Goal: Task Accomplishment & Management: Manage account settings

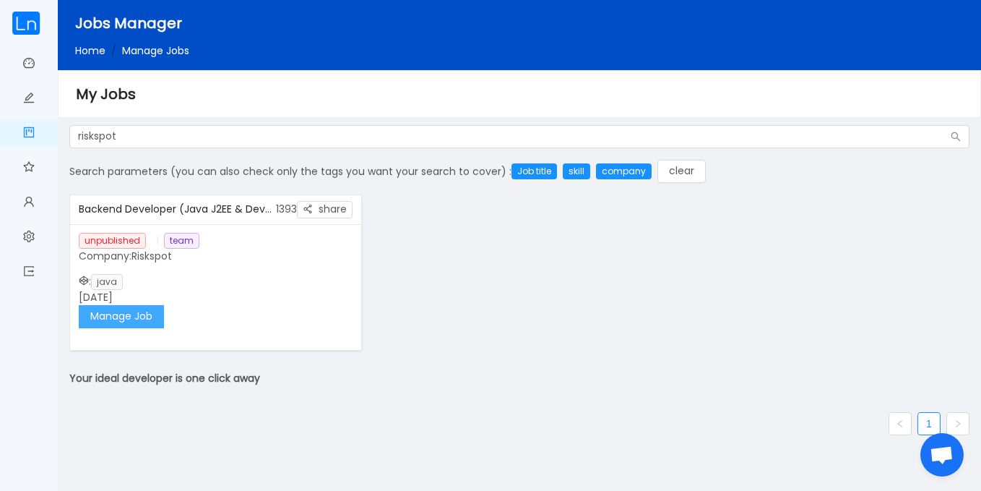
click at [147, 307] on button "Manage Job" at bounding box center [121, 316] width 85 height 23
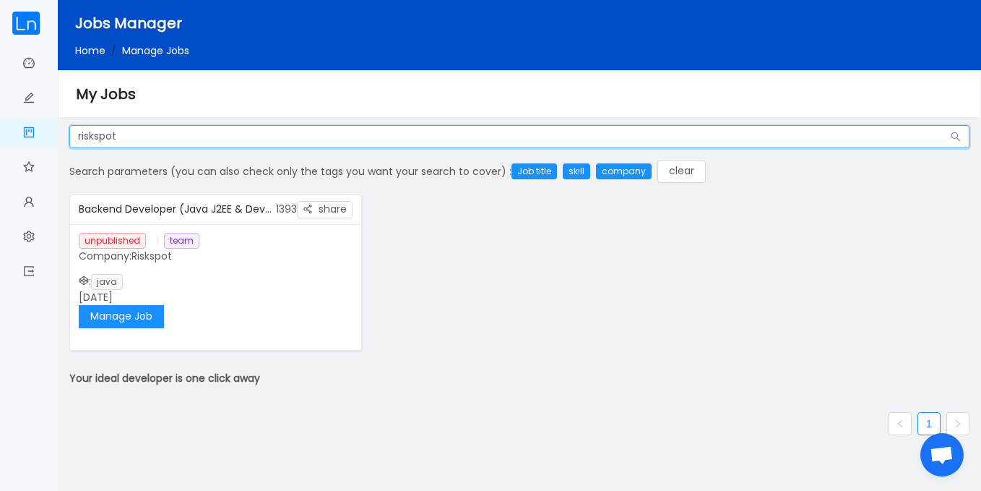
click at [193, 135] on input "riskspot" at bounding box center [519, 136] width 900 height 23
type input "r"
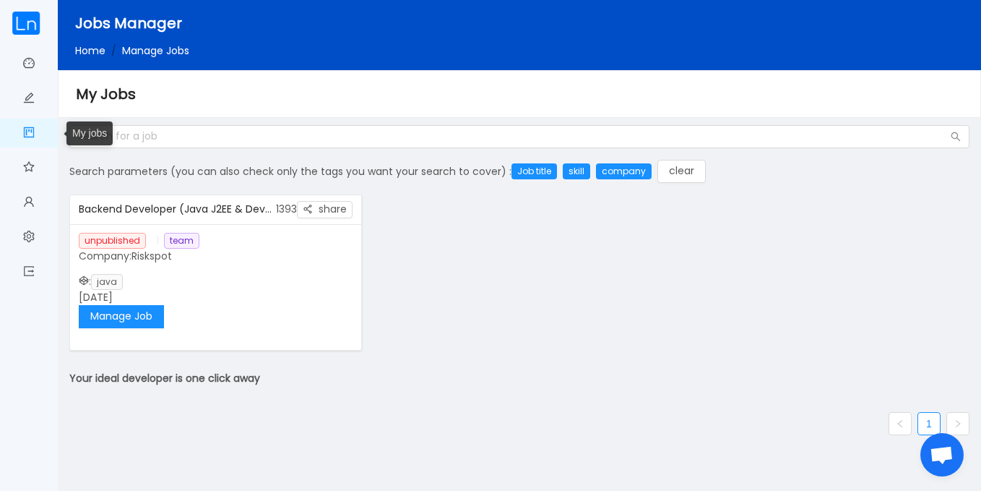
click at [30, 142] on link "My jobs" at bounding box center [29, 134] width 12 height 30
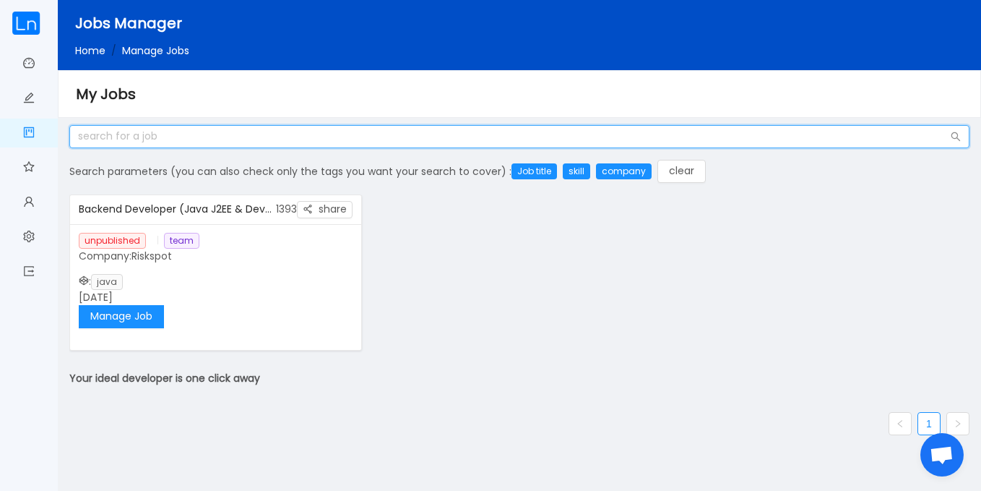
click at [128, 145] on input "text" at bounding box center [519, 136] width 900 height 23
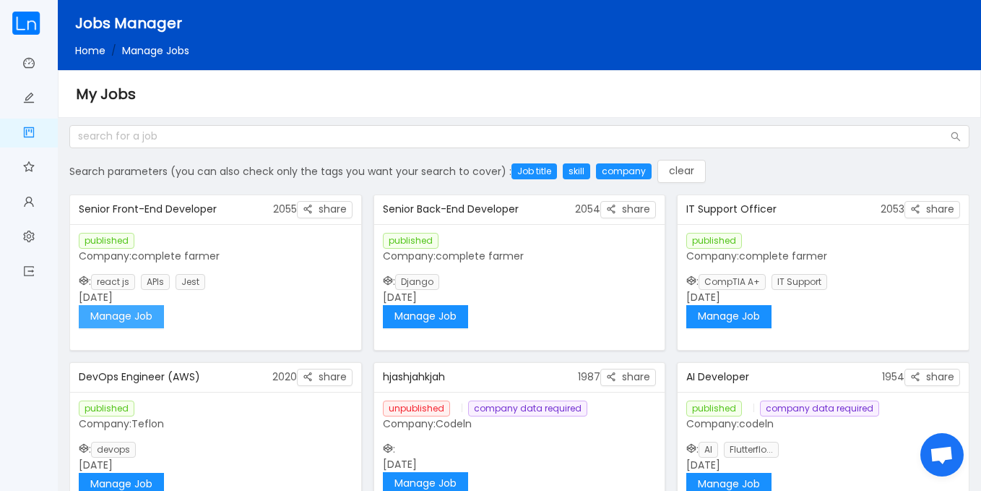
click at [141, 319] on button "Manage Job" at bounding box center [121, 316] width 85 height 23
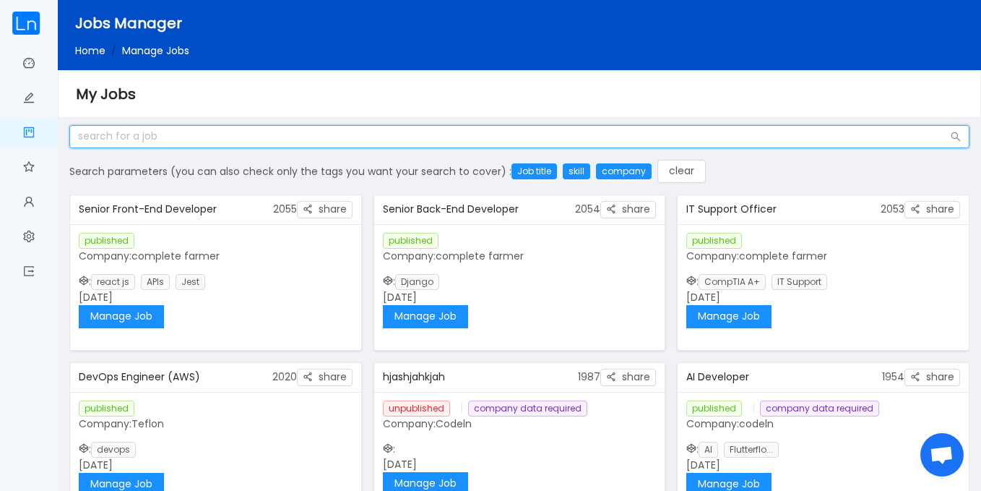
click at [264, 138] on input "text" at bounding box center [519, 136] width 900 height 23
type input "riskspot"
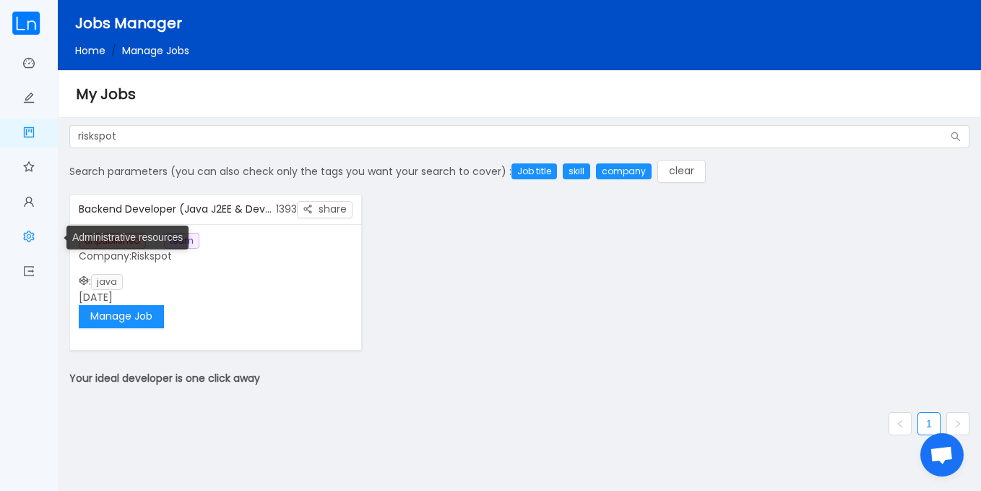
click at [25, 238] on link "Administrative resources" at bounding box center [29, 238] width 12 height 30
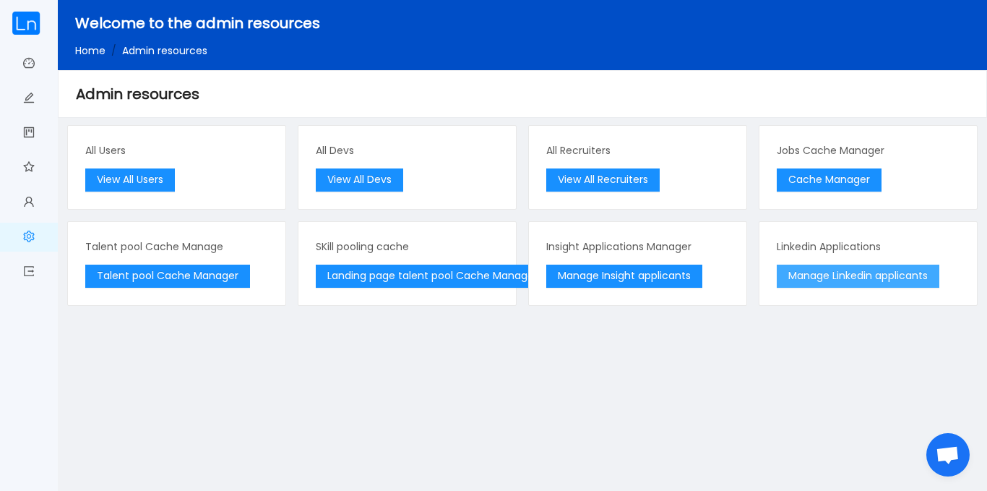
click at [821, 266] on button "Manage Linkedin applicants" at bounding box center [858, 275] width 163 height 23
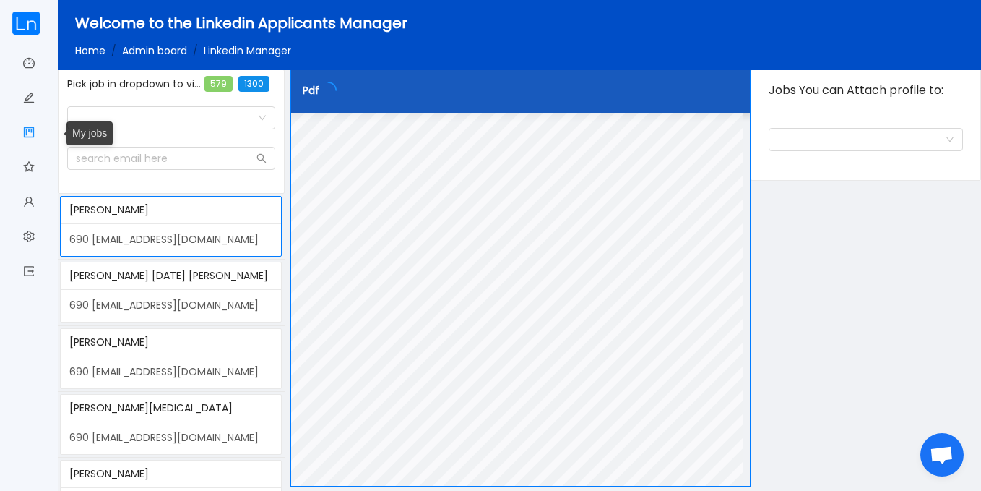
click at [33, 129] on link "My jobs" at bounding box center [29, 134] width 12 height 30
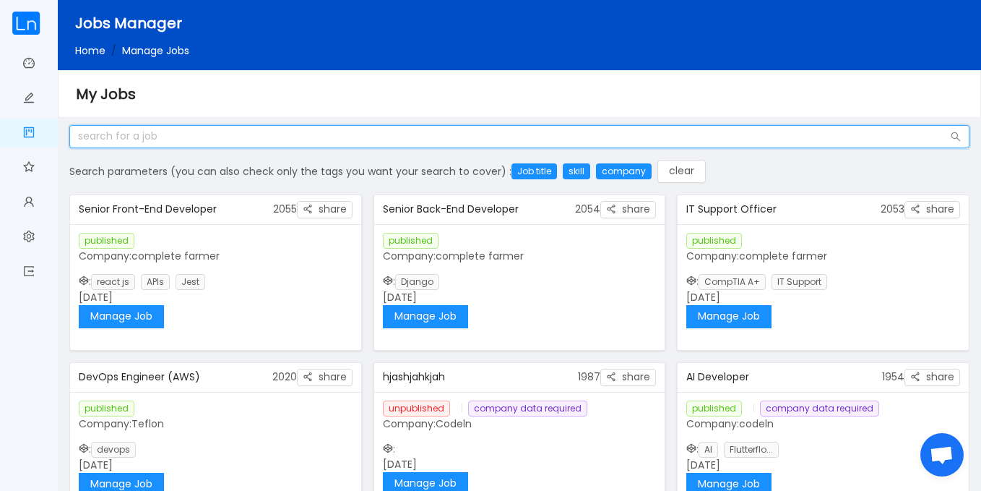
click at [234, 138] on input "text" at bounding box center [519, 136] width 900 height 23
type input "riskspot"
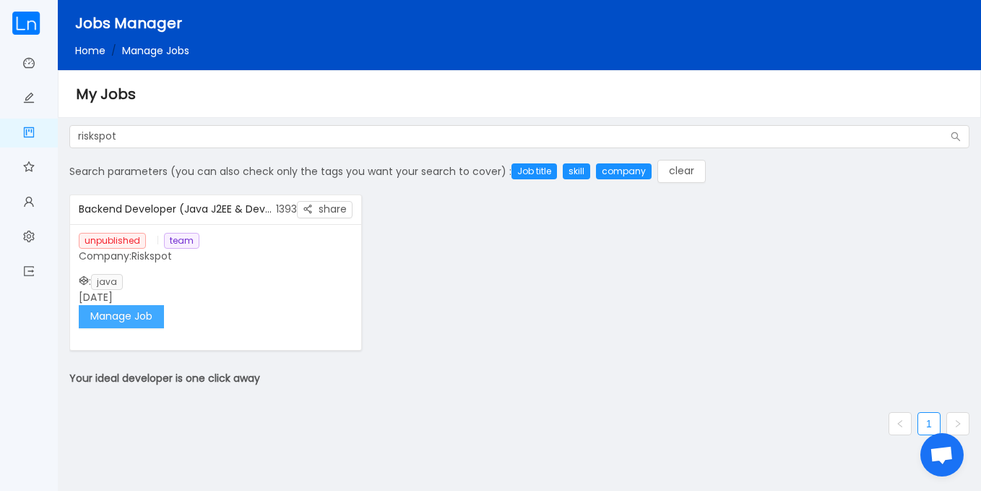
click at [135, 319] on button "Manage Job" at bounding box center [121, 316] width 85 height 23
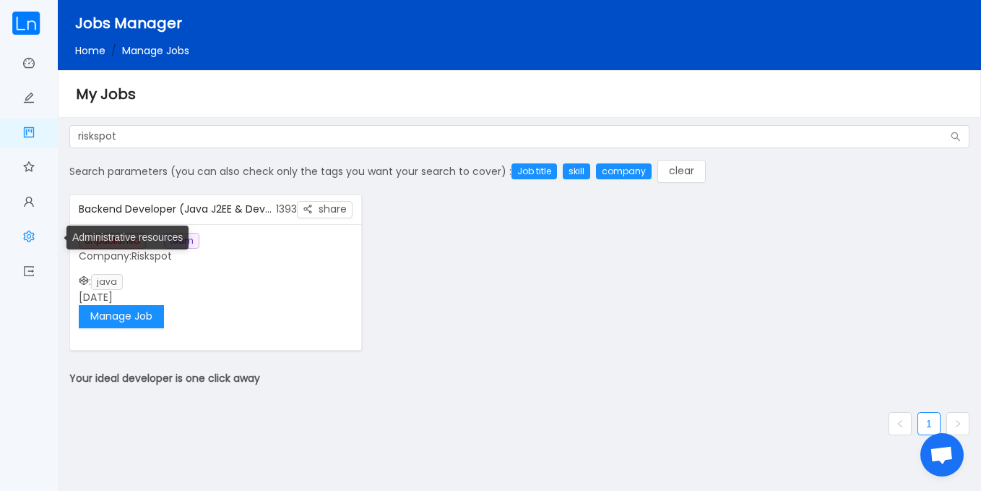
click at [35, 238] on span "Administrative resources" at bounding box center [35, 237] width 0 height 29
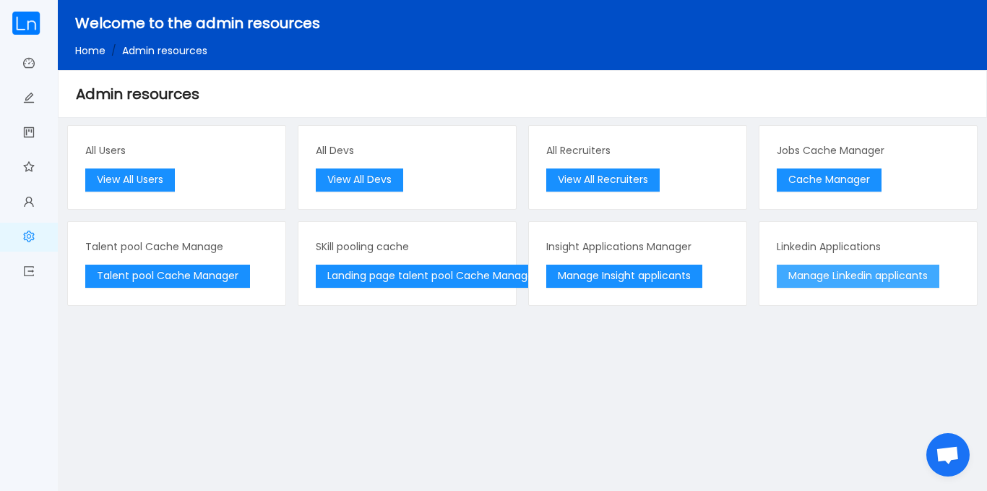
click at [818, 272] on button "Manage Linkedin applicants" at bounding box center [858, 275] width 163 height 23
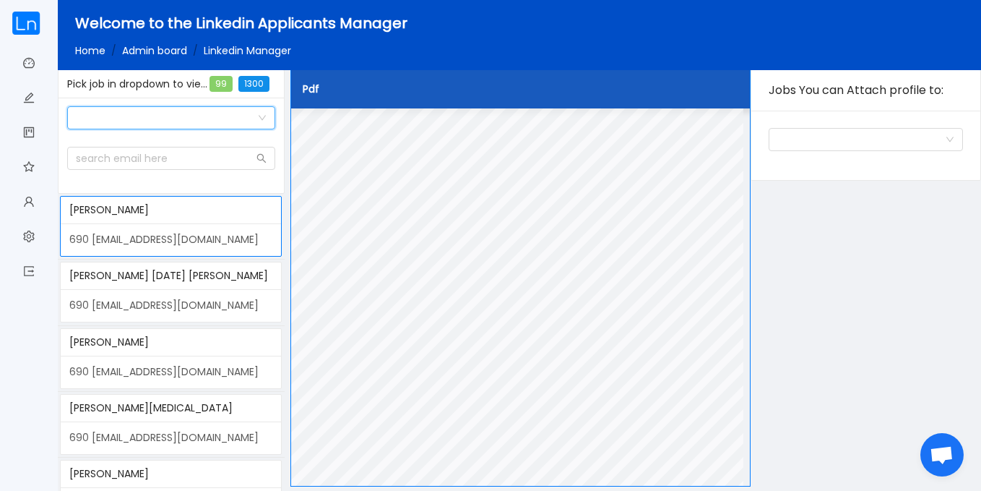
click at [254, 111] on div "Switch Jobs to see Candidates under each" at bounding box center [166, 118] width 181 height 22
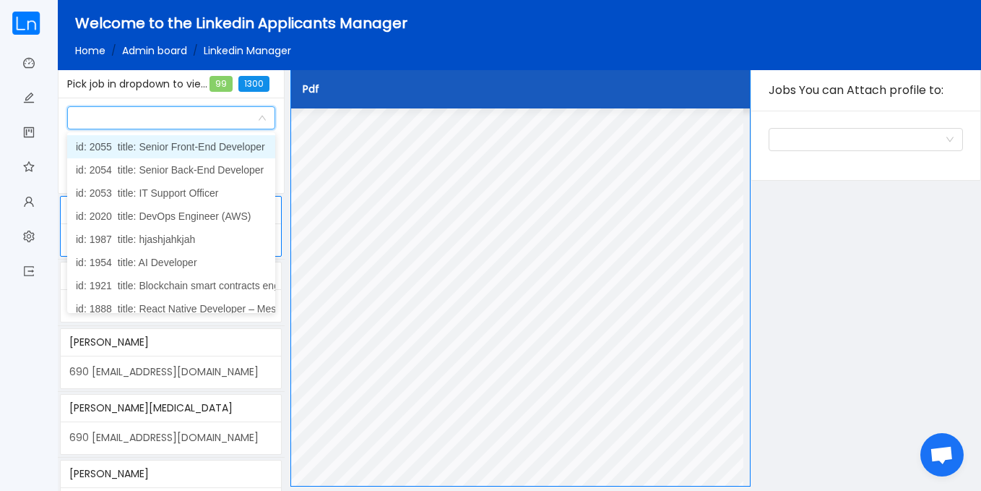
click at [353, 73] on div "Pdf" at bounding box center [521, 89] width 460 height 38
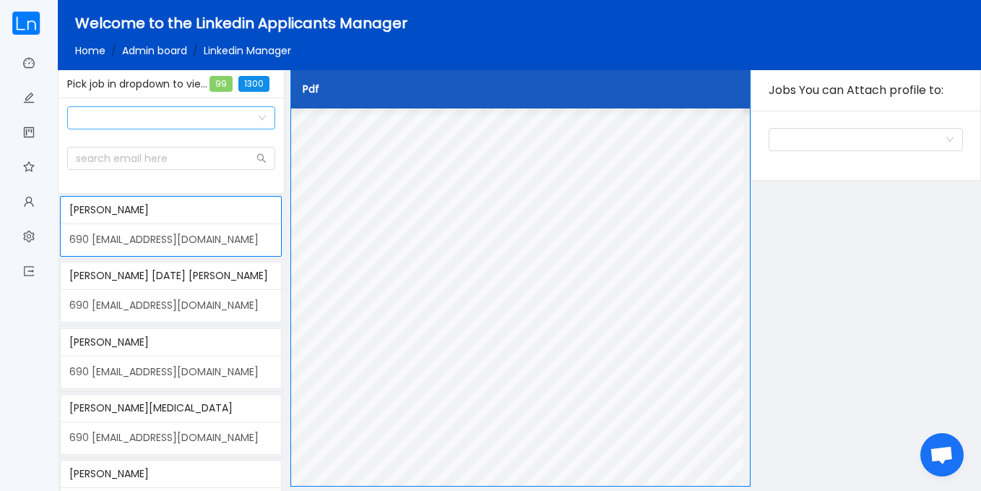
click at [264, 118] on icon "icon: down" at bounding box center [261, 118] width 7 height 5
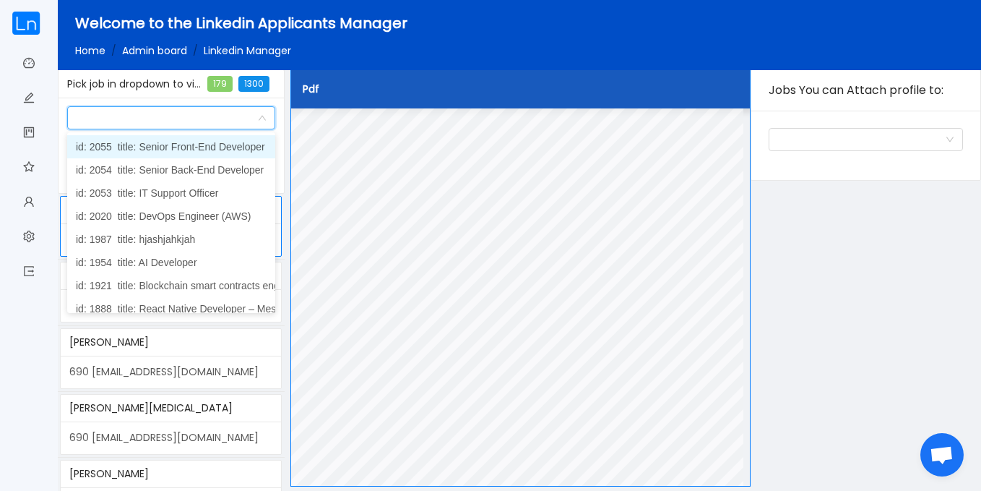
drag, startPoint x: 272, startPoint y: 145, endPoint x: 272, endPoint y: 137, distance: 7.9
click at [272, 146] on ul "id: 2055 title: Senior Front-End Developer id: 2054 title: Senior Back-End Deve…" at bounding box center [171, 222] width 208 height 181
drag, startPoint x: 272, startPoint y: 137, endPoint x: 272, endPoint y: 147, distance: 9.4
click at [272, 147] on ul "id: 2055 title: Senior Front-End Developer id: 2054 title: Senior Back-End Deve…" at bounding box center [171, 222] width 208 height 181
click at [366, 63] on div "Welcome to the Linkedin Applicants Manager Home / Admin board / Linkedin Manage…" at bounding box center [548, 35] width 981 height 70
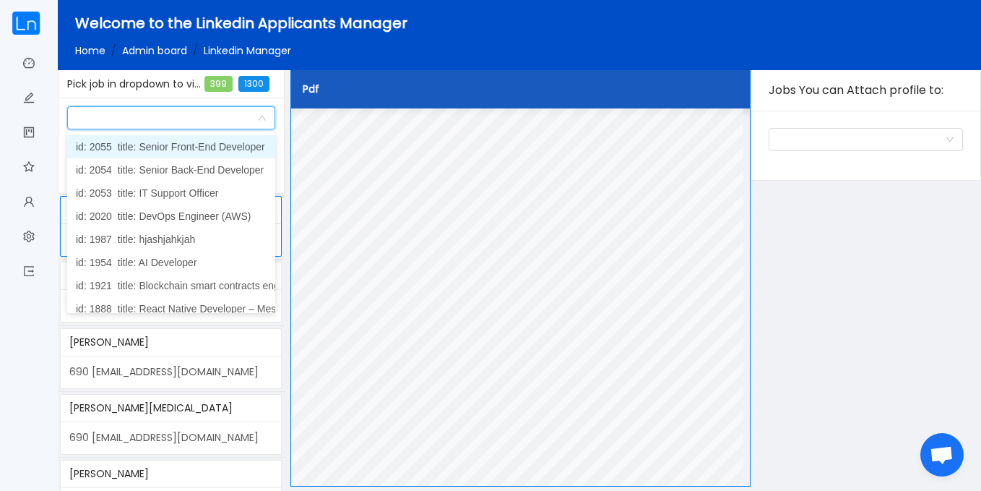
click at [262, 116] on icon "icon: down" at bounding box center [261, 118] width 7 height 5
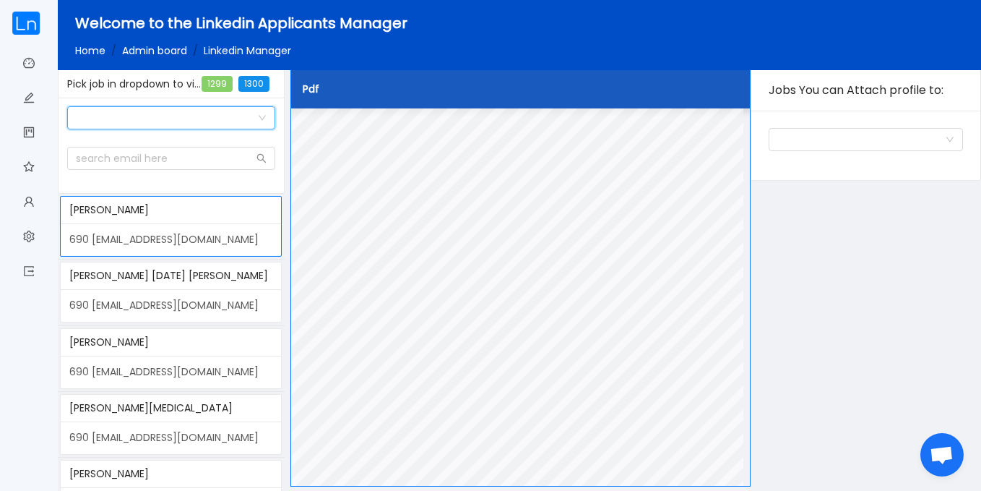
click at [262, 115] on icon "icon: down" at bounding box center [262, 117] width 9 height 9
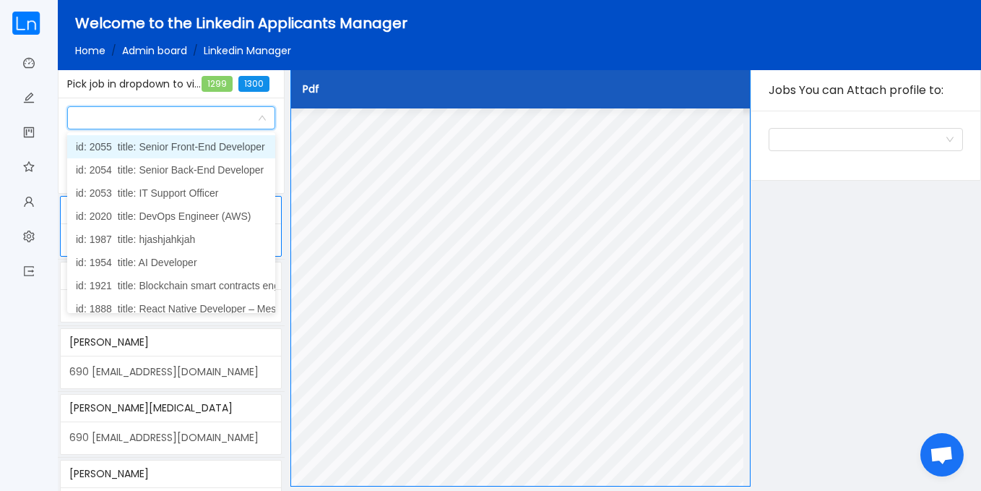
click at [206, 116] on div "Switch Jobs to see Candidates under each" at bounding box center [166, 118] width 181 height 22
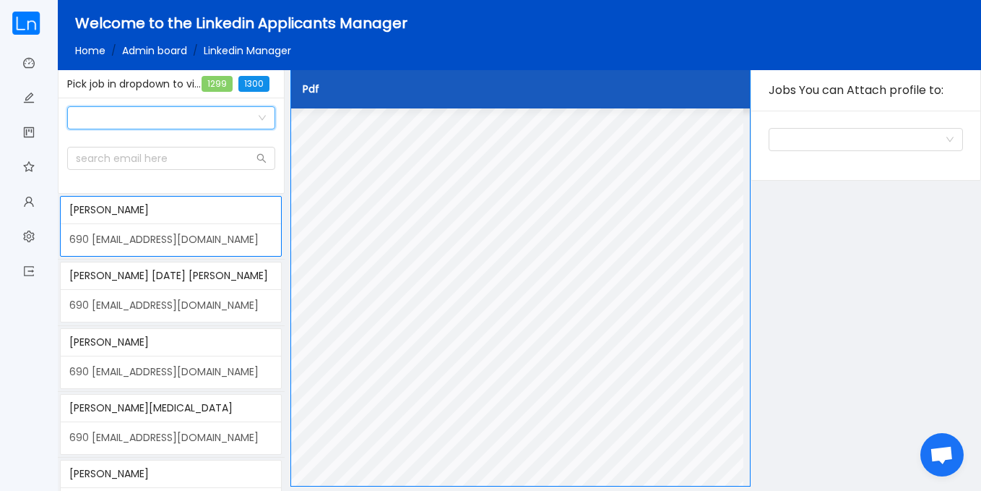
click at [244, 116] on div "Switch Jobs to see Candidates under each" at bounding box center [166, 118] width 181 height 22
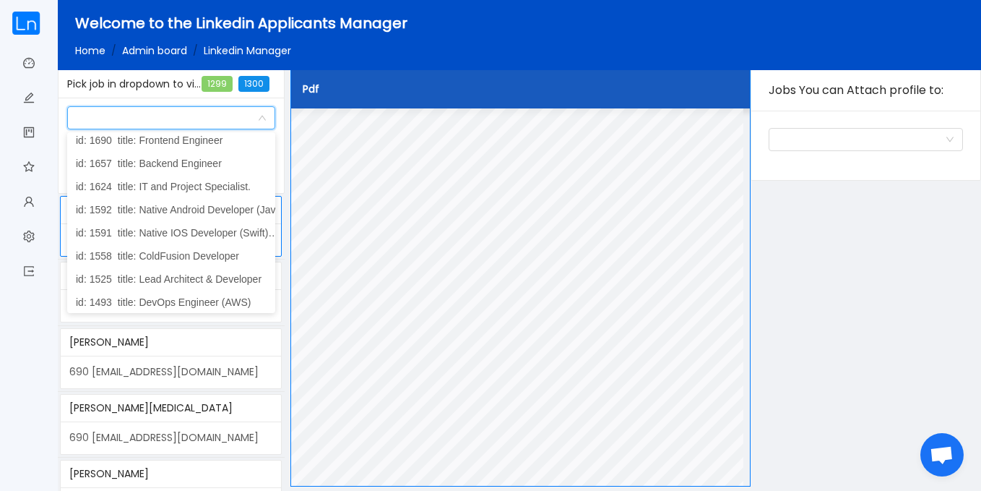
scroll to position [440, 0]
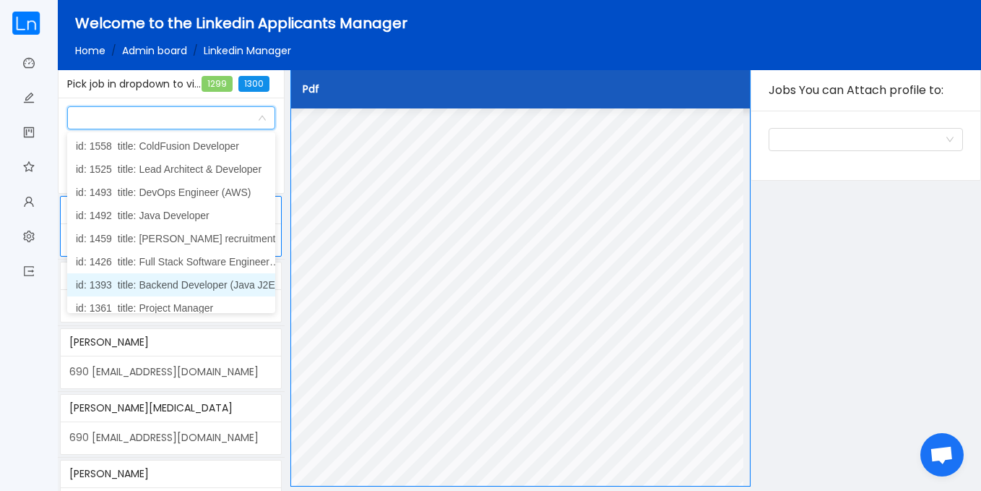
click at [204, 289] on span "title: Backend Developer (Java J2EE & DevOps Specialist)" at bounding box center [249, 285] width 262 height 12
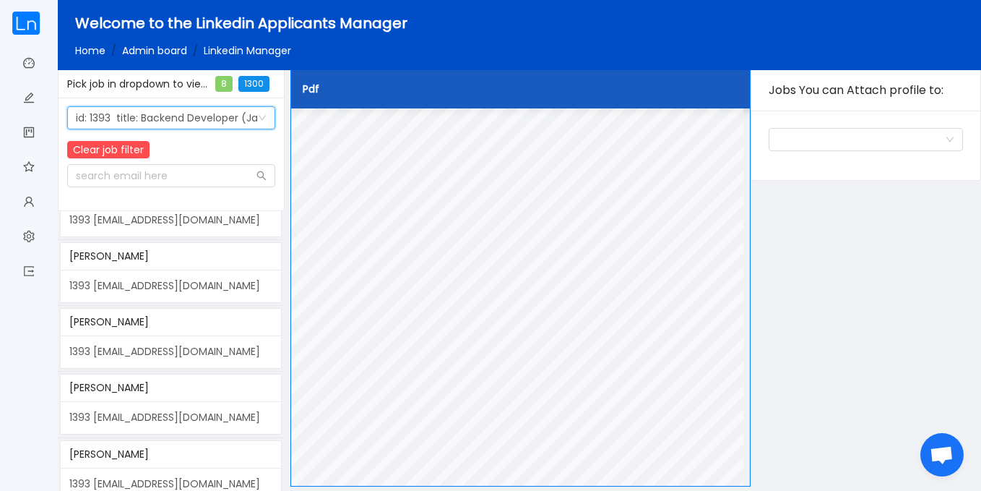
scroll to position [200, 0]
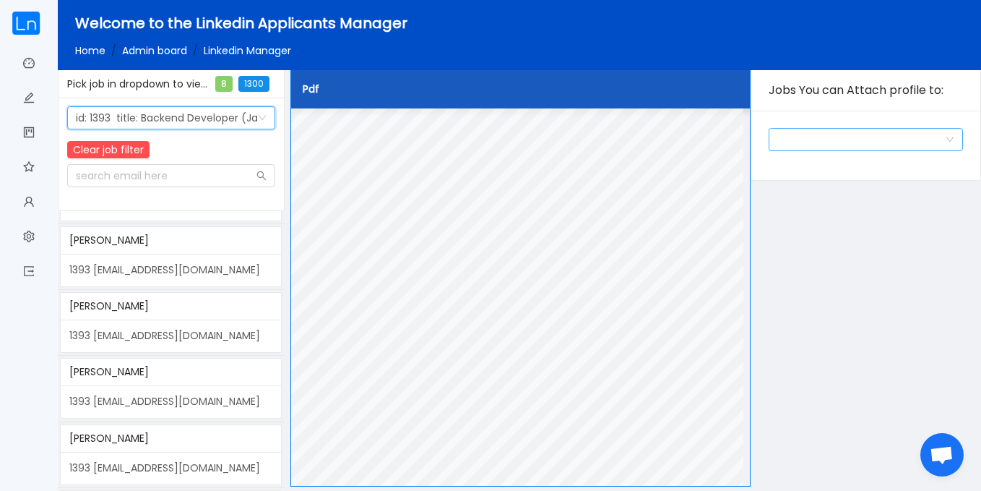
click at [814, 129] on div "Jobs you can assign candidate to" at bounding box center [862, 140] width 168 height 22
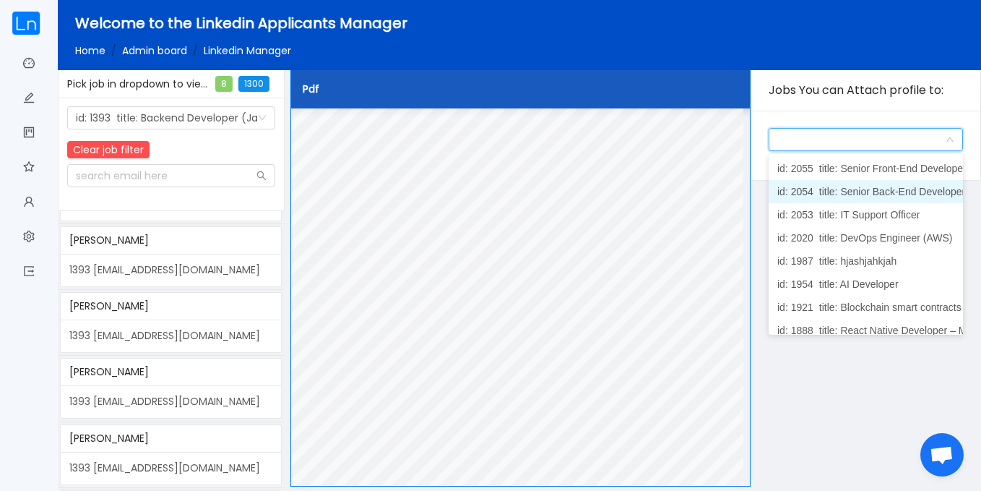
click at [884, 195] on span "title: Senior Back-End Developer" at bounding box center [892, 192] width 146 height 12
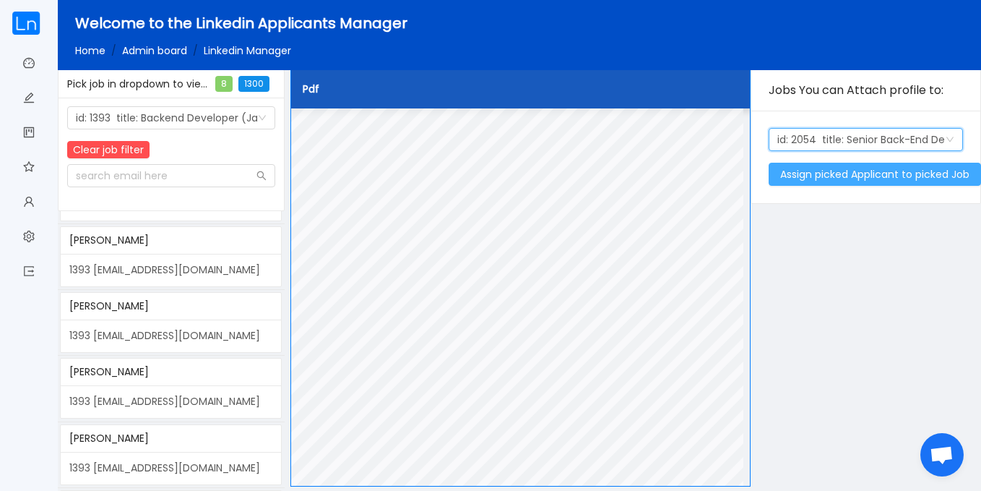
click at [898, 174] on button "Assign picked Applicant to picked Job" at bounding box center [875, 174] width 212 height 23
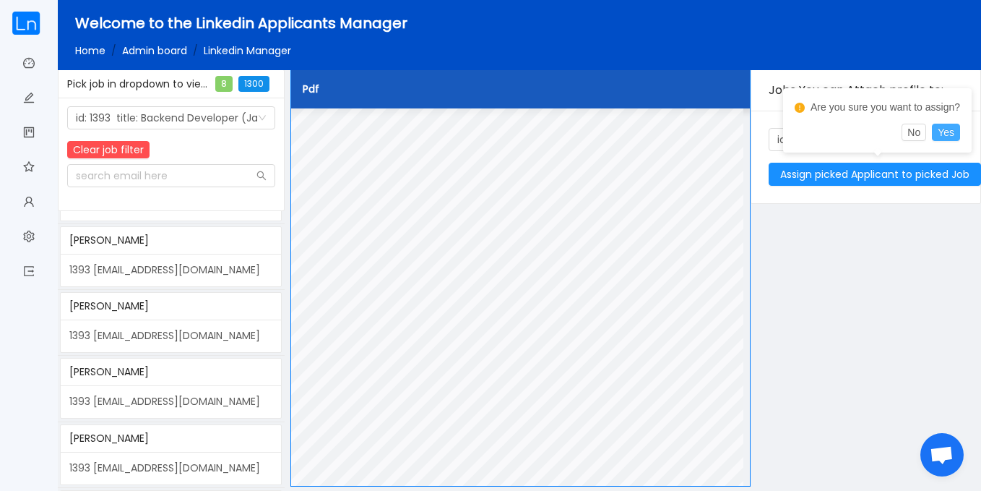
click at [942, 135] on button "Yes" at bounding box center [946, 132] width 28 height 17
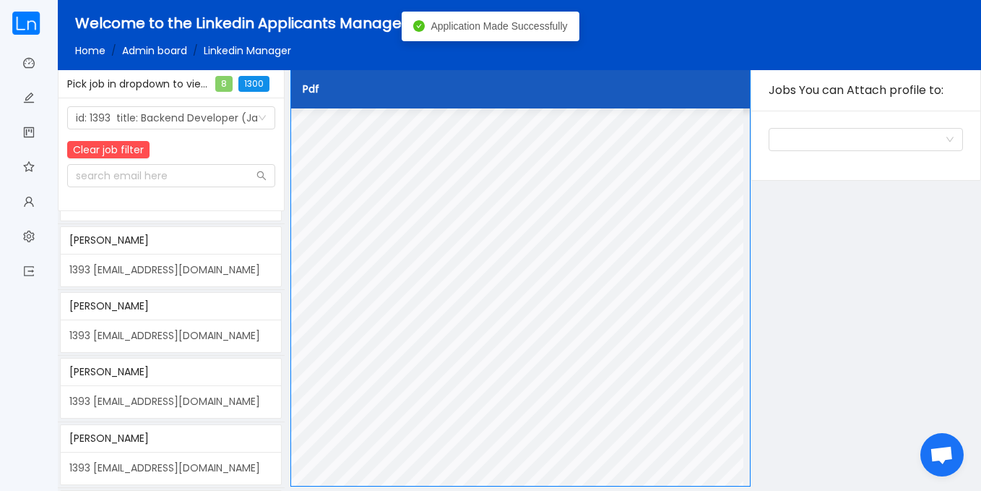
drag, startPoint x: 277, startPoint y: 379, endPoint x: 283, endPoint y: 364, distance: 16.2
click at [283, 364] on div "Richard Amoah 1393 ritchid.developer@gmail.com ERIC OFORI 1393 e.ofori.work@gma…" at bounding box center [171, 395] width 227 height 368
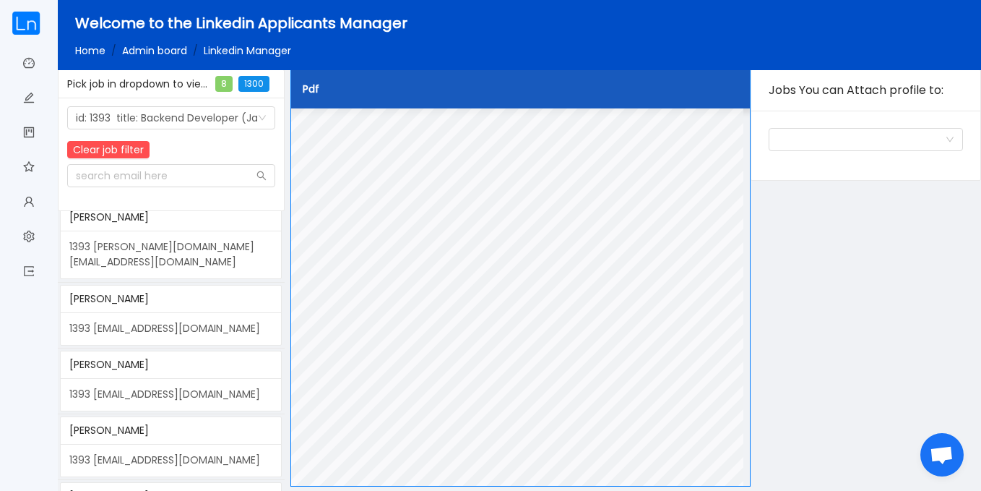
scroll to position [0, 0]
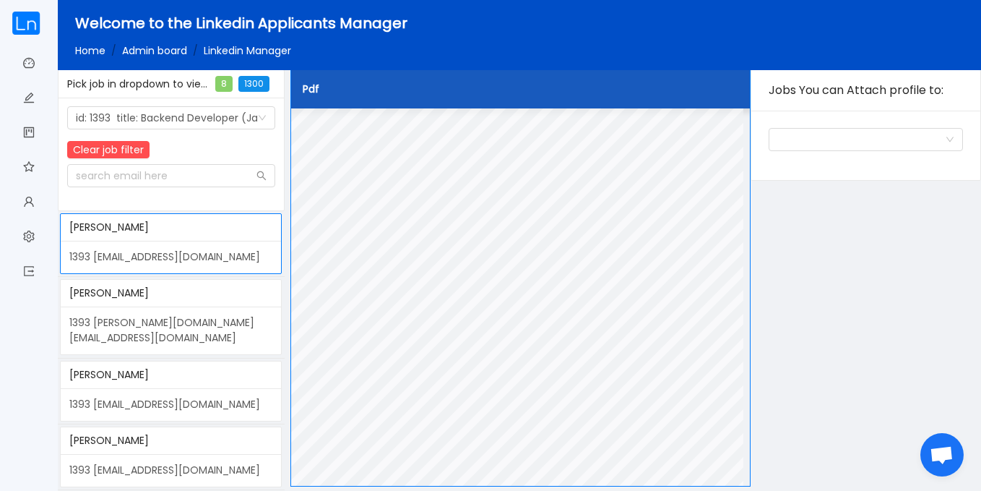
click at [178, 313] on div "1393 e.ofori.work@gmail.com" at bounding box center [171, 330] width 220 height 48
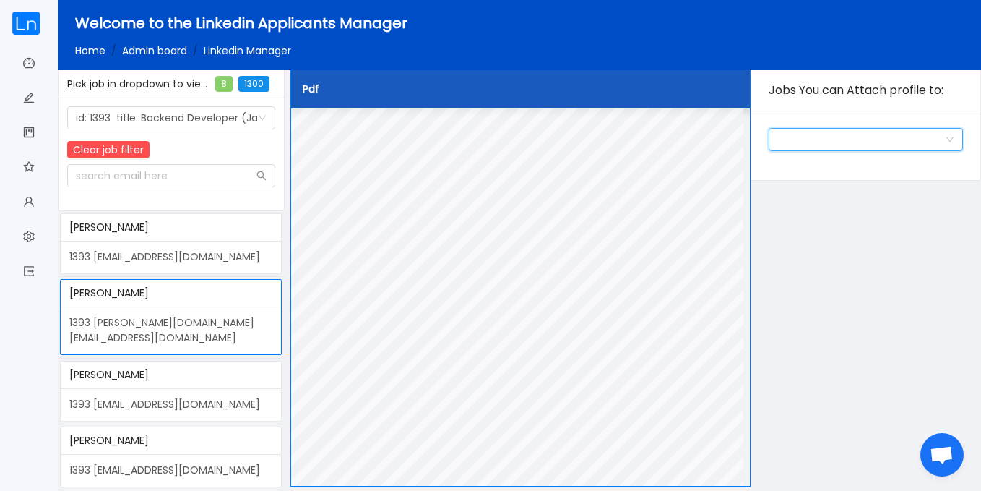
click at [888, 137] on div "Jobs you can assign candidate to" at bounding box center [862, 140] width 168 height 22
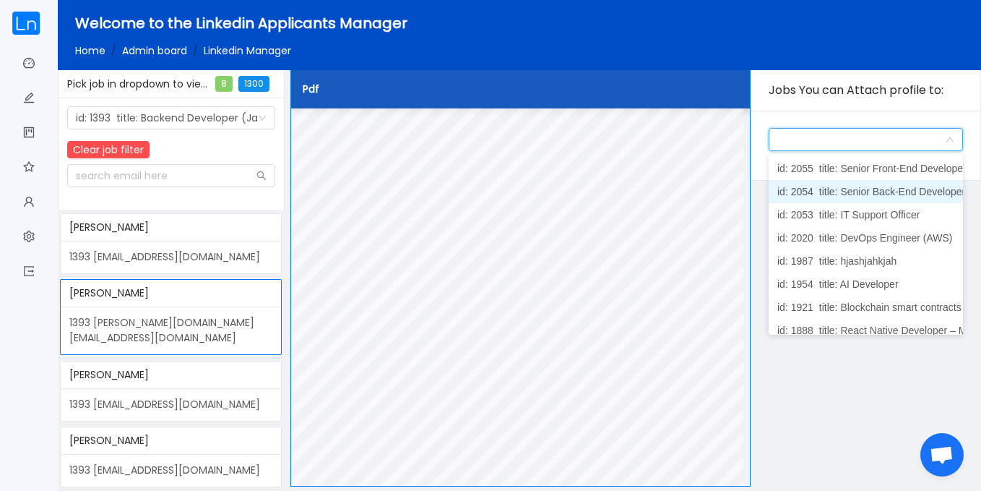
click at [906, 186] on span "title: Senior Back-End Developer" at bounding box center [892, 192] width 146 height 12
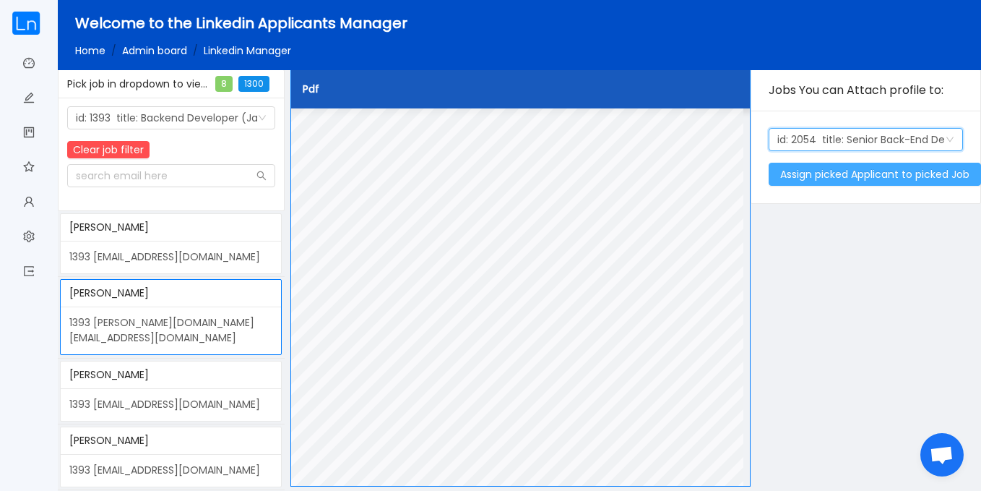
click at [823, 178] on button "Assign picked Applicant to picked Job" at bounding box center [875, 174] width 212 height 23
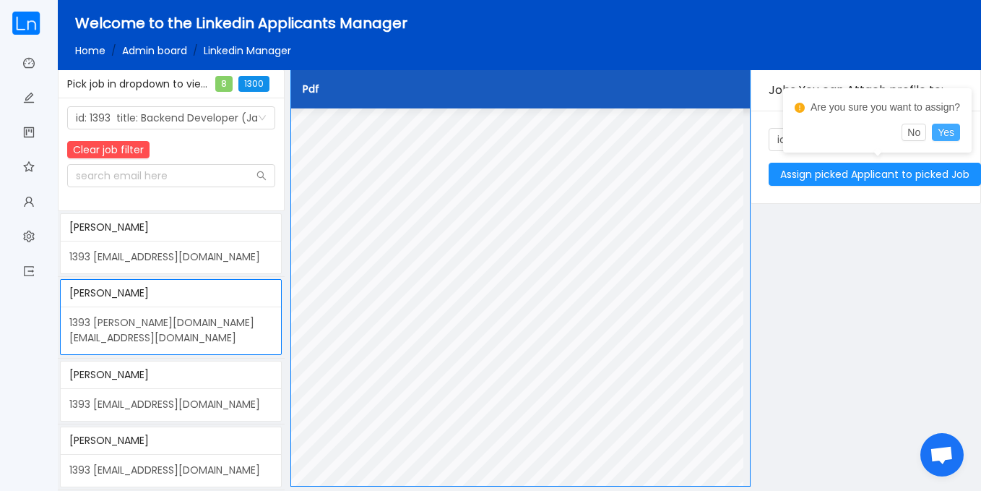
click at [949, 132] on button "Yes" at bounding box center [946, 132] width 28 height 17
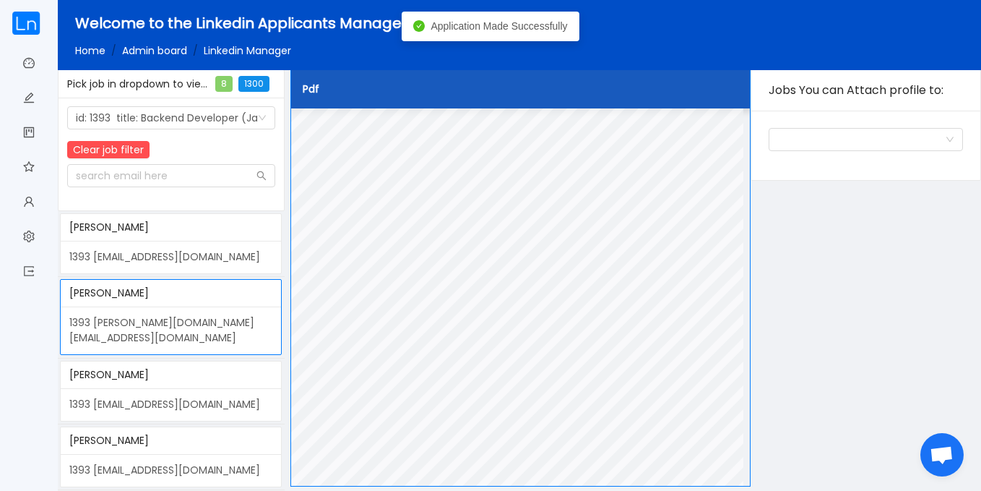
click at [180, 388] on div "1393 frexjeff@gmail.com" at bounding box center [171, 404] width 220 height 33
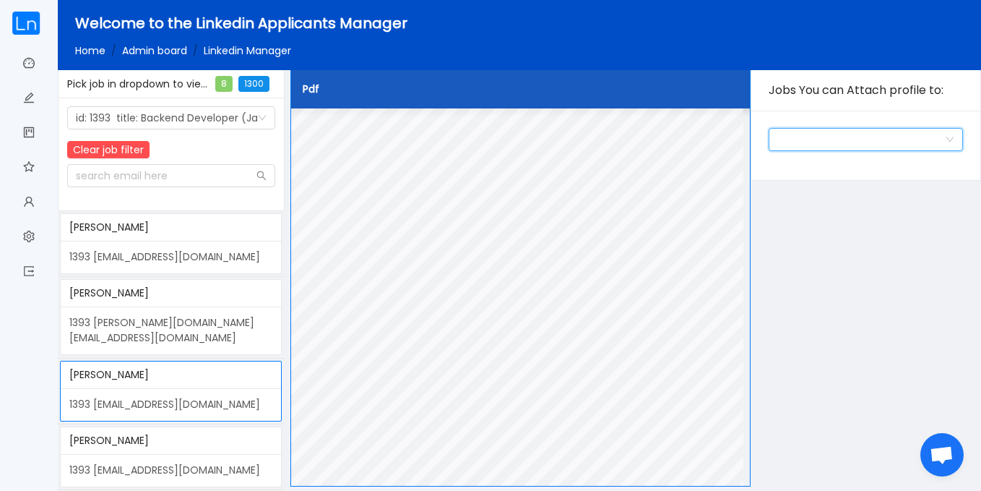
click at [889, 139] on div "Jobs you can assign candidate to" at bounding box center [862, 140] width 168 height 22
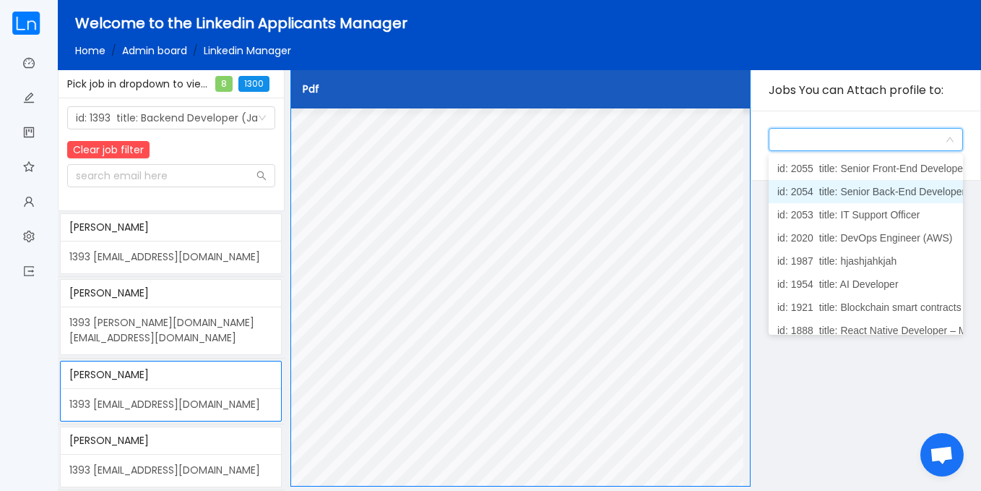
click at [882, 188] on span "title: Senior Back-End Developer" at bounding box center [892, 192] width 146 height 12
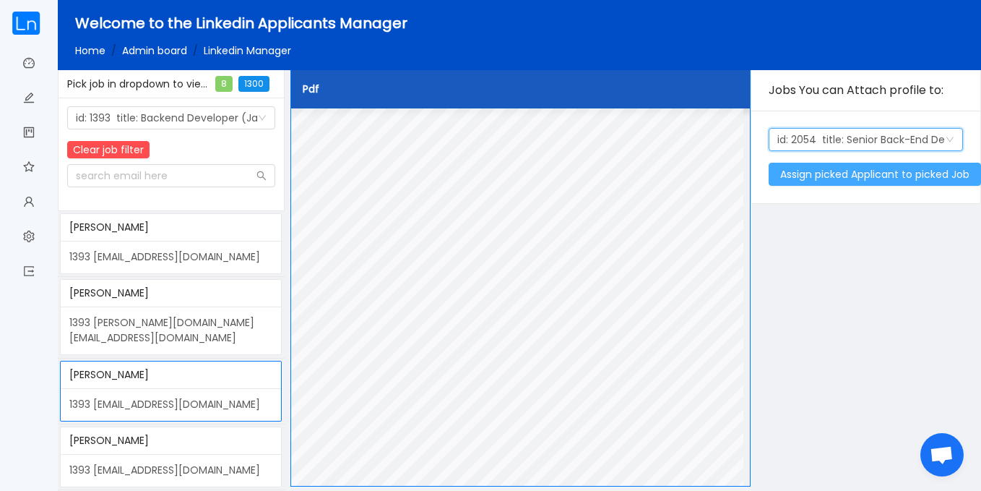
click at [887, 171] on button "Assign picked Applicant to picked Job" at bounding box center [875, 174] width 212 height 23
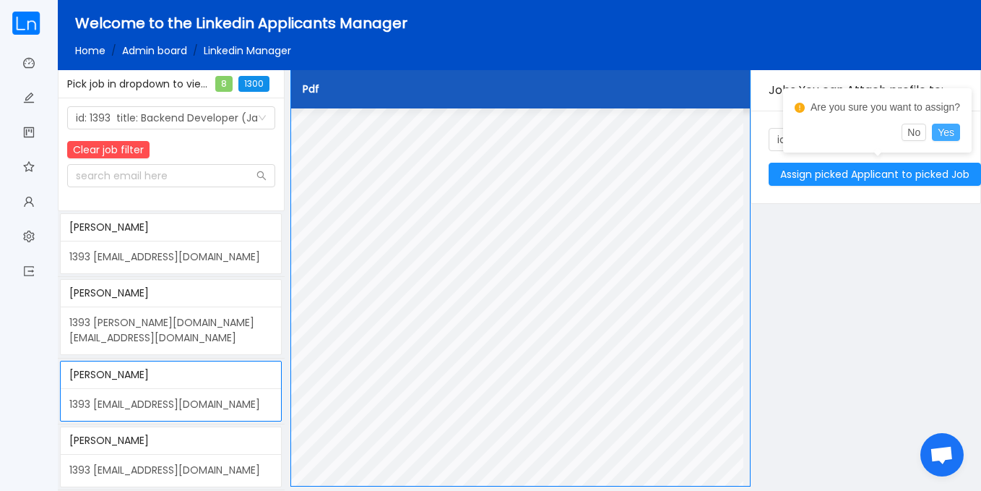
click at [948, 129] on button "Yes" at bounding box center [946, 132] width 28 height 17
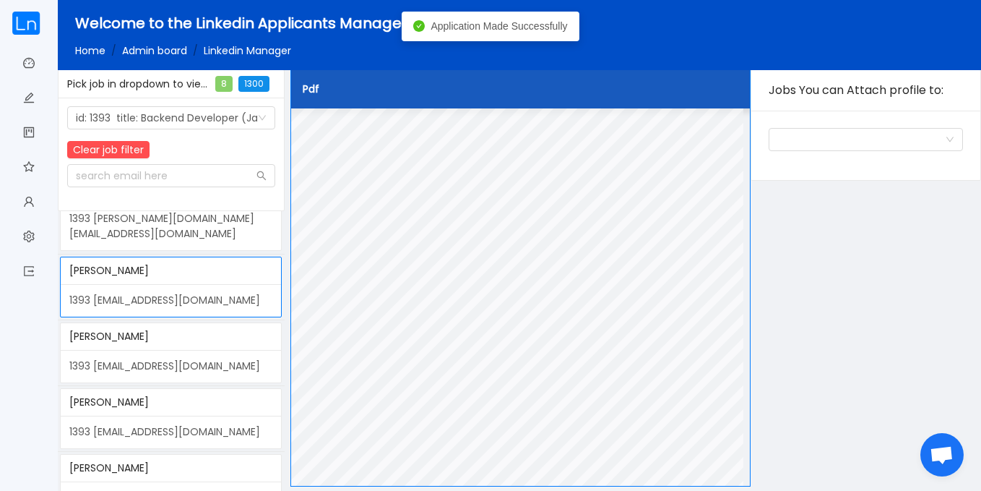
scroll to position [106, 0]
click at [206, 348] on div "1393 tenkorang5@gmail.com" at bounding box center [171, 364] width 220 height 33
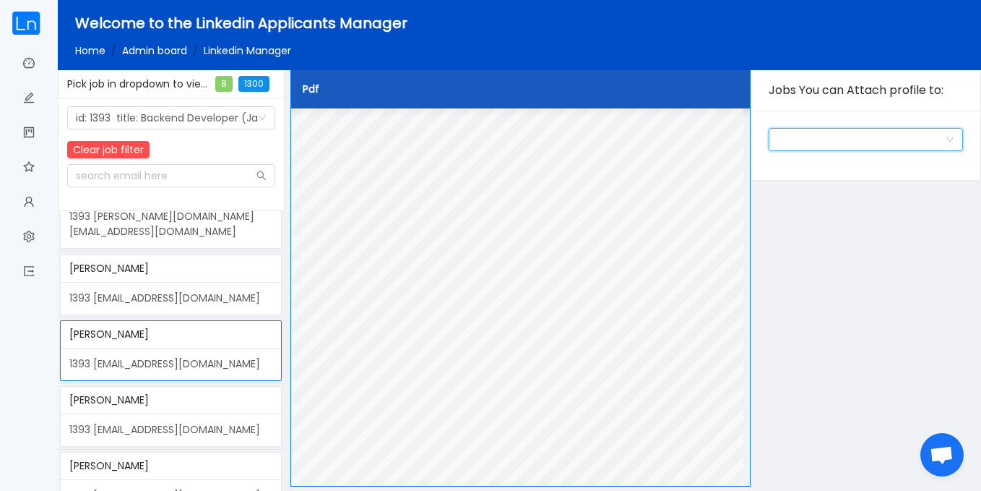
click at [894, 145] on div "Jobs you can assign candidate to" at bounding box center [862, 140] width 168 height 22
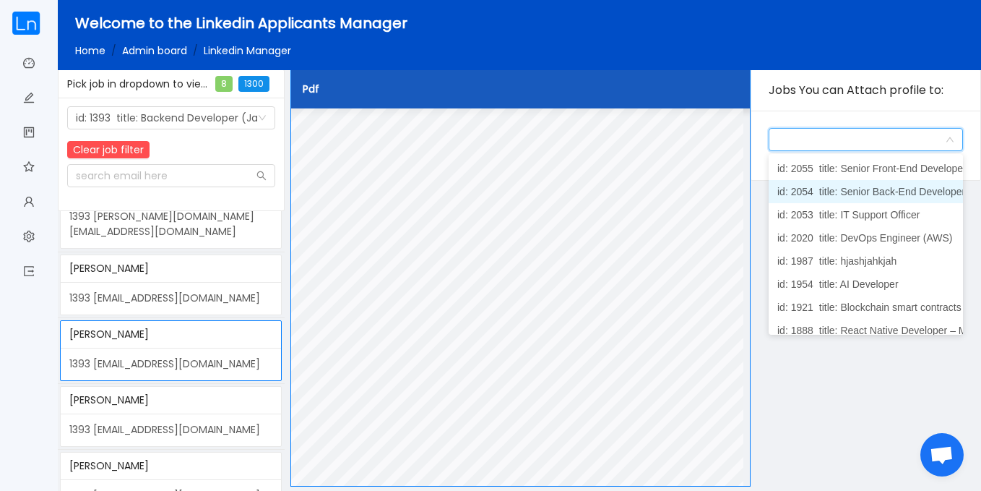
click at [911, 191] on span "title: Senior Back-End Developer" at bounding box center [892, 192] width 146 height 12
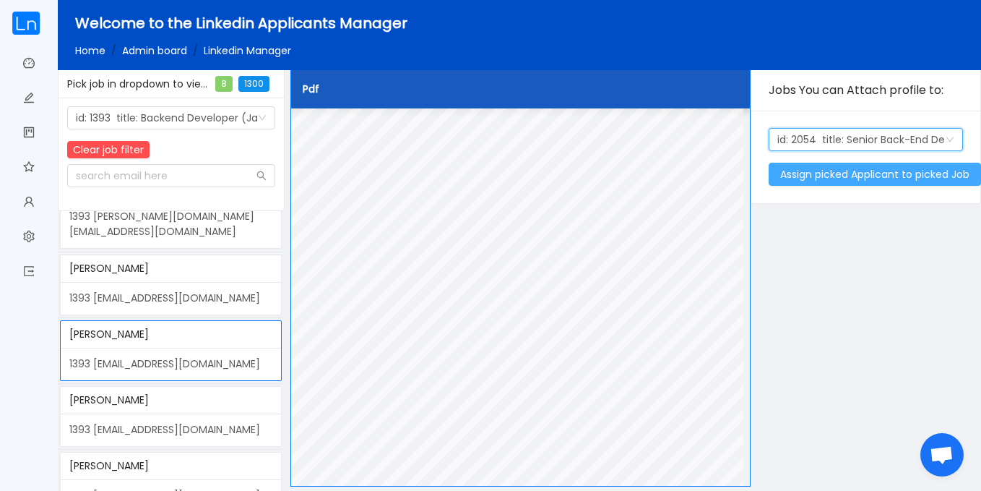
click at [867, 170] on button "Assign picked Applicant to picked Job" at bounding box center [875, 174] width 212 height 23
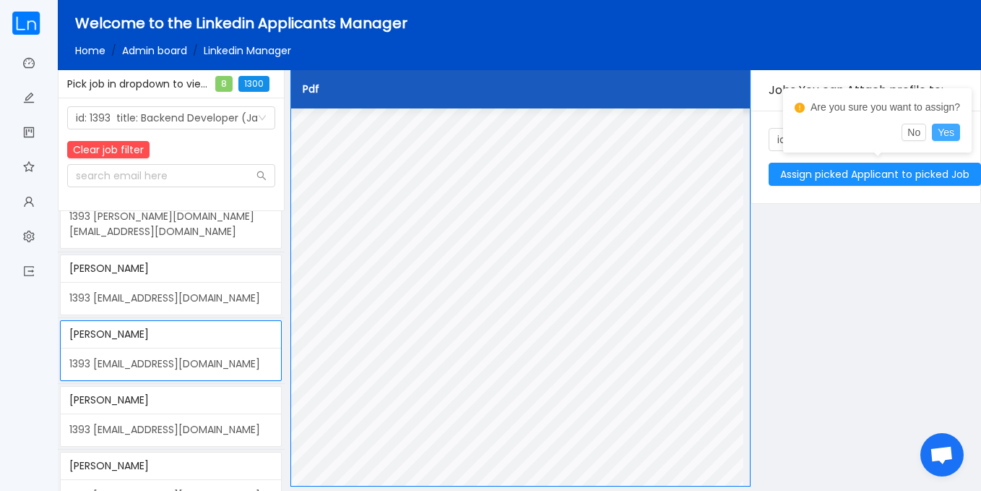
click at [947, 132] on button "Yes" at bounding box center [946, 132] width 28 height 17
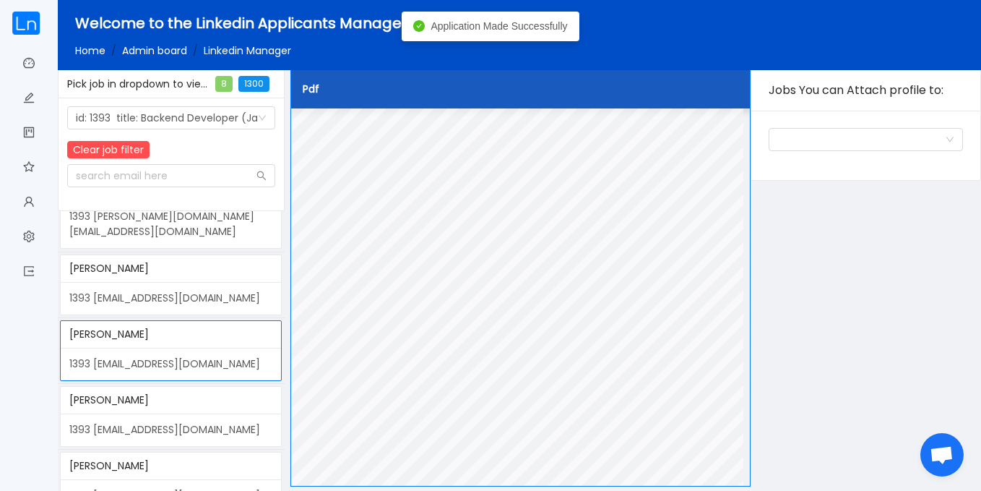
click at [172, 413] on div "1393 apensela@gmail.com" at bounding box center [171, 429] width 220 height 33
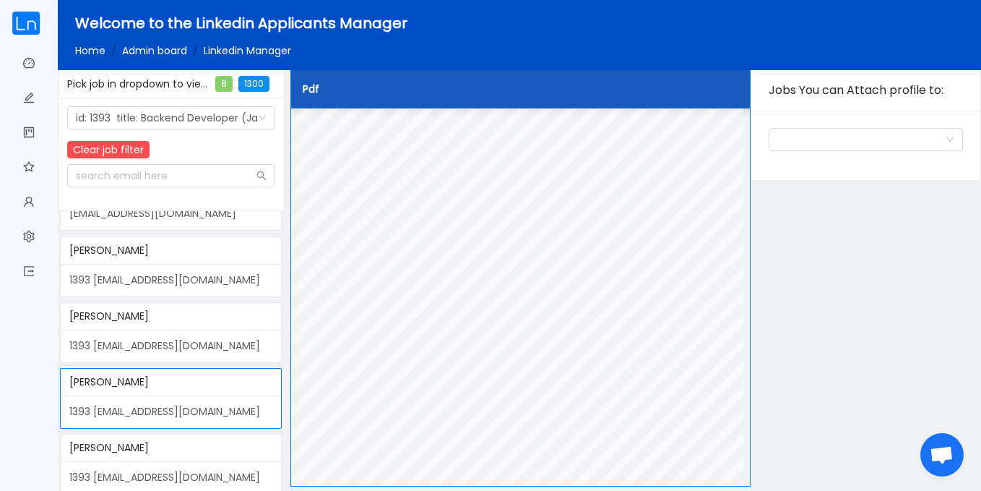
scroll to position [200, 0]
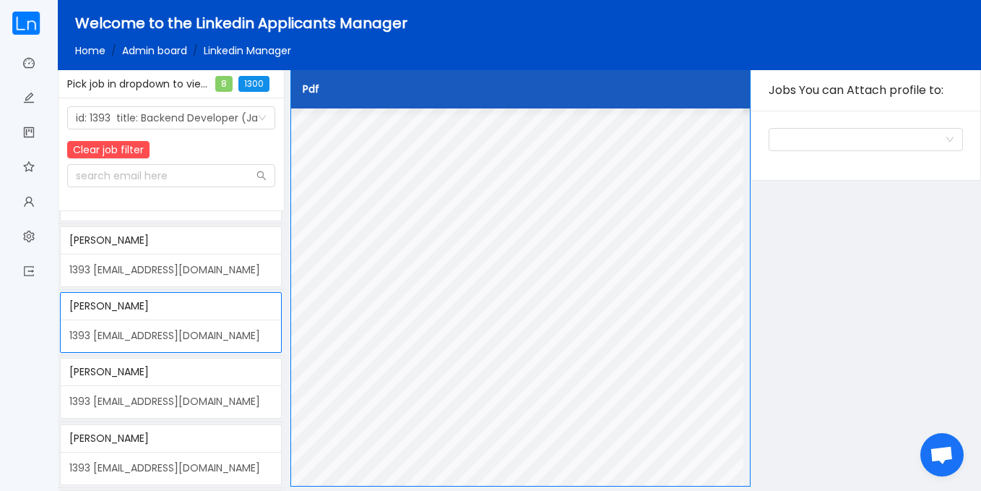
click at [215, 387] on div "1393 gatidavid2012@gmail.com" at bounding box center [171, 401] width 220 height 33
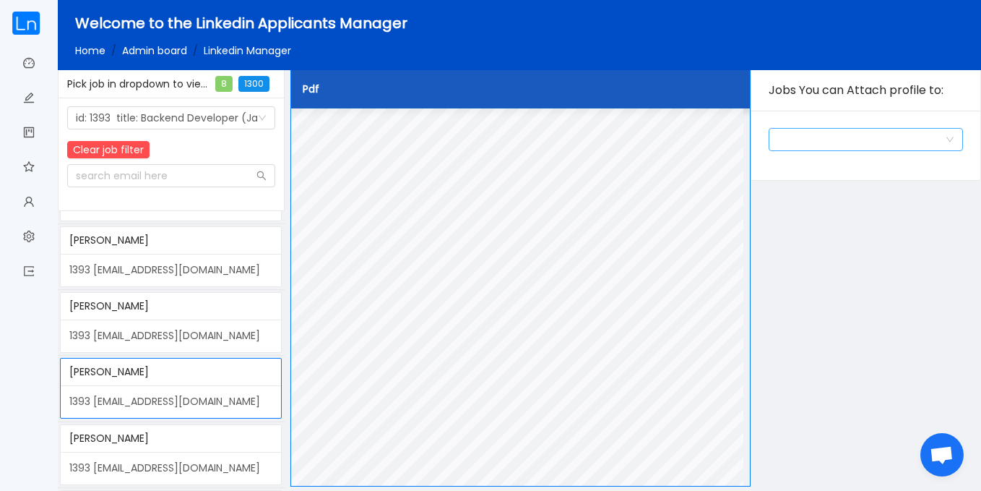
click at [867, 142] on div "Jobs you can assign candidate to" at bounding box center [862, 140] width 168 height 22
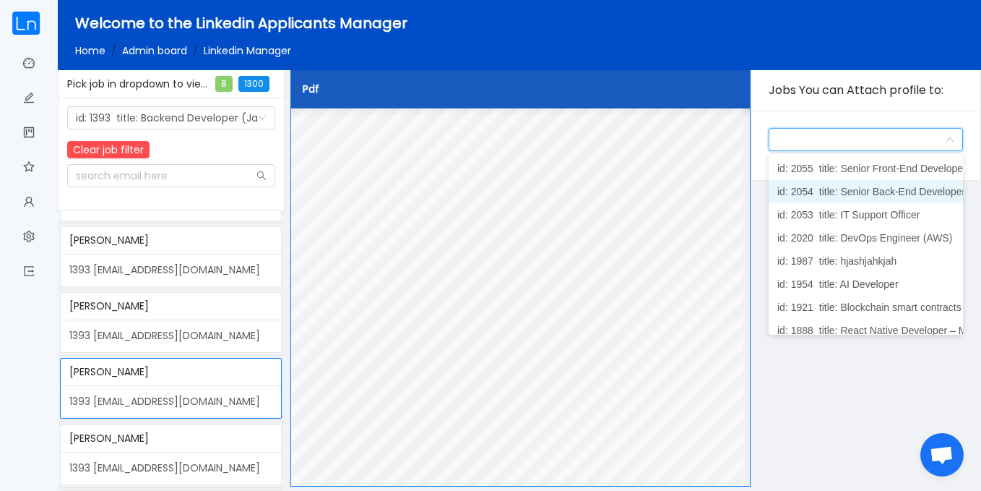
click at [874, 197] on span "title: Senior Back-End Developer" at bounding box center [892, 192] width 146 height 12
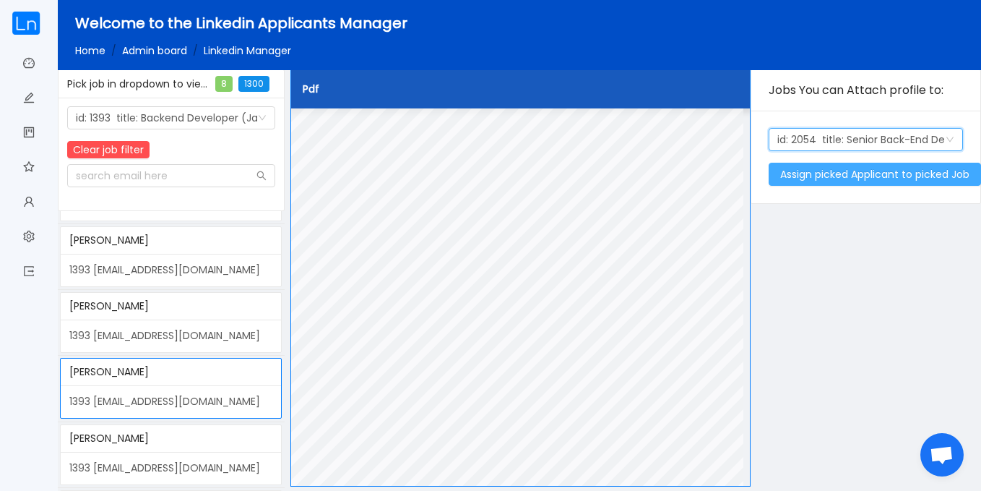
click at [881, 175] on button "Assign picked Applicant to picked Job" at bounding box center [875, 174] width 212 height 23
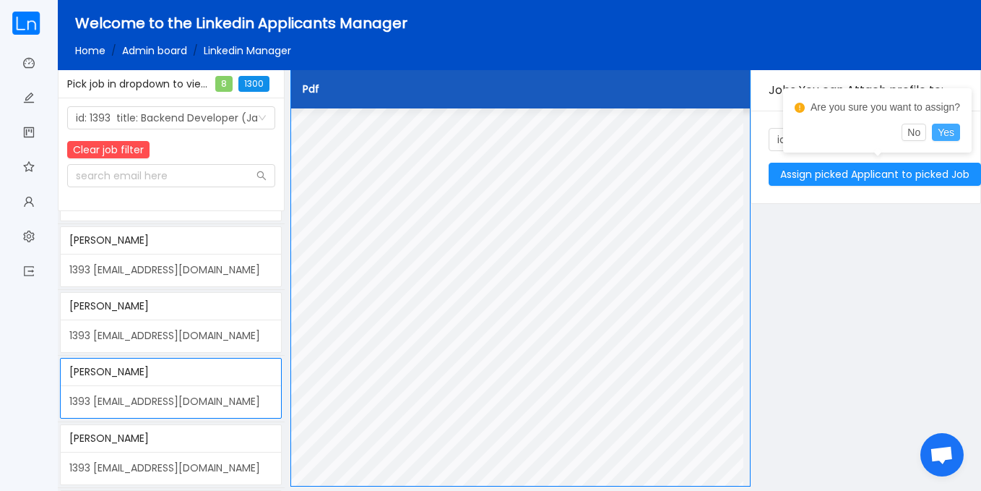
click at [939, 124] on button "Yes" at bounding box center [946, 132] width 28 height 17
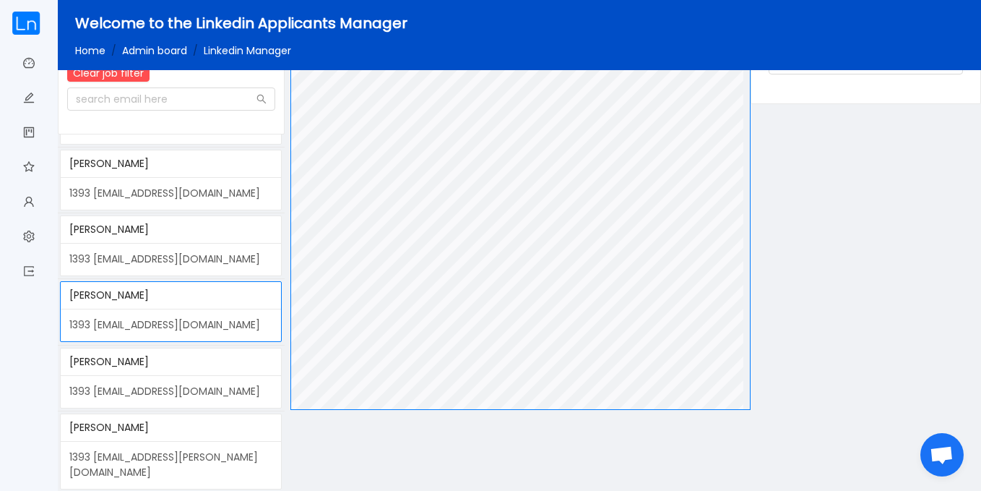
scroll to position [91, 0]
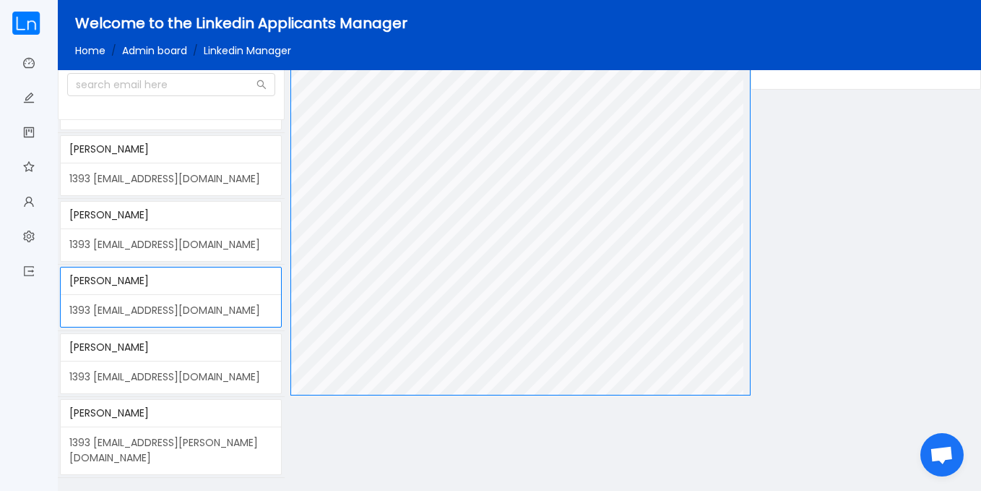
click at [196, 339] on div "Victor Atinyo" at bounding box center [170, 347] width 203 height 27
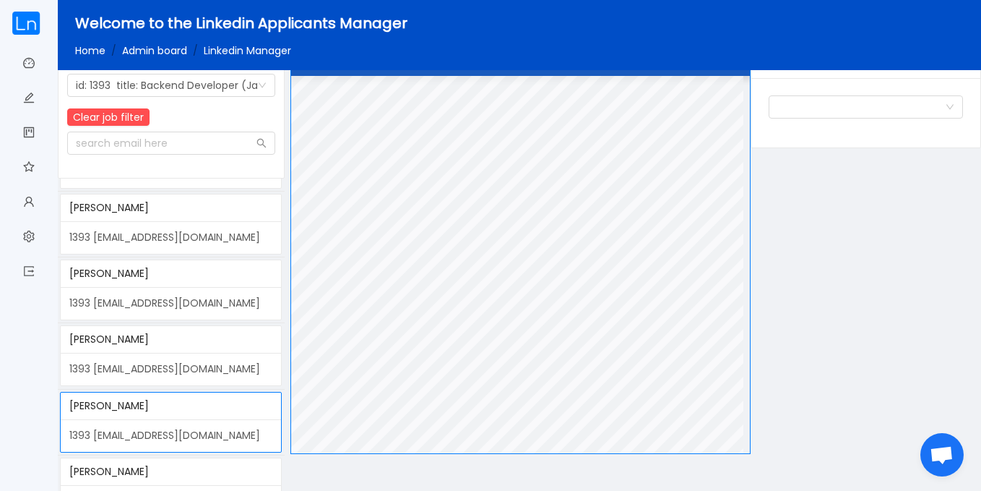
scroll to position [31, 0]
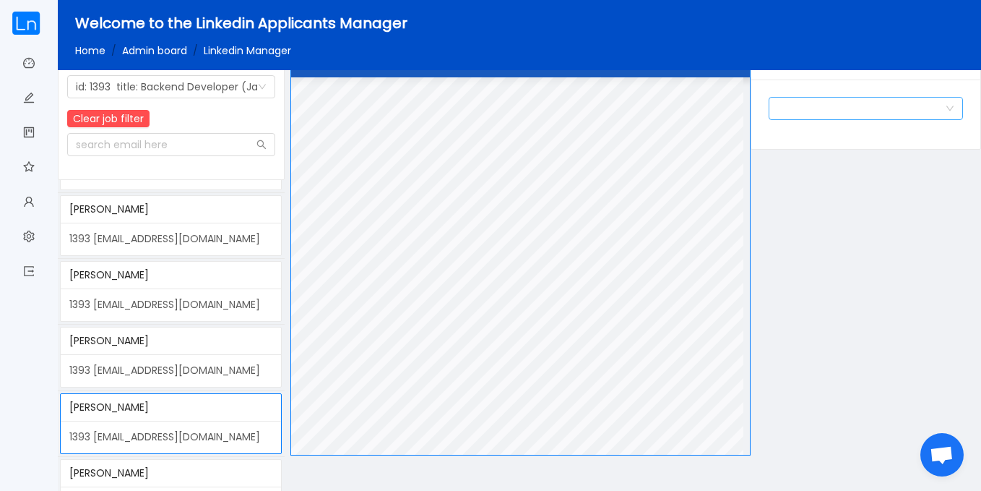
click at [884, 108] on div "Jobs you can assign candidate to" at bounding box center [862, 109] width 168 height 22
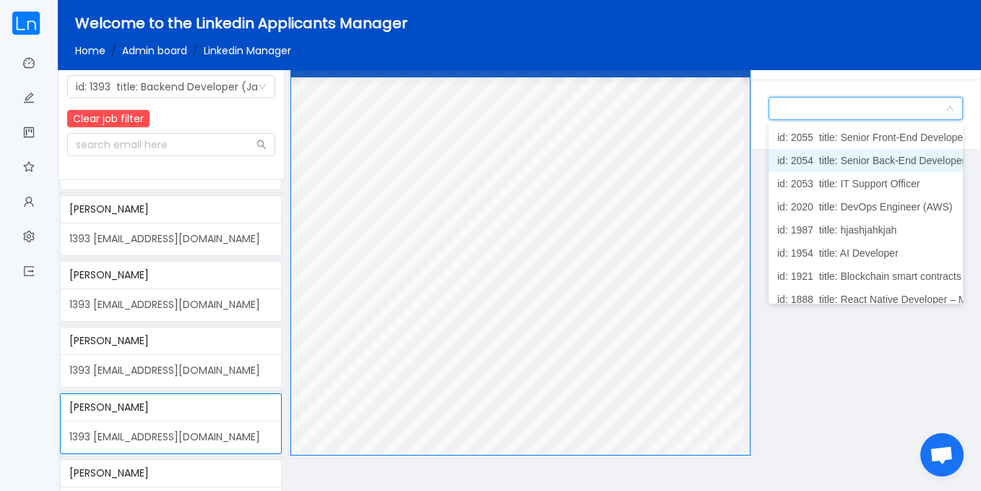
click at [895, 155] on span "title: Senior Back-End Developer" at bounding box center [892, 161] width 146 height 12
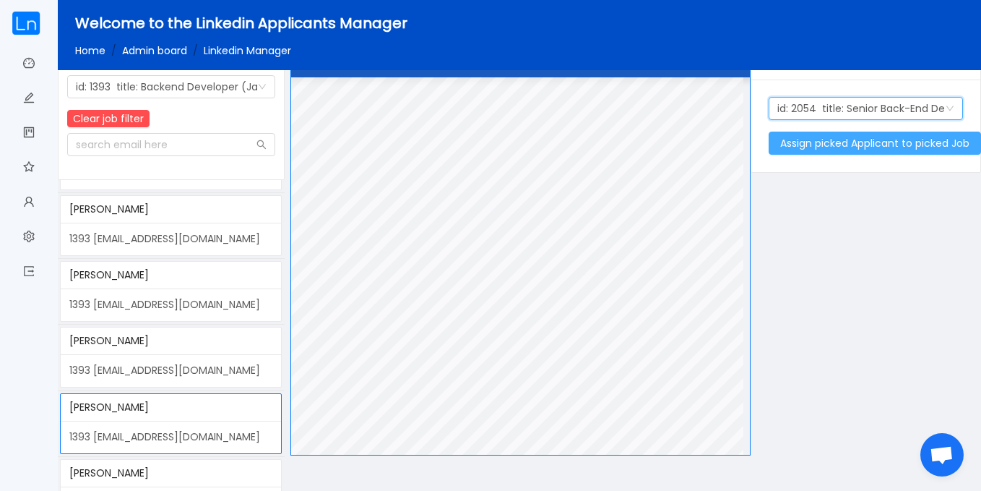
click at [871, 137] on button "Assign picked Applicant to picked Job" at bounding box center [875, 143] width 212 height 23
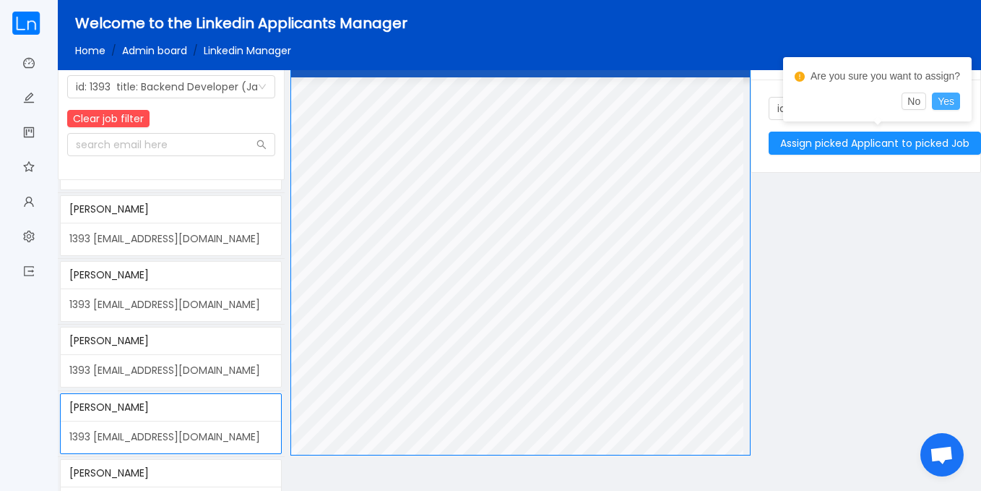
click at [947, 100] on button "Yes" at bounding box center [946, 100] width 28 height 17
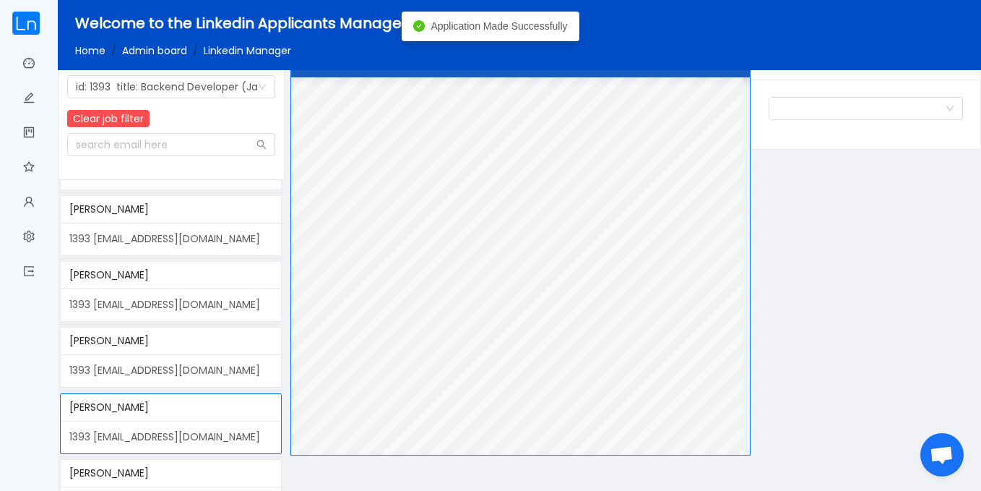
click at [195, 469] on div "Saed Nyarko" at bounding box center [170, 473] width 203 height 27
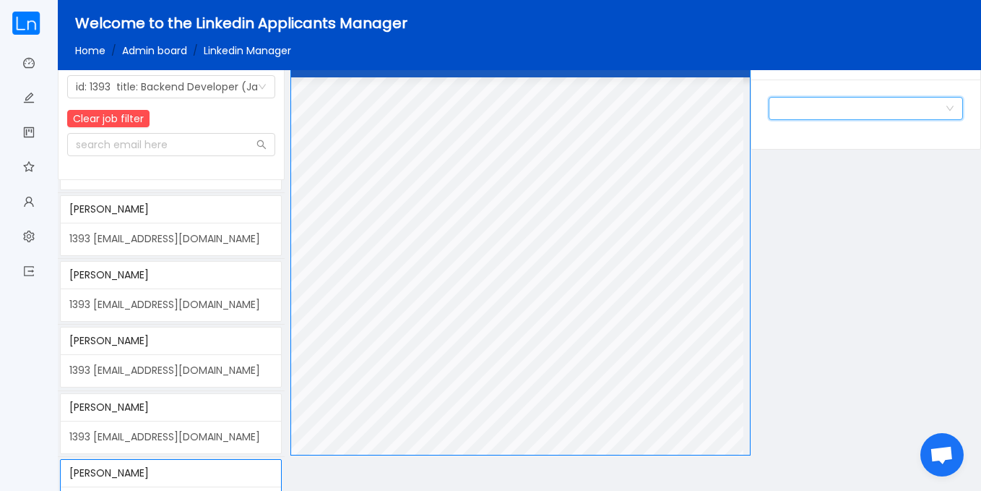
click at [832, 108] on div "Jobs you can assign candidate to" at bounding box center [862, 109] width 168 height 22
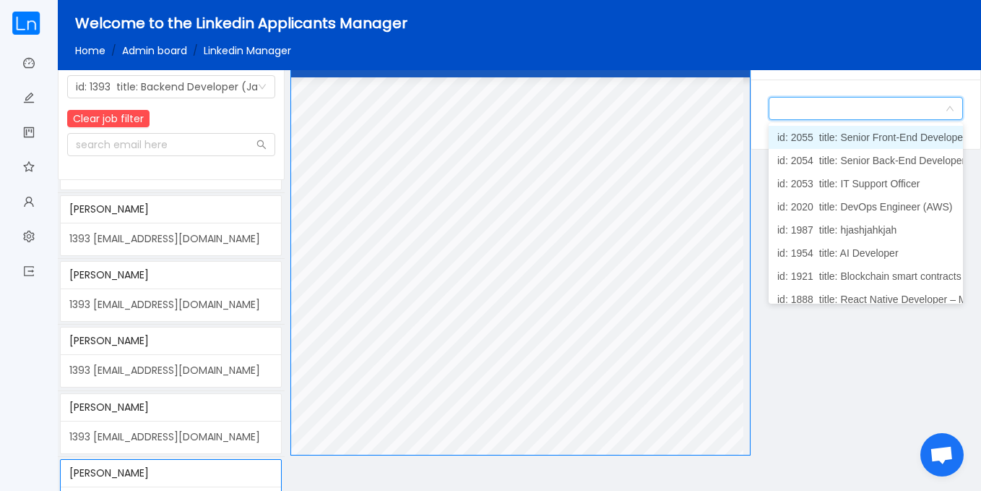
click at [764, 166] on div "Pdf Jobs You can Attach profile to: Jobs you can assign candidate to" at bounding box center [636, 246] width 692 height 417
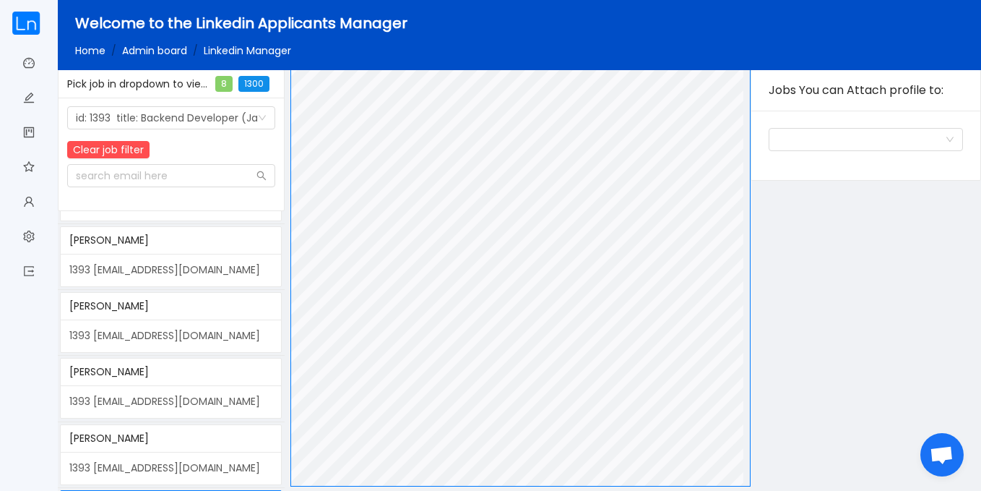
scroll to position [4232, 0]
click at [35, 127] on span "My jobs" at bounding box center [35, 133] width 0 height 29
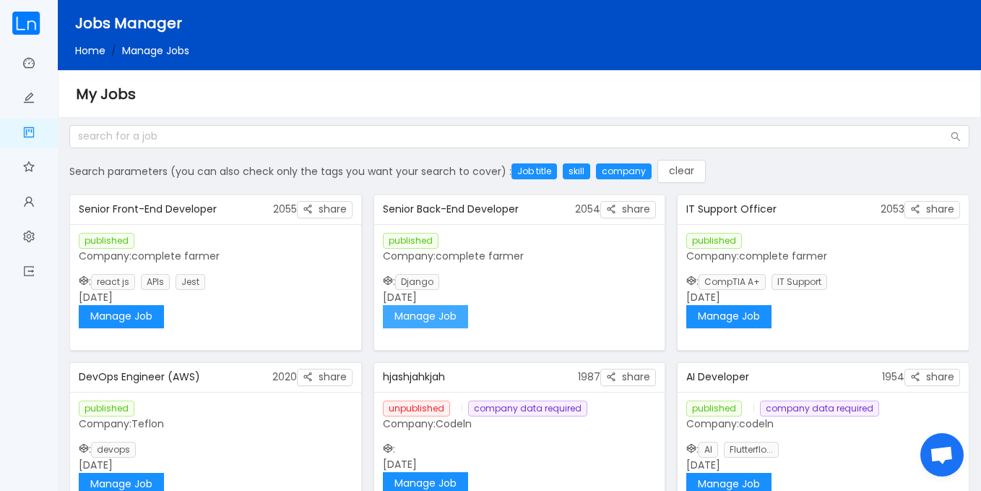
click at [434, 315] on button "Manage Job" at bounding box center [425, 316] width 85 height 23
click at [739, 314] on button "Manage Job" at bounding box center [728, 316] width 85 height 23
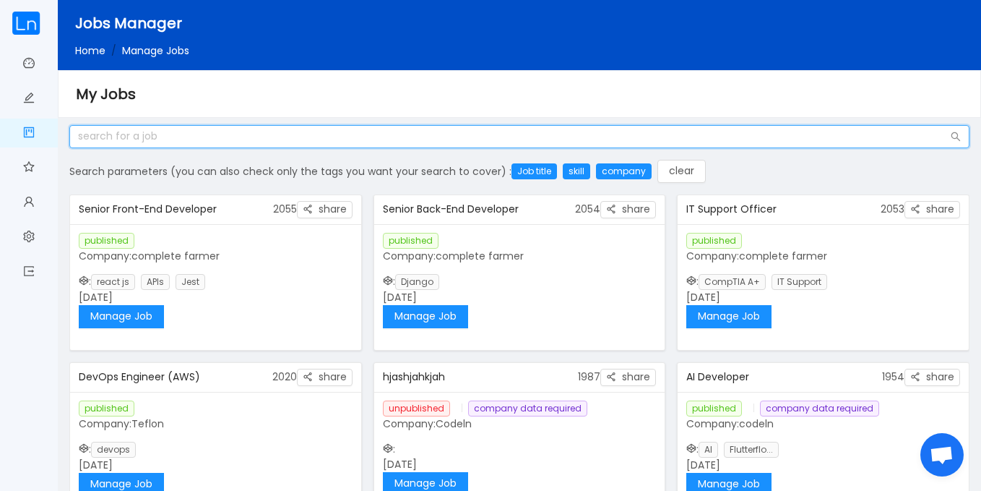
click at [254, 146] on input "text" at bounding box center [519, 136] width 900 height 23
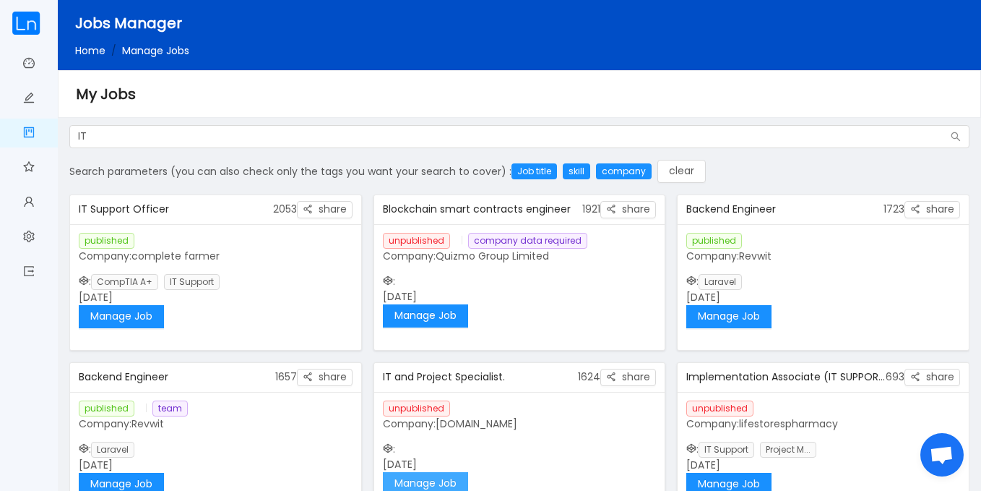
click at [415, 482] on button "Manage Job" at bounding box center [425, 483] width 85 height 23
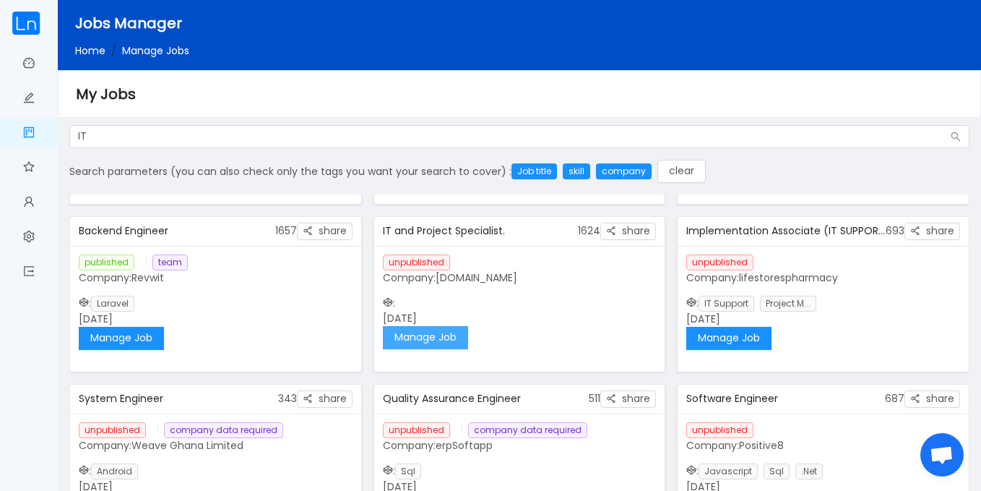
scroll to position [262, 0]
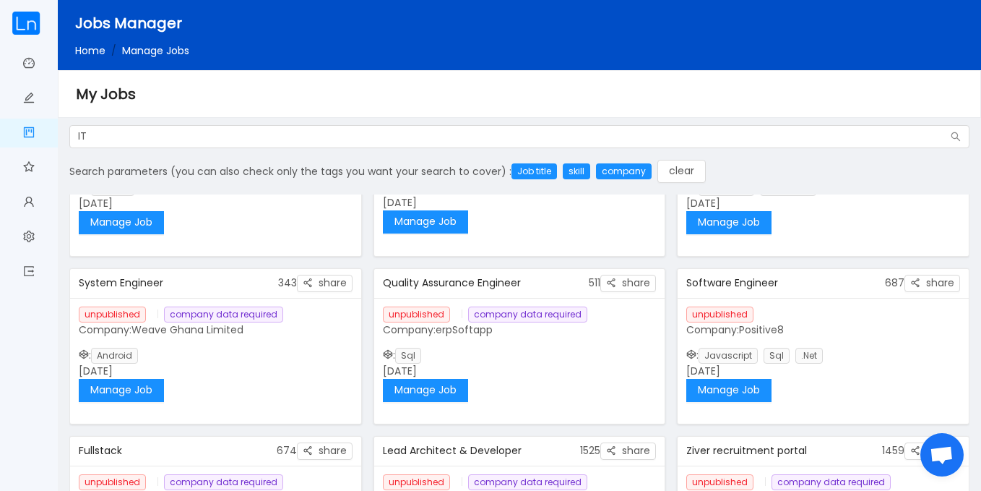
click at [974, 318] on div "IT Search parameters (you can also check only the tags you want your search to …" at bounding box center [520, 317] width 912 height 384
click at [974, 321] on div "IT Search parameters (you can also check only the tags you want your search to …" at bounding box center [520, 317] width 912 height 384
drag, startPoint x: 974, startPoint y: 321, endPoint x: 977, endPoint y: 352, distance: 31.2
click at [977, 352] on div "IT Search parameters (you can also check only the tags you want your search to …" at bounding box center [519, 312] width 923 height 392
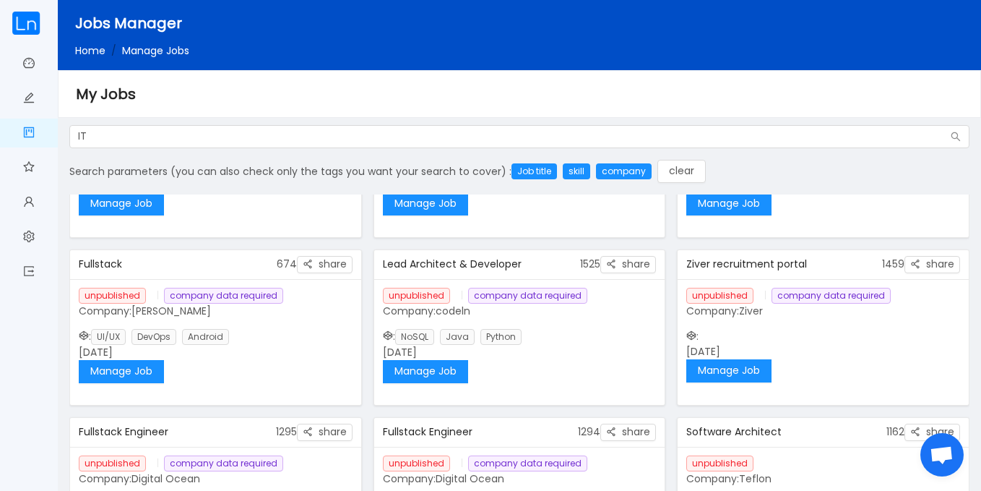
scroll to position [451, 0]
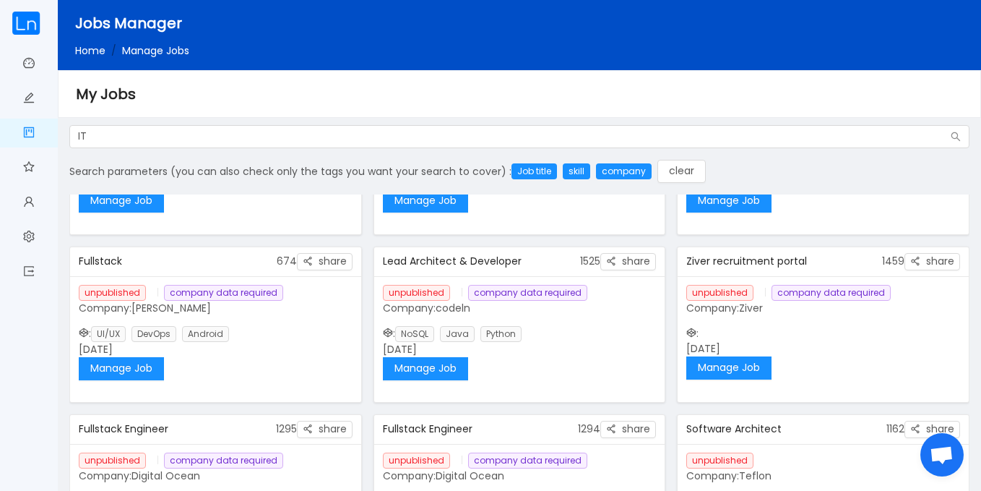
click at [971, 369] on div "IT Search parameters (you can also check only the tags you want your search to …" at bounding box center [520, 317] width 912 height 384
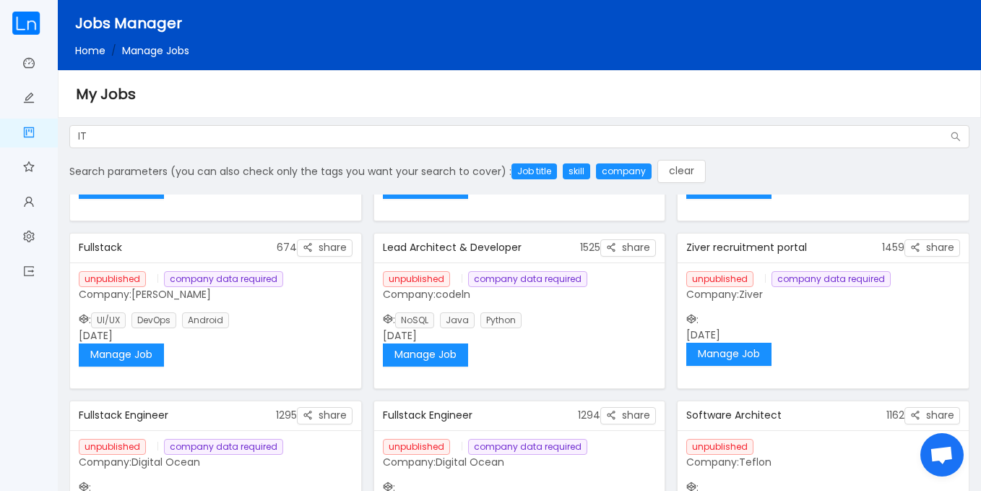
scroll to position [0, 0]
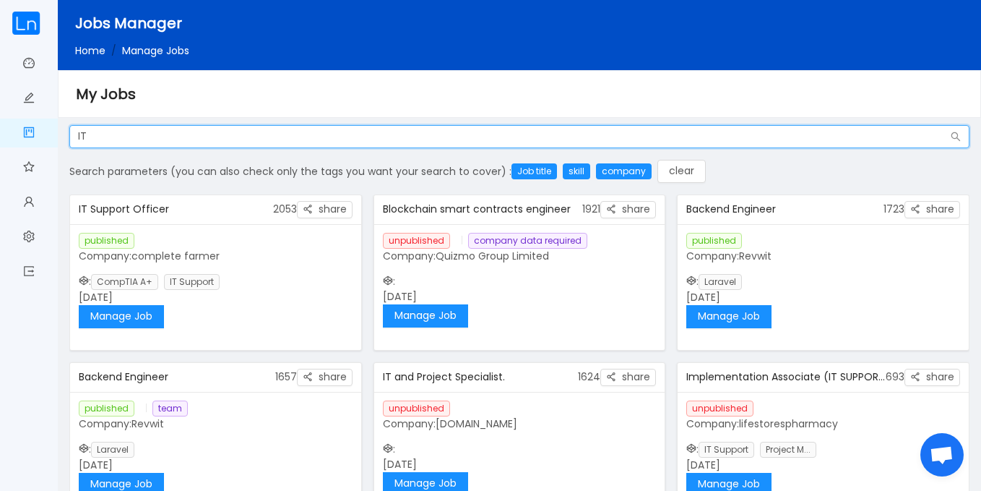
click at [330, 137] on input "IT" at bounding box center [519, 136] width 900 height 23
type input "I"
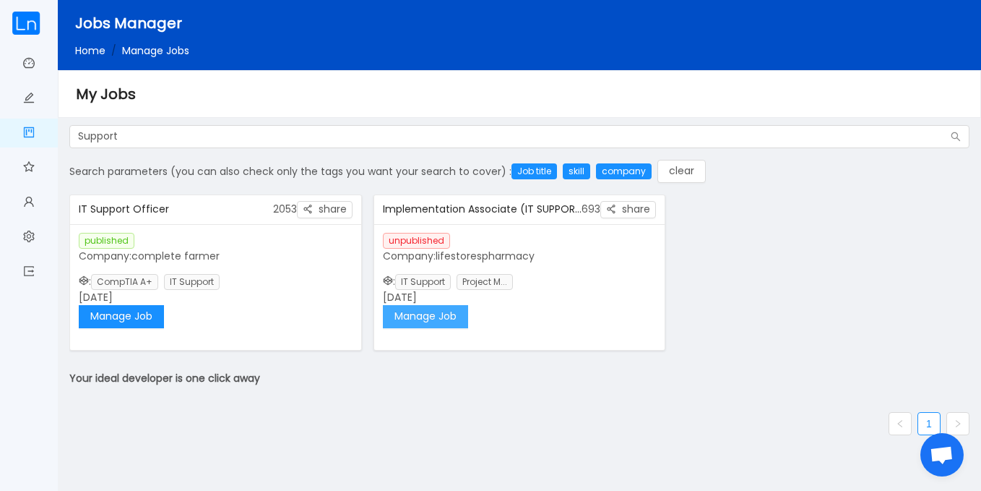
click at [438, 324] on button "Manage Job" at bounding box center [425, 316] width 85 height 23
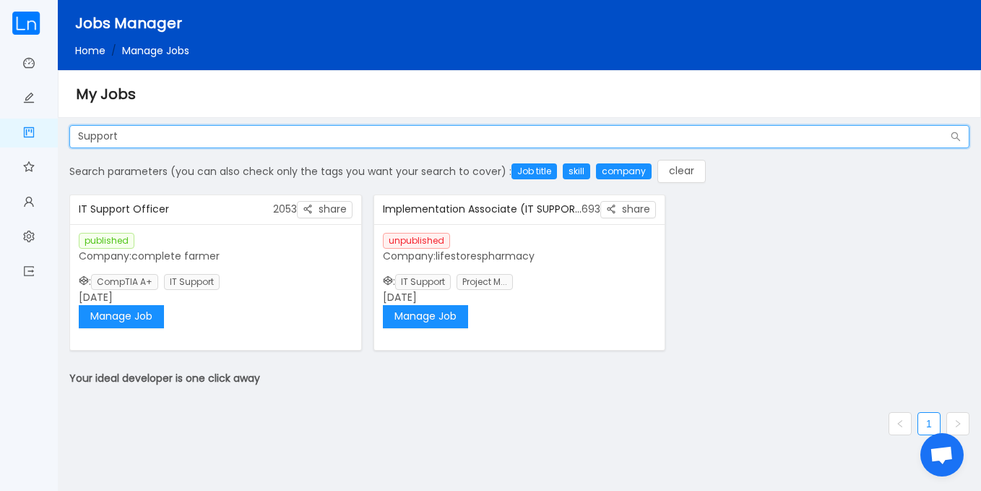
click at [189, 131] on input "Support" at bounding box center [519, 136] width 900 height 23
type input "S"
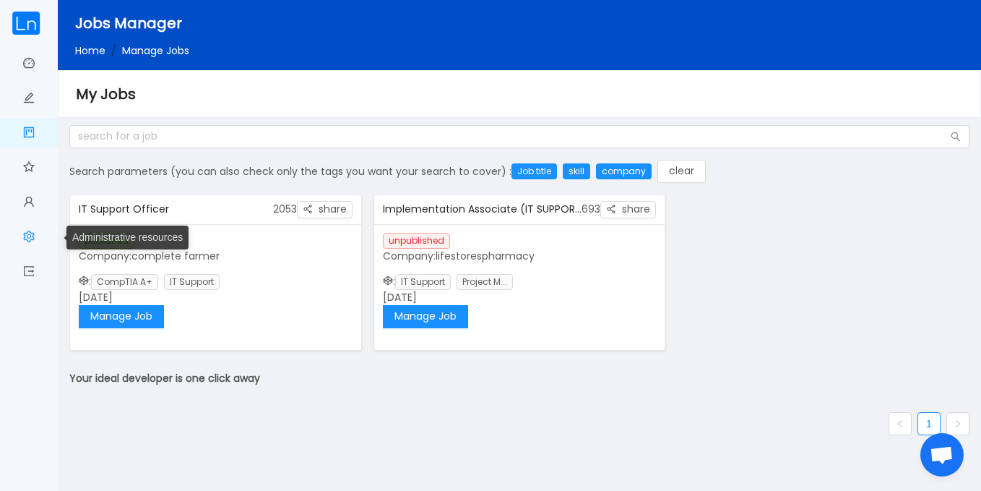
click at [24, 242] on link "Administrative resources" at bounding box center [29, 238] width 12 height 30
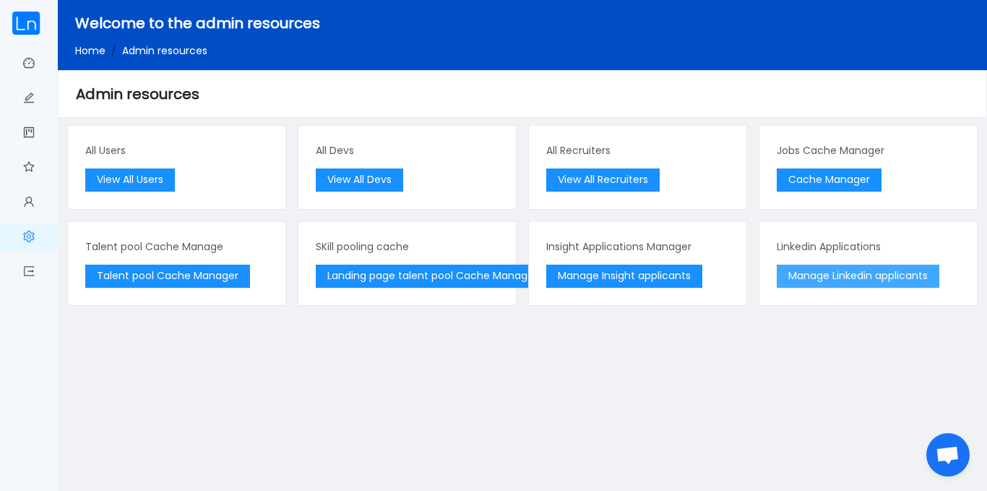
click at [812, 276] on button "Manage Linkedin applicants" at bounding box center [858, 275] width 163 height 23
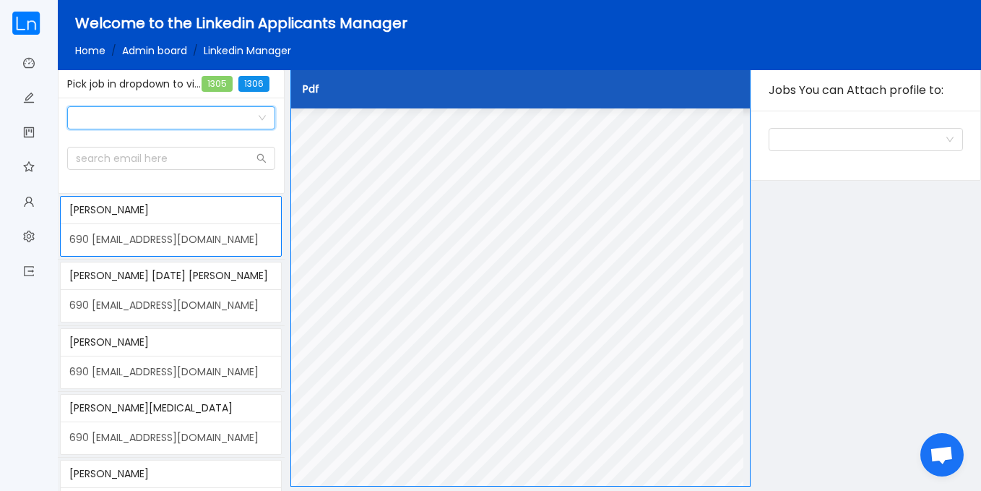
click at [260, 113] on icon "icon: down" at bounding box center [262, 117] width 9 height 9
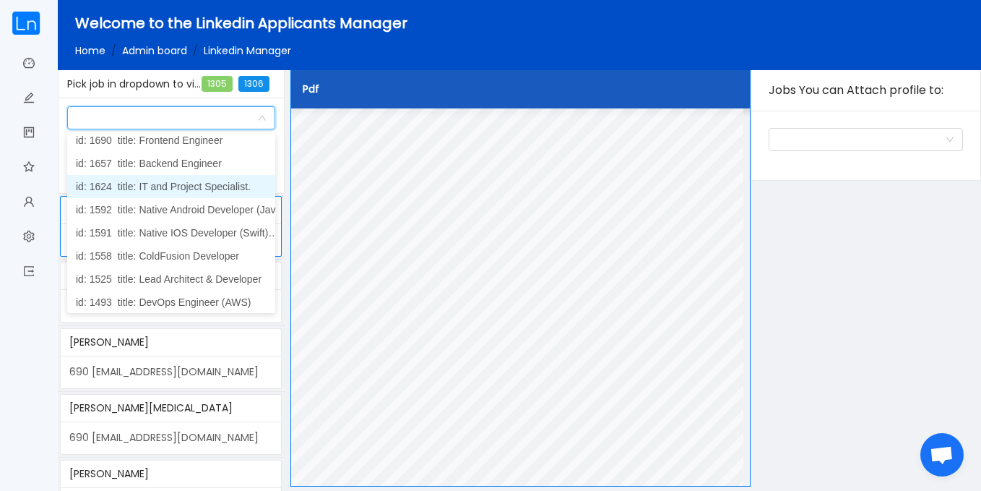
scroll to position [327, 0]
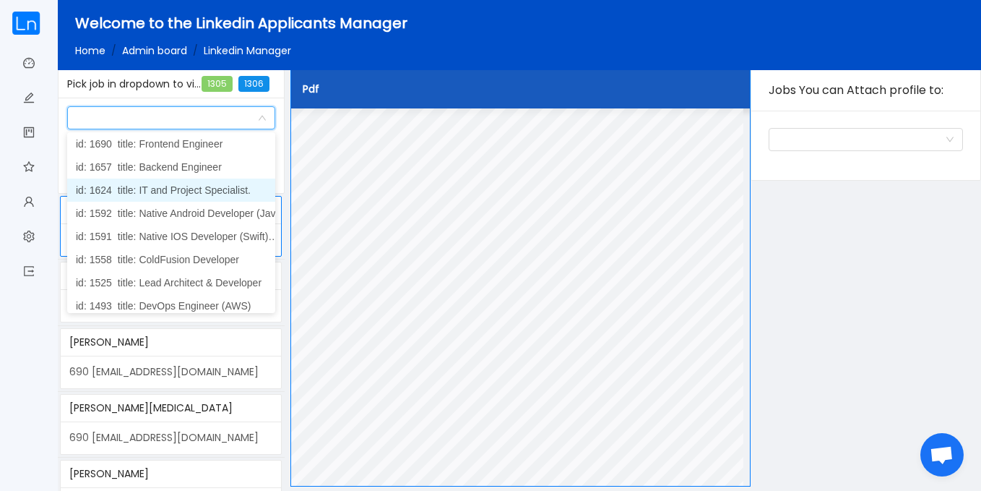
click at [204, 185] on span "title: IT and Project Specialist." at bounding box center [184, 190] width 133 height 12
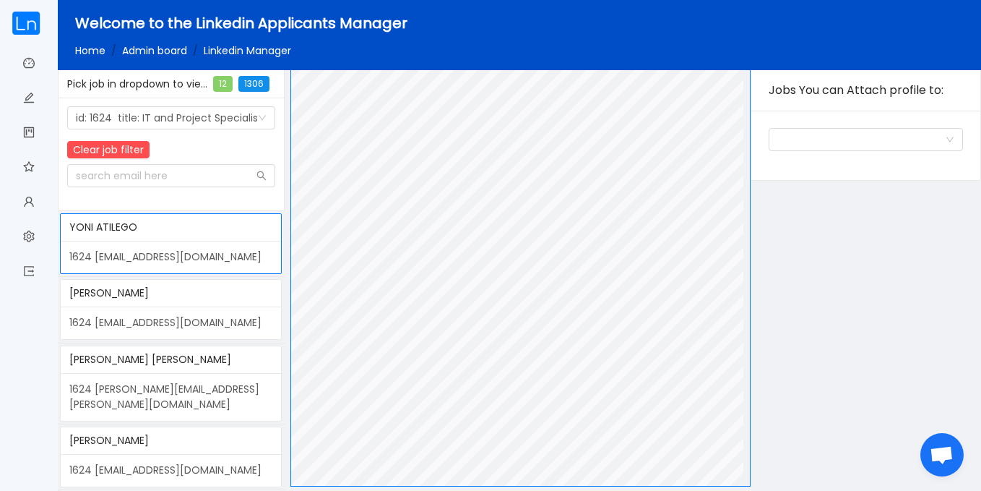
scroll to position [1486, 0]
click at [831, 134] on div "Jobs you can assign candidate to" at bounding box center [862, 140] width 168 height 22
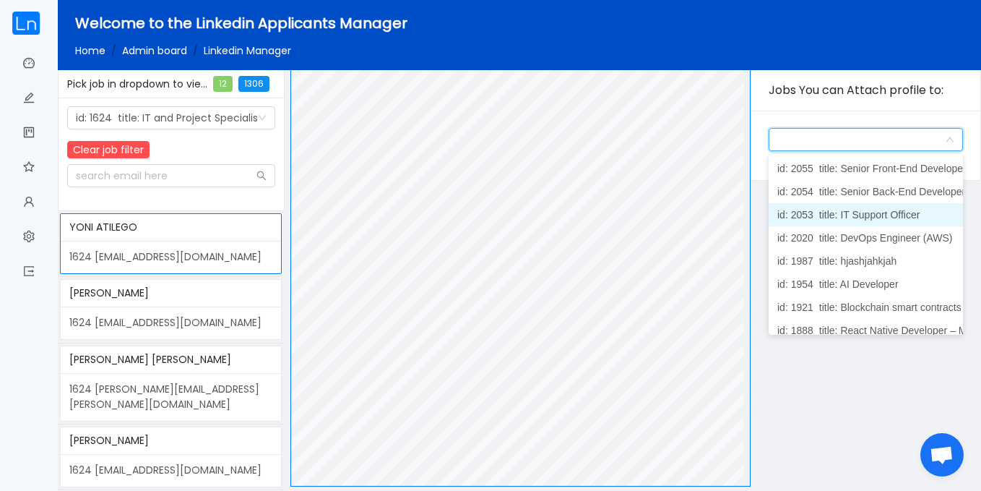
click at [870, 211] on span "title: IT Support Officer" at bounding box center [869, 215] width 101 height 12
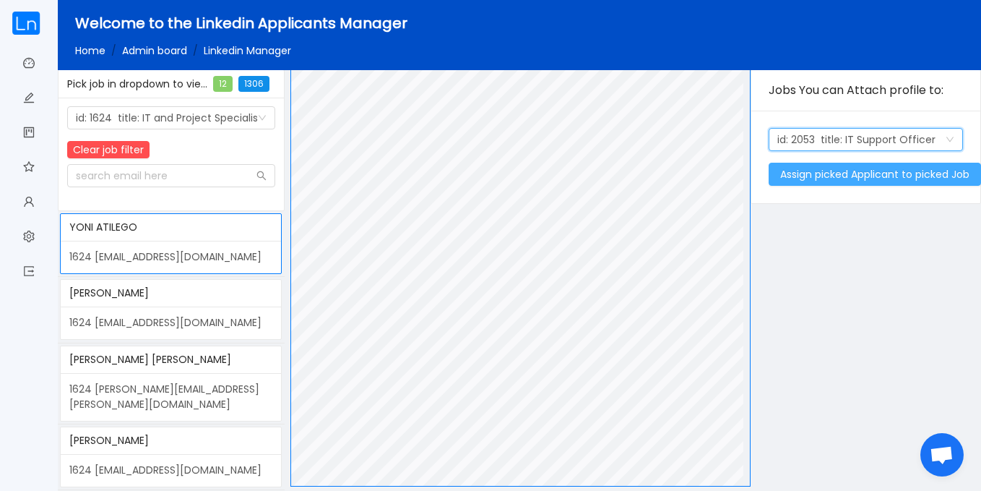
click at [845, 170] on button "Assign picked Applicant to picked Job" at bounding box center [875, 174] width 212 height 23
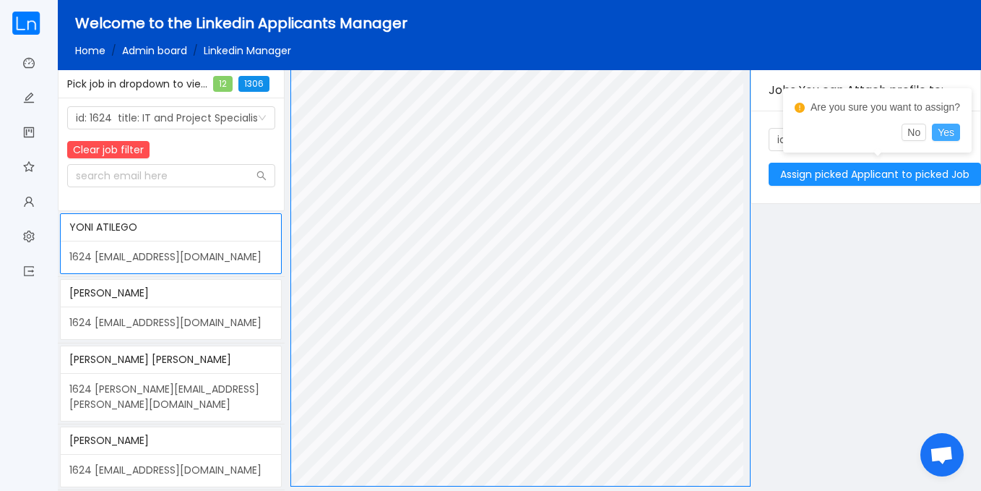
click at [954, 133] on button "Yes" at bounding box center [946, 132] width 28 height 17
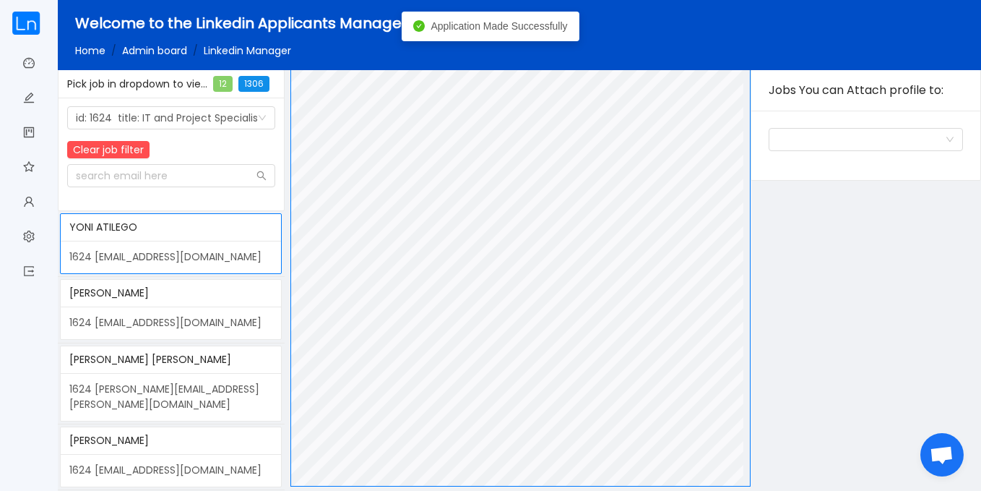
click at [180, 317] on div "1624 senadoeatakli@gmail.com" at bounding box center [171, 322] width 220 height 33
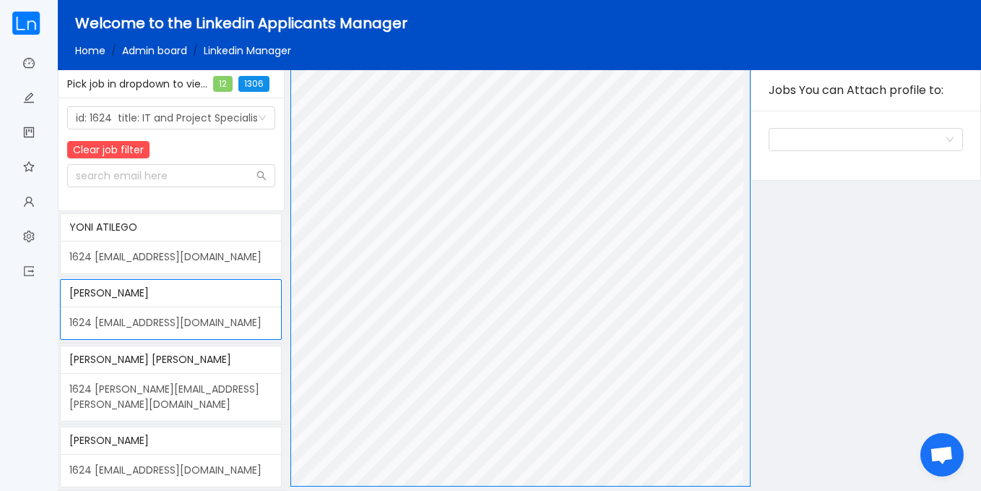
scroll to position [238, 0]
click at [174, 366] on div "BENJAMIN FIIFI SAM" at bounding box center [170, 359] width 203 height 27
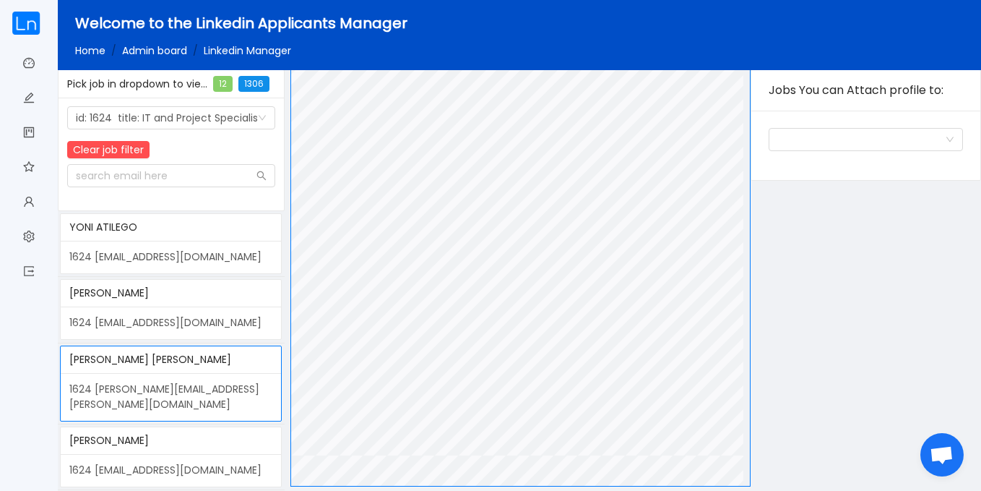
drag, startPoint x: 751, startPoint y: 214, endPoint x: 754, endPoint y: 158, distance: 56.4
click at [754, 158] on div "Pdf Jobs You can Attach profile to: Jobs you can assign candidate to" at bounding box center [636, 277] width 692 height 417
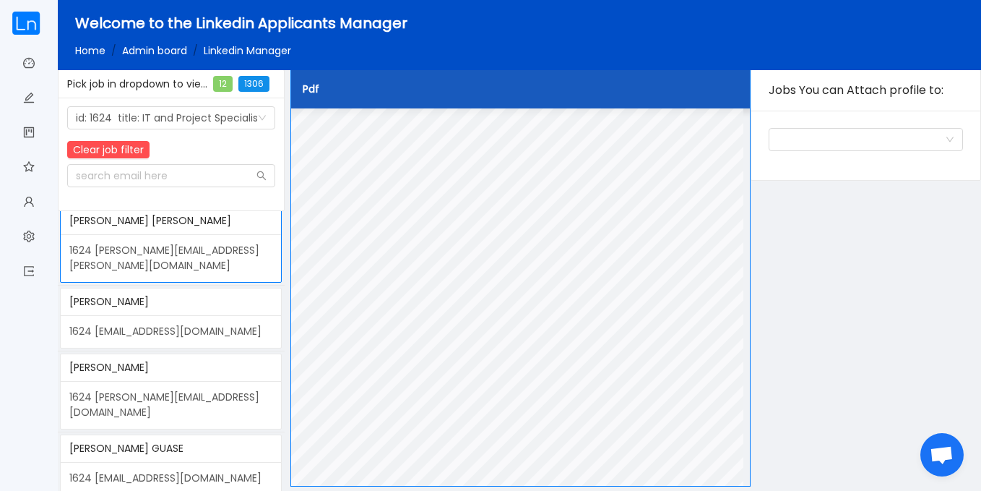
scroll to position [145, 0]
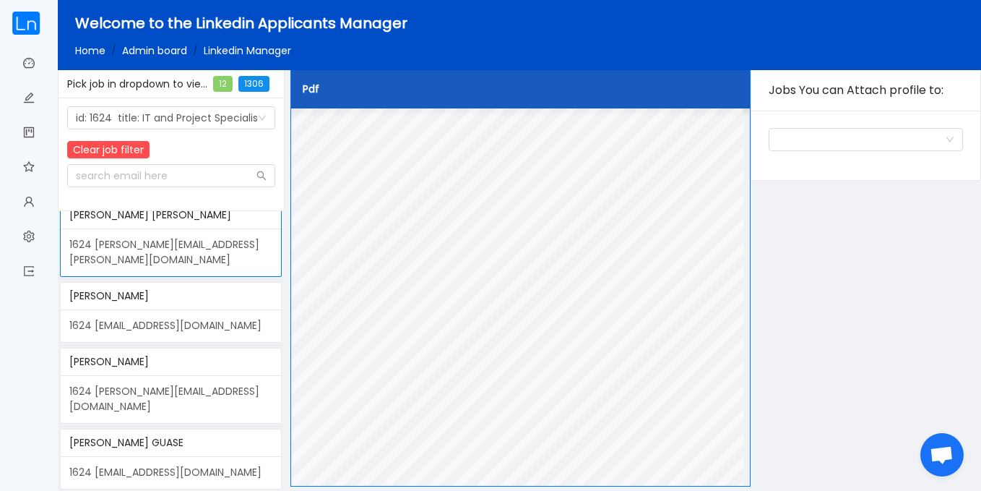
click at [206, 309] on div "1624 jonasdenye@gmail.com" at bounding box center [171, 325] width 220 height 33
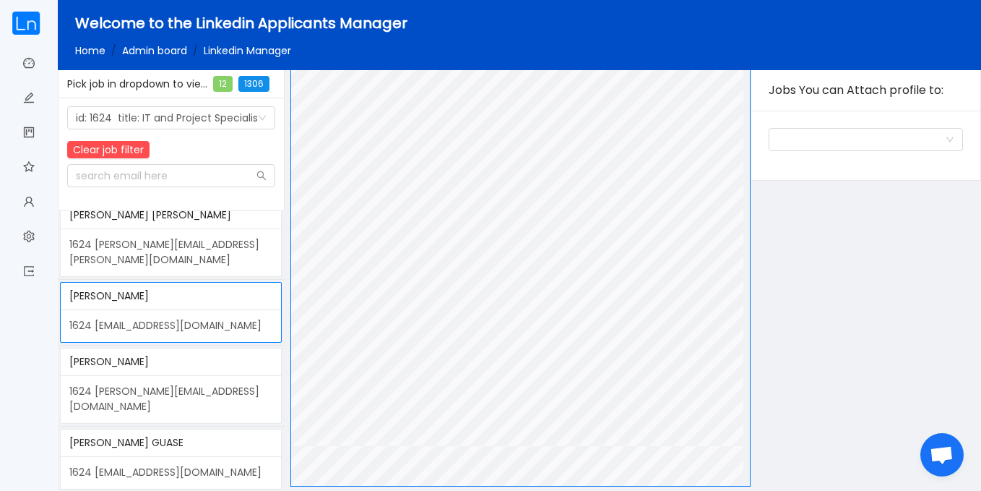
scroll to position [879, 0]
click at [741, 402] on div "Pdf Jobs You can Attach profile to: Jobs you can assign candidate to" at bounding box center [636, 277] width 692 height 417
click at [826, 138] on div "Jobs you can assign candidate to" at bounding box center [862, 140] width 168 height 22
click at [948, 143] on icon "icon: down" at bounding box center [950, 139] width 9 height 9
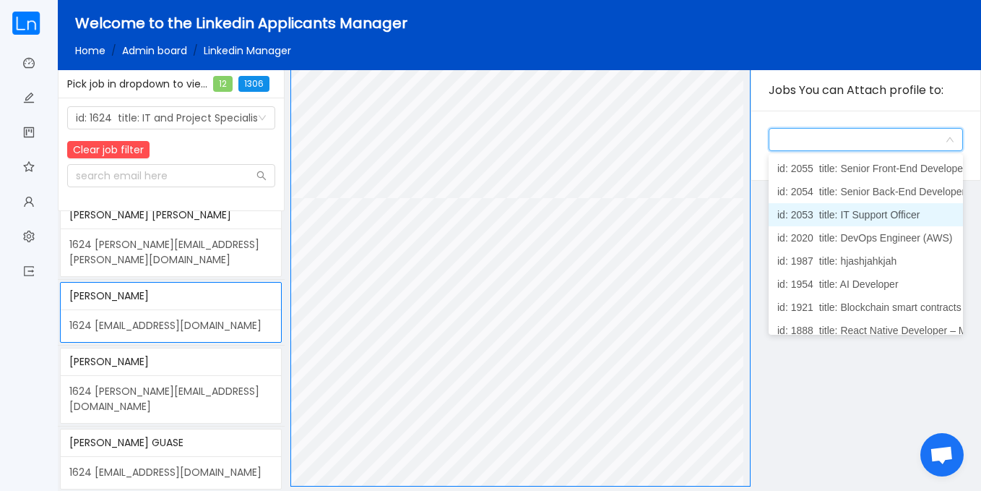
click at [883, 212] on span "title: IT Support Officer" at bounding box center [869, 215] width 101 height 12
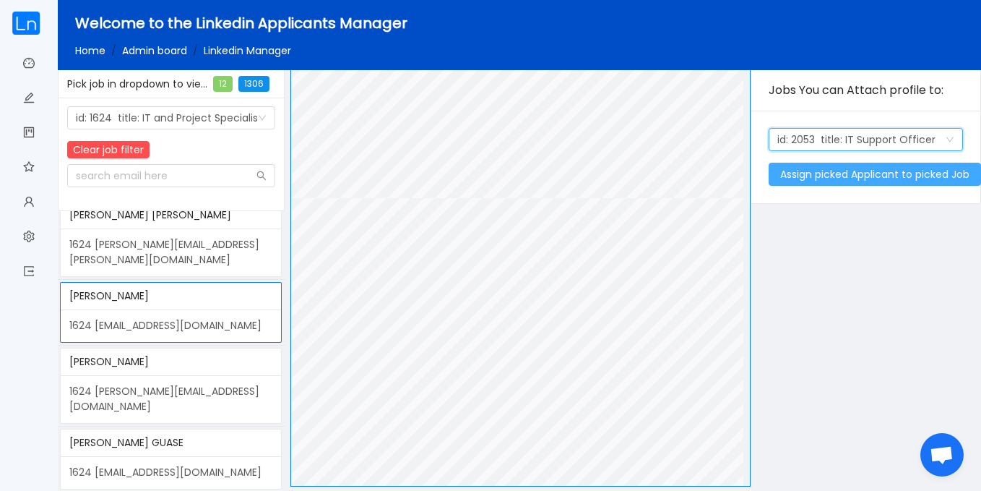
click at [882, 174] on button "Assign picked Applicant to picked Job" at bounding box center [875, 174] width 212 height 23
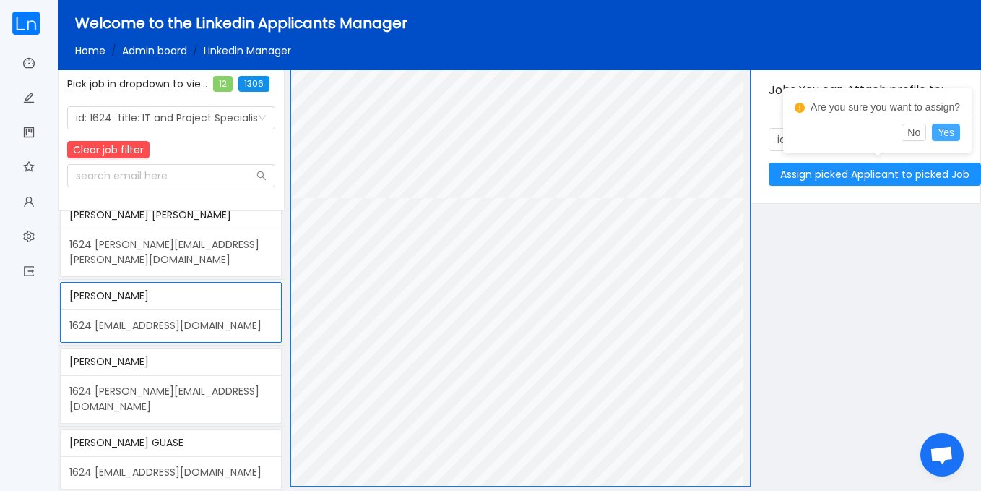
click at [947, 132] on button "Yes" at bounding box center [946, 132] width 28 height 17
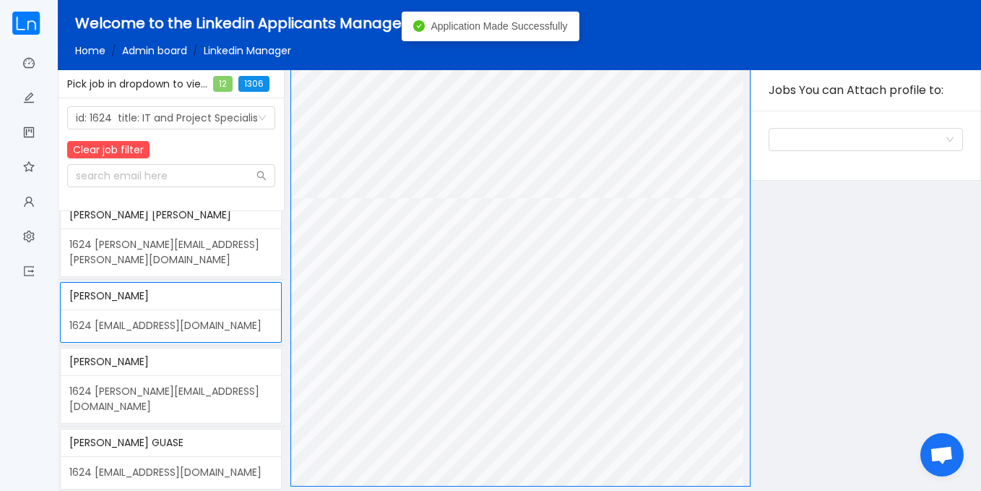
click at [194, 375] on div "1624 stephen.insaidoo88@gmail.com" at bounding box center [171, 399] width 220 height 48
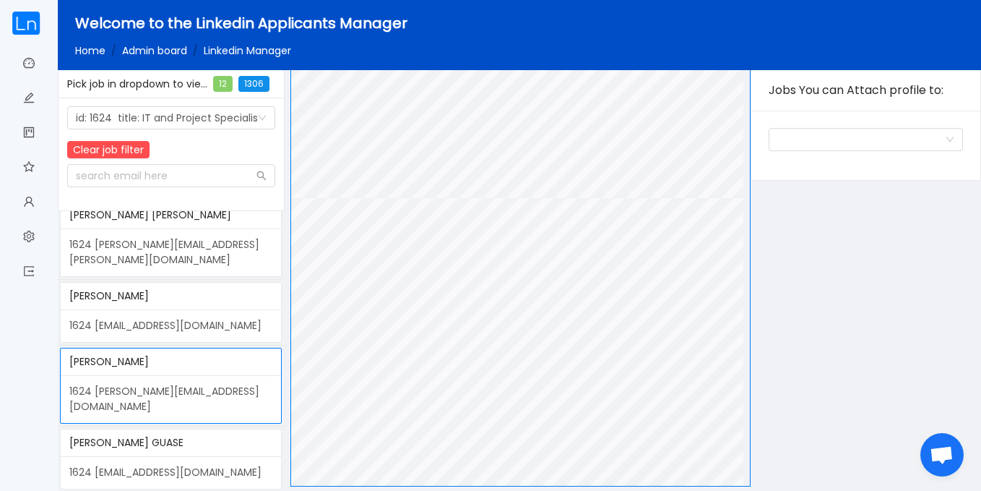
click at [739, 132] on div "Pdf" at bounding box center [520, 277] width 461 height 417
click at [805, 145] on div "Jobs you can assign candidate to" at bounding box center [862, 140] width 168 height 22
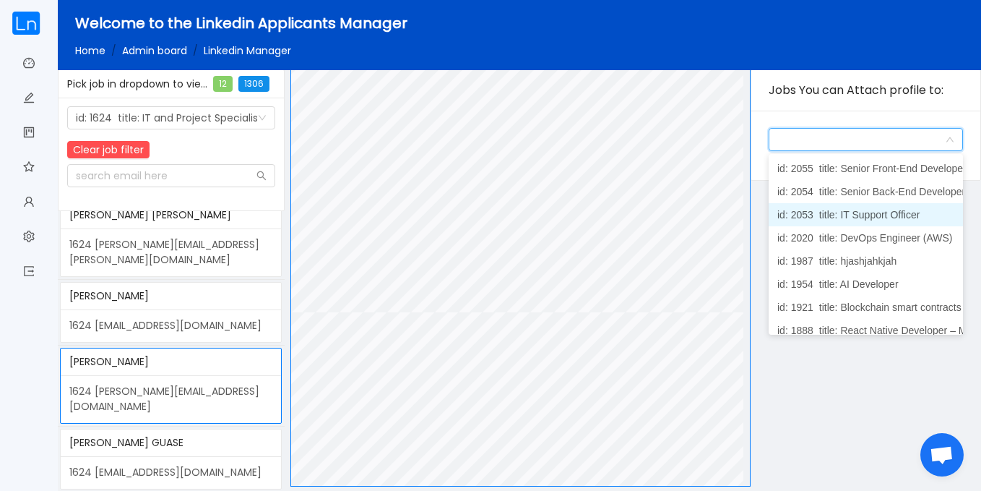
click at [879, 212] on span "title: IT Support Officer" at bounding box center [869, 215] width 101 height 12
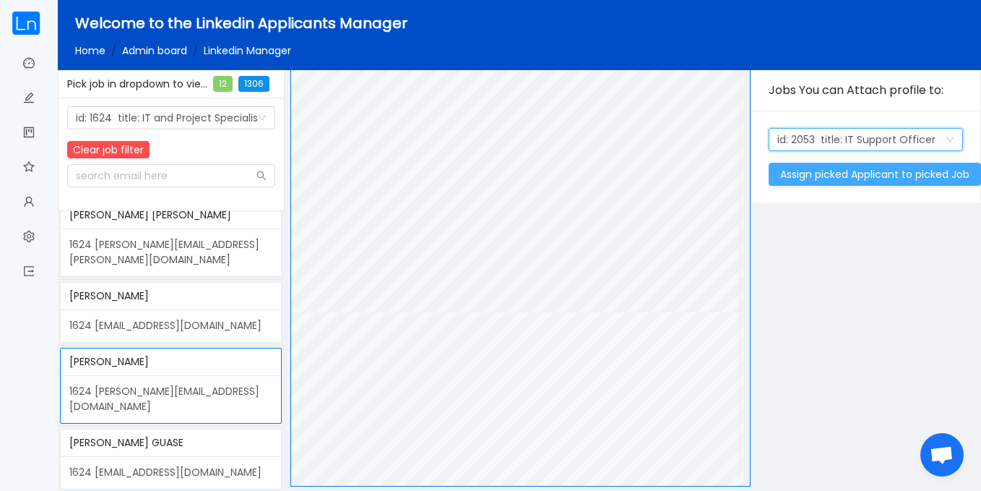
click at [896, 173] on button "Assign picked Applicant to picked Job" at bounding box center [875, 174] width 212 height 23
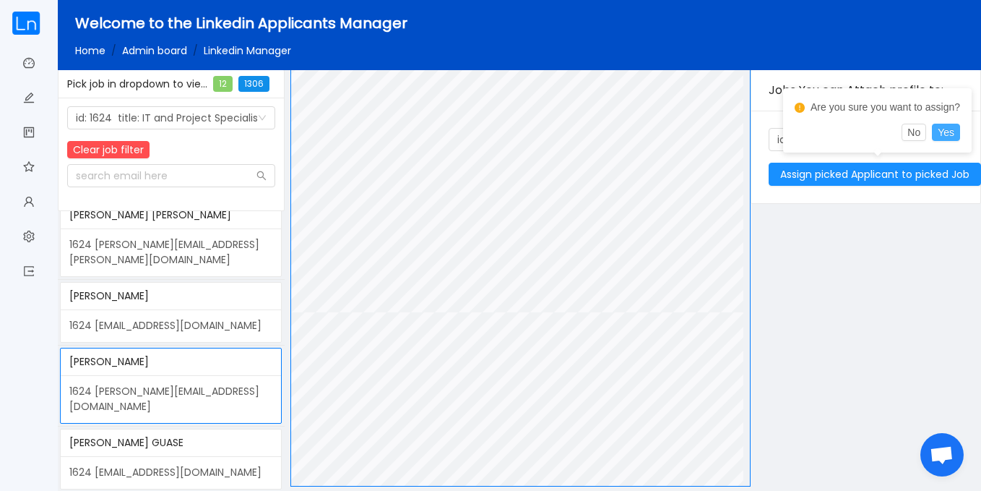
click at [942, 127] on button "Yes" at bounding box center [946, 132] width 28 height 17
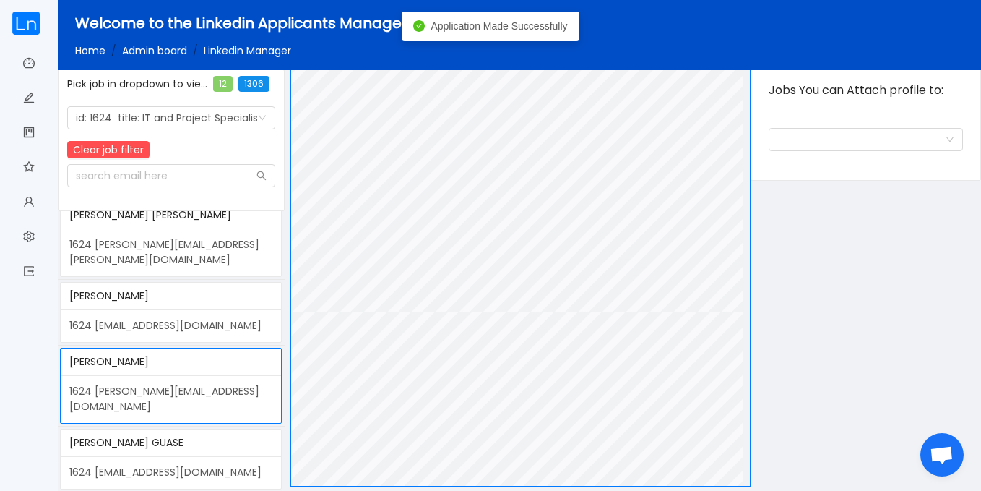
click at [199, 456] on div "1624 evansguase@gmail.com" at bounding box center [171, 472] width 220 height 33
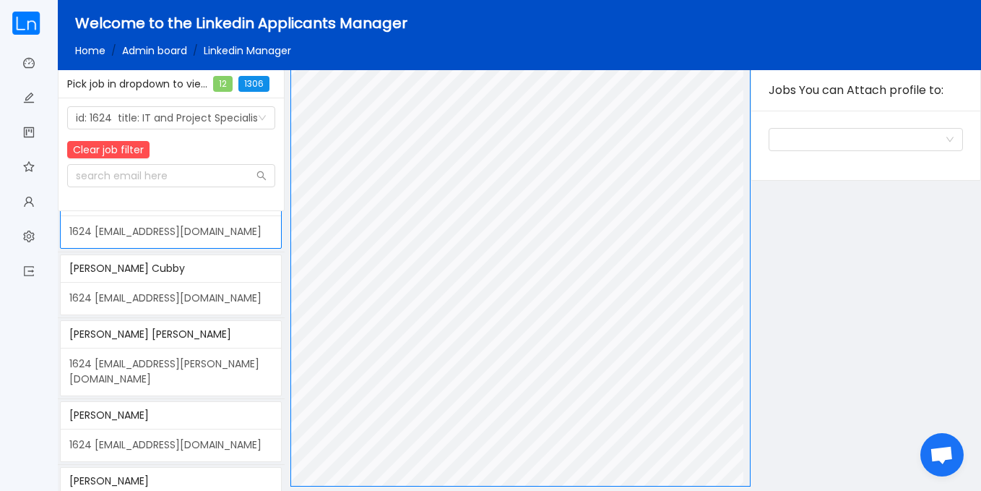
scroll to position [387, 0]
click at [199, 280] on div "1624 cubbiss@gmail.com" at bounding box center [171, 296] width 220 height 33
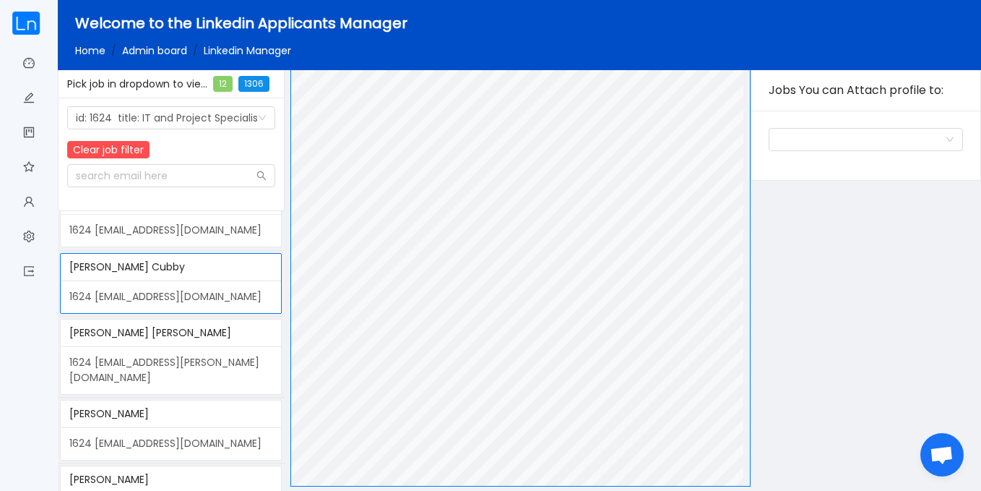
scroll to position [176, 0]
click at [744, 88] on div "Pdf" at bounding box center [520, 277] width 461 height 417
click at [229, 346] on div "1624 egwa.ella@gmail.com" at bounding box center [171, 370] width 220 height 48
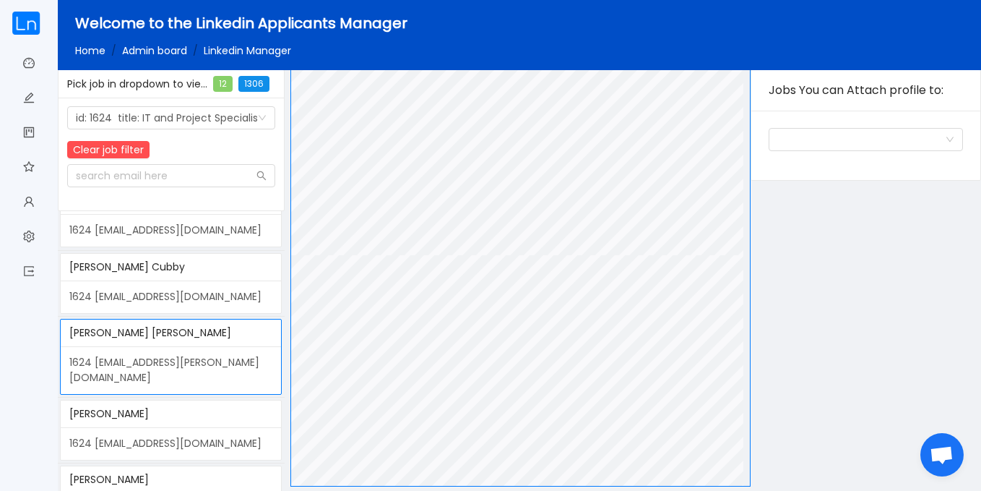
scroll to position [1128, 0]
click at [739, 238] on div "Pdf" at bounding box center [520, 277] width 461 height 417
click at [177, 427] on div "1624 niilatei@gmail.com" at bounding box center [171, 443] width 220 height 33
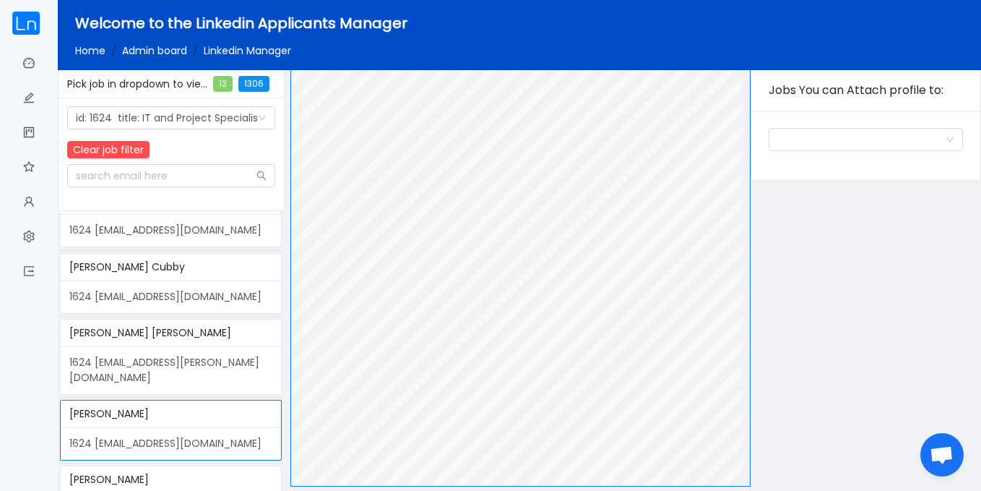
scroll to position [55, 0]
click at [188, 400] on div "David Lartey" at bounding box center [170, 413] width 203 height 27
click at [755, 314] on div "Pdf Jobs You can Attach profile to: Jobs you can assign candidate to" at bounding box center [636, 277] width 692 height 417
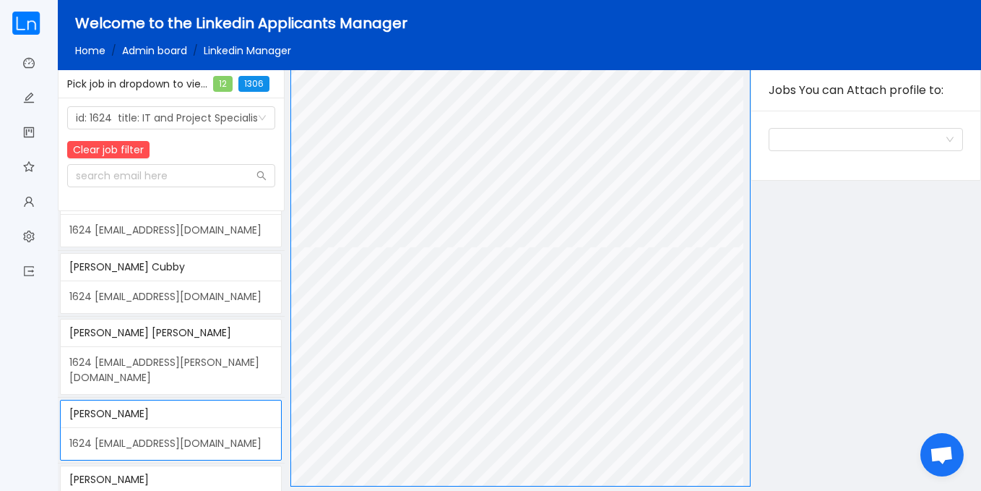
scroll to position [463, 0]
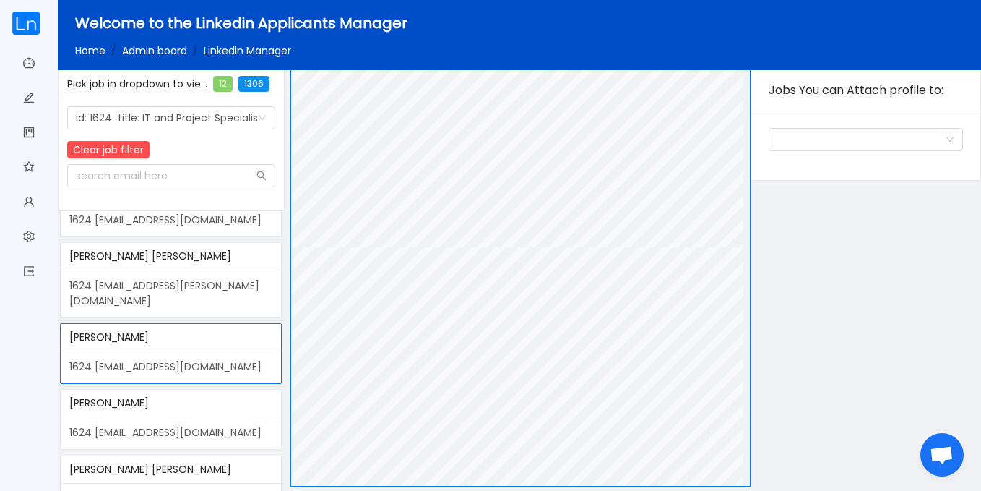
click at [228, 416] on div "1624 musaosuman6@gmail.com" at bounding box center [171, 432] width 220 height 33
click at [225, 456] on div "FRED CLINTON KOJO AHANOGBE" at bounding box center [170, 469] width 203 height 27
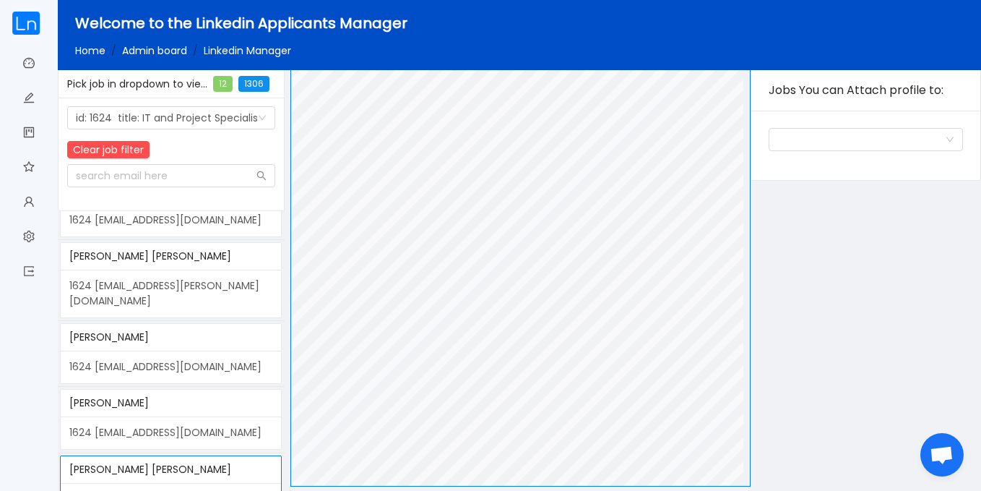
scroll to position [91, 0]
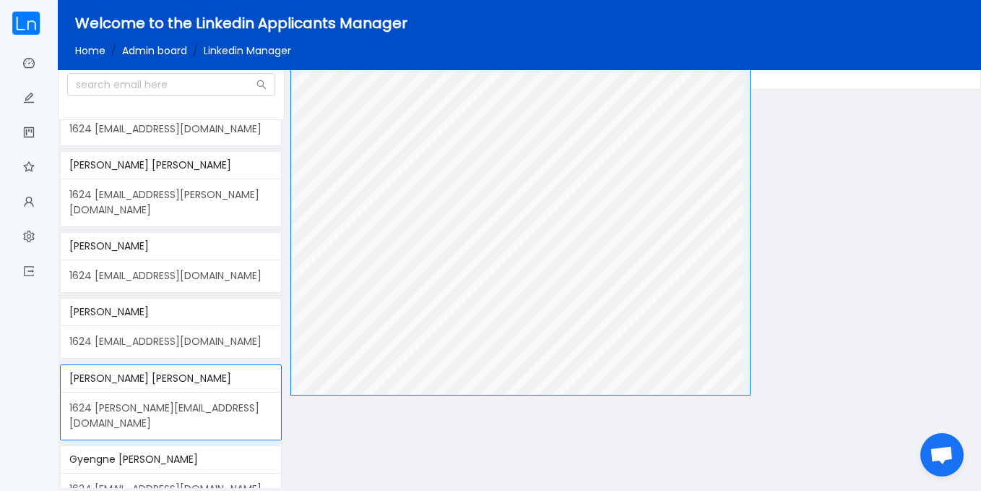
click at [179, 452] on span "Gyengne Francis Maaire" at bounding box center [133, 459] width 129 height 14
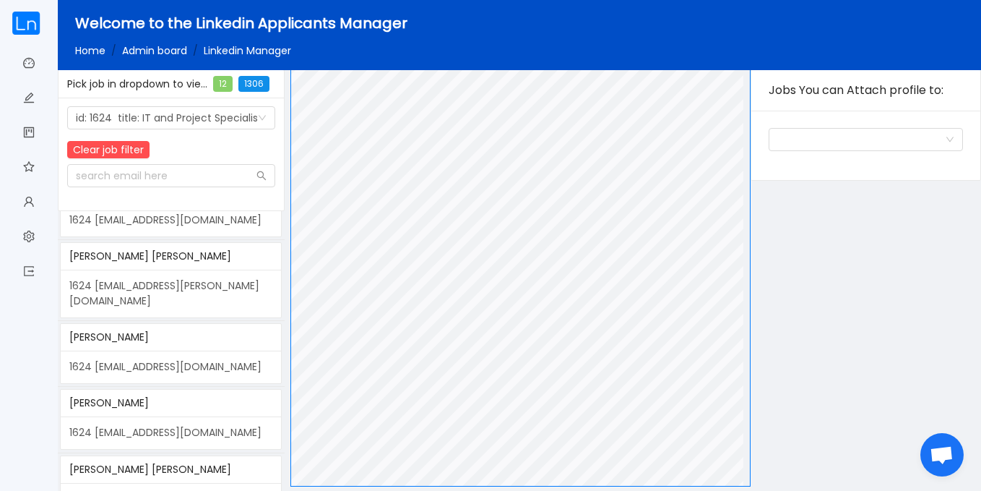
scroll to position [58, 0]
click at [24, 137] on link "My jobs" at bounding box center [29, 134] width 12 height 30
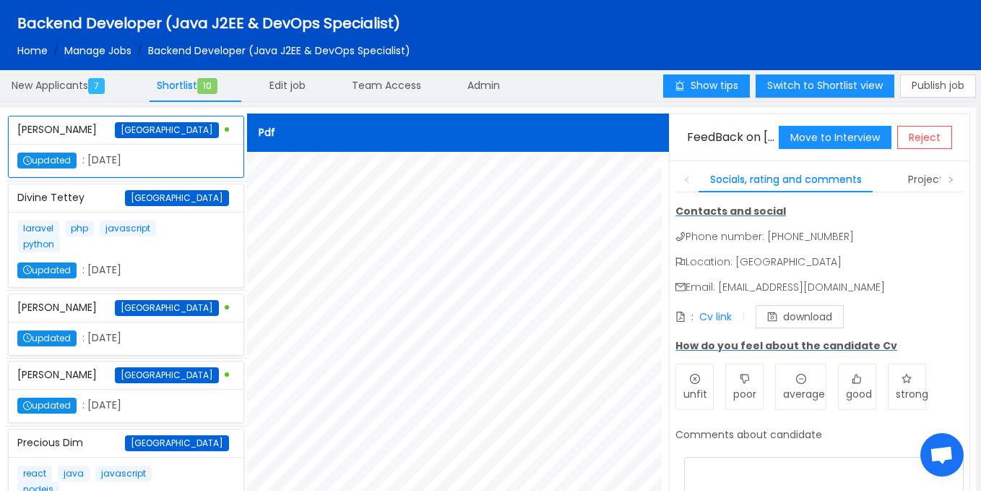
click at [187, 278] on div "laravel php javascript python updated : [DATE]" at bounding box center [126, 249] width 218 height 58
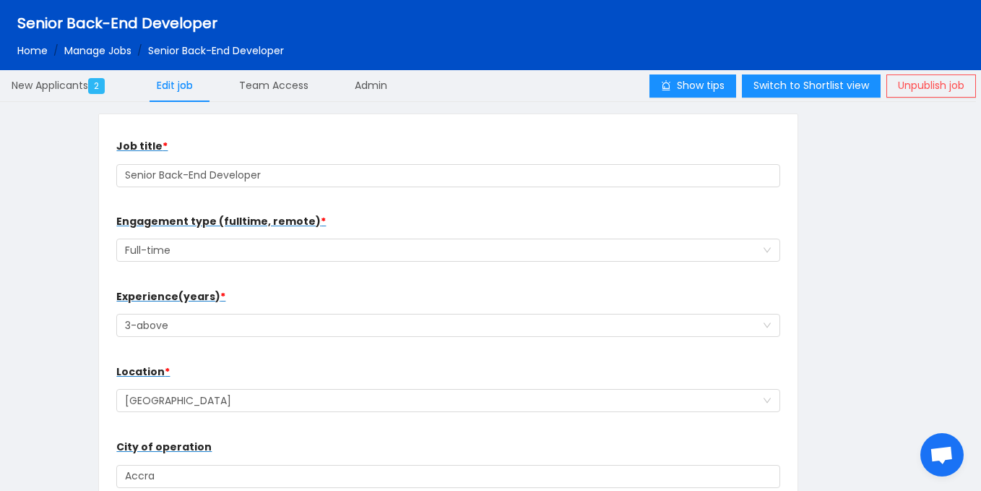
scroll to position [1497, 0]
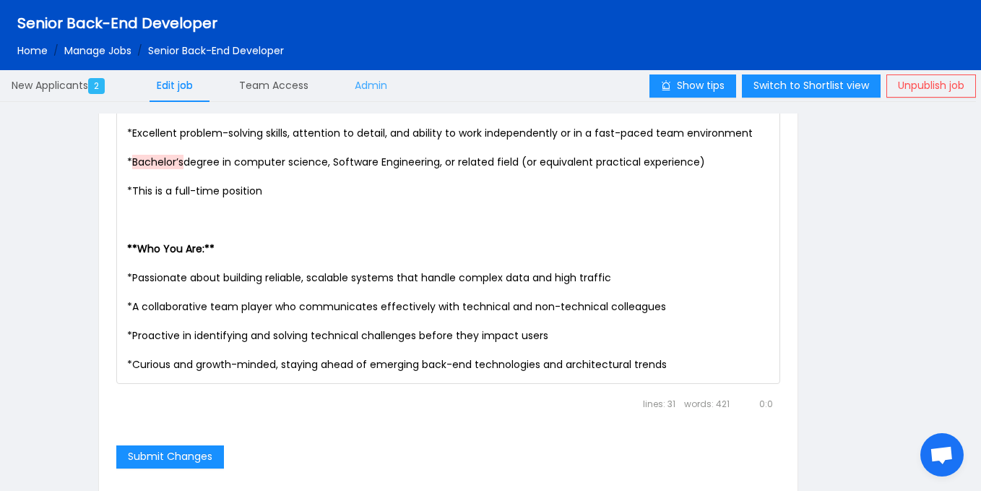
click at [387, 89] on span "Admin" at bounding box center [371, 85] width 33 height 14
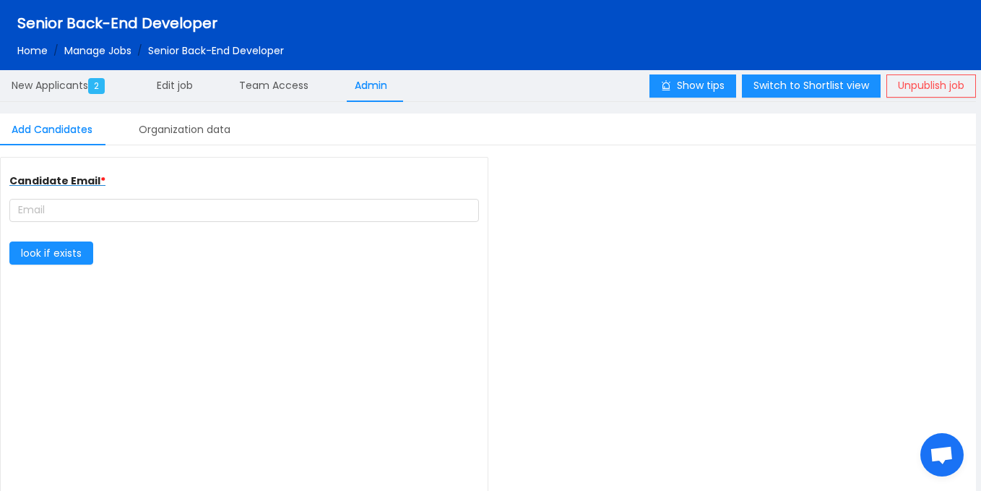
type input "complete farmer"
type input "[URL][DOMAIN_NAME]"
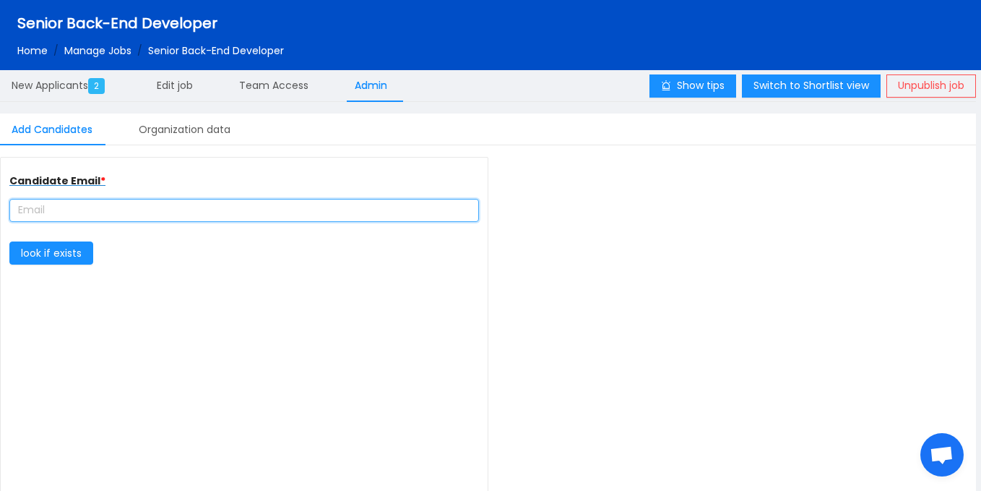
click at [169, 201] on input "text" at bounding box center [244, 210] width 470 height 23
paste input "abdulazizadams03@gmail.com"
type input "abdulazizadams03@gmail.com"
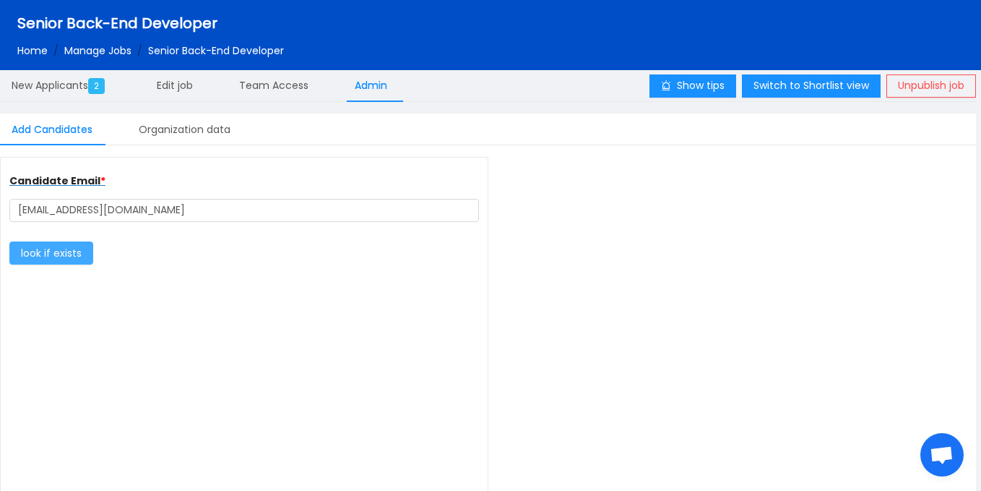
click at [83, 244] on button "look if exists" at bounding box center [51, 252] width 84 height 23
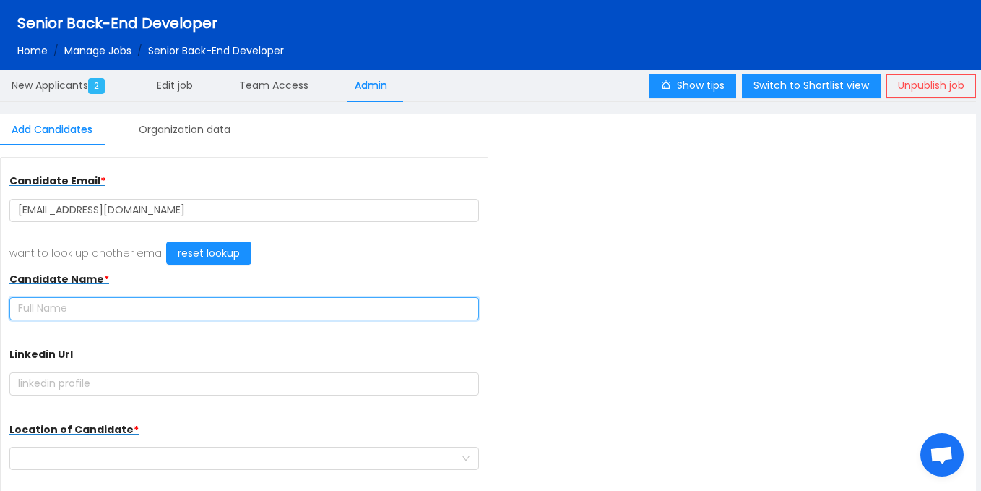
click at [212, 311] on input "text" at bounding box center [244, 308] width 470 height 23
paste input "[PERSON_NAME]"
type input "[PERSON_NAME]"
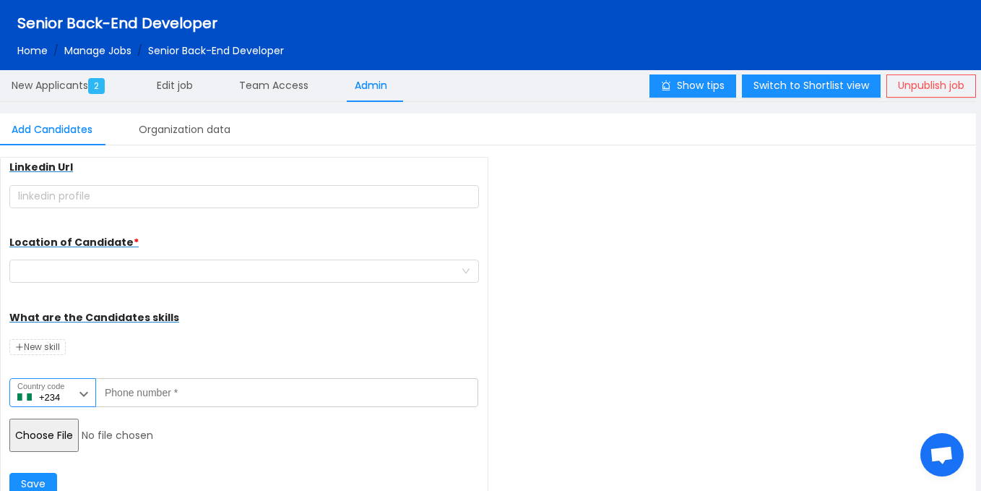
click at [78, 397] on icon at bounding box center [83, 393] width 17 height 17
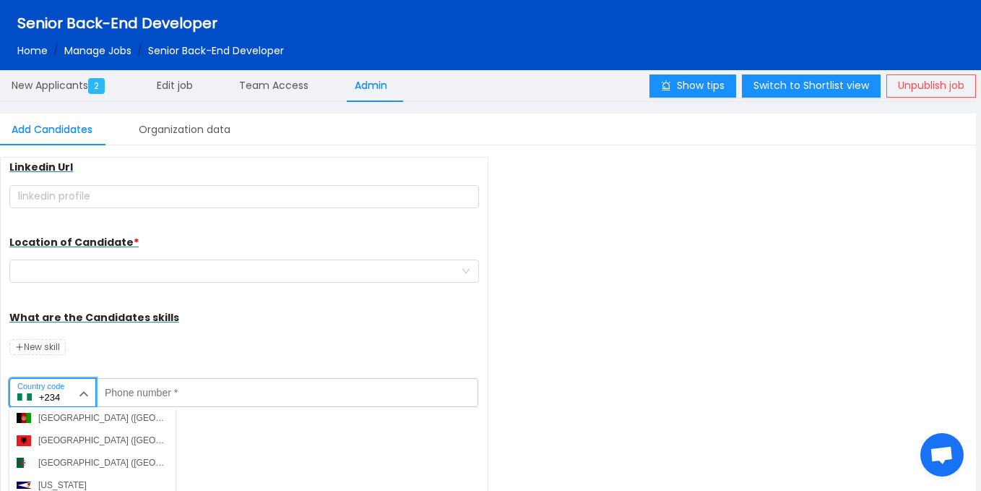
scroll to position [1725, 0]
click at [77, 483] on div "Ghana (Gaana)" at bounding box center [68, 484] width 60 height 13
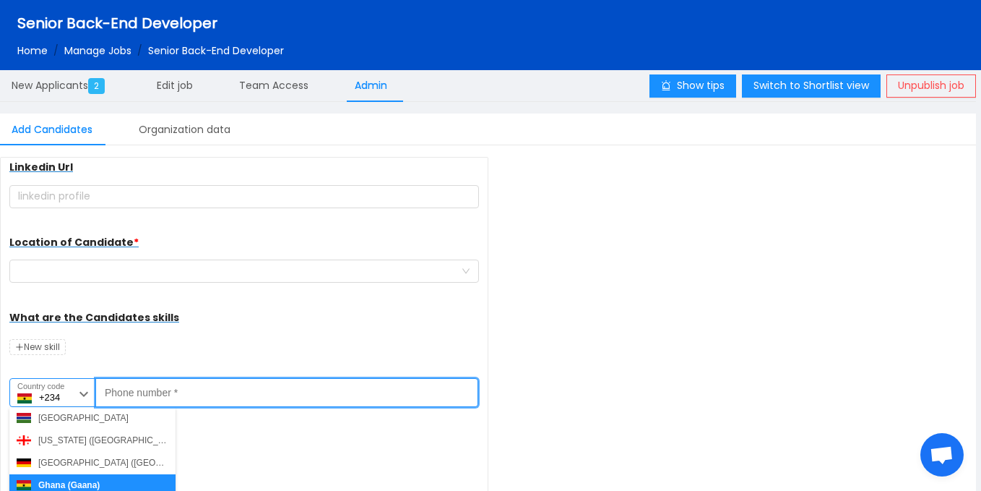
type input "+233"
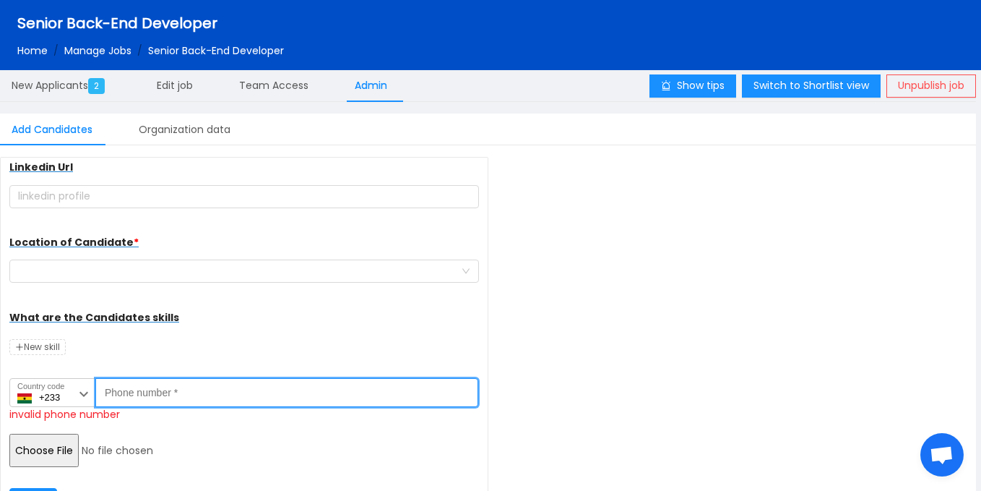
paste input "574341472"
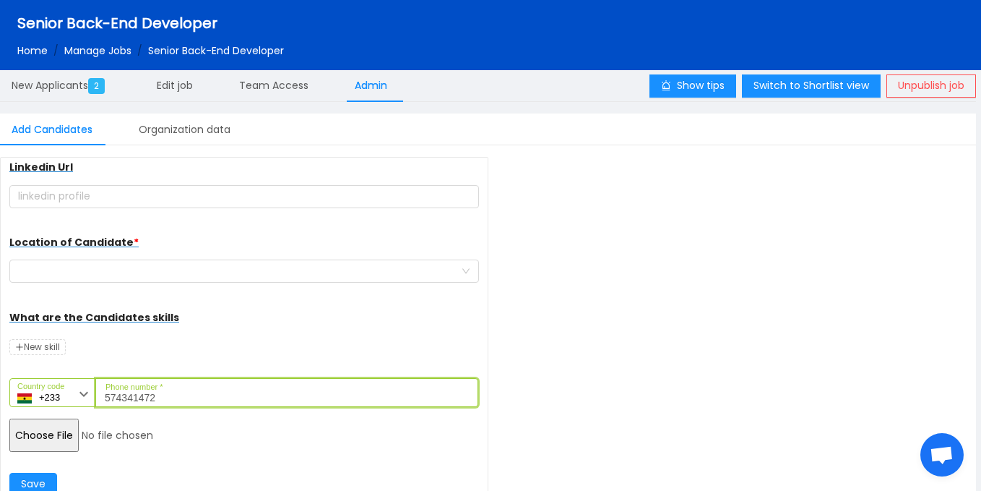
type input "574341472"
click at [54, 429] on input "file" at bounding box center [119, 434] width 221 height 33
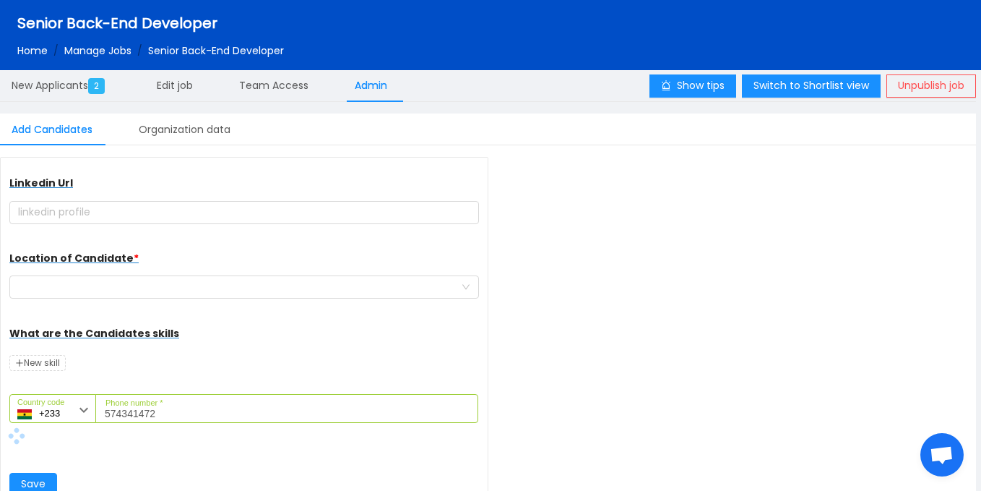
scroll to position [171, 0]
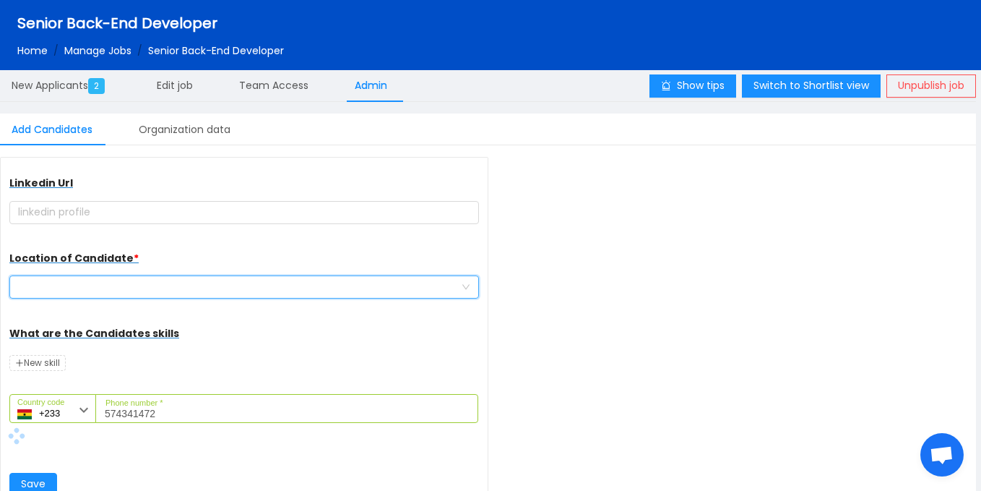
click at [112, 280] on div at bounding box center [239, 287] width 443 height 22
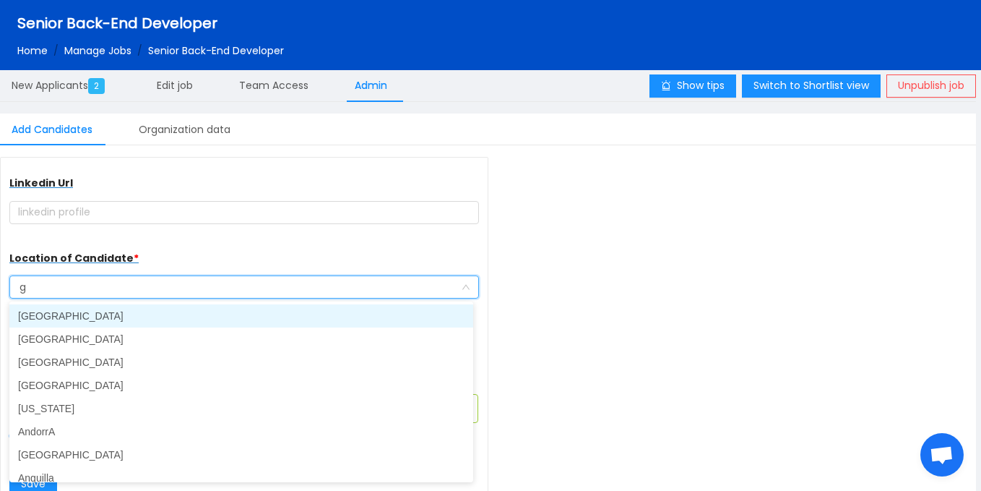
type input "gh"
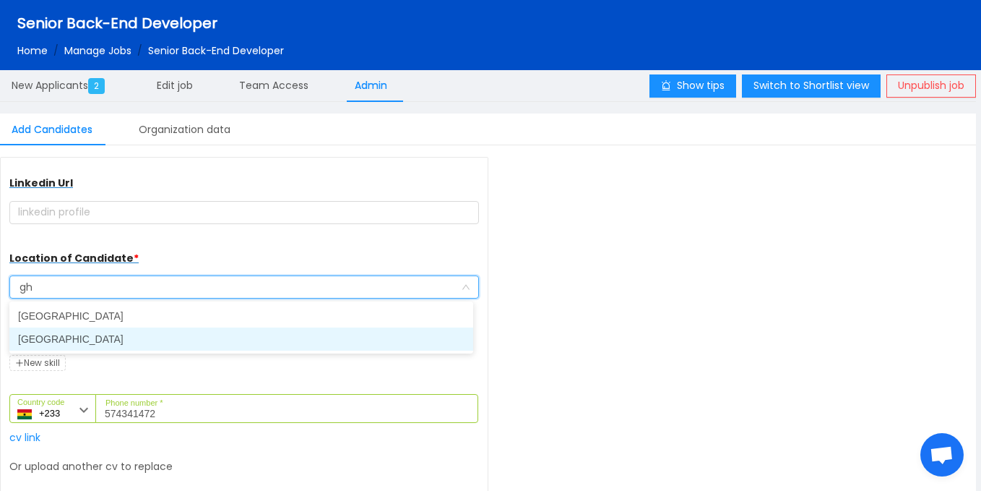
click at [60, 343] on li "[GEOGRAPHIC_DATA]" at bounding box center [241, 338] width 464 height 23
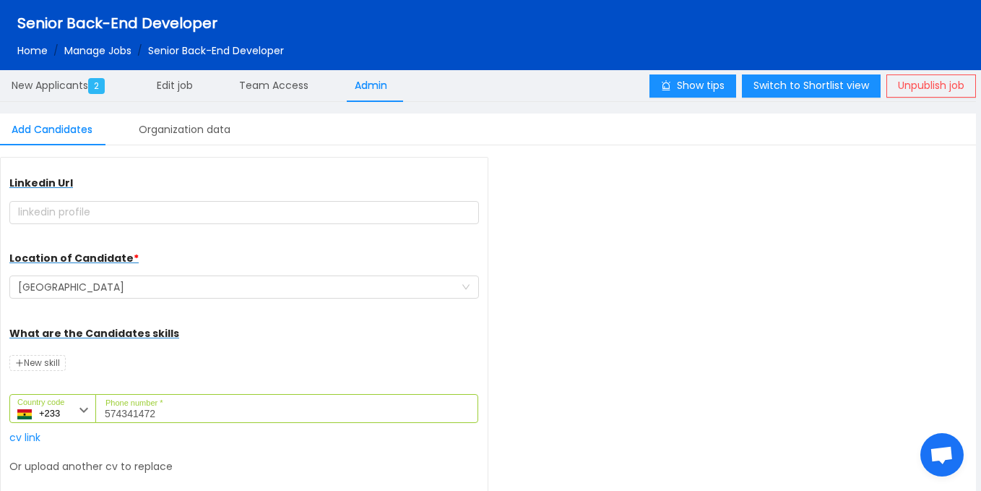
scroll to position [255, 0]
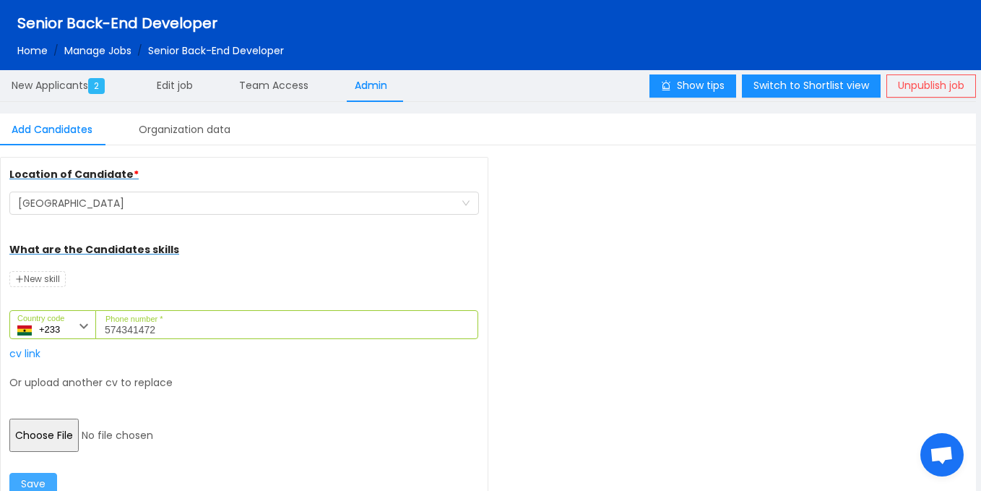
click at [41, 478] on button "Save" at bounding box center [33, 484] width 48 height 23
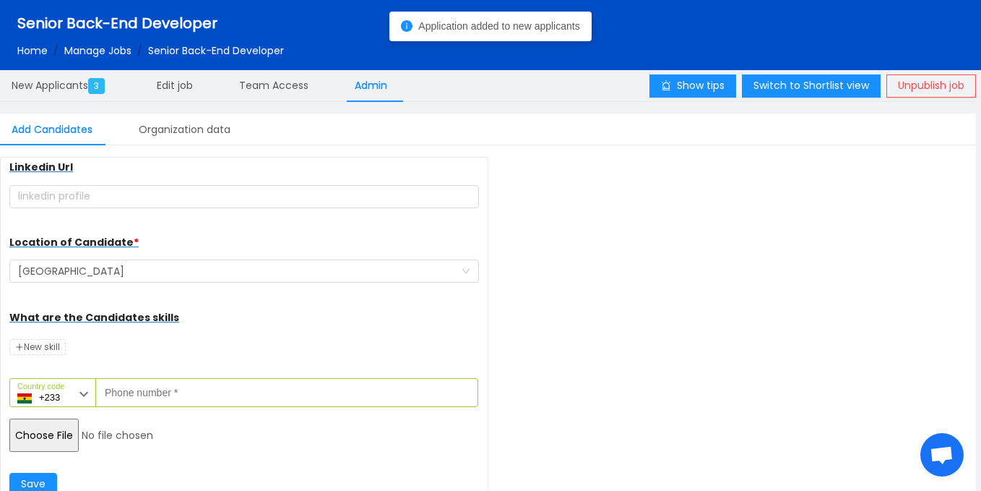
scroll to position [187, 0]
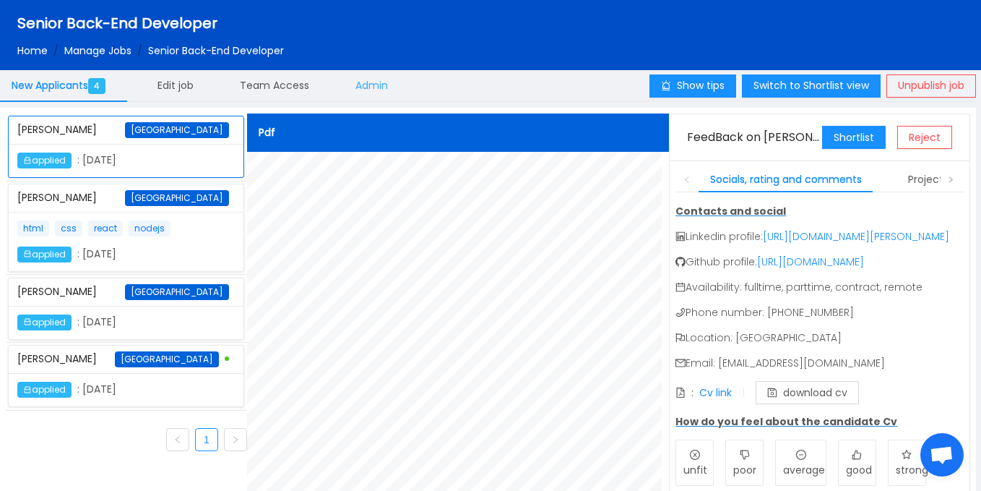
click at [380, 86] on span "Admin" at bounding box center [372, 85] width 33 height 14
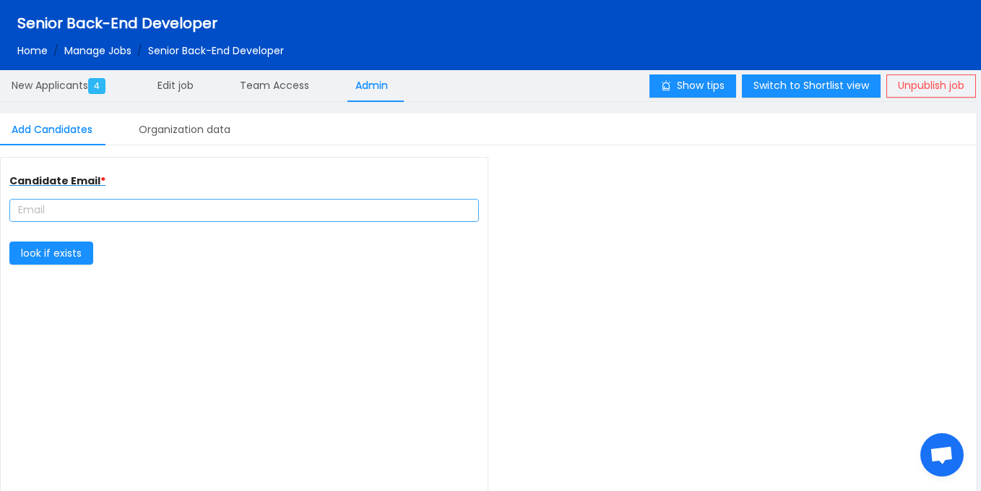
type input "complete farmer"
type input "[URL][DOMAIN_NAME]"
click at [137, 202] on input "text" at bounding box center [244, 210] width 470 height 23
paste input "tenkorangd5@gmail.com"
type input "tenkorangd5@gmail.com"
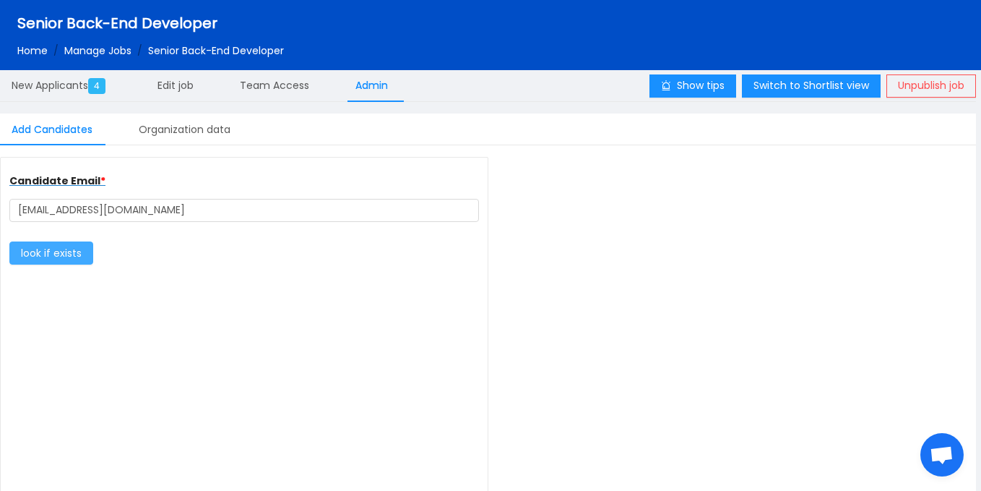
click at [37, 257] on button "look if exists" at bounding box center [51, 252] width 84 height 23
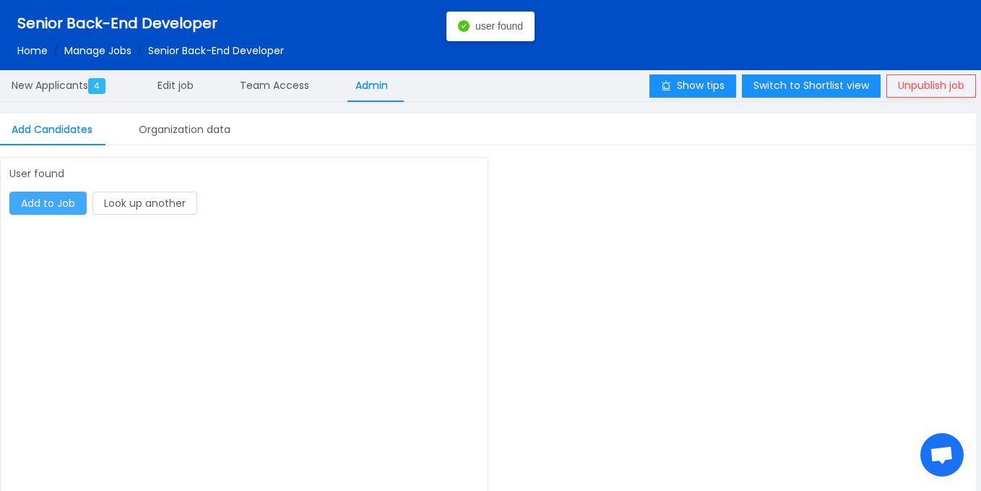
click at [69, 209] on button "Add to Job" at bounding box center [47, 202] width 77 height 23
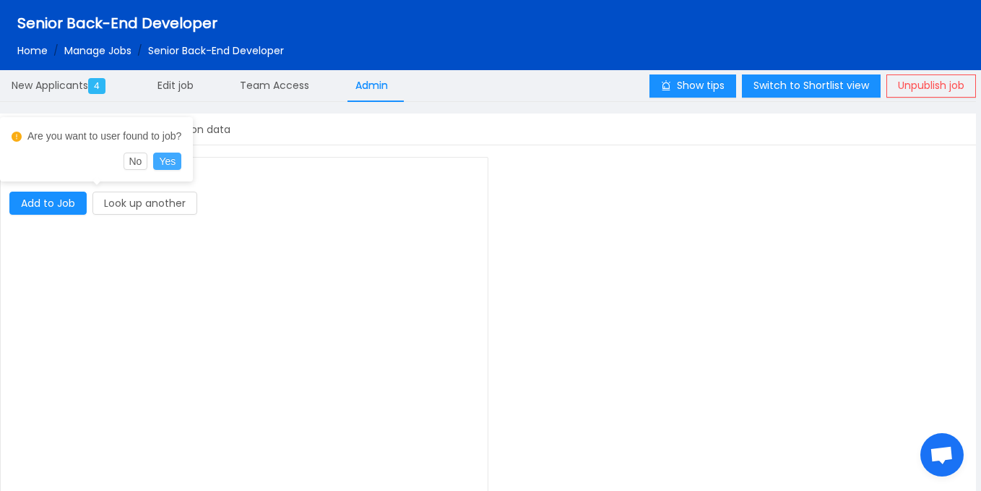
click at [172, 162] on button "Yes" at bounding box center [167, 160] width 28 height 17
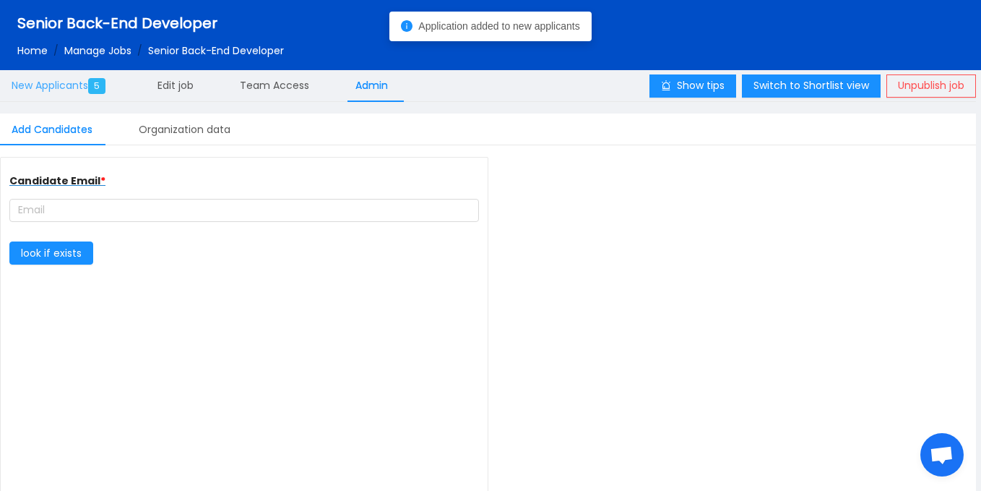
click at [79, 95] on div "New Applicants 5" at bounding box center [61, 85] width 123 height 33
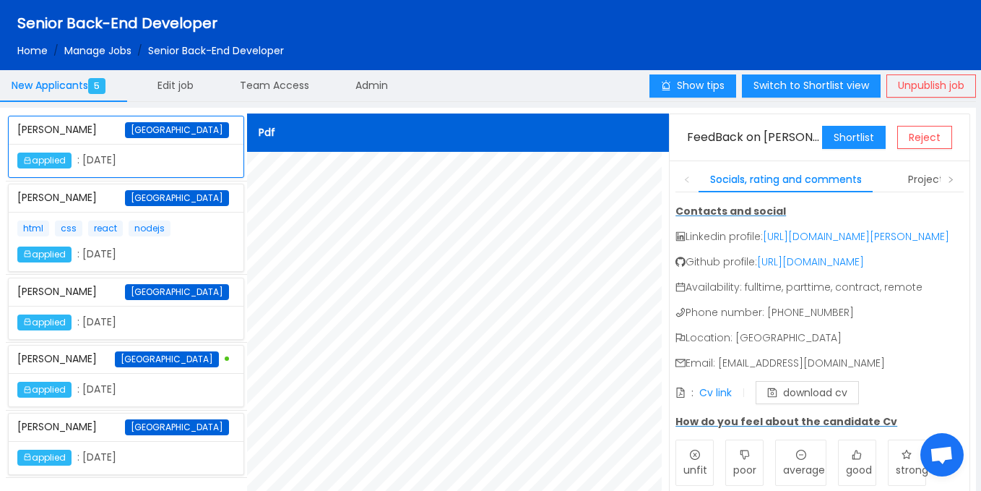
click at [132, 436] on div "Tenkorang Daniel Ghana" at bounding box center [126, 426] width 218 height 27
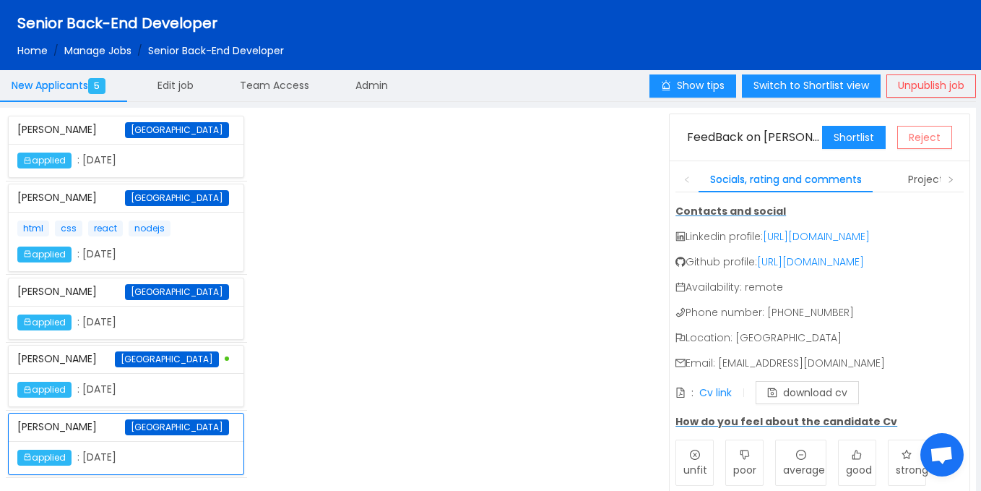
click at [916, 144] on button "Reject" at bounding box center [924, 137] width 55 height 23
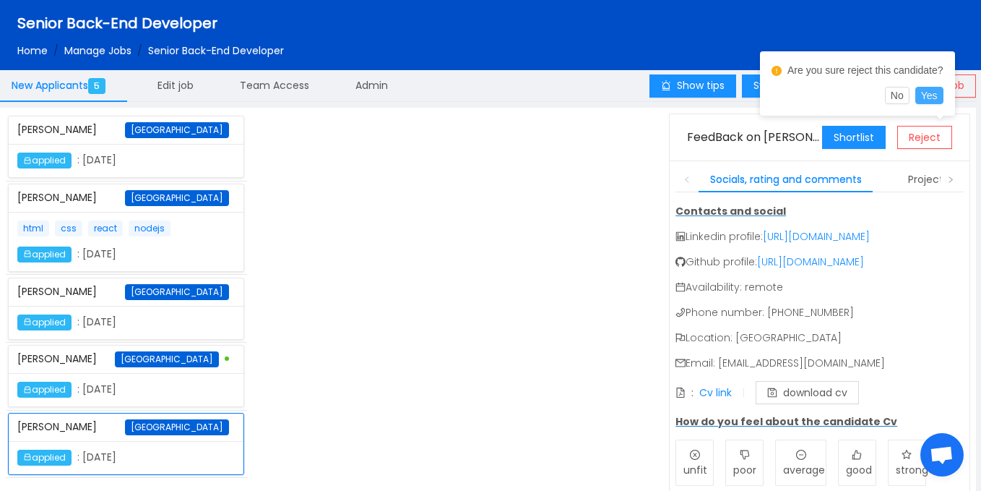
click at [926, 93] on button "Yes" at bounding box center [930, 95] width 28 height 17
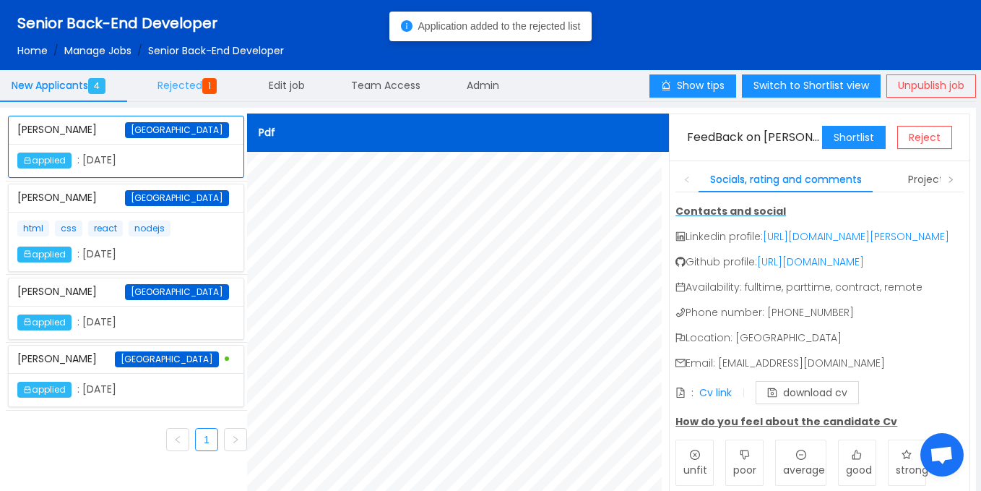
click at [199, 90] on span "Rejected 1" at bounding box center [190, 85] width 65 height 14
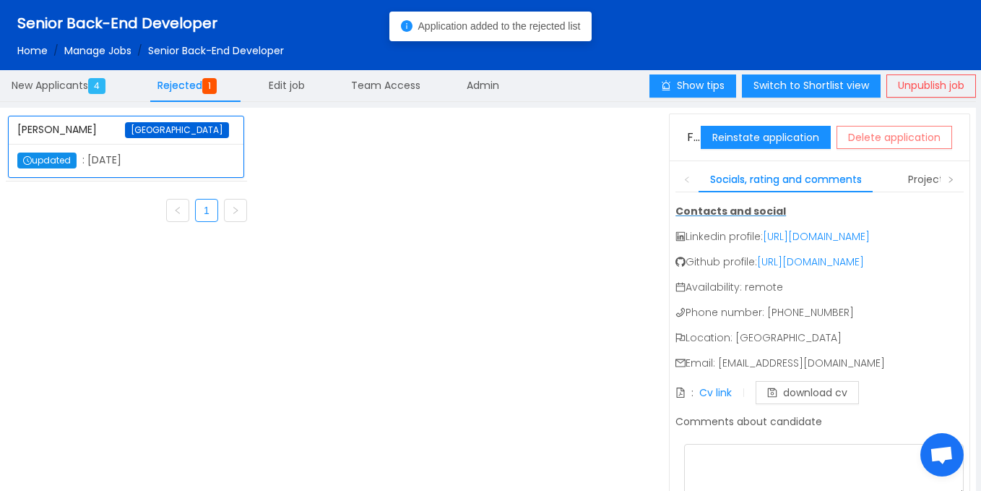
click at [861, 132] on button "Delete application" at bounding box center [895, 137] width 116 height 23
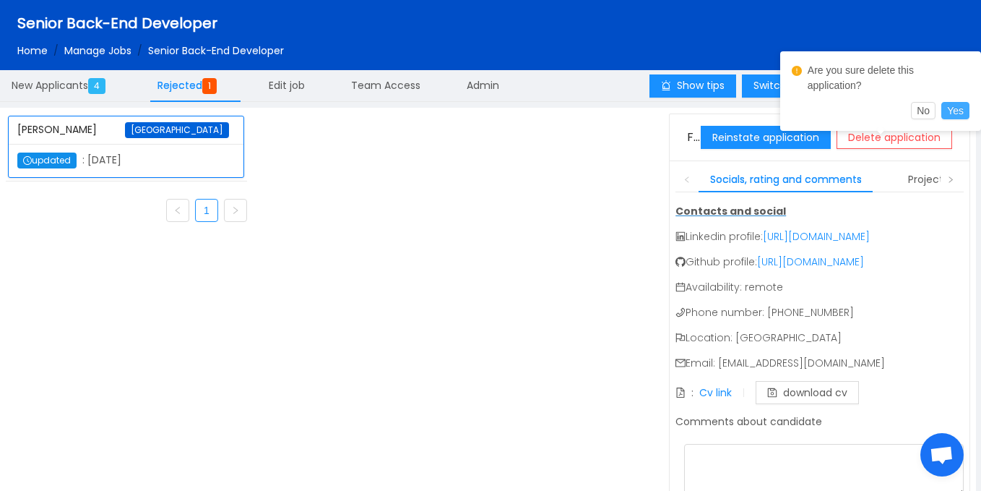
click at [955, 102] on button "Yes" at bounding box center [956, 110] width 28 height 17
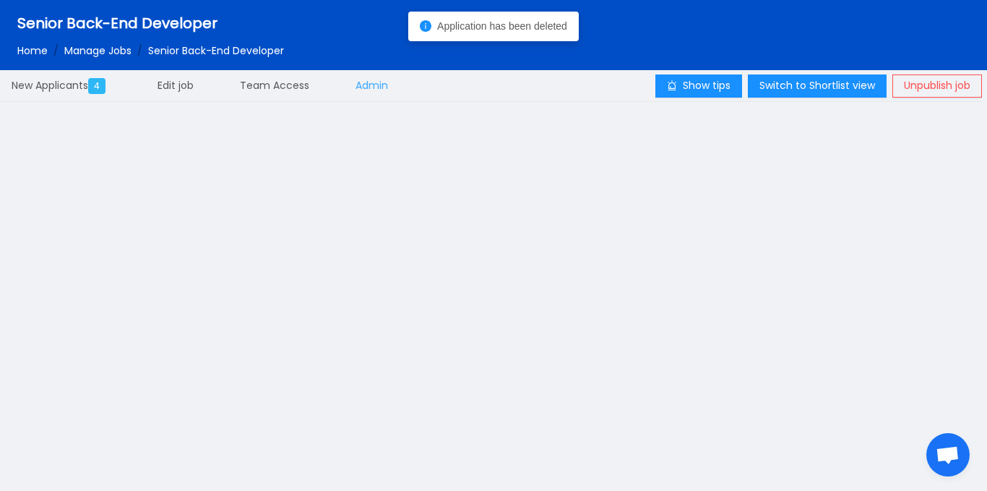
click at [386, 86] on span "Admin" at bounding box center [372, 85] width 33 height 14
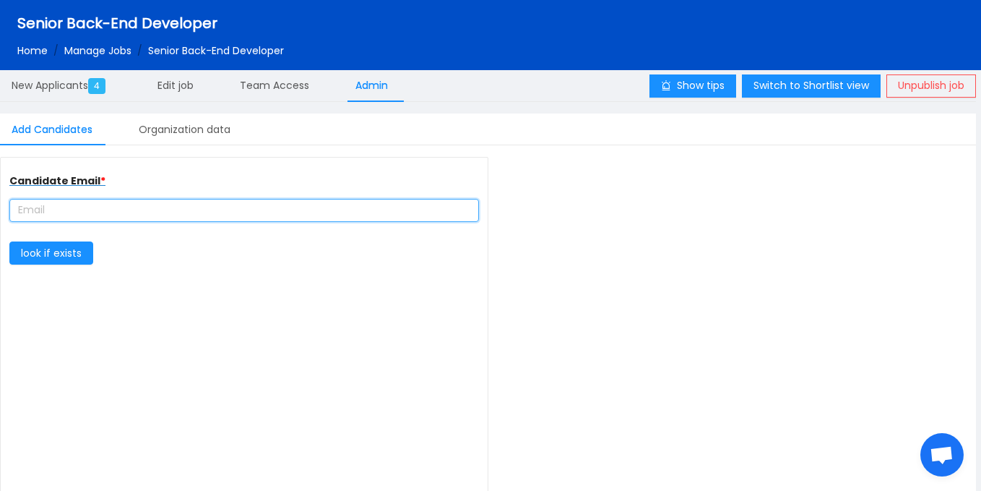
click at [160, 218] on input "text" at bounding box center [244, 210] width 470 height 23
paste input "tenkorangd5@gmail.com"
click at [82, 210] on input "tenkorangd5@gmail.com" at bounding box center [244, 210] width 470 height 23
type input "tenkorangd@gmail.com"
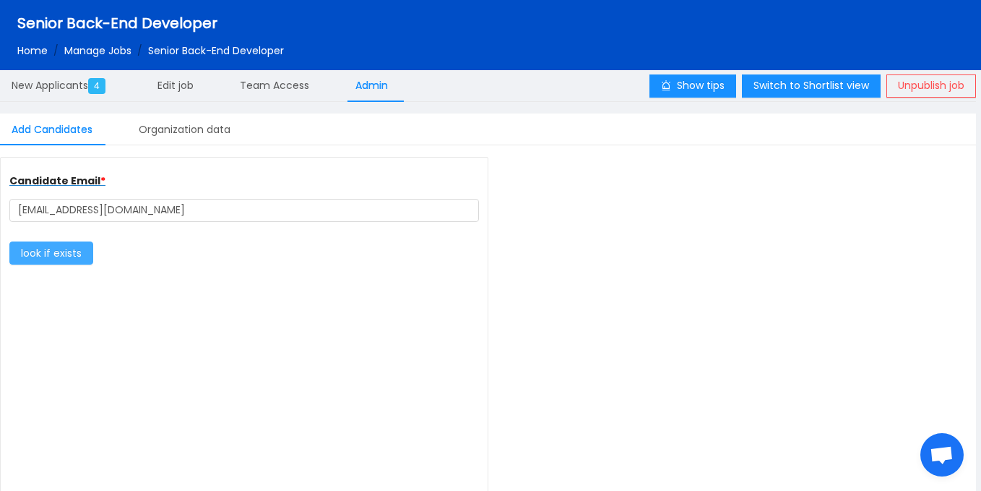
click at [59, 256] on button "look if exists" at bounding box center [51, 252] width 84 height 23
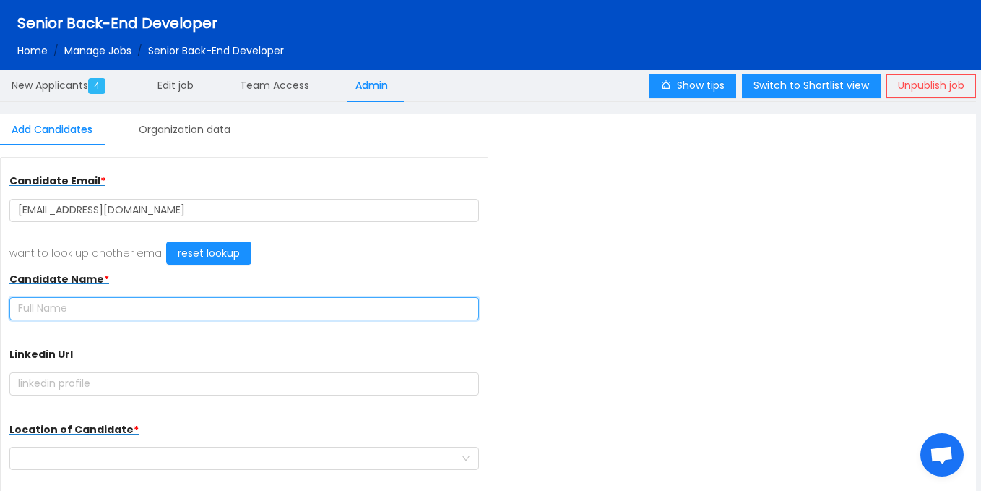
click at [213, 306] on input "text" at bounding box center [244, 308] width 470 height 23
paste input "[PERSON_NAME]"
type input "[PERSON_NAME]"
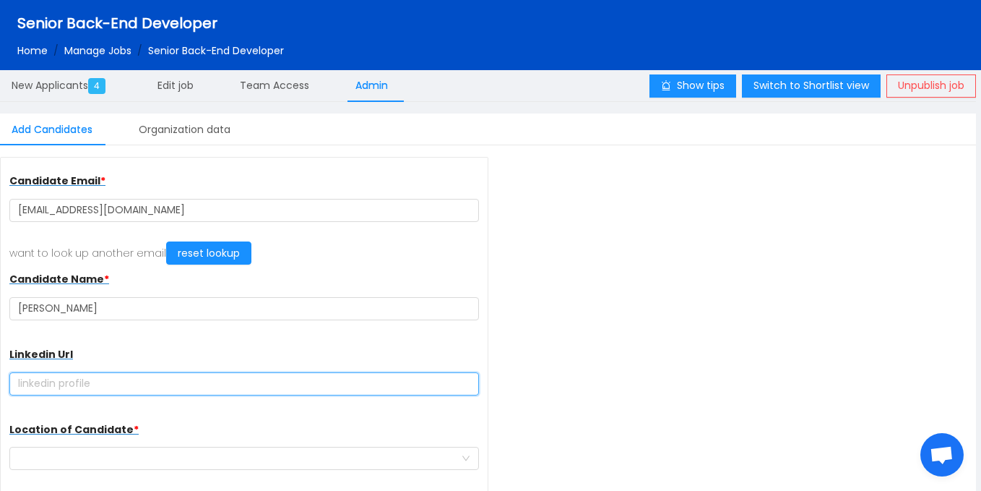
click at [176, 390] on input "text" at bounding box center [244, 383] width 470 height 23
paste input "ANIEL TENKORANG SOFTWARE ENGINEER tenkorangd5@gmail.com +233 (0) 558485290"
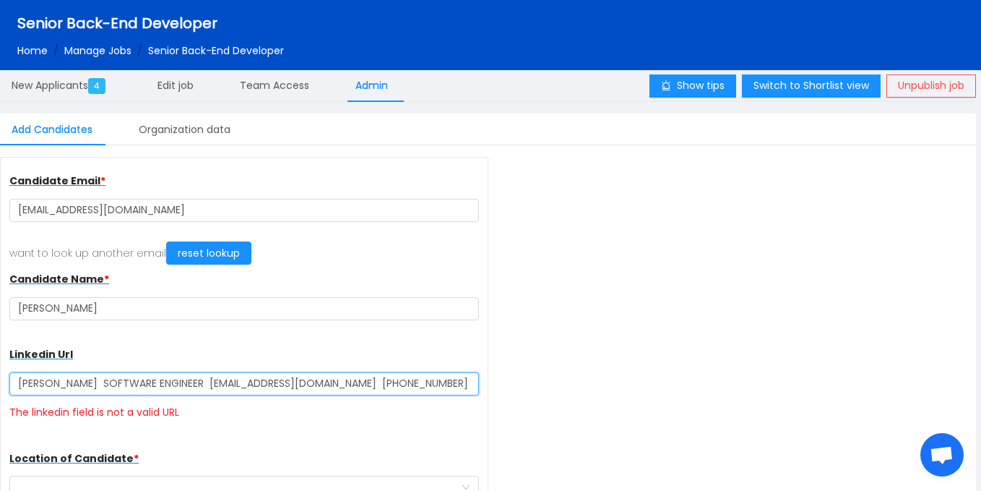
drag, startPoint x: 397, startPoint y: 387, endPoint x: 471, endPoint y: 387, distance: 73.7
click at [471, 387] on input "ANIEL TENKORANG SOFTWARE ENGINEER tenkorangd5@gmail.com +233 (0) 558485290" at bounding box center [244, 383] width 470 height 23
type input "ANIEL TENKORANG SOFTWARE ENGINEER tenkorangd5@gmail.com +233 (0)"
drag, startPoint x: 407, startPoint y: 384, endPoint x: 0, endPoint y: 385, distance: 406.8
click at [0, 385] on div "Candidate Email * tenkorangd@gmail.com want to look up another email reset look…" at bounding box center [244, 341] width 488 height 368
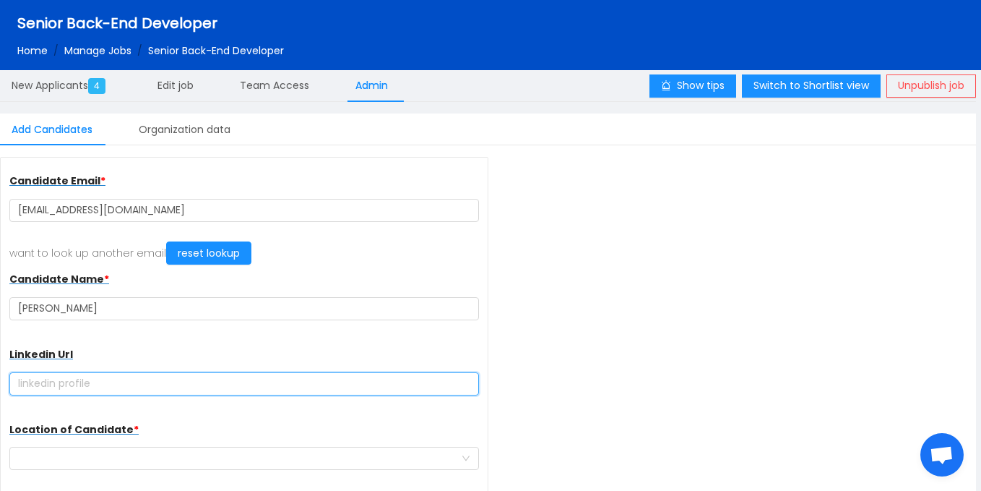
scroll to position [187, 0]
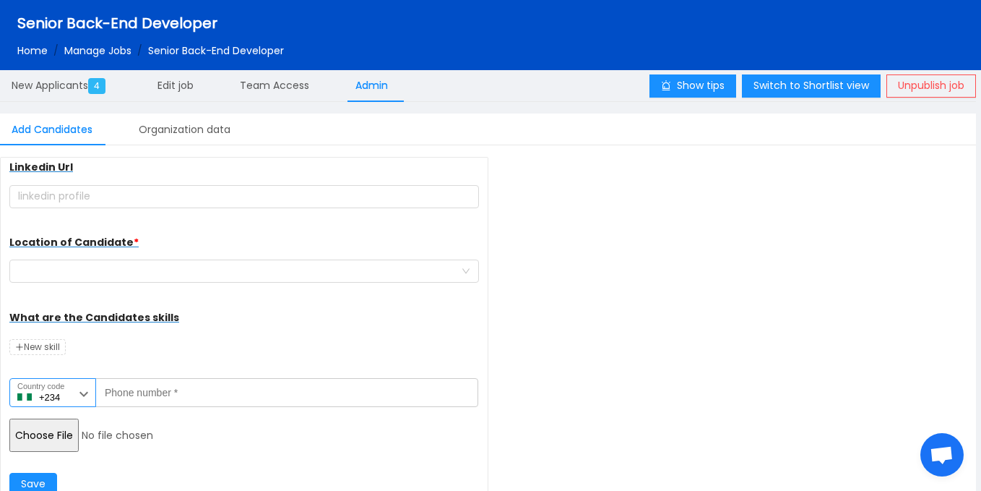
click at [53, 387] on label "Country code" at bounding box center [40, 386] width 47 height 12
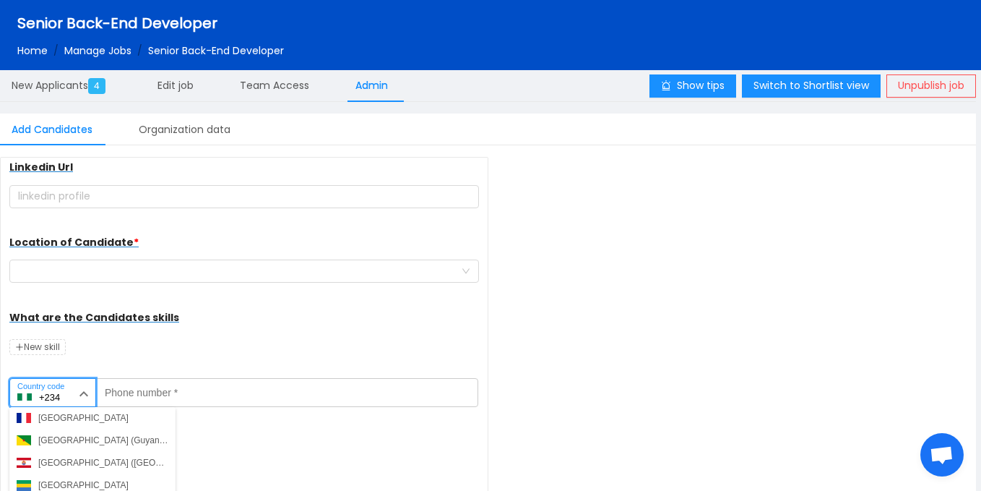
scroll to position [1725, 0]
click at [61, 479] on div "Ghana (Gaana)" at bounding box center [68, 484] width 60 height 13
type input "+233"
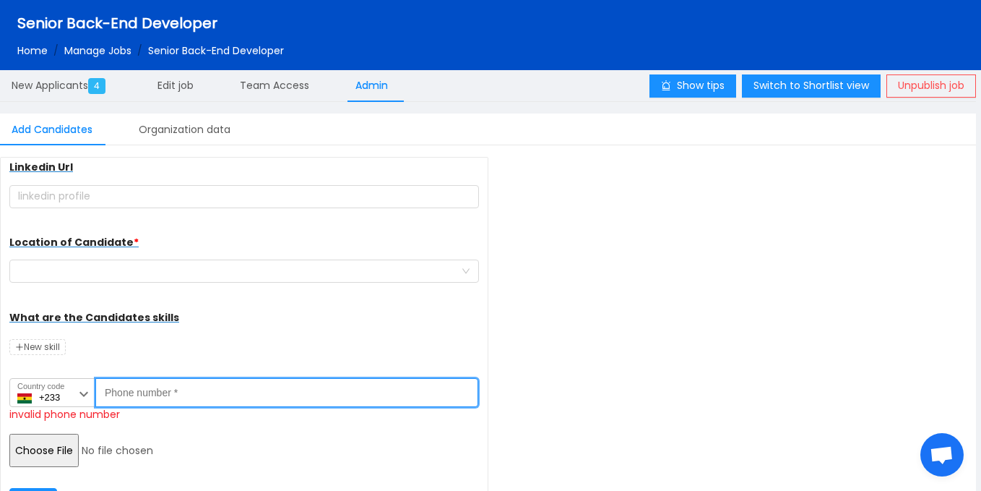
paste input "558485290"
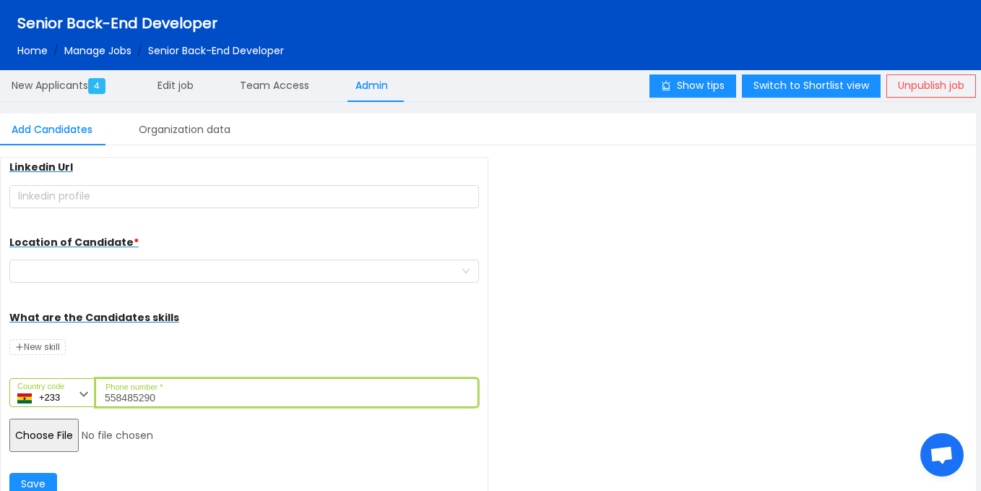
type input "558485290"
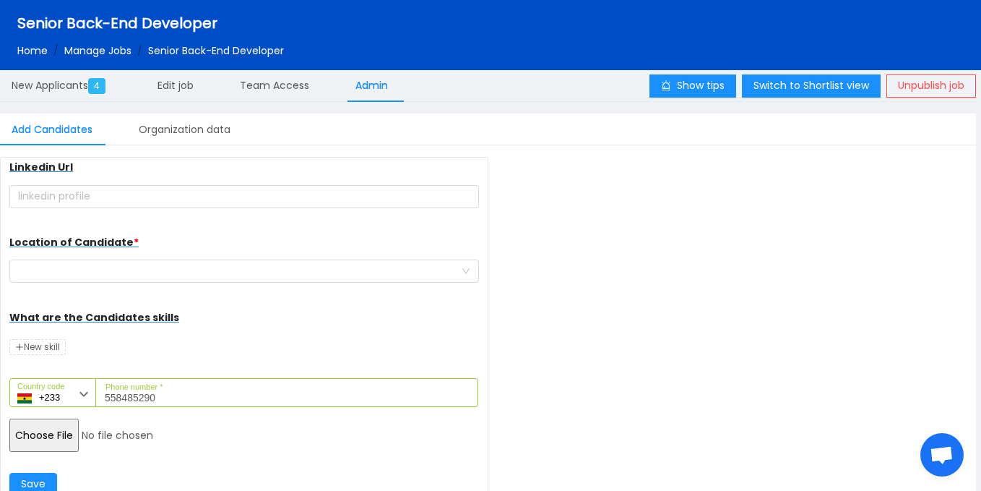
click at [64, 430] on input "file" at bounding box center [119, 434] width 221 height 33
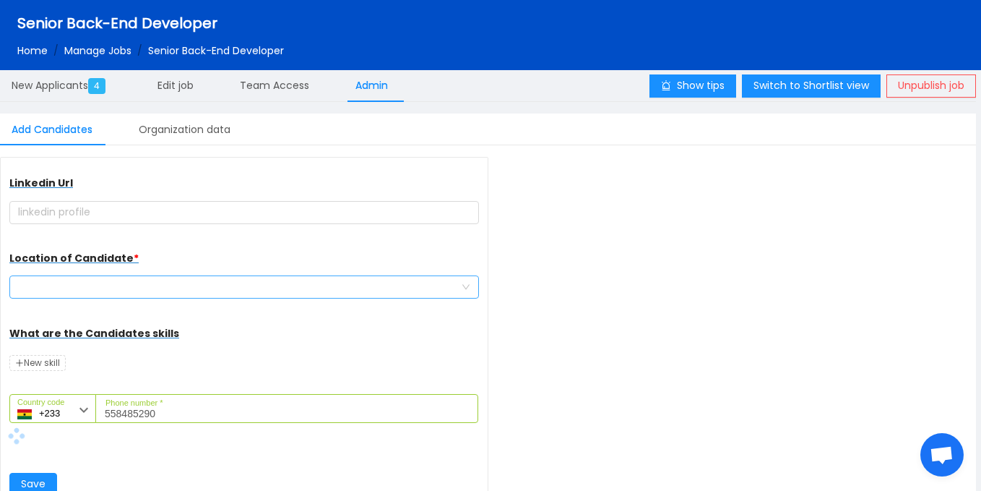
scroll to position [171, 0]
click at [183, 285] on div at bounding box center [239, 287] width 443 height 22
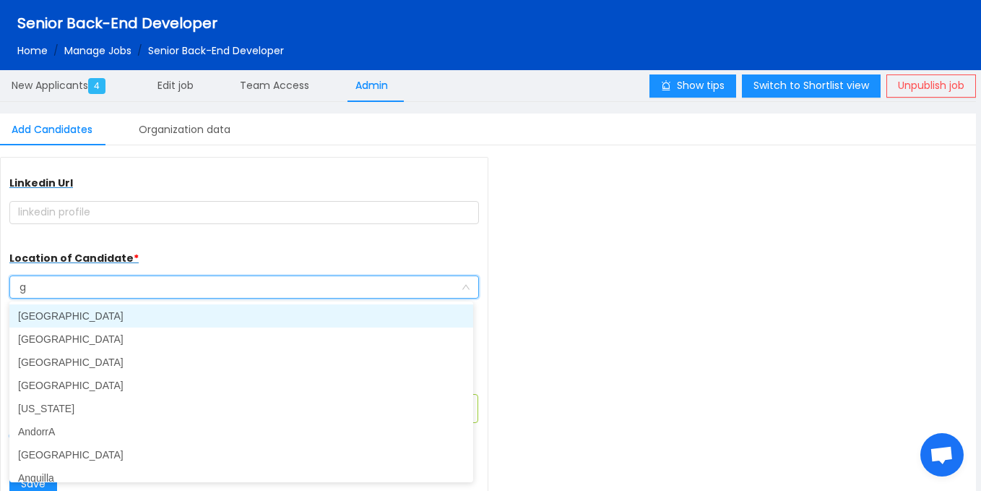
type input "gh"
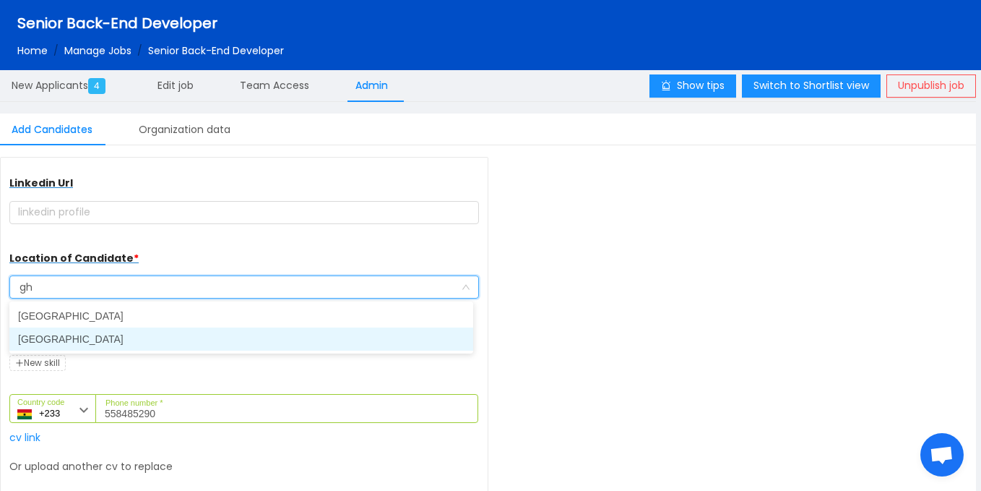
click at [90, 341] on li "[GEOGRAPHIC_DATA]" at bounding box center [241, 338] width 464 height 23
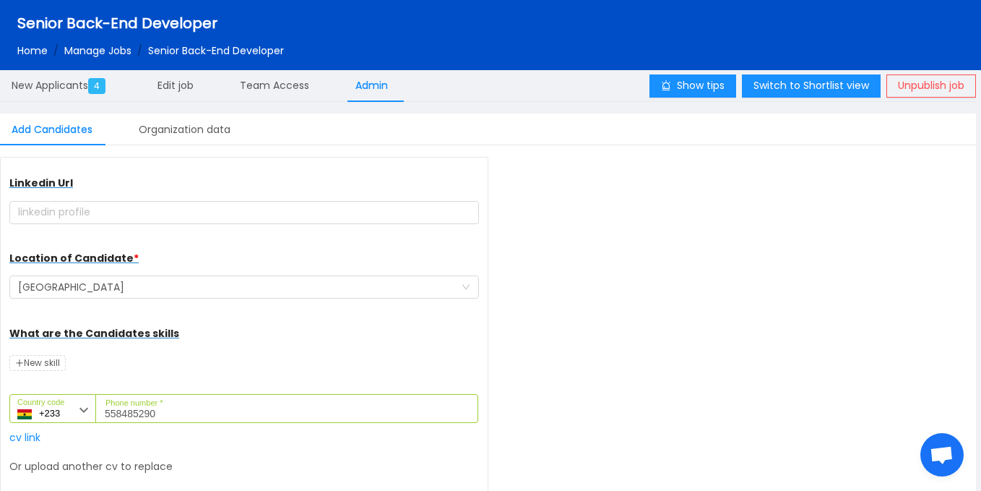
scroll to position [255, 0]
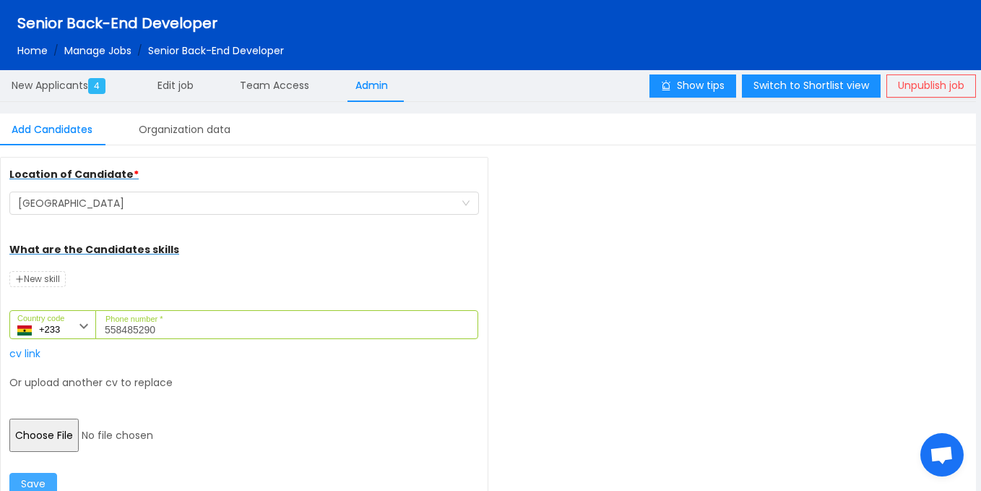
click at [41, 483] on button "Save" at bounding box center [33, 484] width 48 height 23
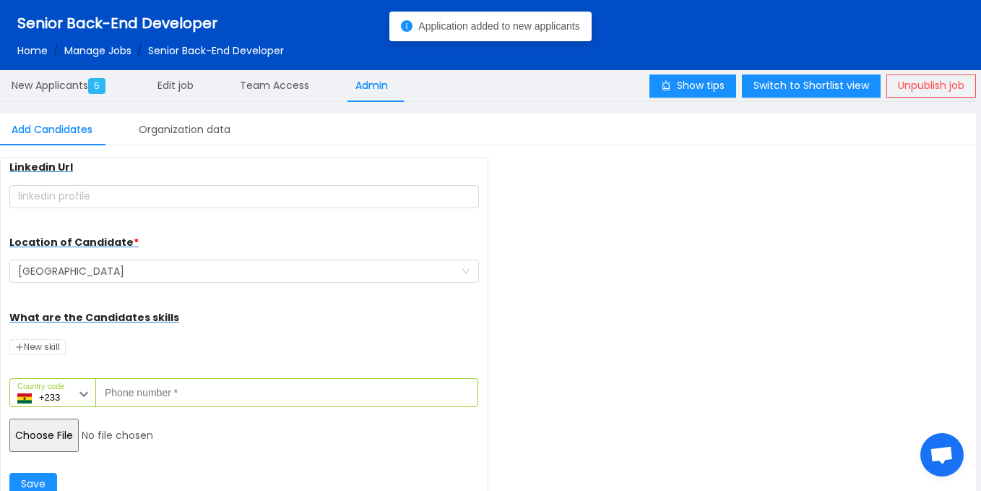
scroll to position [187, 0]
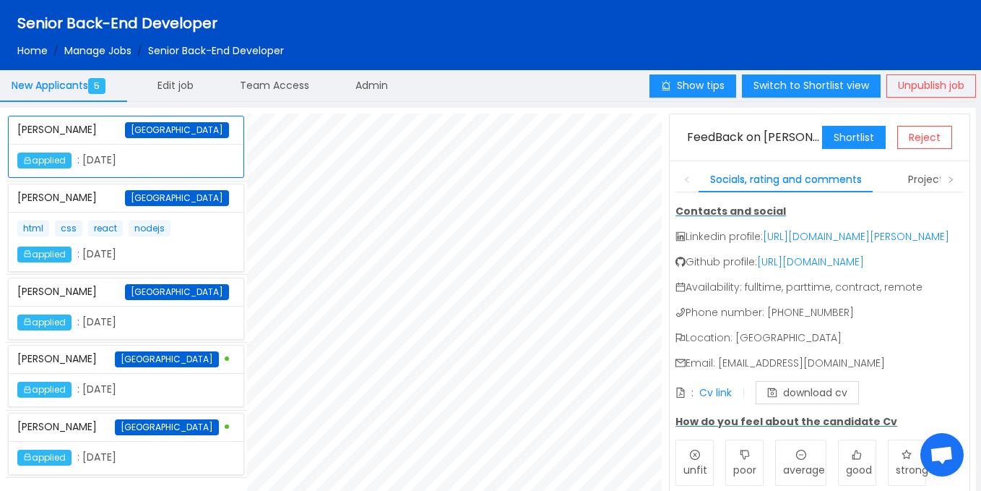
scroll to position [953, 0]
click at [369, 85] on span "Admin" at bounding box center [372, 85] width 33 height 14
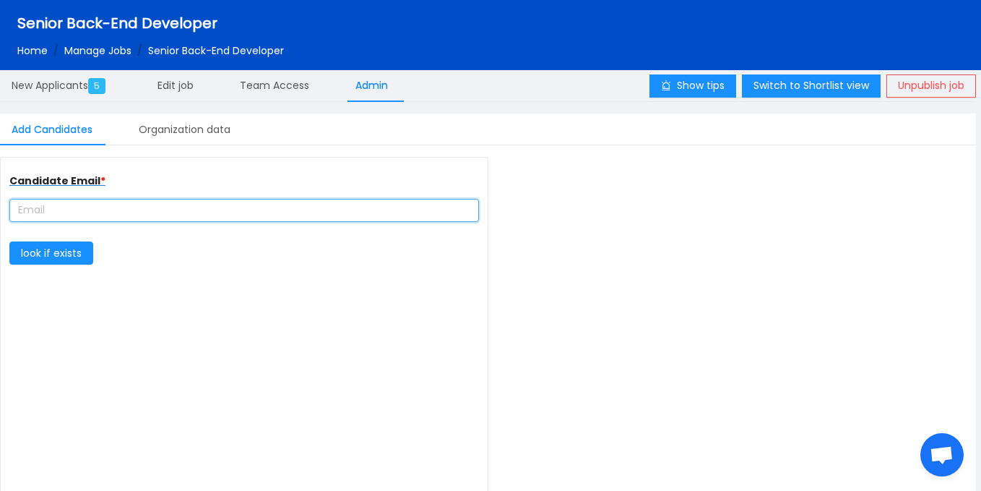
click at [132, 207] on input "text" at bounding box center [244, 210] width 470 height 23
type input "complete farmer"
type input "[URL][DOMAIN_NAME]"
paste input "nafiushaibu1@gmail.com"
type input "nafiushaibu1@gmail.com"
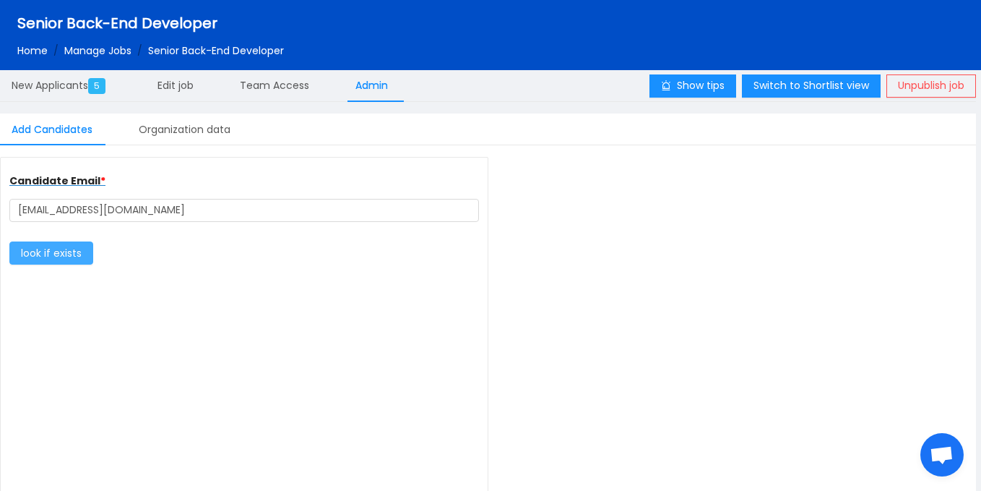
click at [66, 244] on button "look if exists" at bounding box center [51, 252] width 84 height 23
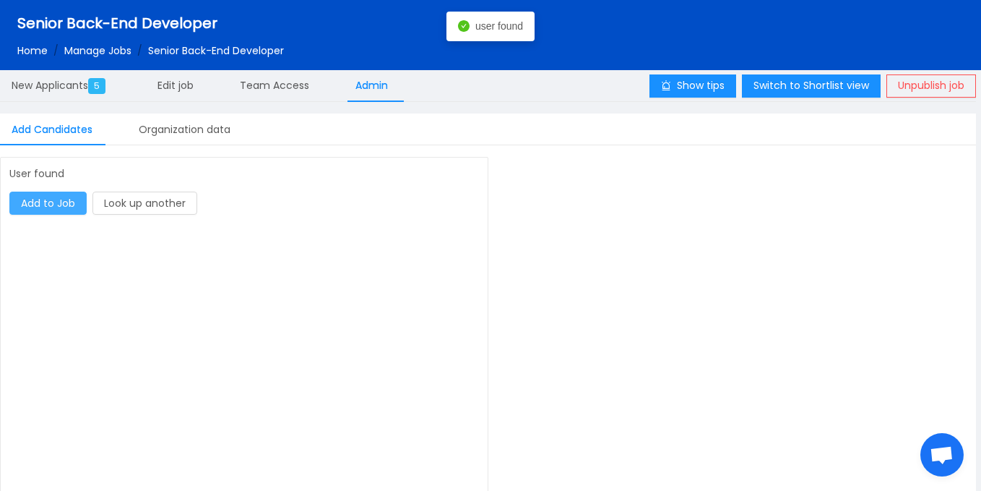
click at [40, 205] on button "Add to Job" at bounding box center [47, 202] width 77 height 23
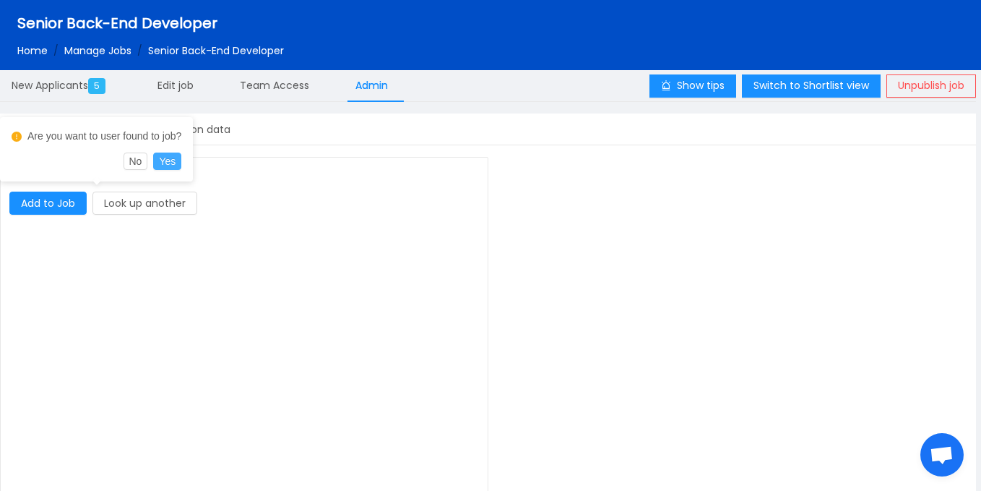
click at [168, 160] on button "Yes" at bounding box center [167, 160] width 28 height 17
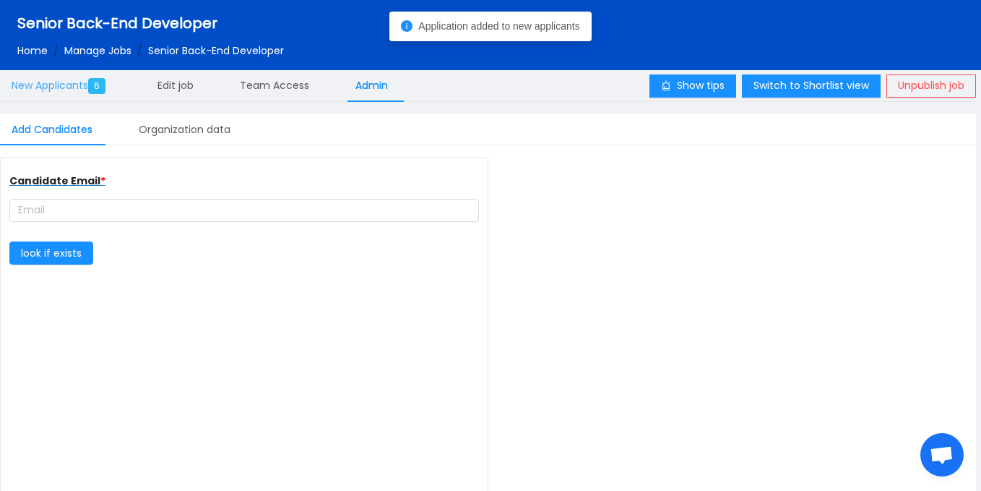
click at [71, 87] on span "New Applicants 6" at bounding box center [62, 85] width 100 height 14
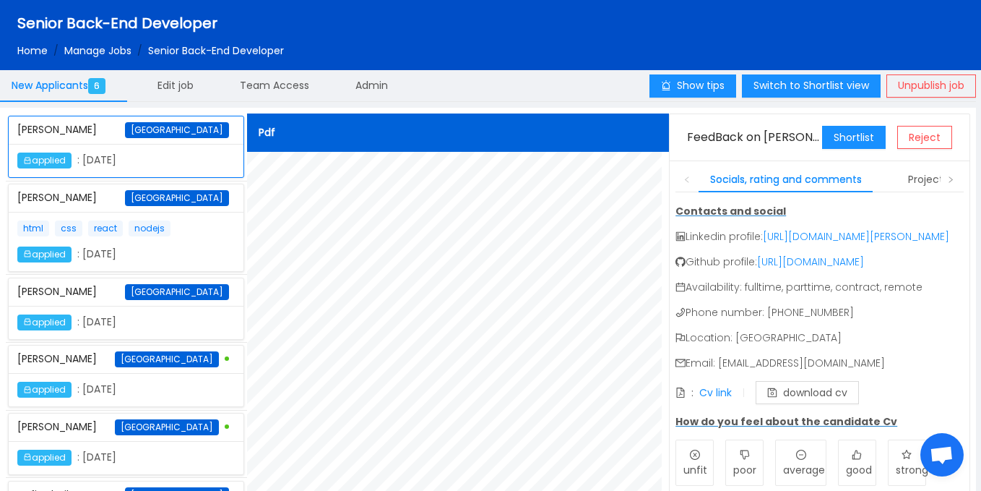
scroll to position [98, 0]
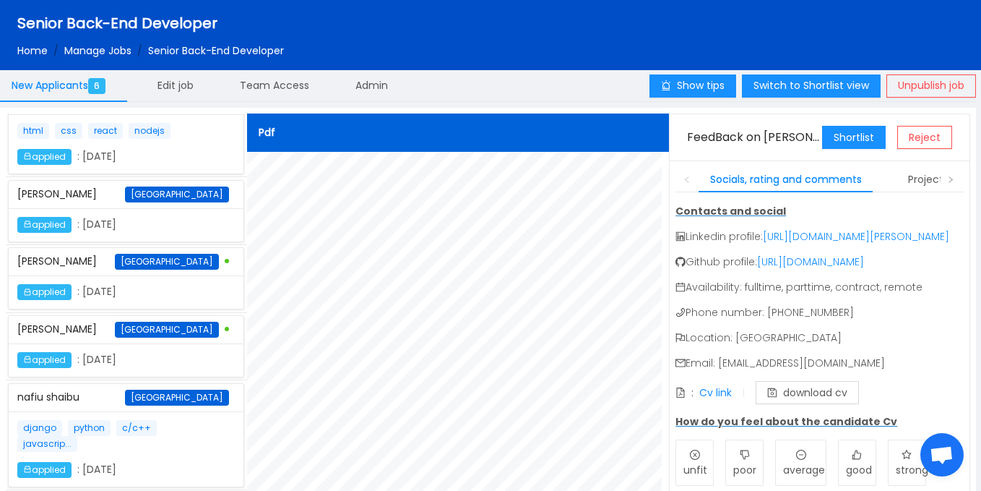
click at [150, 441] on p "django python c/c++ javascrip..." at bounding box center [98, 436] width 163 height 32
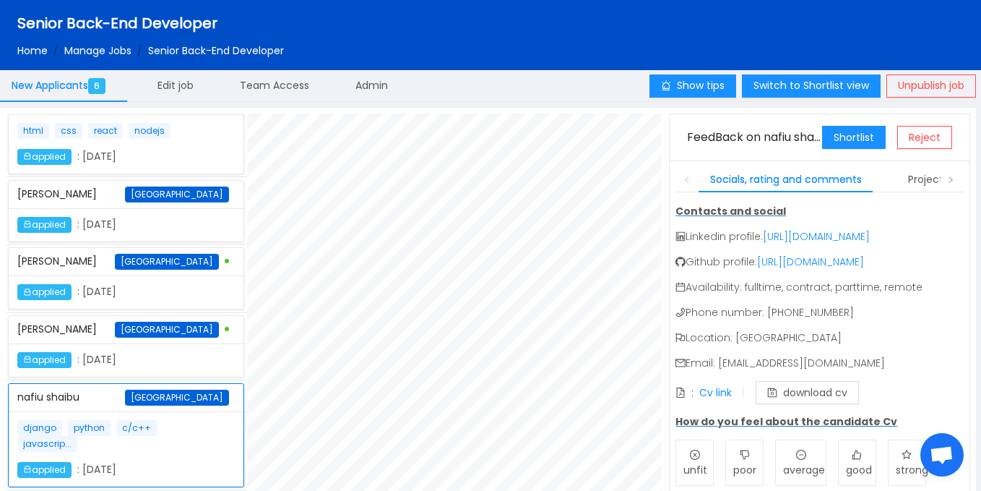
scroll to position [0, 0]
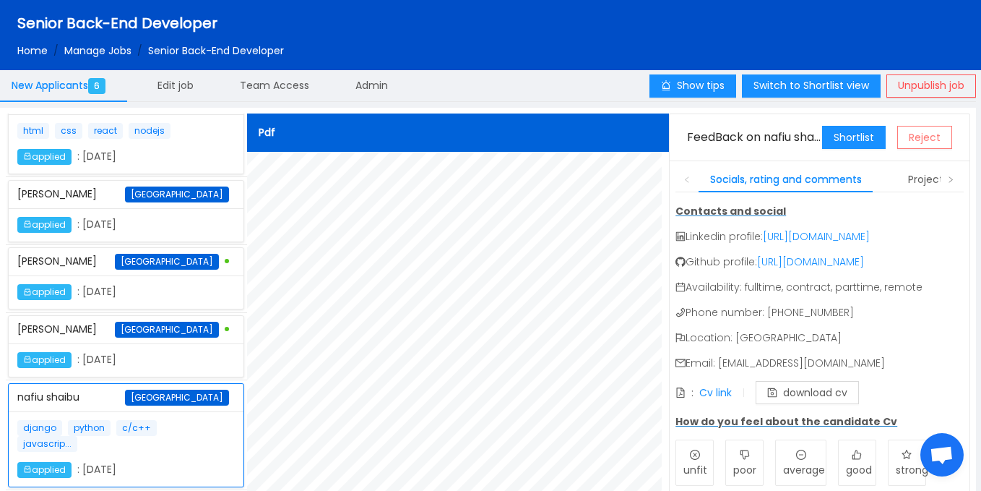
click at [916, 129] on button "Reject" at bounding box center [924, 137] width 55 height 23
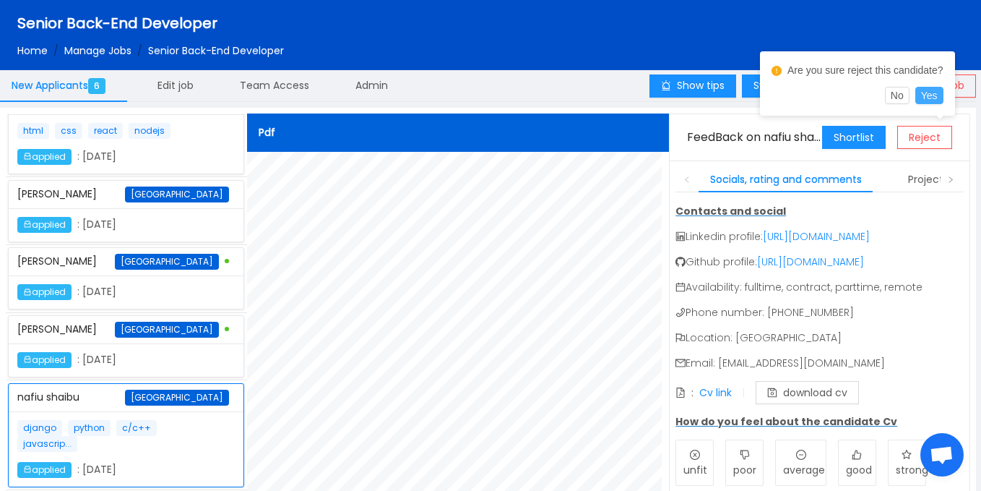
click at [925, 88] on button "Yes" at bounding box center [930, 95] width 28 height 17
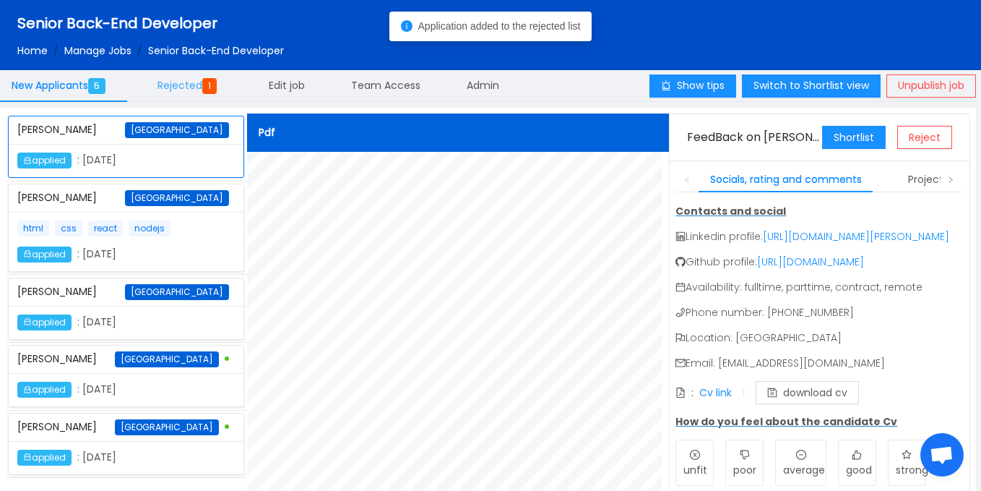
click at [198, 85] on span "Rejected 1" at bounding box center [190, 85] width 65 height 14
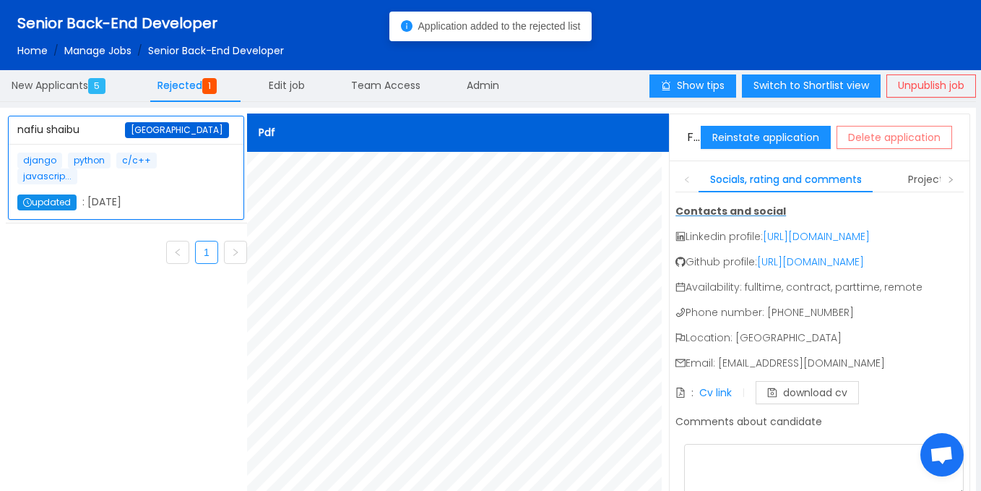
click at [856, 135] on button "Delete application" at bounding box center [895, 137] width 116 height 23
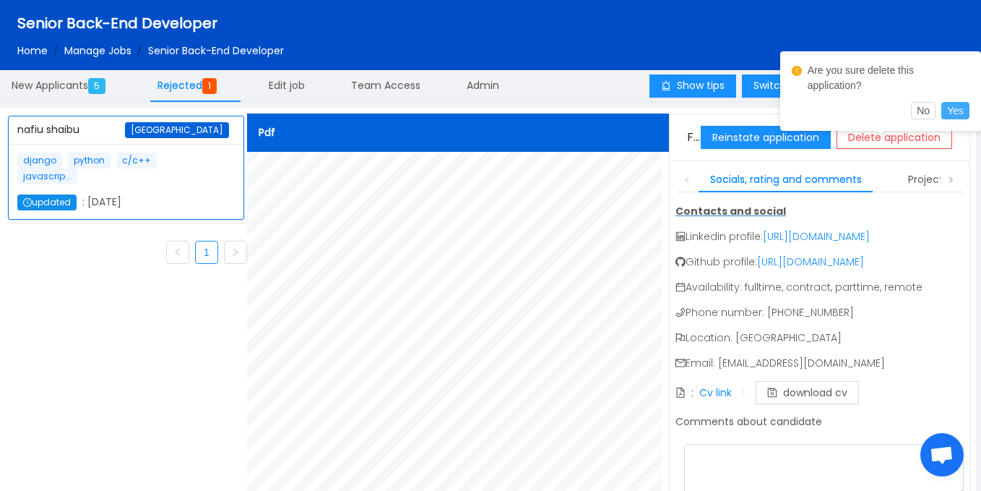
click at [958, 102] on button "Yes" at bounding box center [956, 110] width 28 height 17
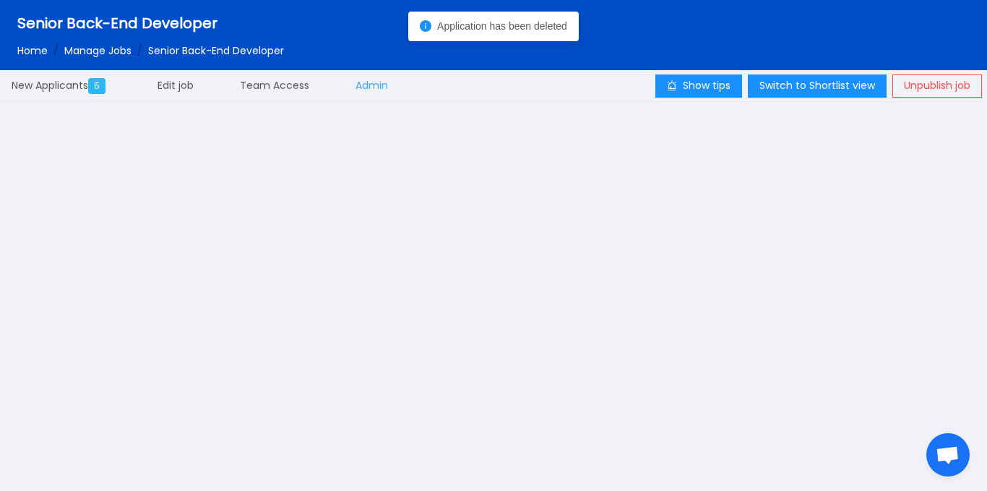
click at [380, 87] on span "Admin" at bounding box center [372, 85] width 33 height 14
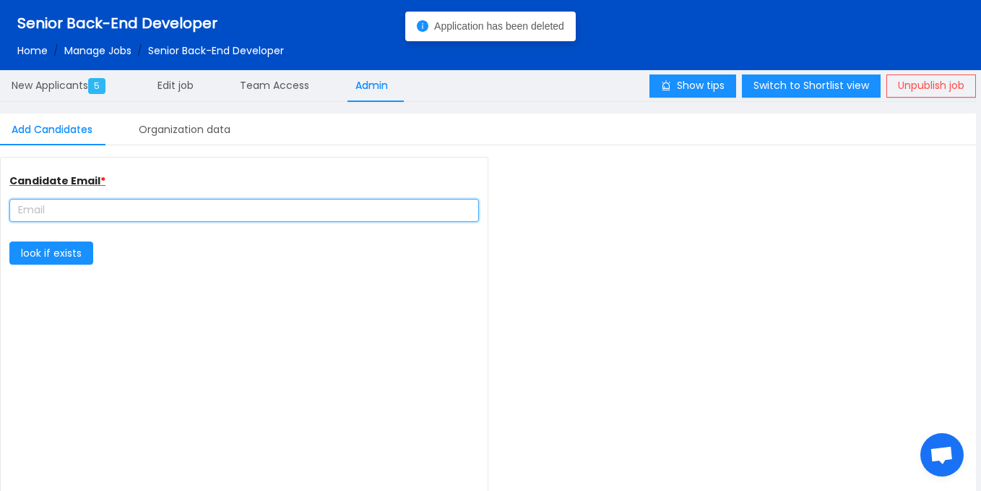
click at [137, 219] on input "text" at bounding box center [244, 210] width 470 height 23
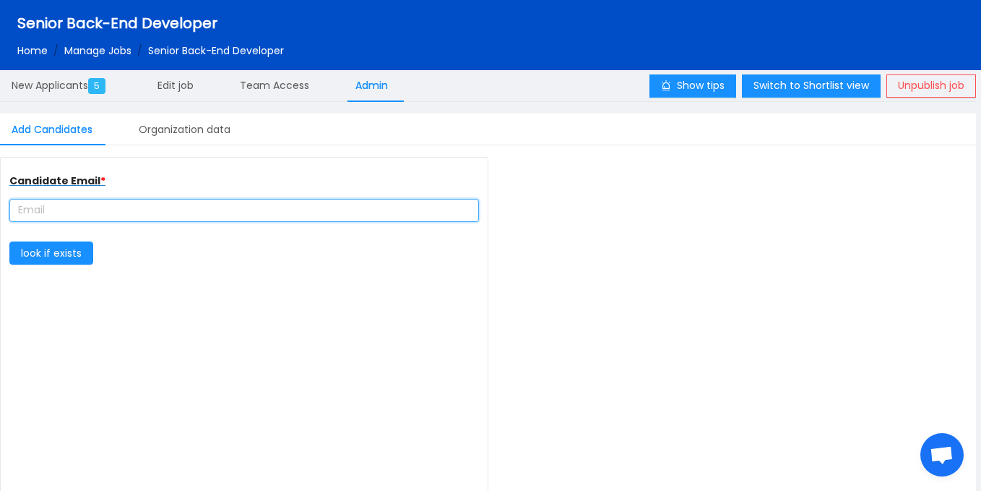
paste input "nafiushaibu1@gmail.com"
click at [79, 202] on input "nafiushaibu1@gmail.com" at bounding box center [244, 210] width 470 height 23
type input "nafiushaibu@gmail.com"
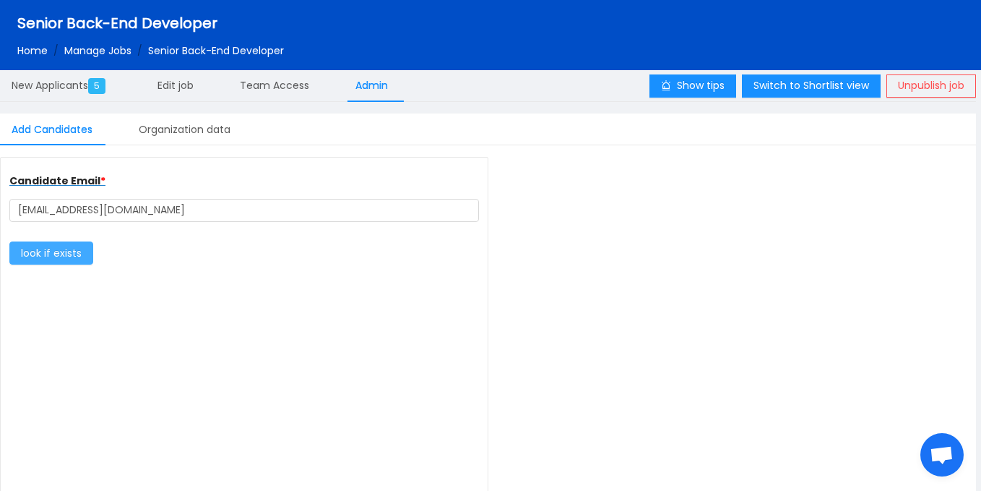
click at [66, 245] on button "look if exists" at bounding box center [51, 252] width 84 height 23
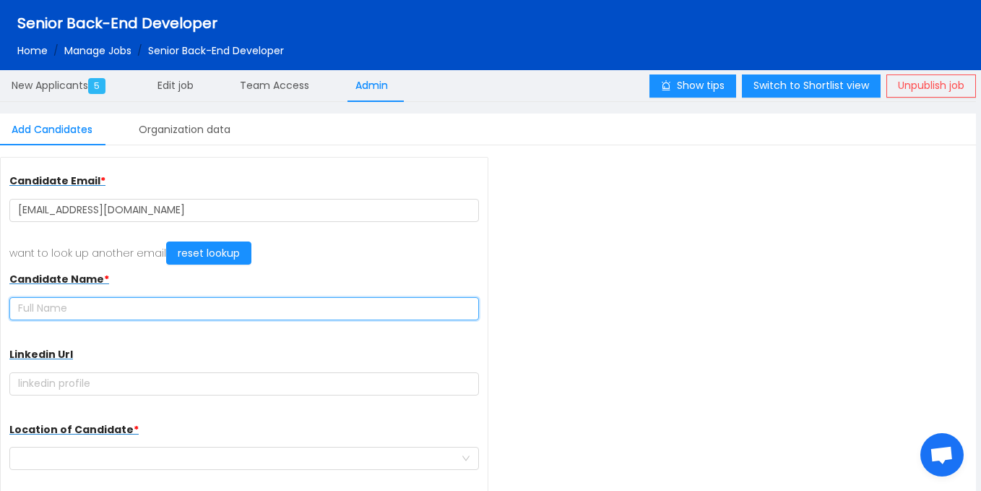
click at [132, 303] on input "text" at bounding box center [244, 308] width 470 height 23
paste input "NafiuShaibu"
click at [43, 309] on input "NafiuShaibu" at bounding box center [244, 308] width 470 height 23
type input "Nafiu Shaibu"
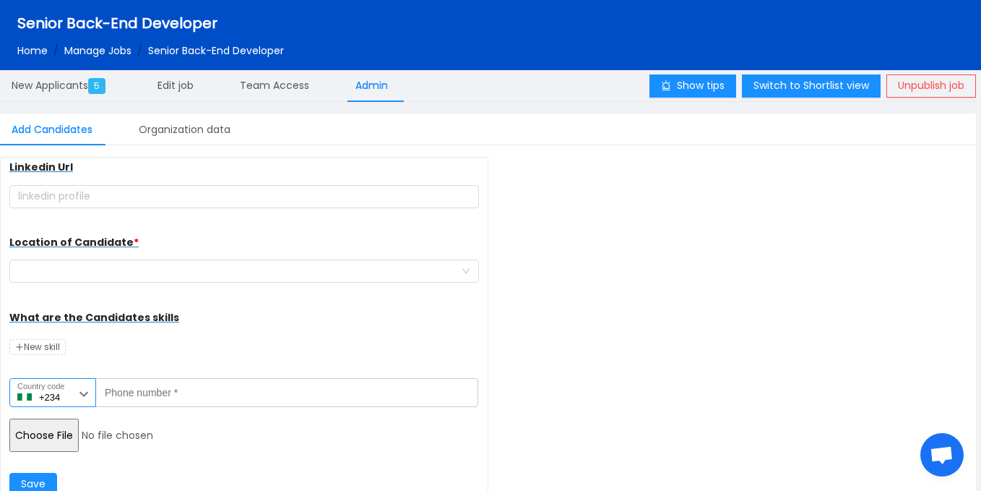
click at [72, 392] on input "+234" at bounding box center [52, 392] width 87 height 29
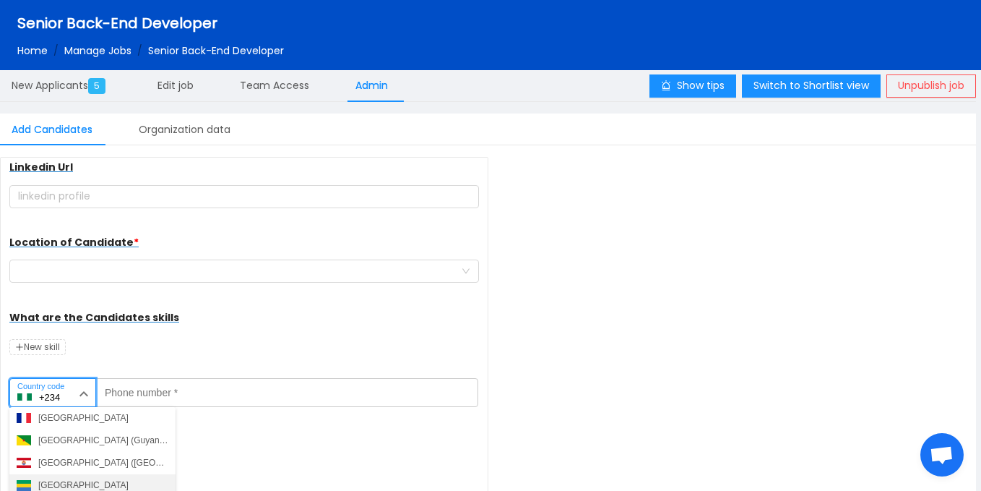
scroll to position [1725, 0]
click at [66, 485] on div "Ghana (Gaana)" at bounding box center [68, 484] width 60 height 13
type input "+233"
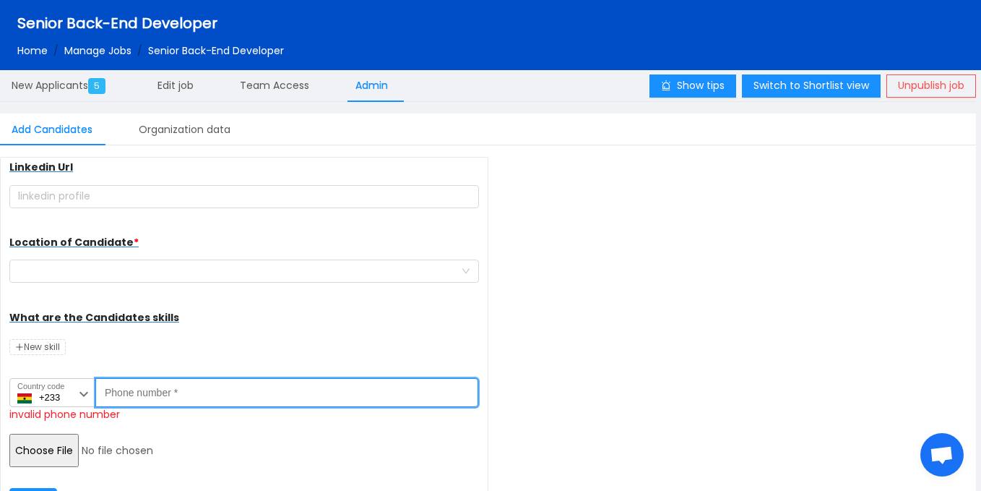
paste input "540241385"
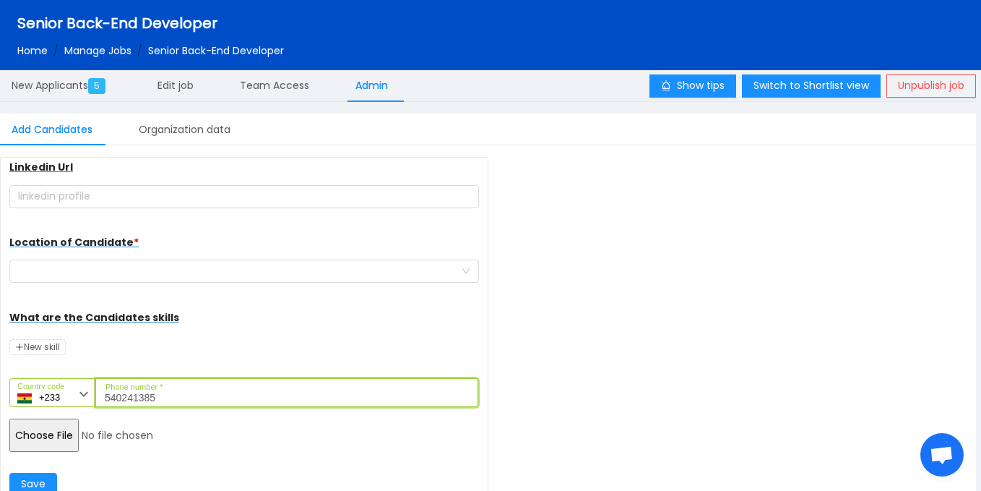
type input "540241385"
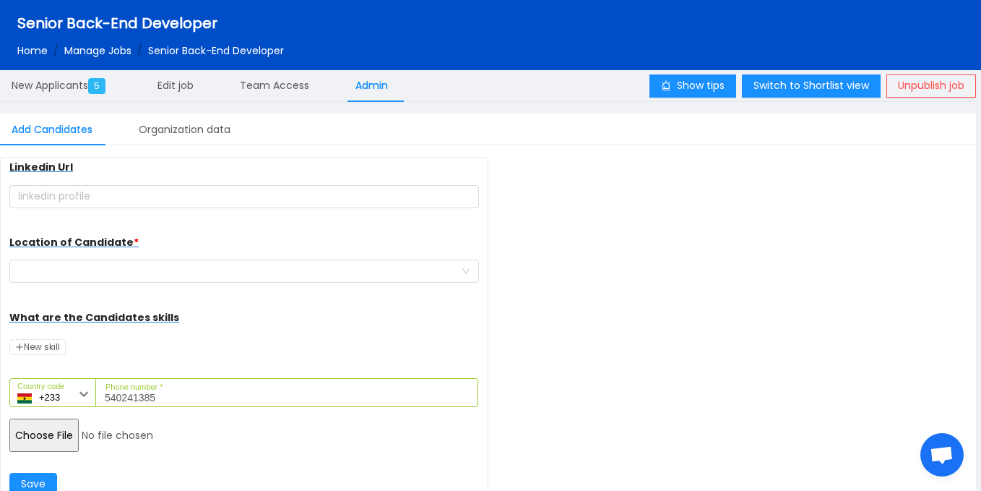
click at [63, 431] on input "file" at bounding box center [119, 434] width 221 height 33
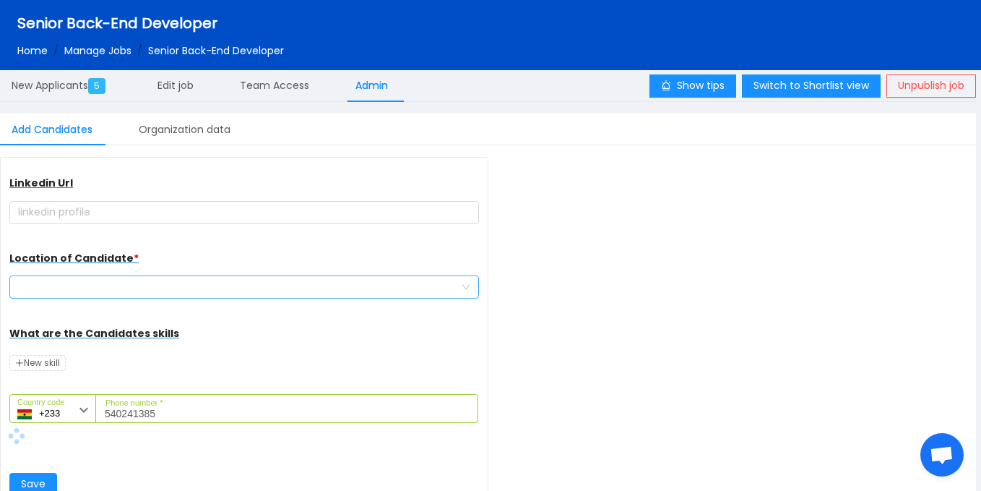
scroll to position [171, 0]
click at [173, 282] on div at bounding box center [239, 287] width 443 height 22
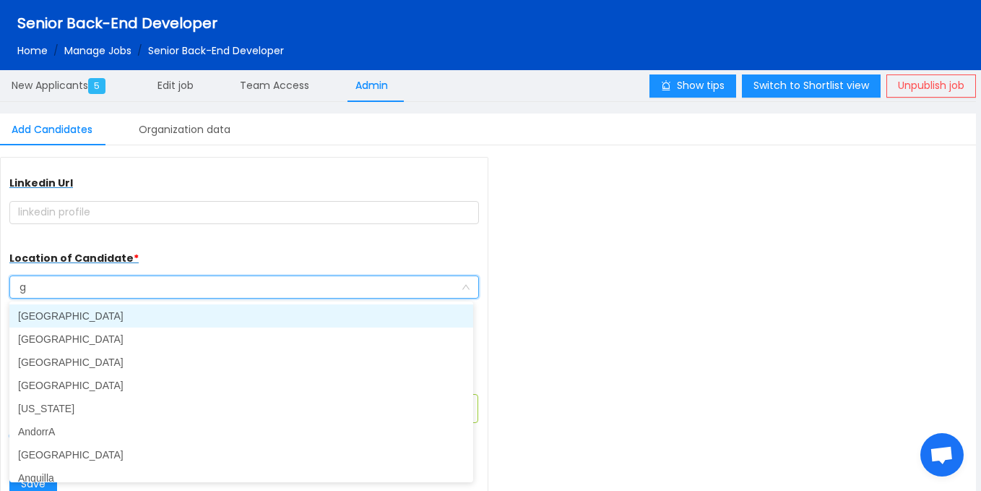
type input "gh"
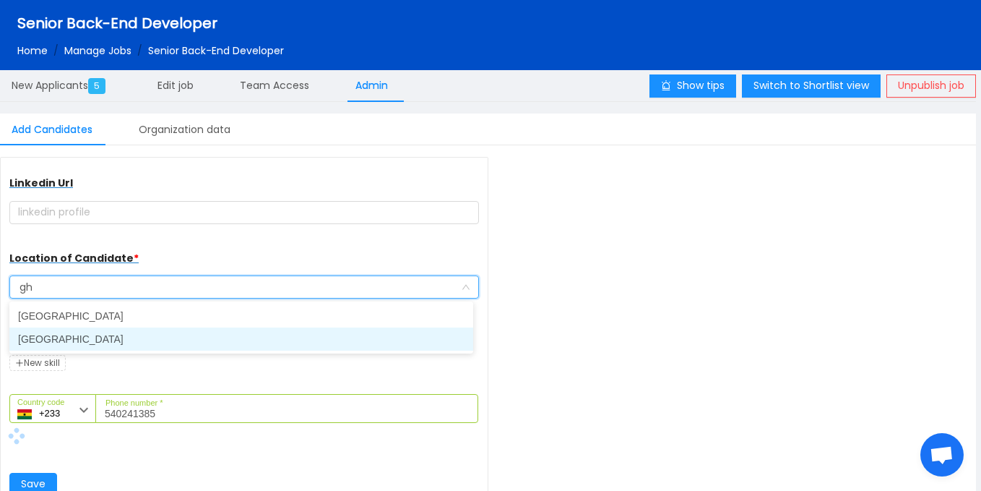
click at [82, 340] on li "Ghana" at bounding box center [241, 338] width 464 height 23
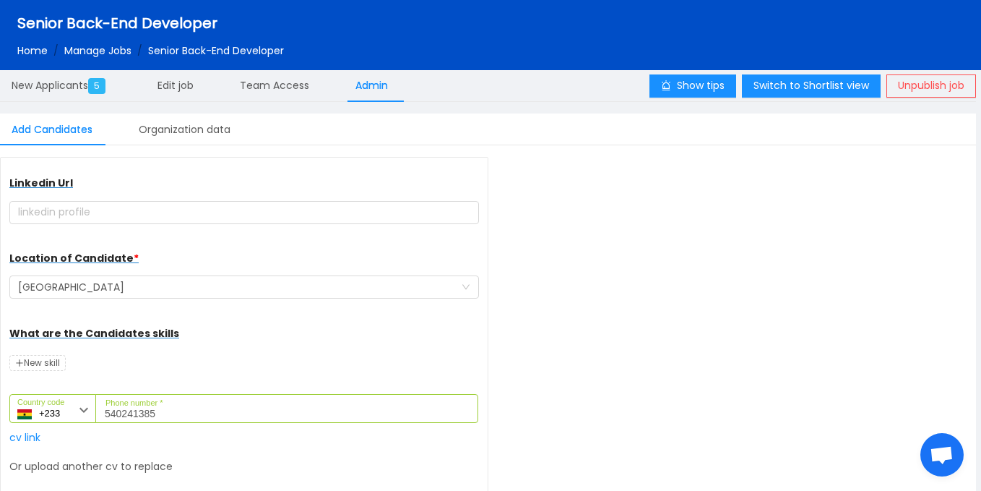
scroll to position [255, 0]
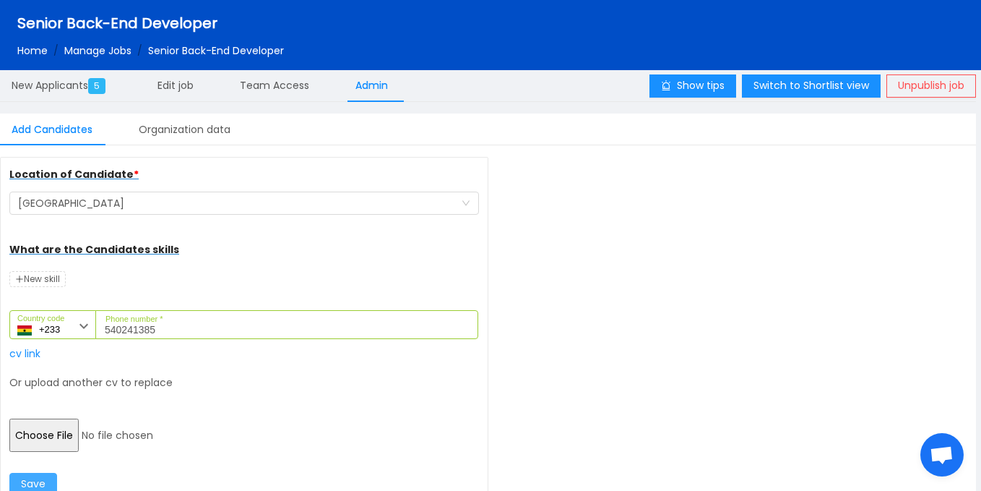
click at [38, 483] on button "Save" at bounding box center [33, 484] width 48 height 23
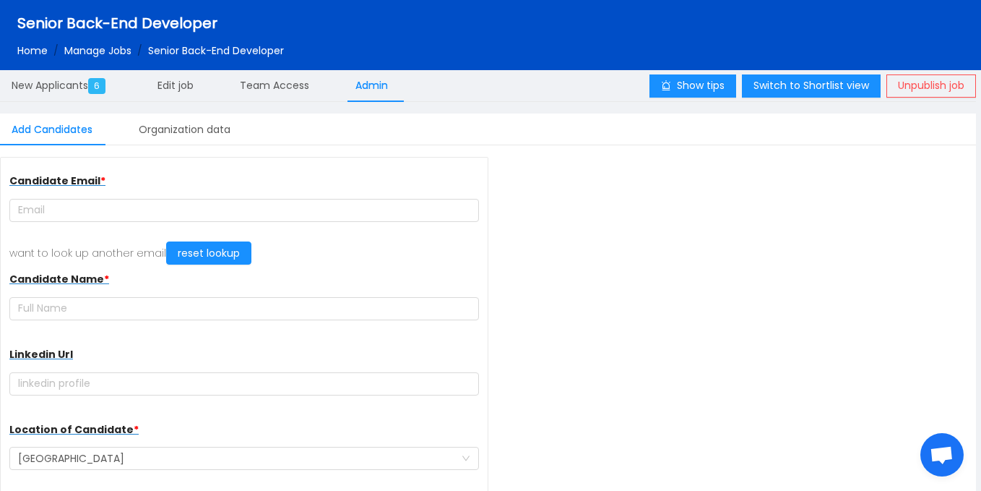
click at [68, 5] on div "Senior Back-End Developer Home / Manage Jobs / Senior Back-End Developer /" at bounding box center [490, 35] width 981 height 70
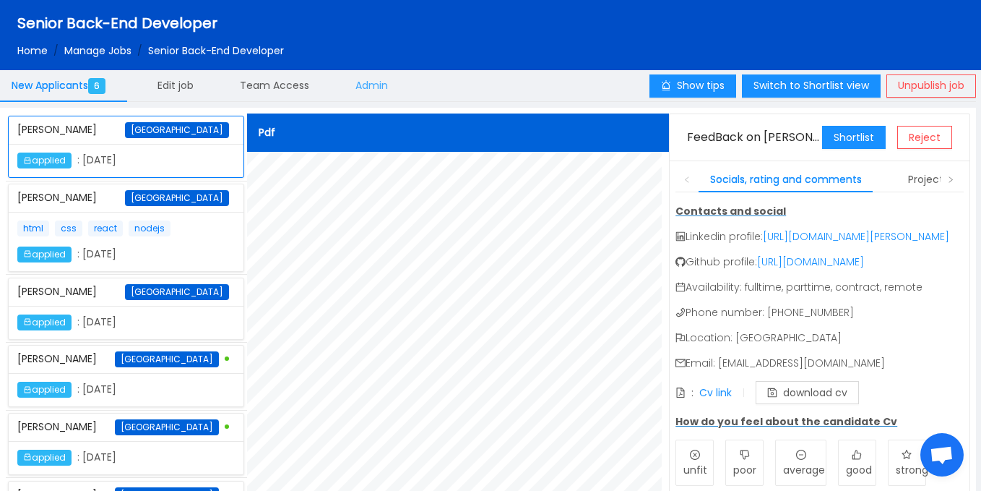
click at [366, 84] on span "Admin" at bounding box center [372, 85] width 33 height 14
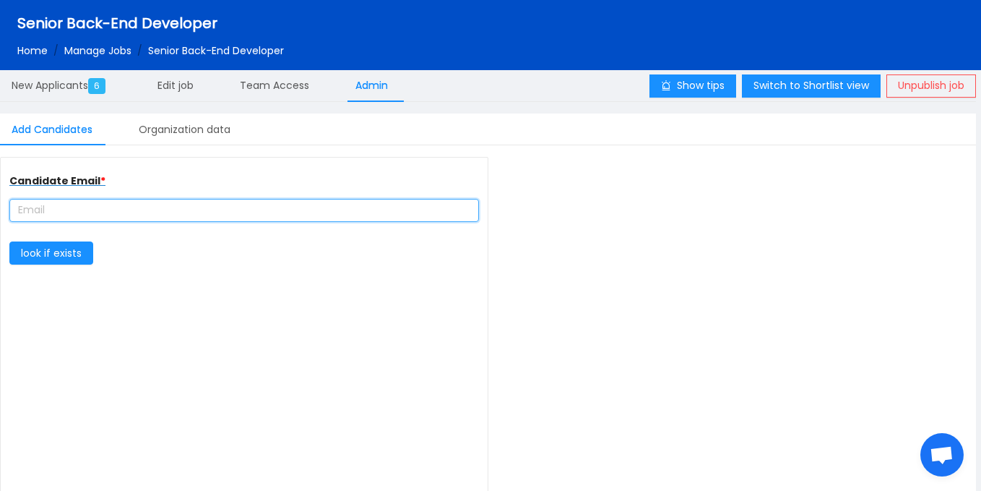
click at [135, 206] on input "text" at bounding box center [244, 210] width 470 height 23
type input "complete farmer"
type input "[URL][DOMAIN_NAME]"
paste input "[EMAIL_ADDRESS][DOMAIN_NAME]"
type input "[EMAIL_ADDRESS][DOMAIN_NAME]"
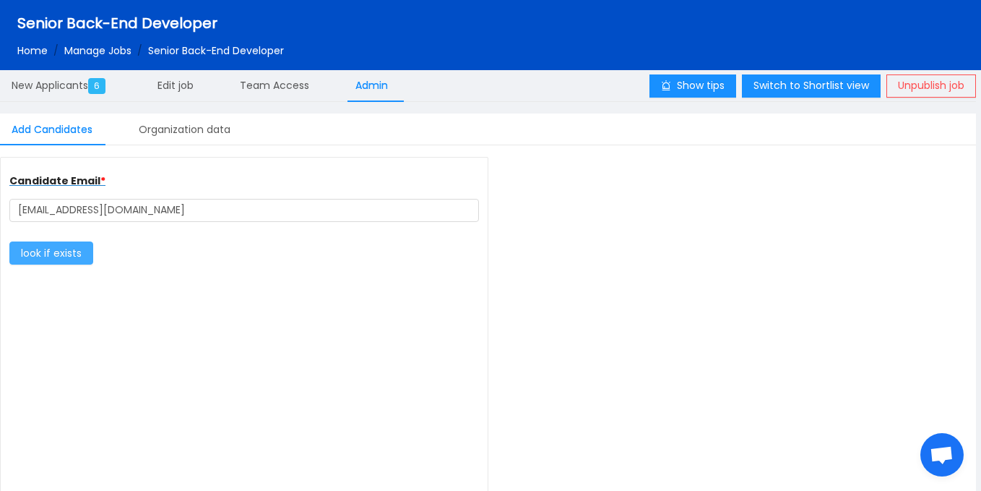
click at [74, 251] on button "look if exists" at bounding box center [51, 252] width 84 height 23
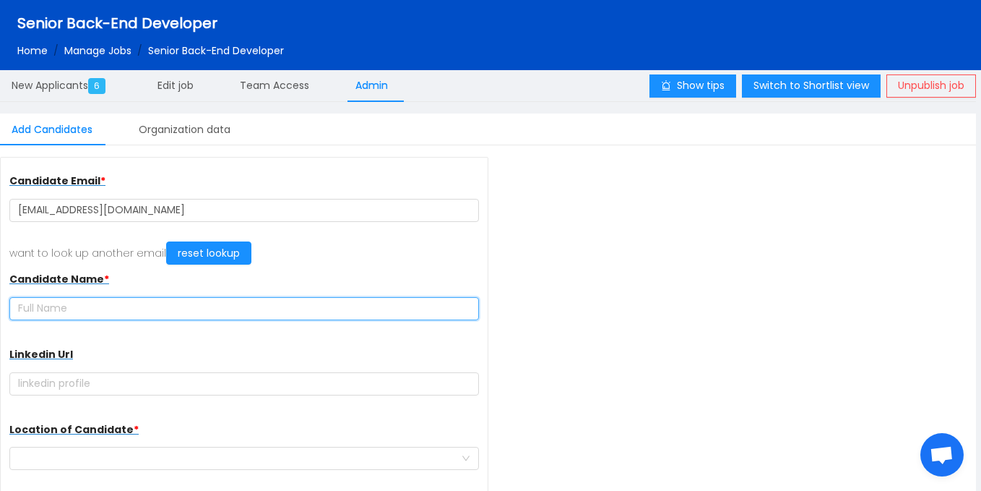
click at [132, 313] on input "text" at bounding box center [244, 308] width 470 height 23
paste input "[PERSON_NAME] [PERSON_NAME]"
type input "[PERSON_NAME] [PERSON_NAME]"
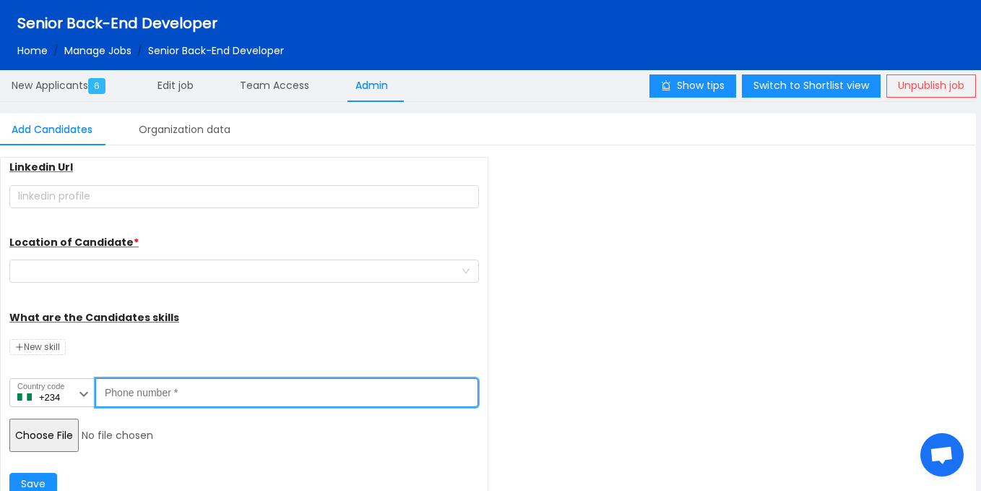
click at [277, 401] on input "Phone number *" at bounding box center [286, 392] width 383 height 29
paste input "544413229"
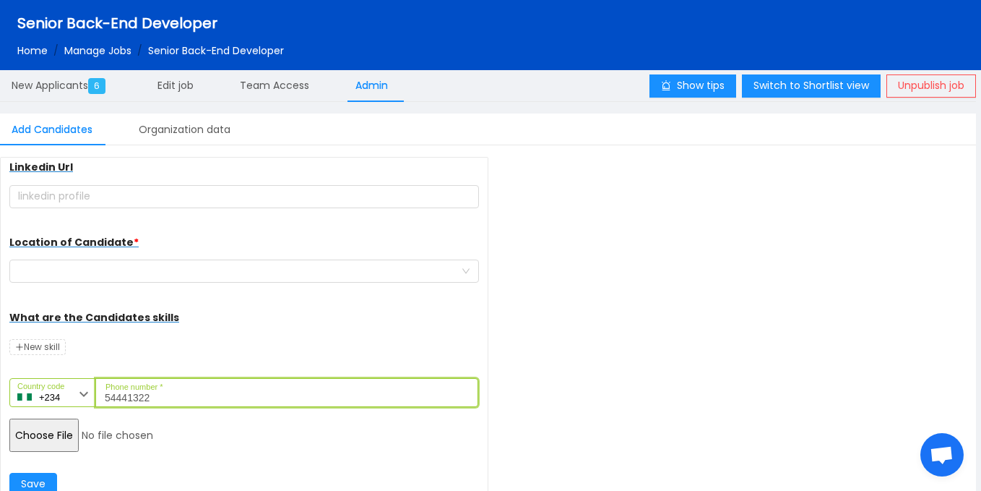
type input "54441322"
click at [69, 395] on input "+234" at bounding box center [52, 392] width 87 height 29
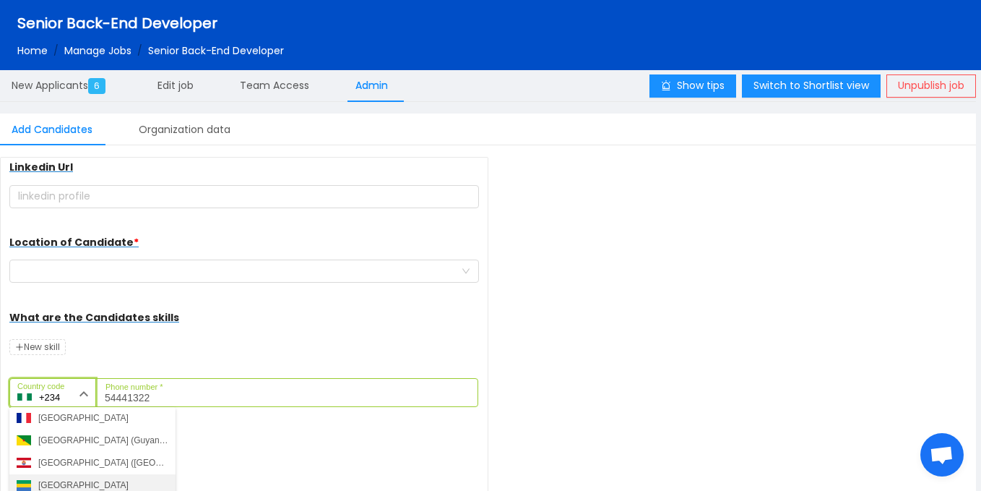
scroll to position [1725, 0]
click at [79, 486] on div "Ghana (Gaana)" at bounding box center [68, 484] width 60 height 13
type input "+233"
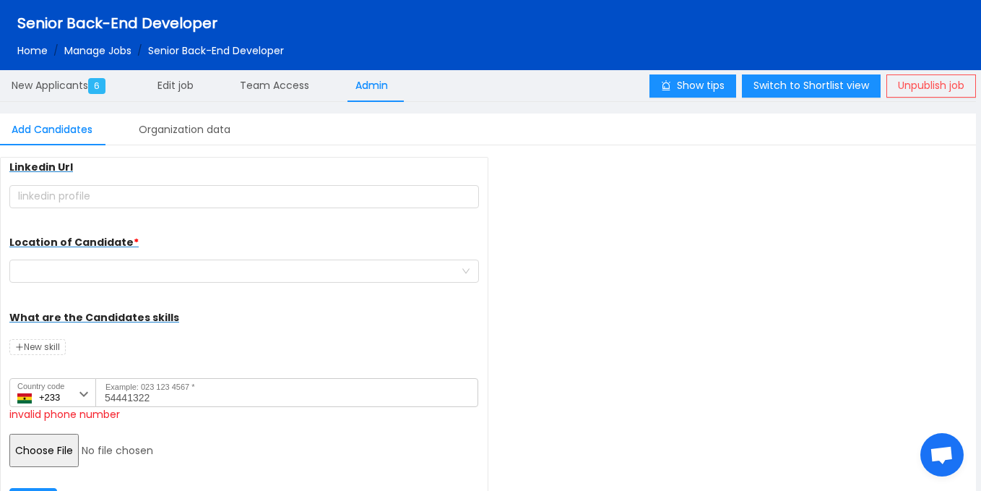
click at [49, 441] on input "file" at bounding box center [119, 450] width 221 height 33
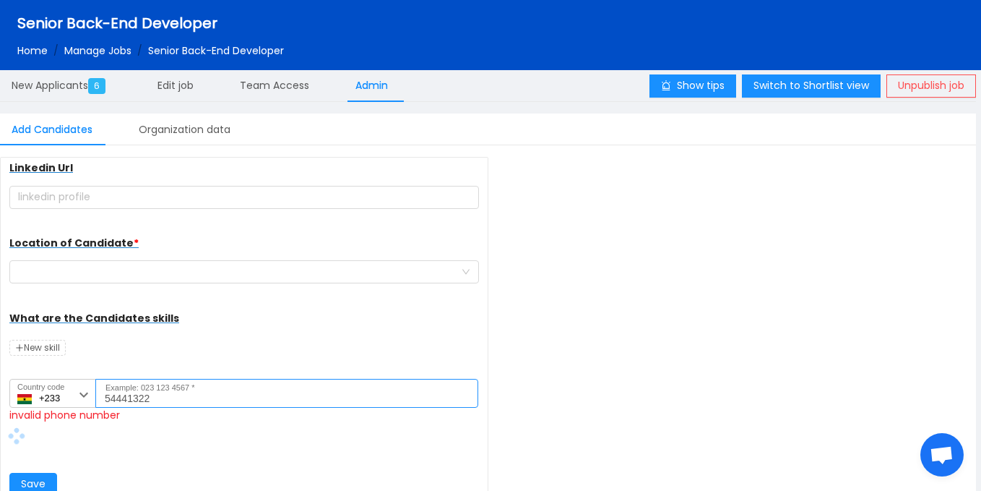
scroll to position [186, 0]
click at [163, 397] on input "54441322" at bounding box center [286, 393] width 383 height 29
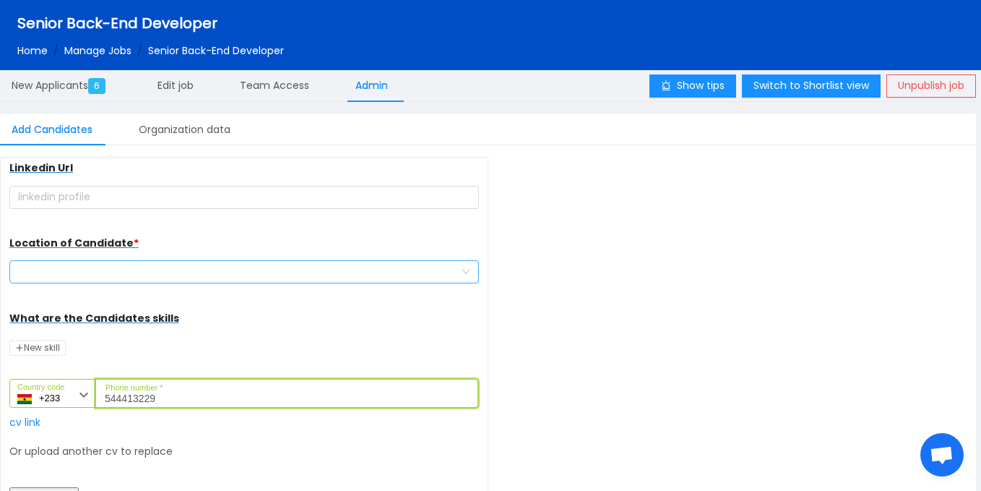
type input "544413229"
click at [171, 270] on div at bounding box center [239, 272] width 443 height 22
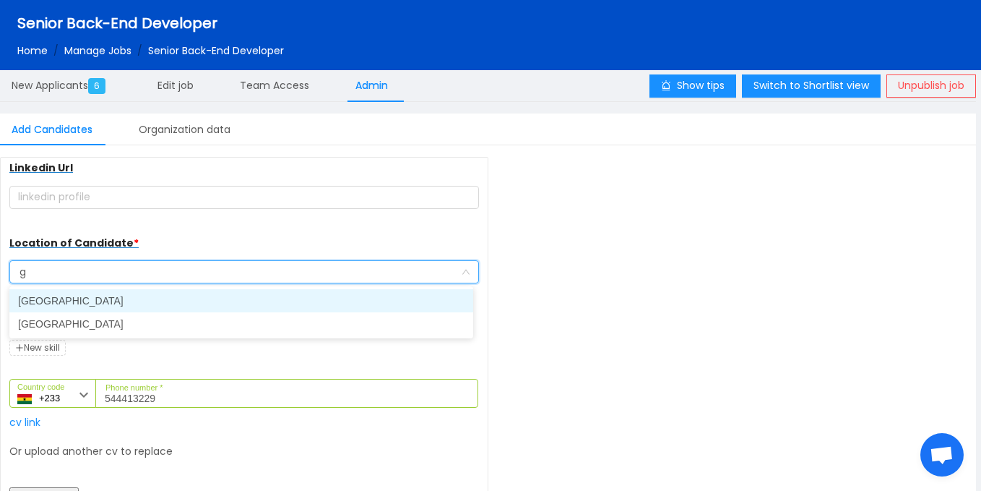
type input "gh"
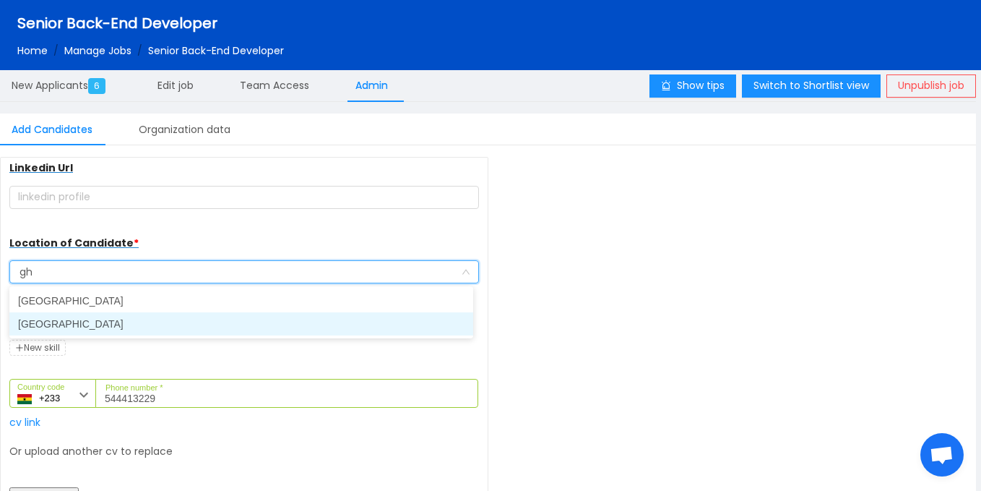
click at [84, 325] on li "[GEOGRAPHIC_DATA]" at bounding box center [241, 323] width 464 height 23
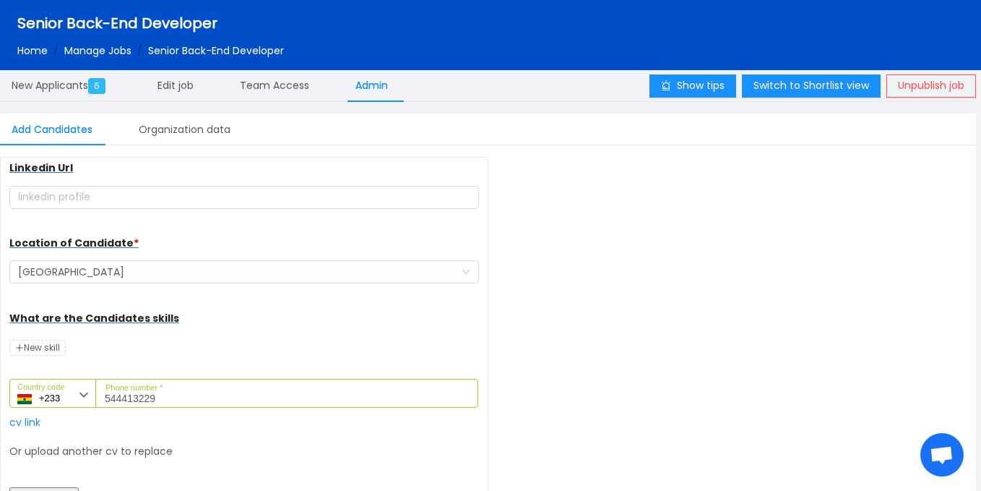
scroll to position [255, 0]
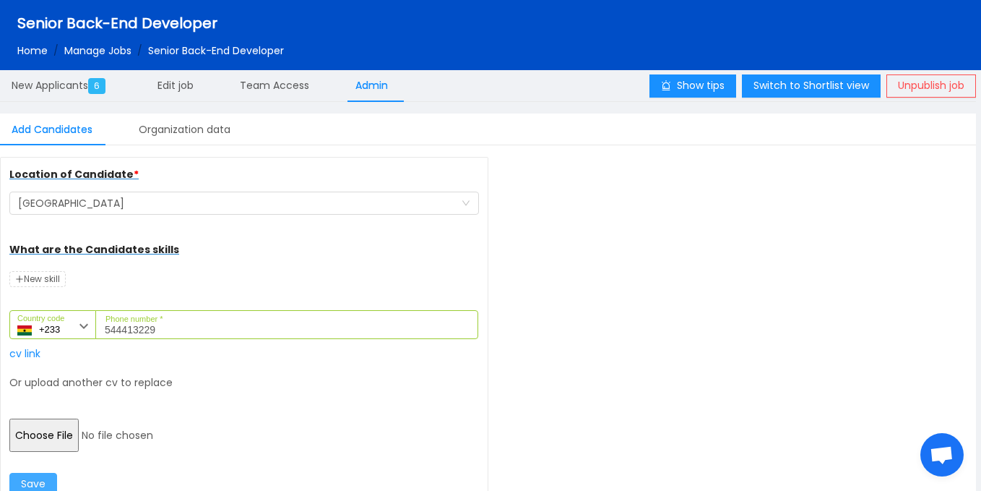
click at [35, 484] on button "Save" at bounding box center [33, 484] width 48 height 23
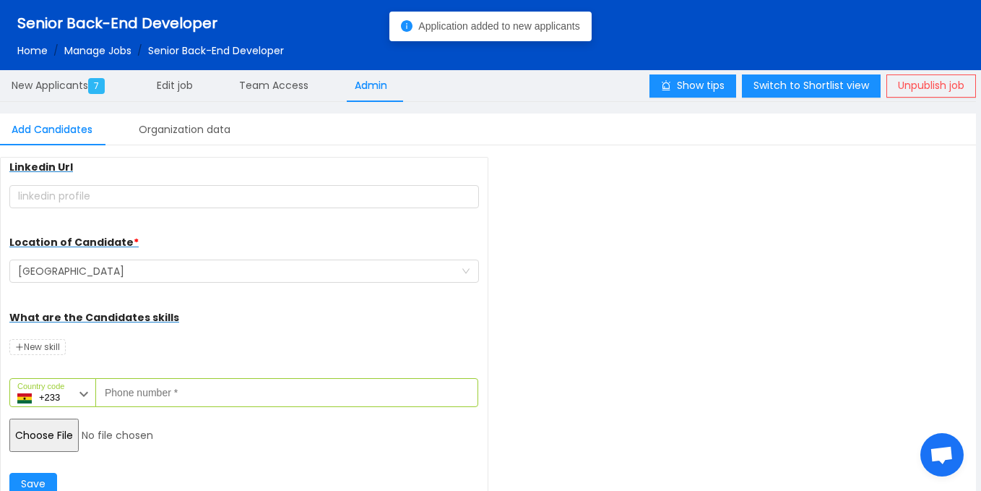
scroll to position [187, 0]
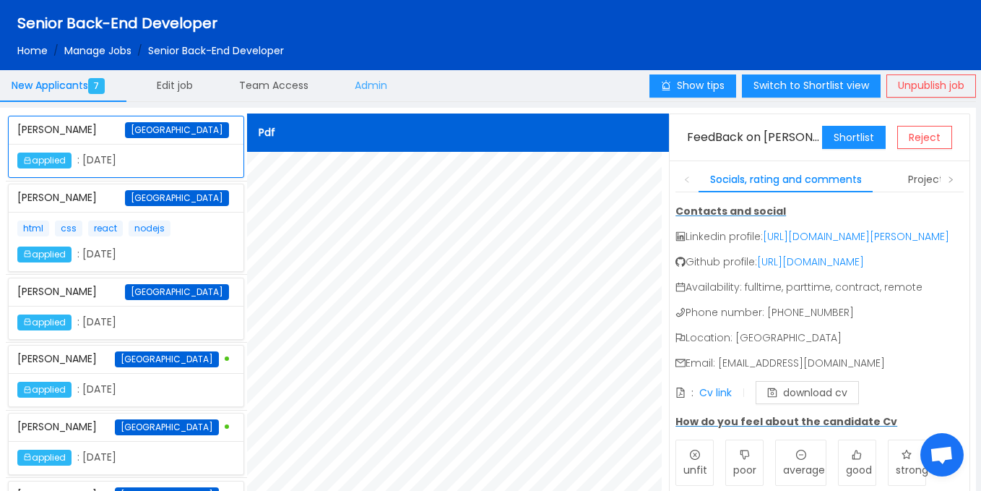
click at [371, 88] on span "Admin" at bounding box center [371, 85] width 33 height 14
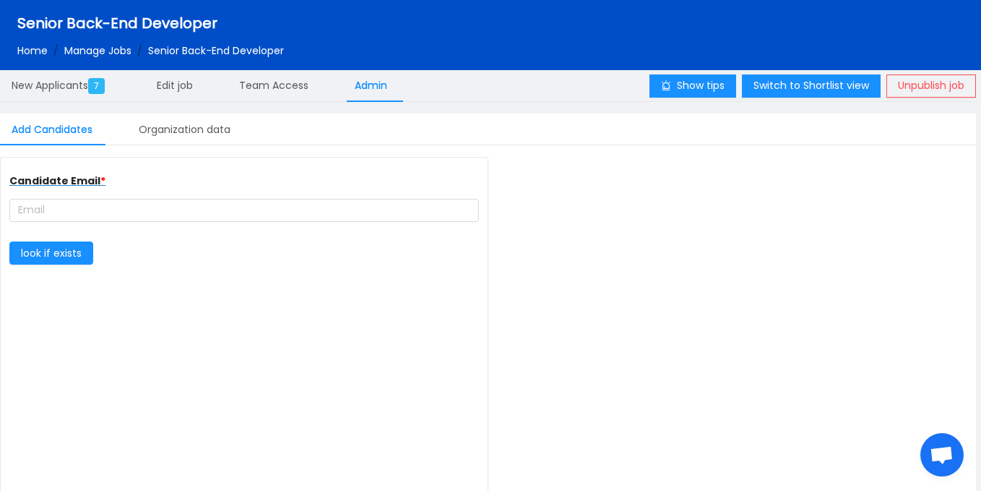
type input "complete farmer"
type input "[URL][DOMAIN_NAME]"
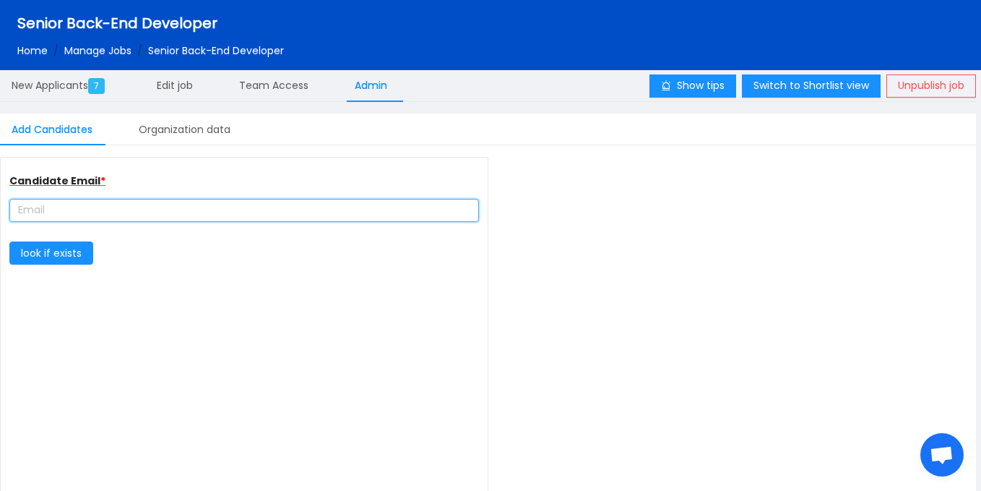
click at [174, 217] on input "text" at bounding box center [244, 210] width 470 height 23
paste input "[EMAIL_ADDRESS][DOMAIN_NAME]"
type input "[EMAIL_ADDRESS][DOMAIN_NAME]"
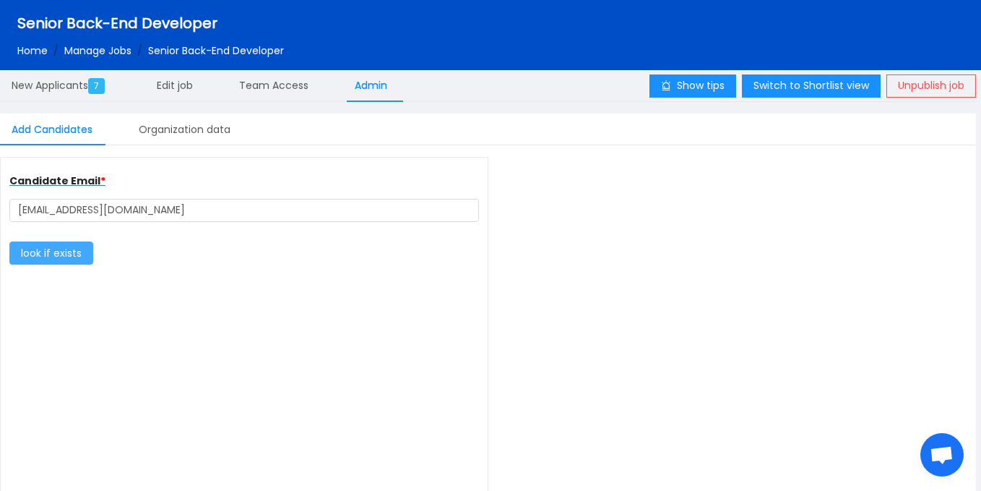
click at [52, 254] on button "look if exists" at bounding box center [51, 252] width 84 height 23
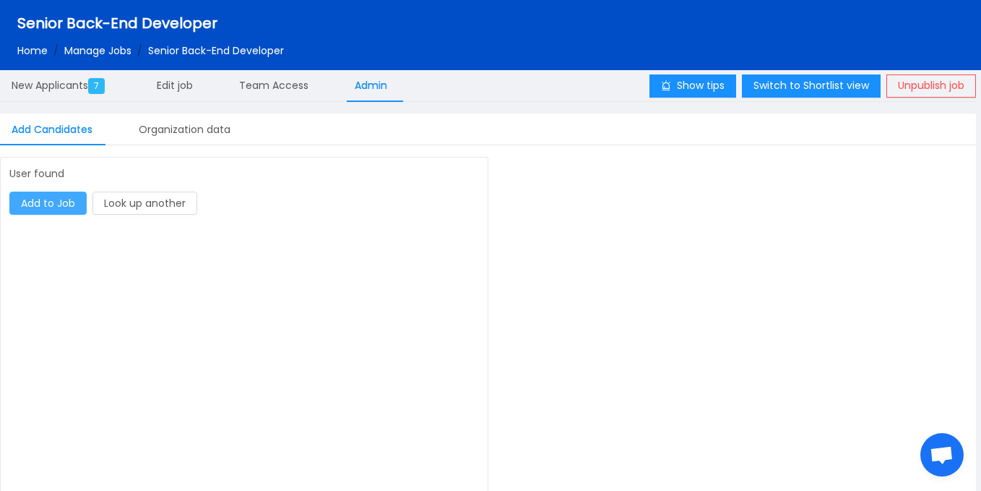
click at [76, 203] on button "Add to Job" at bounding box center [47, 202] width 77 height 23
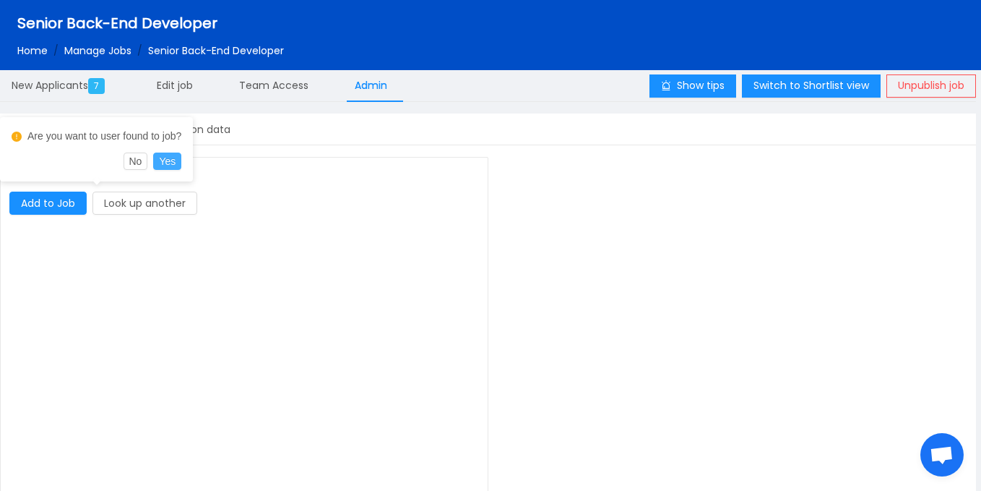
click at [174, 154] on button "Yes" at bounding box center [167, 160] width 28 height 17
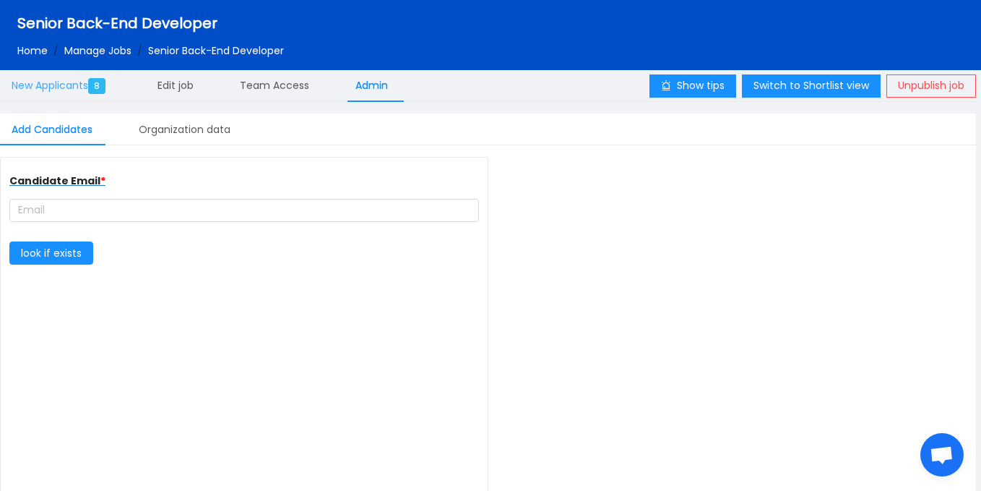
click at [82, 86] on span "New Applicants 8" at bounding box center [62, 85] width 100 height 14
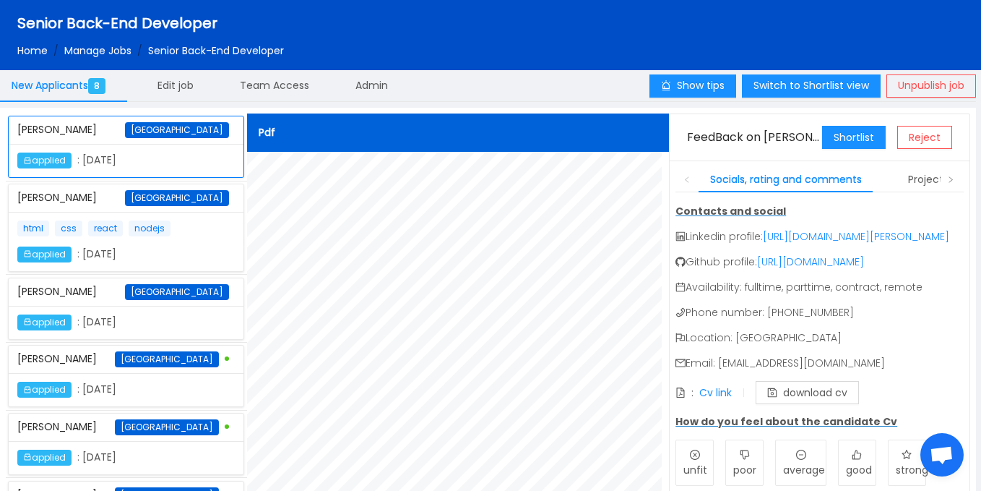
scroll to position [233, 0]
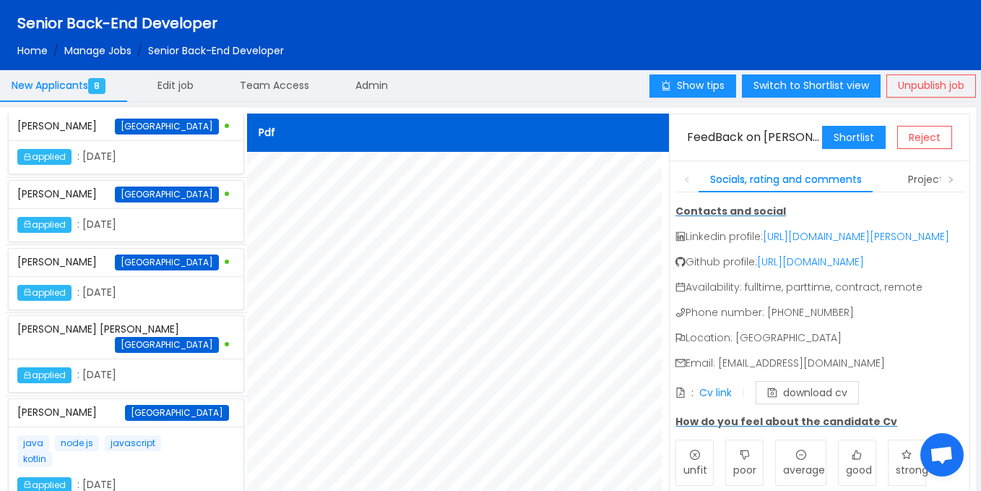
click at [158, 436] on p "java node.js javascript kotlin" at bounding box center [98, 451] width 163 height 32
click at [930, 144] on button "Reject" at bounding box center [924, 137] width 55 height 23
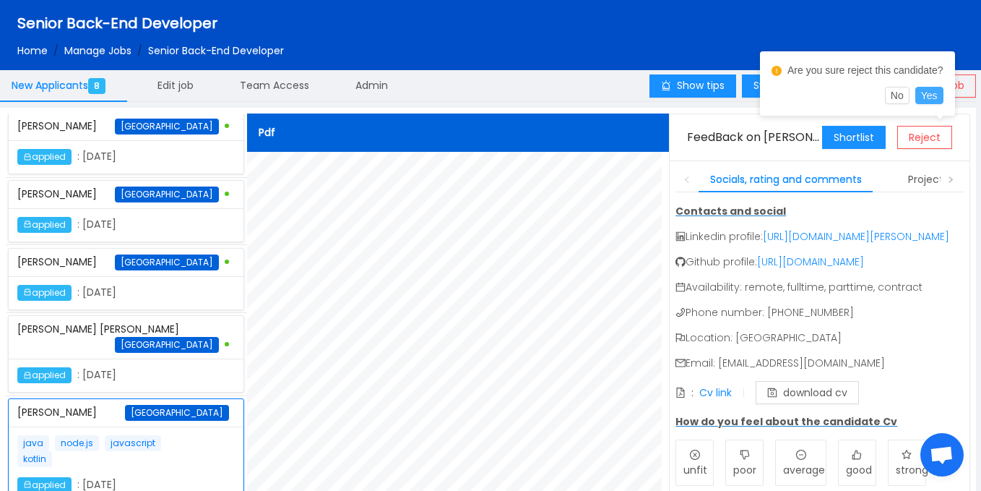
click at [924, 95] on button "Yes" at bounding box center [930, 95] width 28 height 17
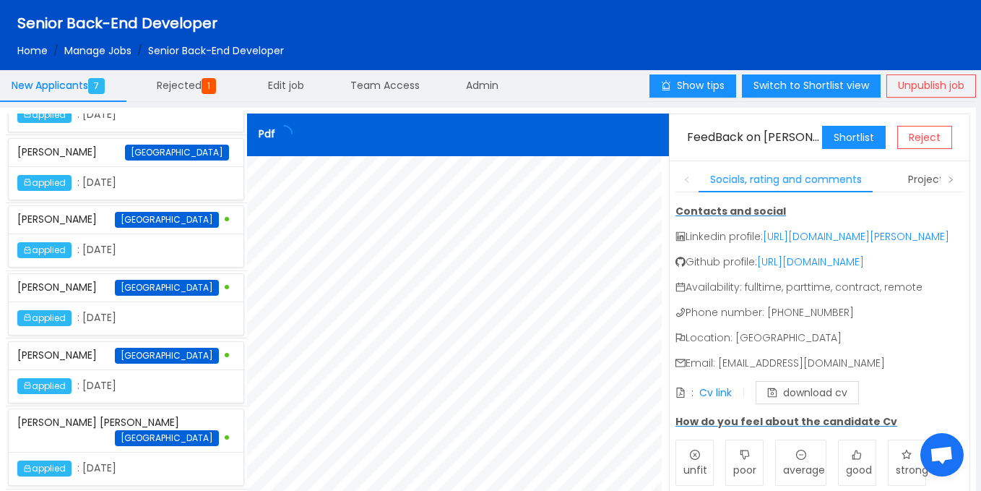
scroll to position [123, 0]
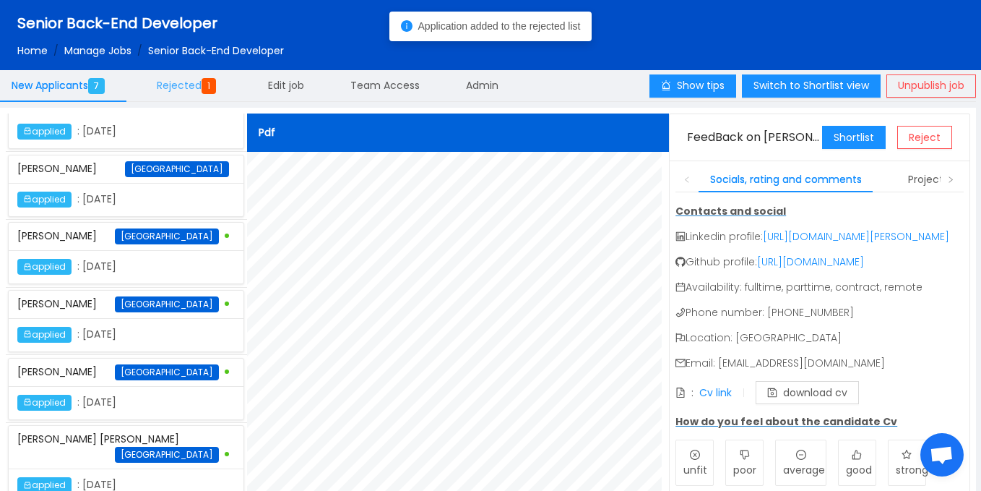
click at [181, 89] on span "Rejected 1" at bounding box center [189, 85] width 65 height 14
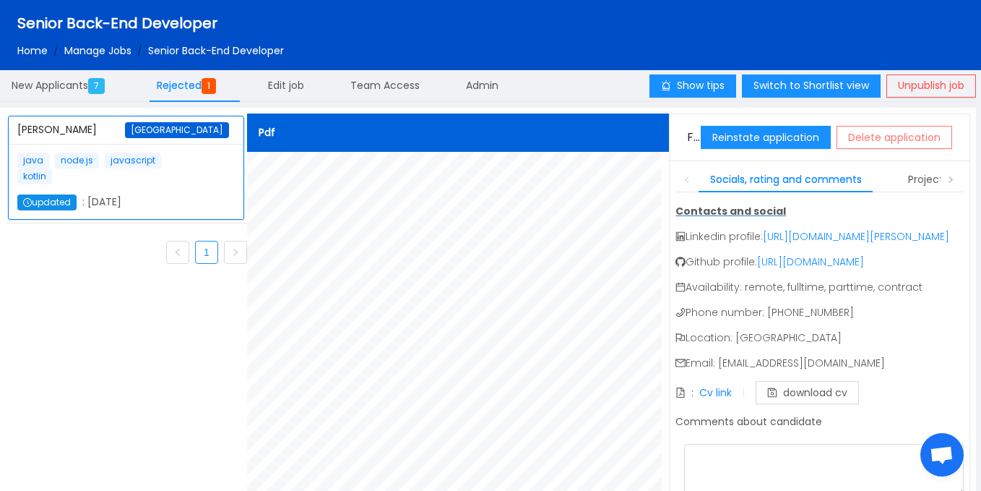
click at [872, 147] on button "Delete application" at bounding box center [895, 137] width 116 height 23
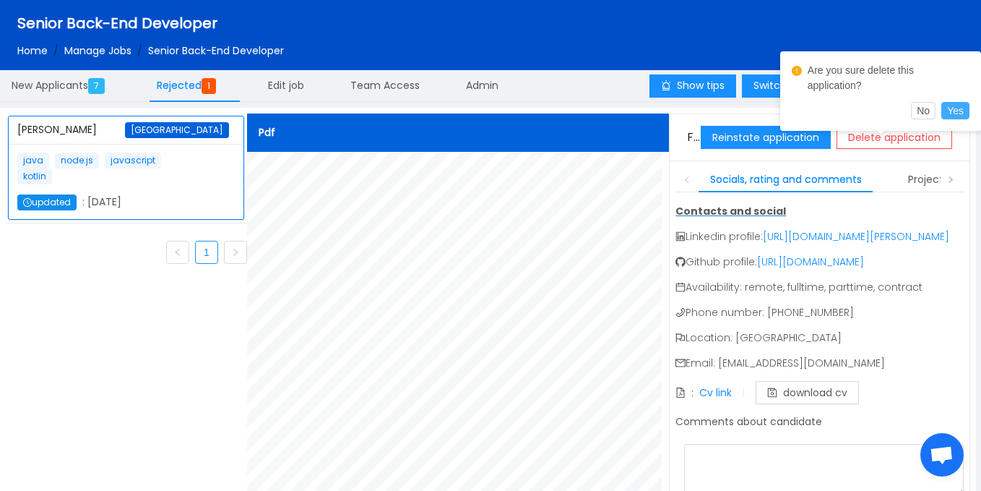
click at [955, 102] on button "Yes" at bounding box center [956, 110] width 28 height 17
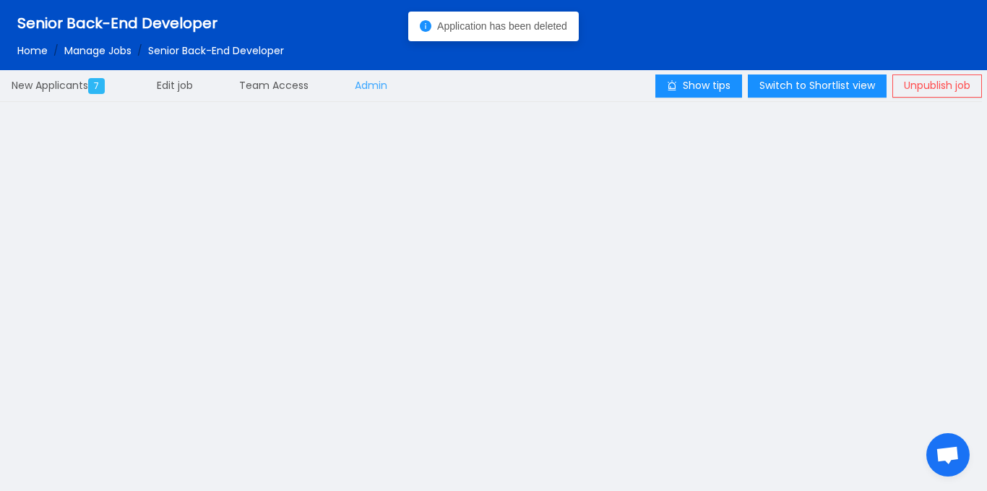
click at [366, 85] on span "Admin" at bounding box center [371, 85] width 33 height 14
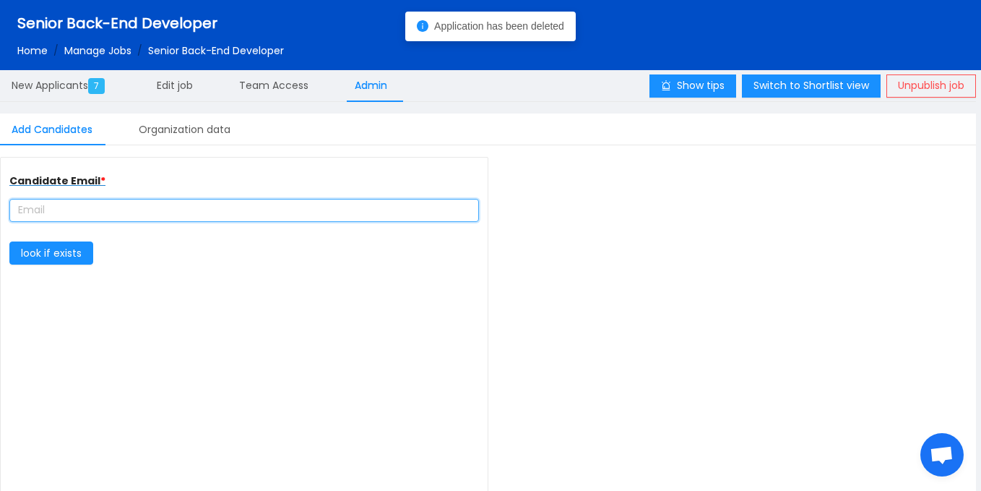
click at [165, 207] on input "text" at bounding box center [244, 210] width 470 height 23
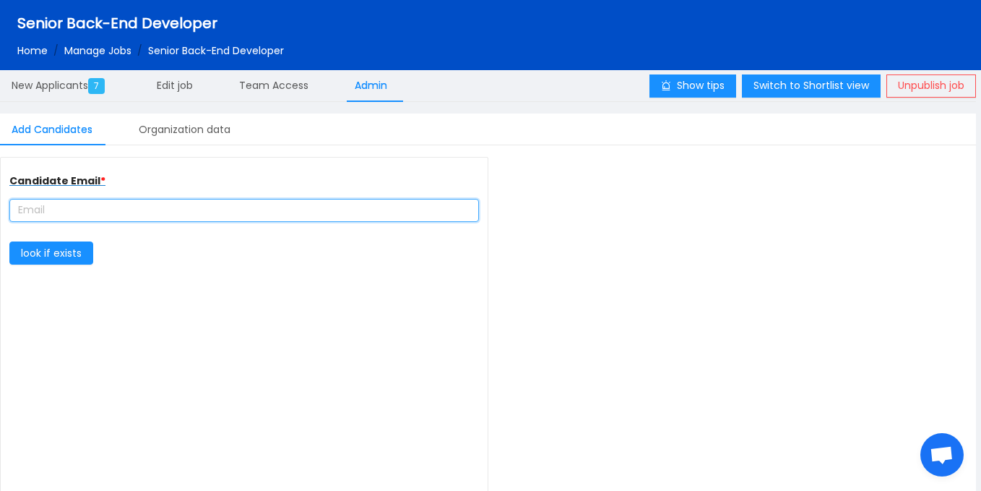
paste input "[PERSON_NAME]"
type input "[PERSON_NAME]"
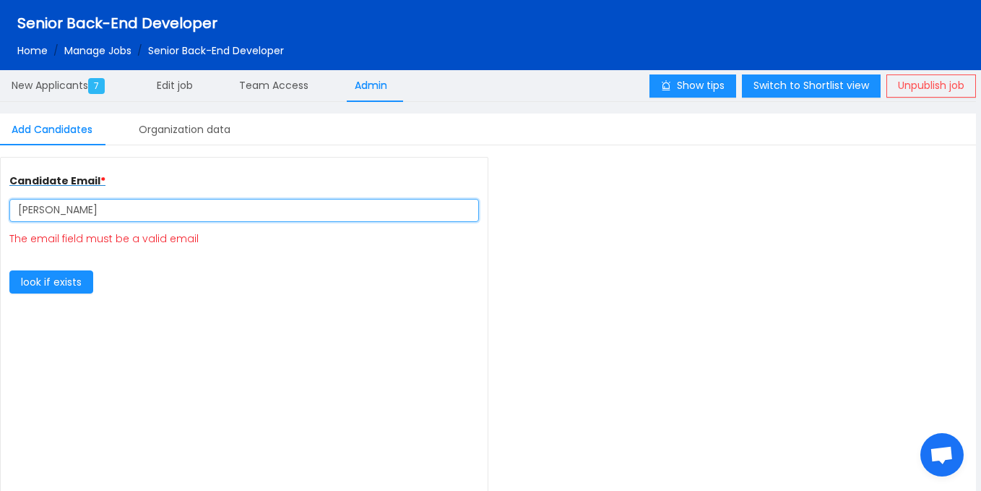
drag, startPoint x: 90, startPoint y: 214, endPoint x: 0, endPoint y: 213, distance: 90.3
click at [0, 213] on div "Candidate Email * [PERSON_NAME] The email field must be a valid email look if e…" at bounding box center [244, 341] width 488 height 368
paste input "[EMAIL_ADDRESS][DOMAIN_NAME]"
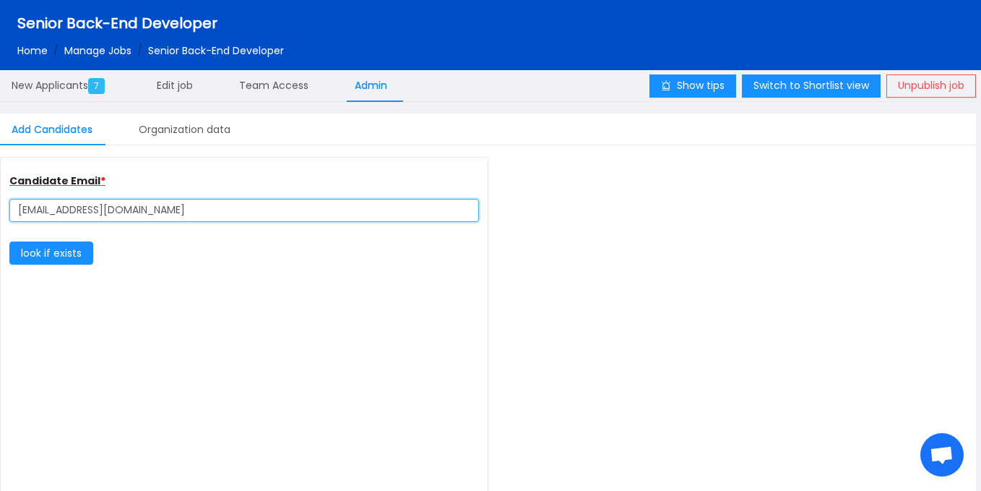
drag, startPoint x: 980, startPoint y: 1, endPoint x: 73, endPoint y: 209, distance: 930.3
click at [73, 209] on input "[EMAIL_ADDRESS][DOMAIN_NAME]" at bounding box center [244, 210] width 470 height 23
type input "[EMAIL_ADDRESS][DOMAIN_NAME]"
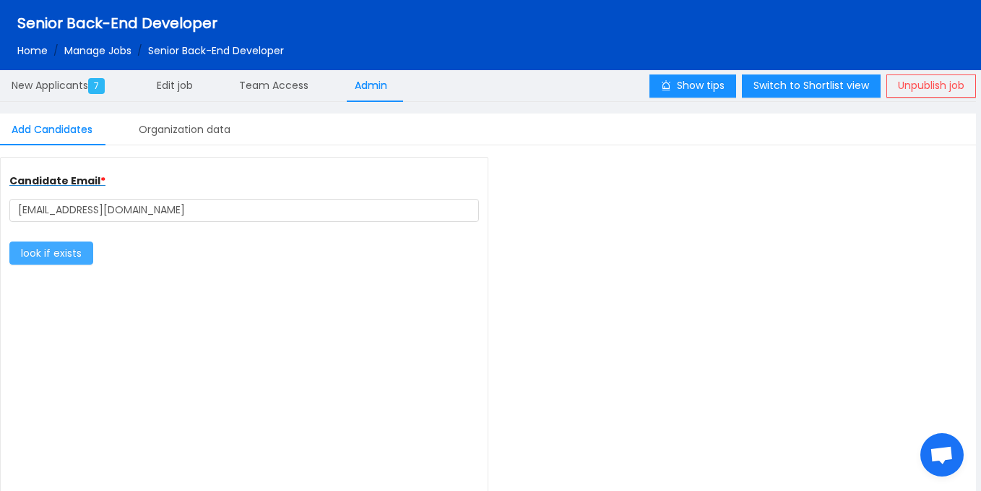
click at [71, 254] on button "look if exists" at bounding box center [51, 252] width 84 height 23
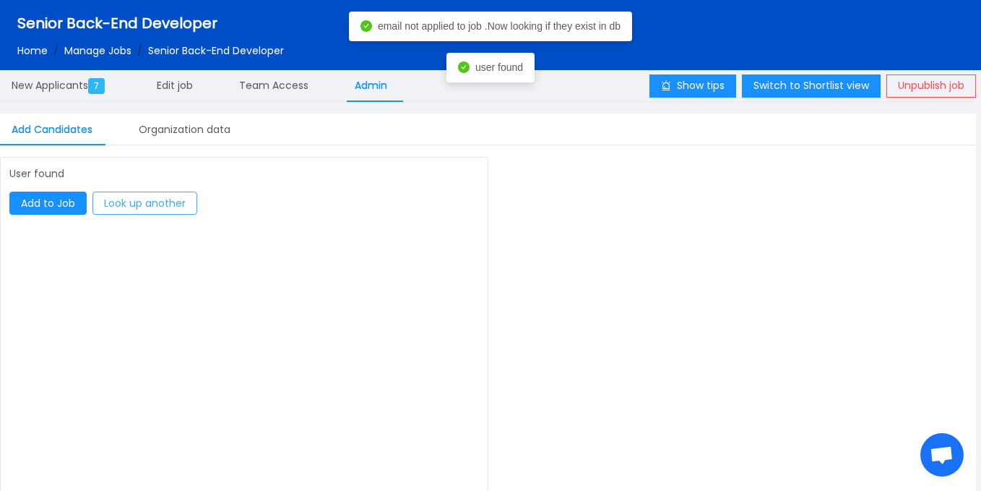
click at [152, 202] on button "Look up another" at bounding box center [144, 202] width 105 height 23
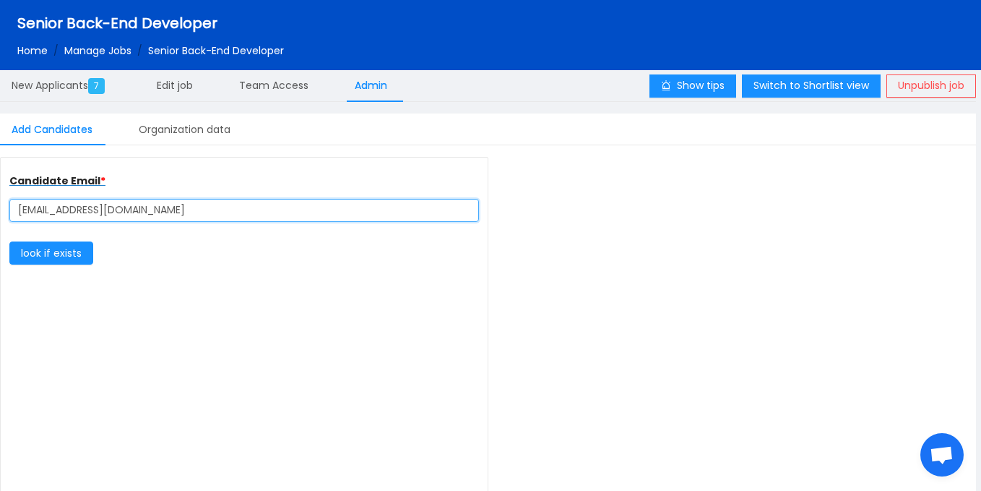
click at [70, 210] on input "agadap46@gmail.com" at bounding box center [244, 210] width 470 height 23
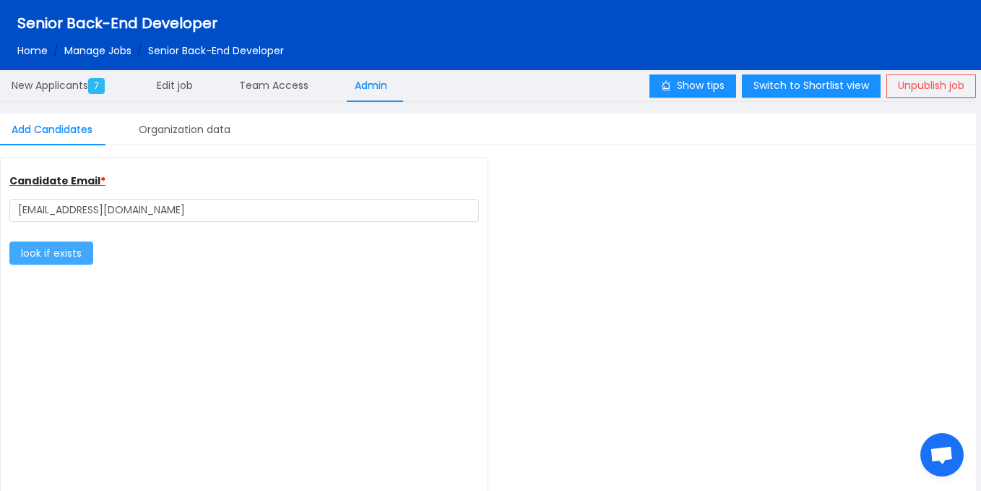
click at [68, 251] on button "look if exists" at bounding box center [51, 252] width 84 height 23
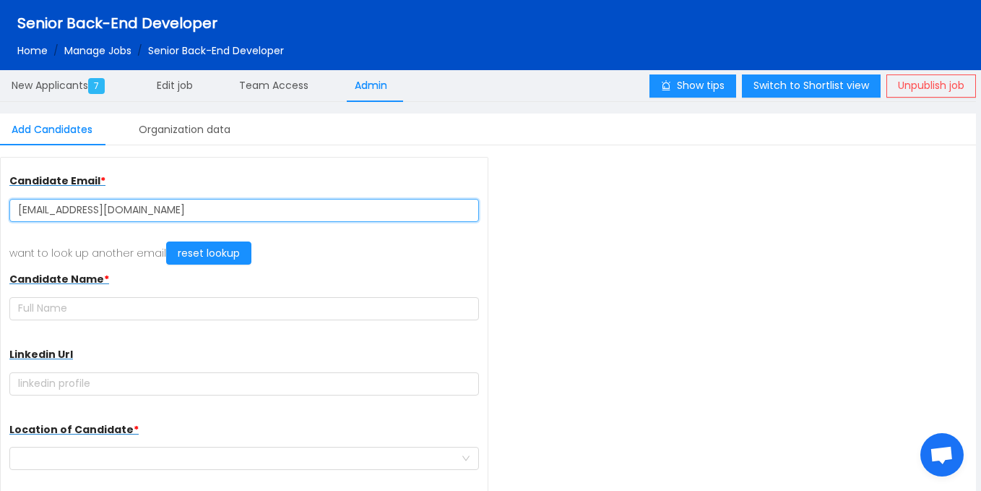
drag, startPoint x: 163, startPoint y: 205, endPoint x: 1, endPoint y: 206, distance: 162.6
click at [1, 206] on div "Candidate Email * agadap4@gmail.com want to look up another email reset lookup …" at bounding box center [244, 435] width 487 height 554
click at [63, 210] on input "agadap4@gmail.com" at bounding box center [244, 210] width 470 height 23
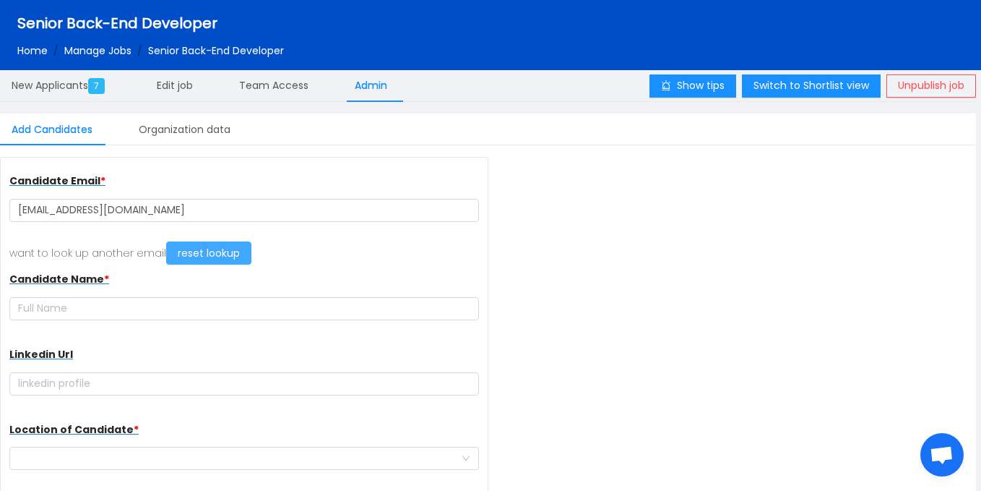
click at [207, 249] on button "reset lookup" at bounding box center [208, 252] width 85 height 23
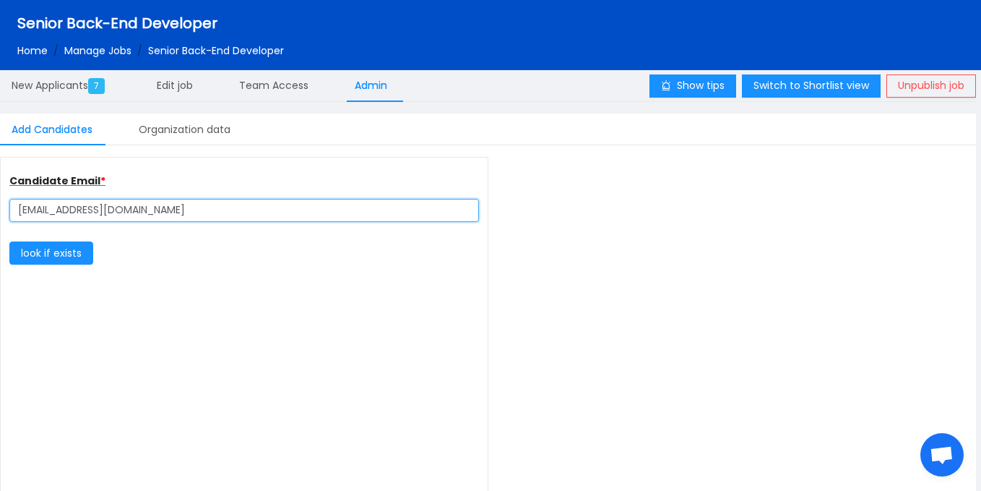
click at [72, 213] on input "agadap46@gmail.com" at bounding box center [244, 210] width 470 height 23
type input "agadap4@gmail.com"
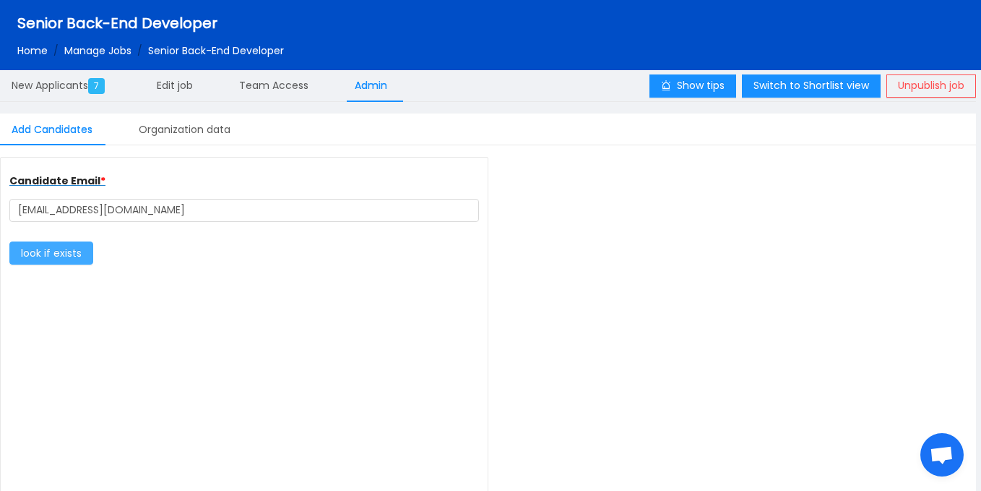
click at [80, 249] on button "look if exists" at bounding box center [51, 252] width 84 height 23
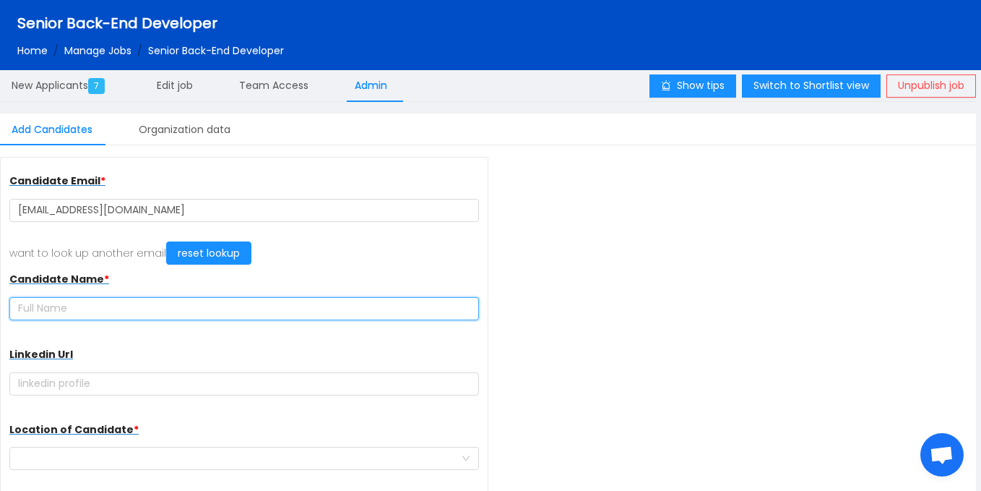
click at [160, 308] on input "text" at bounding box center [244, 308] width 470 height 23
paste input "[PERSON_NAME]"
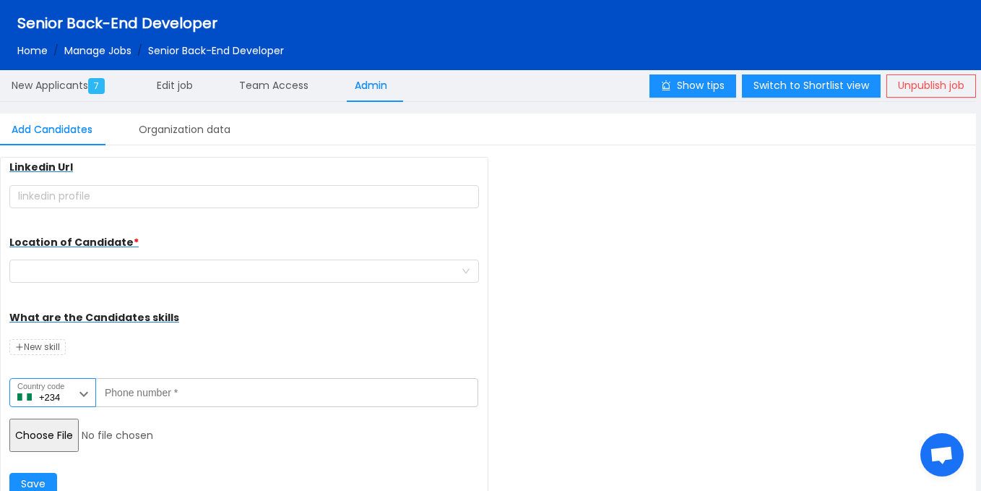
type input "[PERSON_NAME]"
click at [62, 387] on label "Country code" at bounding box center [40, 386] width 47 height 12
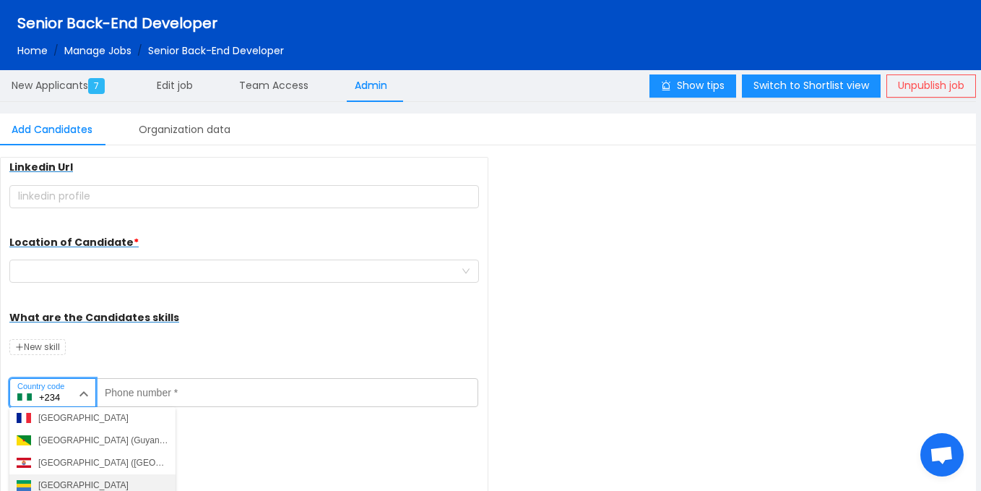
scroll to position [1725, 0]
click at [79, 482] on div "Ghana (Gaana)" at bounding box center [68, 484] width 60 height 13
type input "+233"
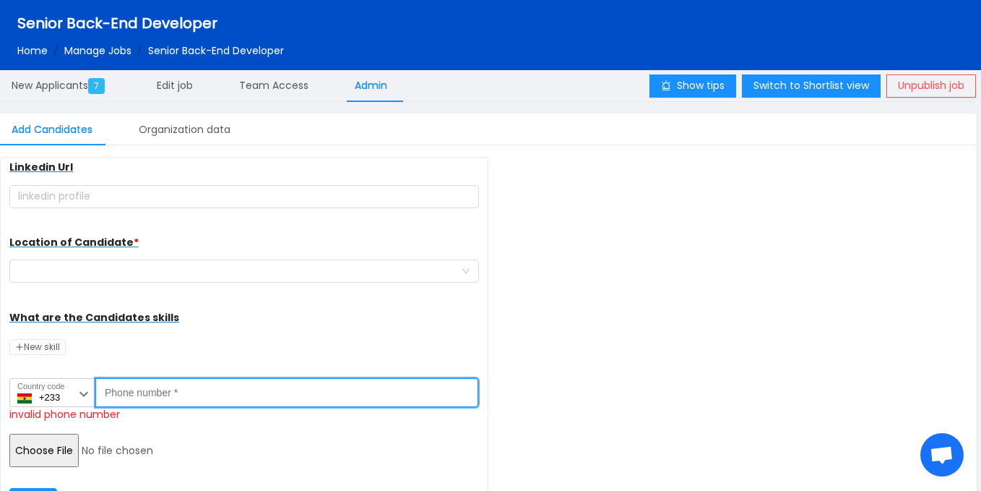
paste input "+233"
type input "+233"
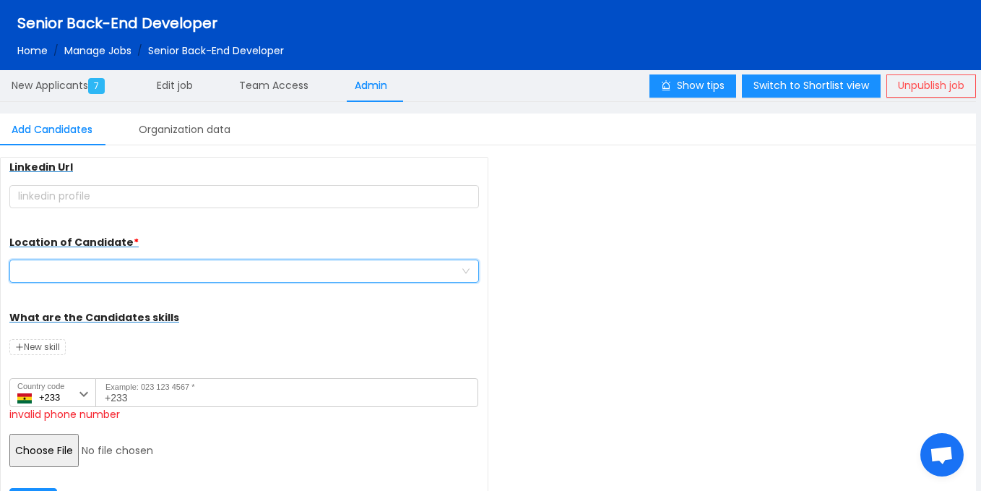
click at [160, 259] on div at bounding box center [244, 270] width 470 height 23
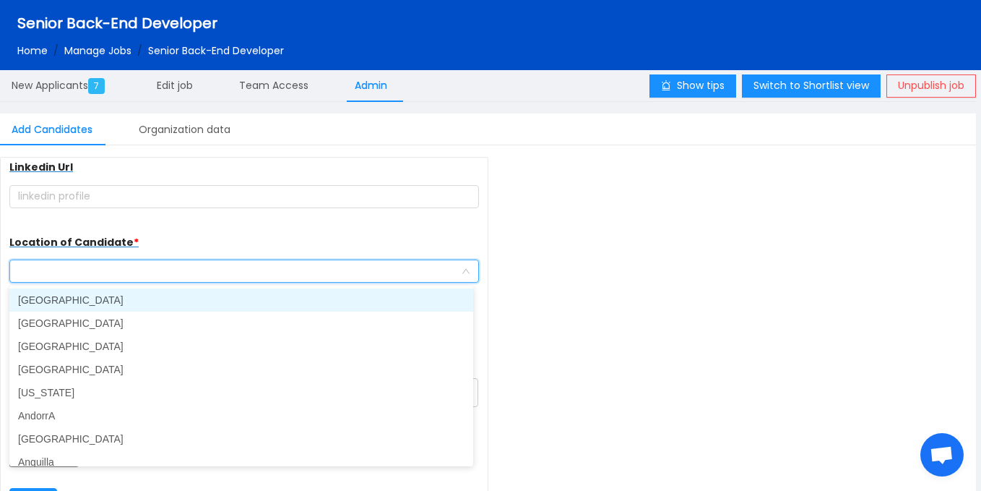
paste input "+233+233201953361"
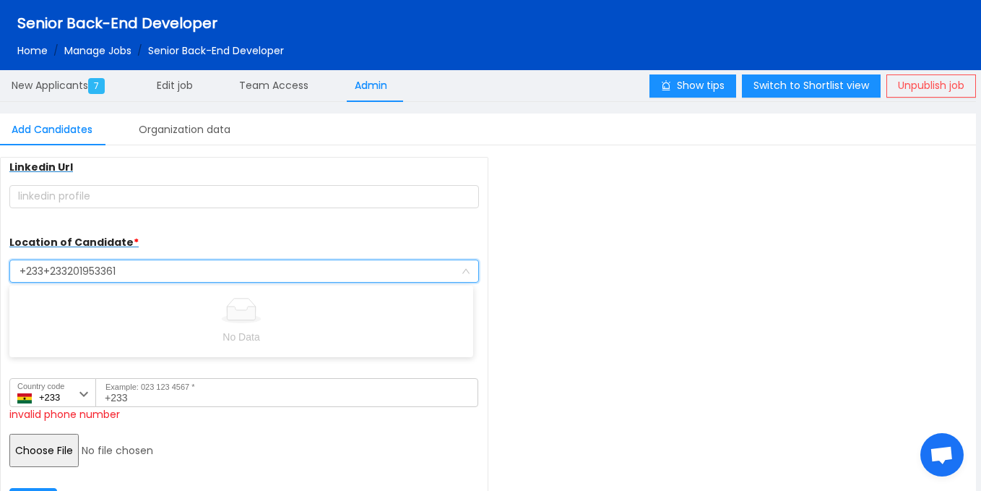
drag, startPoint x: 69, startPoint y: 271, endPoint x: 160, endPoint y: 268, distance: 90.4
click at [160, 268] on input "+233+233201953361" at bounding box center [239, 272] width 443 height 22
type input "+233+233201953361"
click at [160, 392] on label "Example: 023 123 4567 *" at bounding box center [151, 387] width 90 height 12
click at [160, 392] on input "+233" at bounding box center [286, 392] width 383 height 29
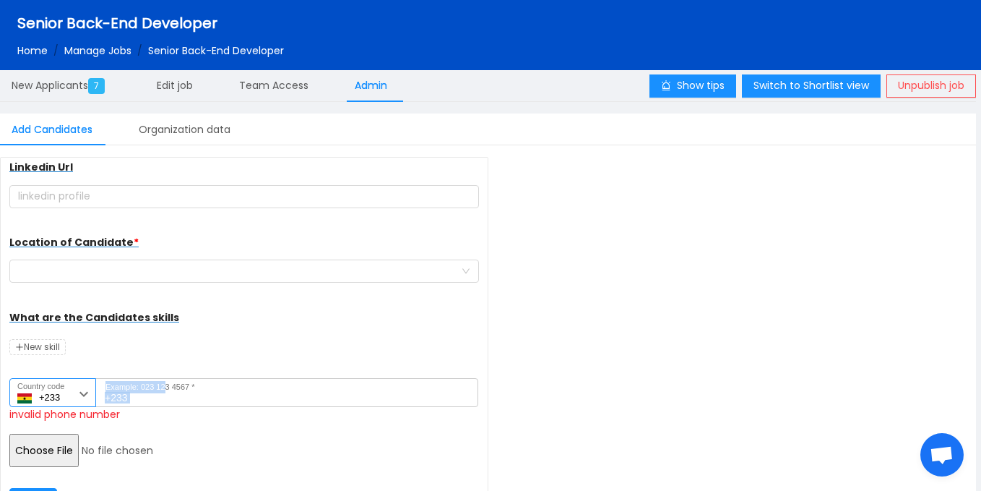
drag, startPoint x: 160, startPoint y: 392, endPoint x: 92, endPoint y: 403, distance: 68.1
click at [92, 403] on div "+233 Country code Afghanistan (‫افغانستان‬‎) Albania (Shqipëri) Algeria (‫الجزا…" at bounding box center [244, 392] width 470 height 29
click at [167, 395] on input "+233" at bounding box center [286, 392] width 383 height 29
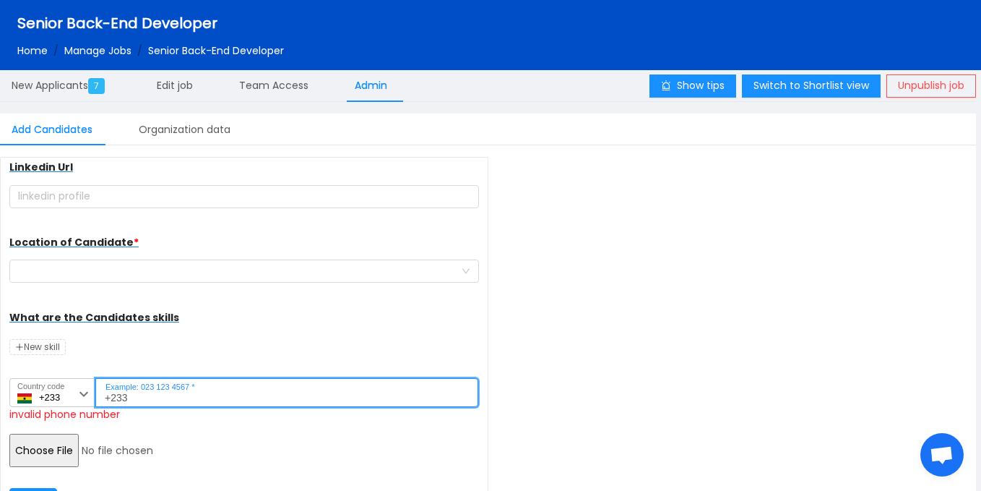
drag, startPoint x: 153, startPoint y: 398, endPoint x: 95, endPoint y: 405, distance: 58.2
click at [95, 405] on input "+233" at bounding box center [286, 392] width 383 height 29
paste input "201953361"
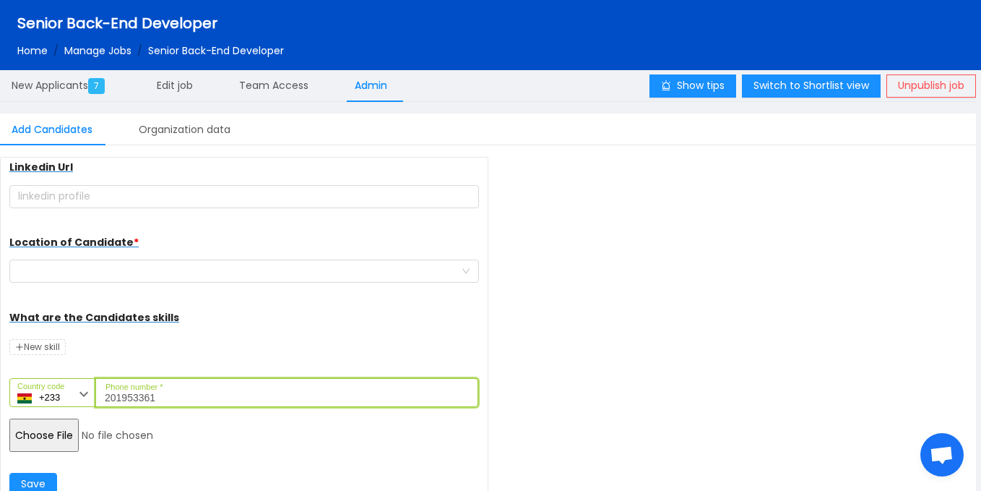
type input "201953361"
click at [72, 428] on input "file" at bounding box center [119, 434] width 221 height 33
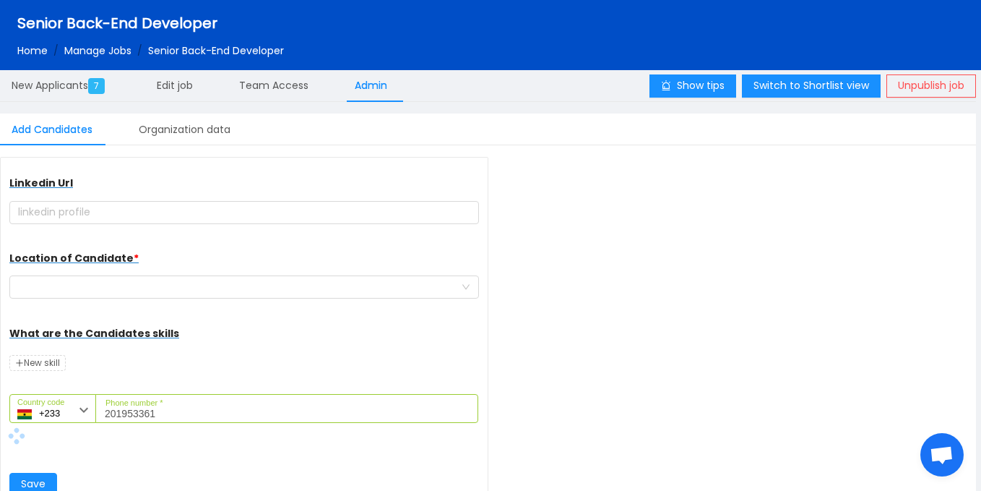
scroll to position [171, 0]
click at [132, 288] on div "Candidate Name * Peter Agada Linkedin Url Location of Candidate * What are the …" at bounding box center [244, 295] width 470 height 405
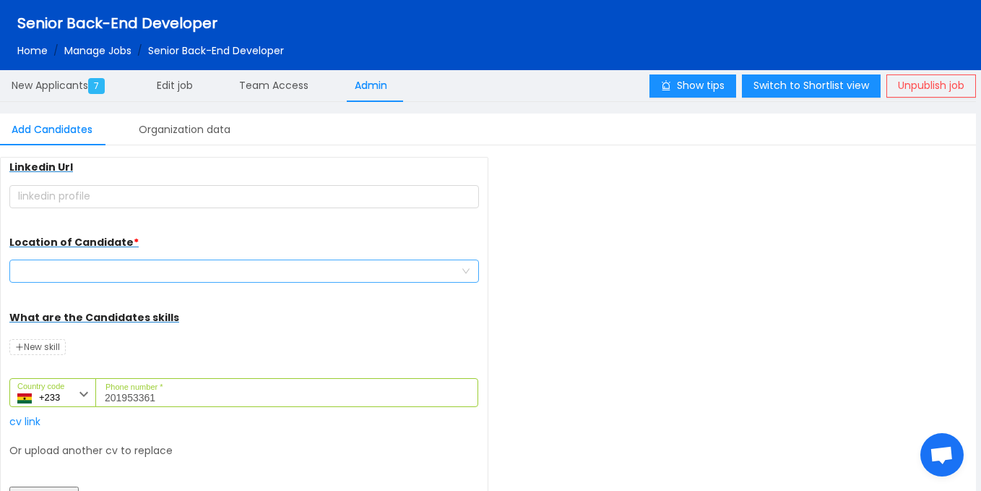
click at [136, 277] on div at bounding box center [239, 271] width 443 height 22
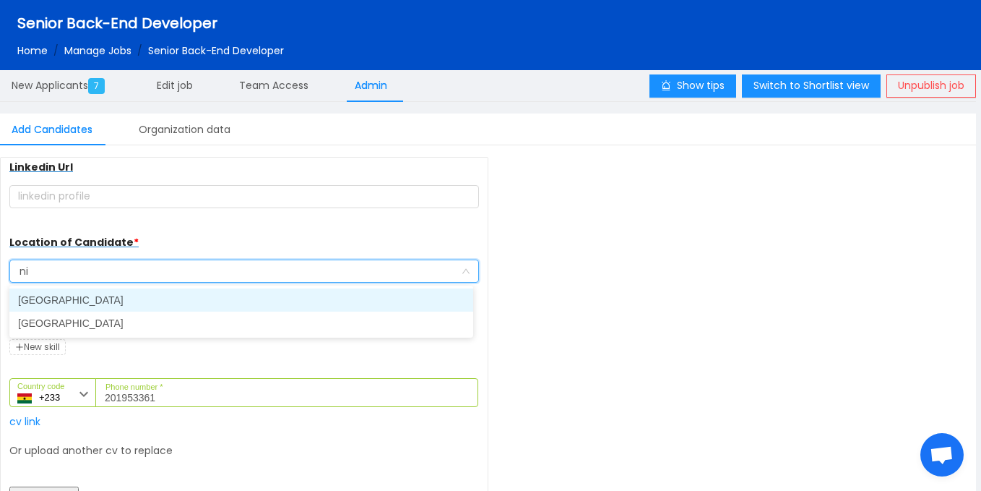
type input "n"
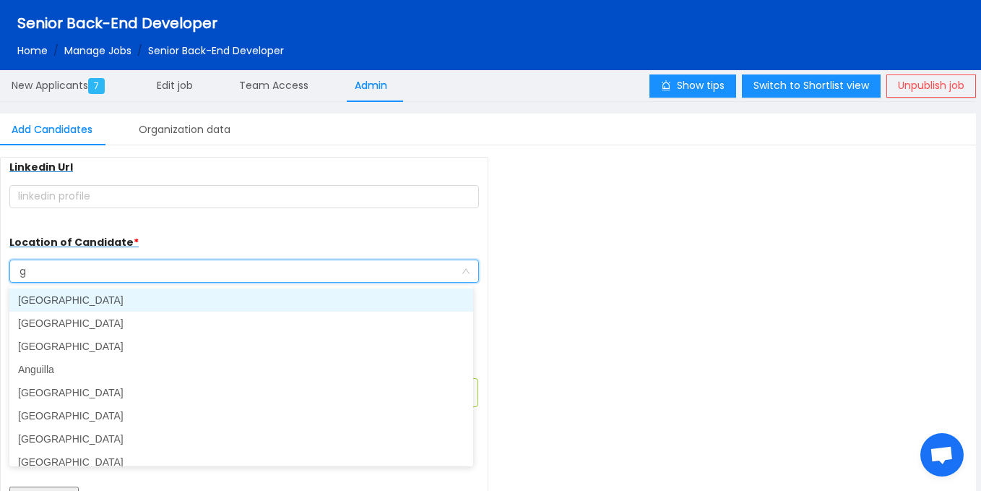
type input "gh"
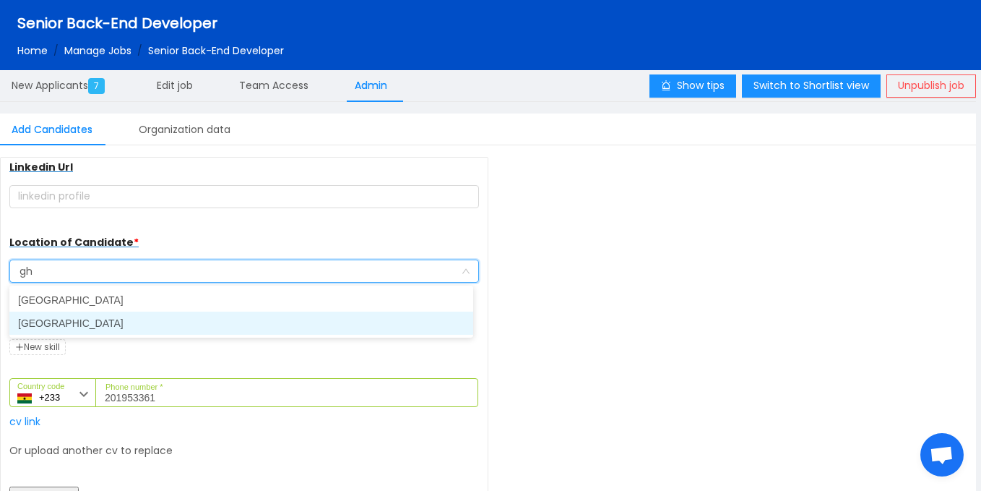
click at [106, 317] on li "[GEOGRAPHIC_DATA]" at bounding box center [241, 322] width 464 height 23
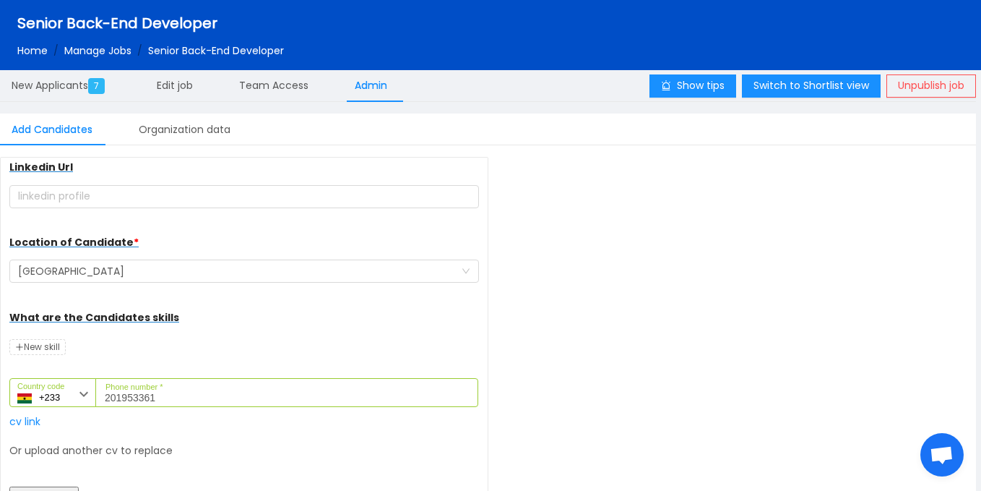
scroll to position [255, 0]
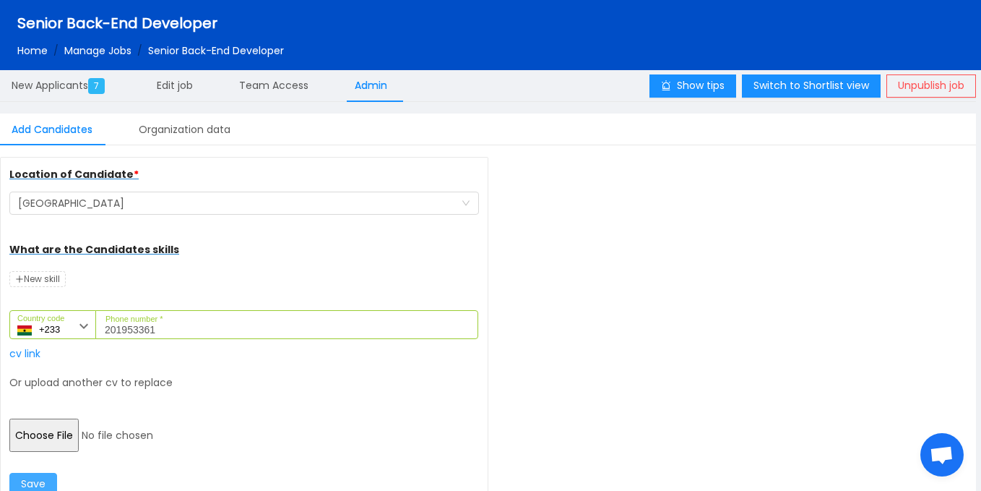
click at [45, 479] on button "Save" at bounding box center [33, 484] width 48 height 23
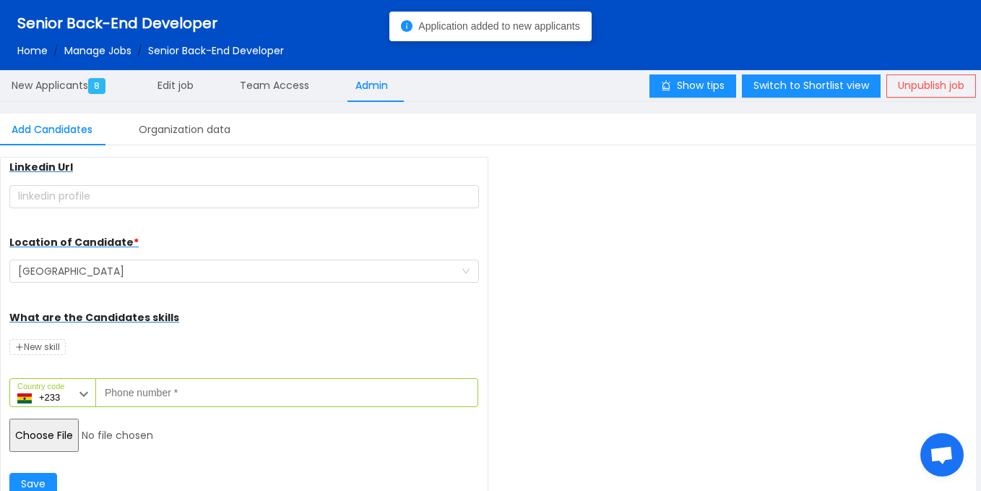
scroll to position [187, 0]
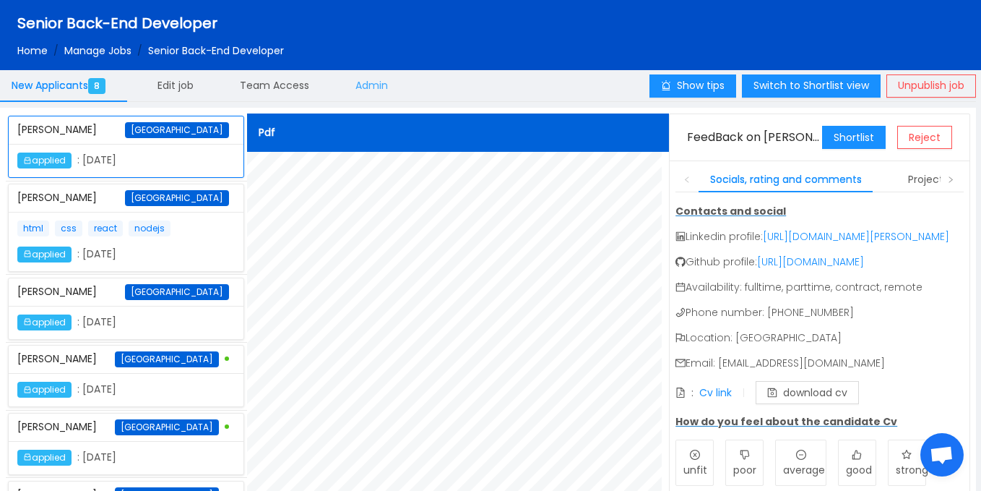
click at [373, 88] on span "Admin" at bounding box center [372, 85] width 33 height 14
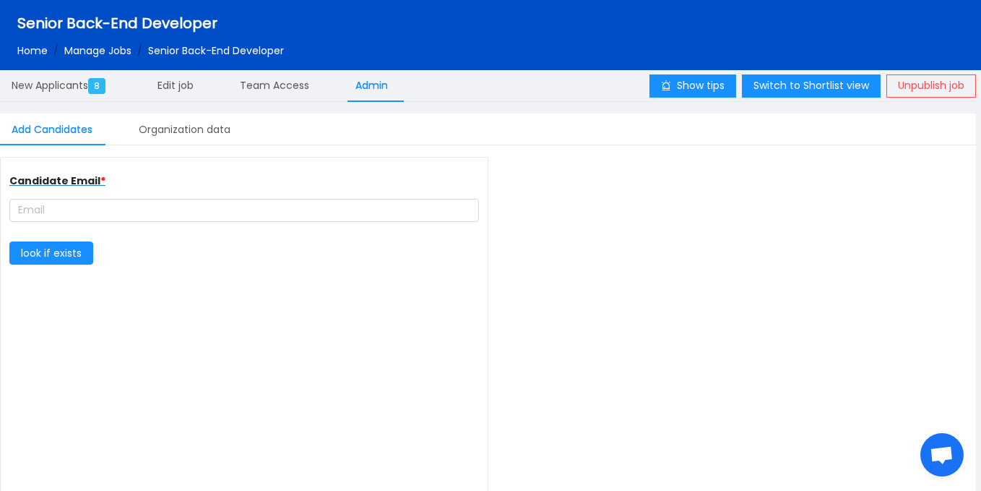
type input "complete farmer"
type input "[URL][DOMAIN_NAME]"
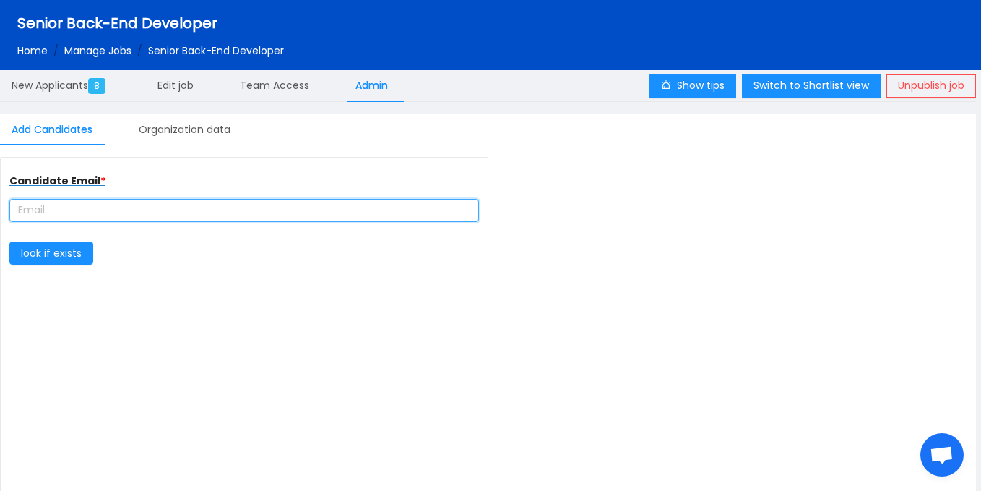
click at [218, 210] on input "text" at bounding box center [244, 210] width 470 height 23
paste input "Email:[PERSON_NAME][EMAIL_ADDRESS][DOMAIN_NAME]"
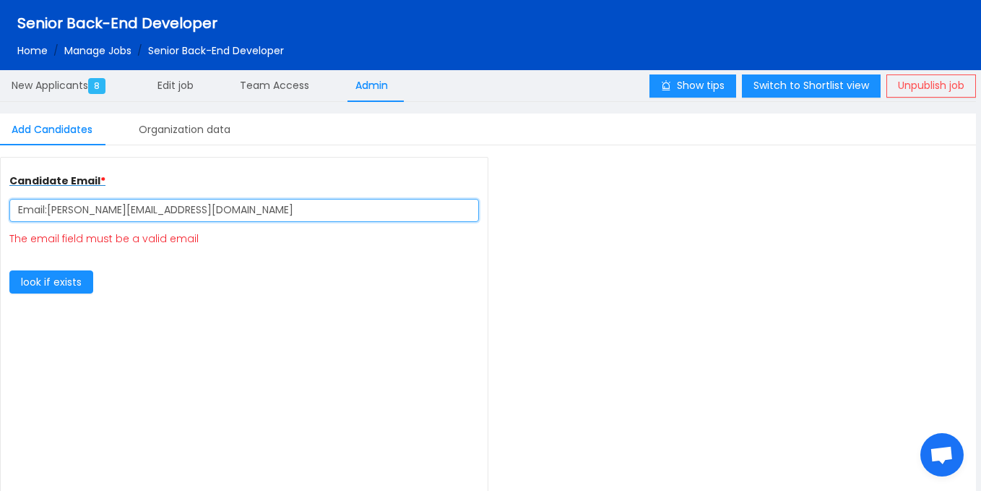
click at [48, 210] on input "Email:[PERSON_NAME][EMAIL_ADDRESS][DOMAIN_NAME]" at bounding box center [244, 210] width 470 height 23
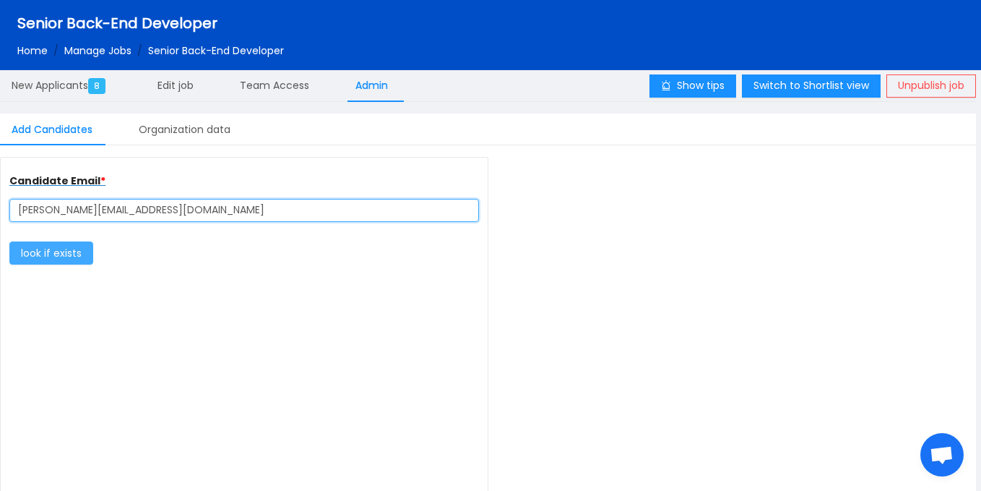
type input "[PERSON_NAME][EMAIL_ADDRESS][DOMAIN_NAME]"
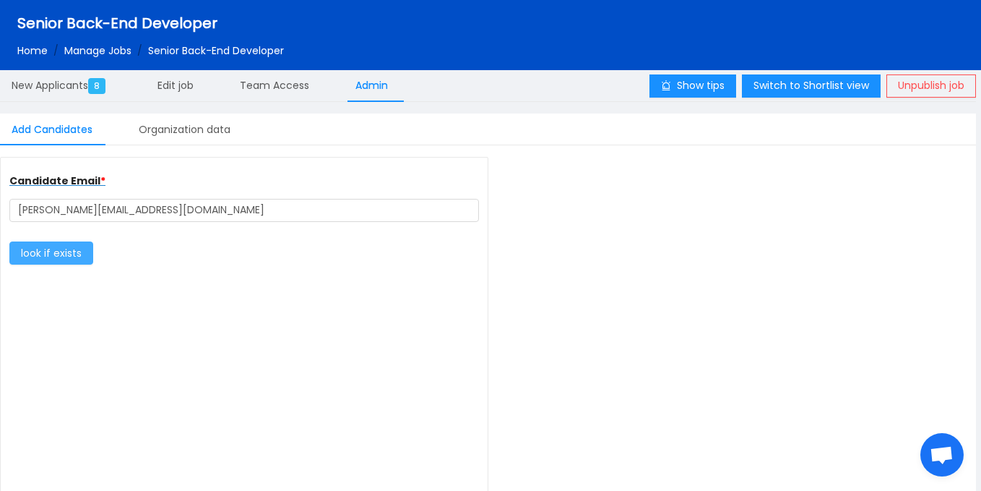
click at [62, 249] on button "look if exists" at bounding box center [51, 252] width 84 height 23
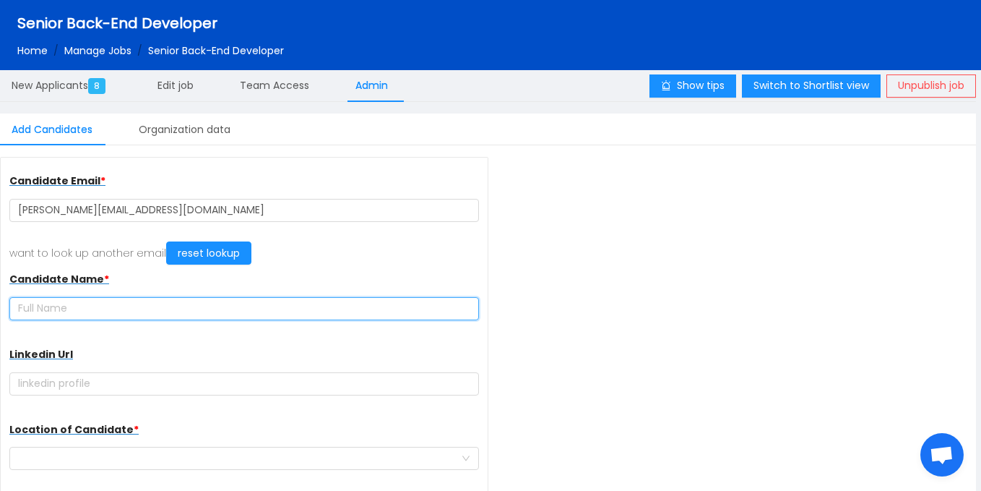
click at [216, 309] on input "text" at bounding box center [244, 308] width 470 height 23
paste input "[PERSON_NAME] TUOBUOH [PERSON_NAME]"
type input "[PERSON_NAME] TUOBUOH [PERSON_NAME]"
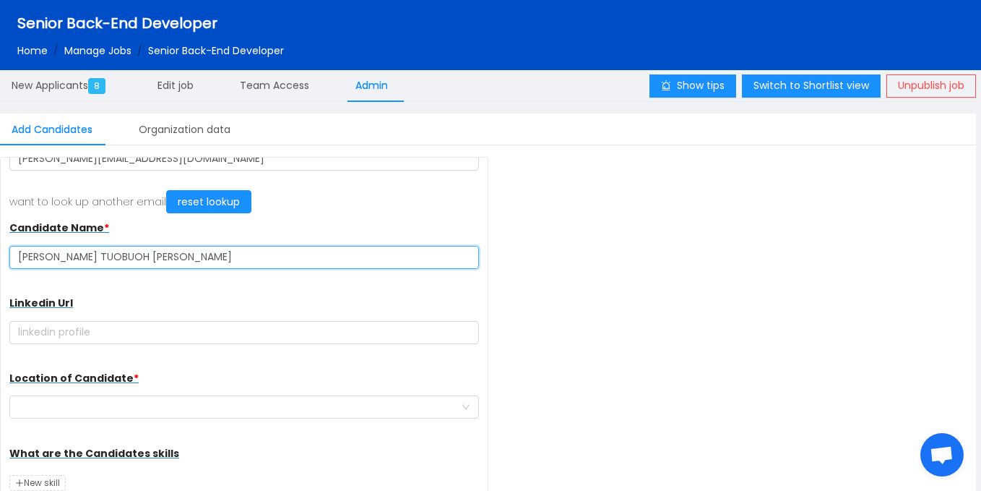
scroll to position [187, 0]
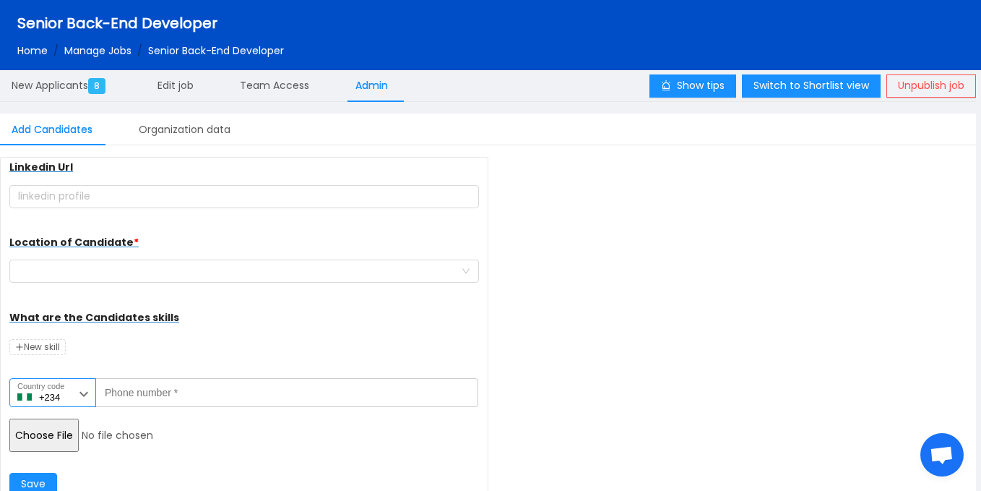
click at [64, 387] on label "Country code" at bounding box center [40, 386] width 47 height 12
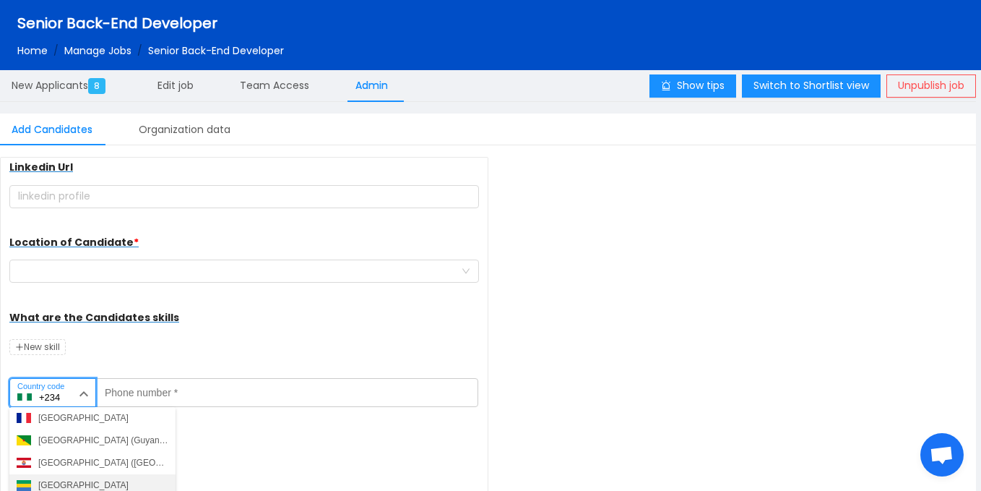
scroll to position [1725, 0]
click at [80, 488] on div "Ghana (Gaana)" at bounding box center [68, 484] width 60 height 13
type input "+233"
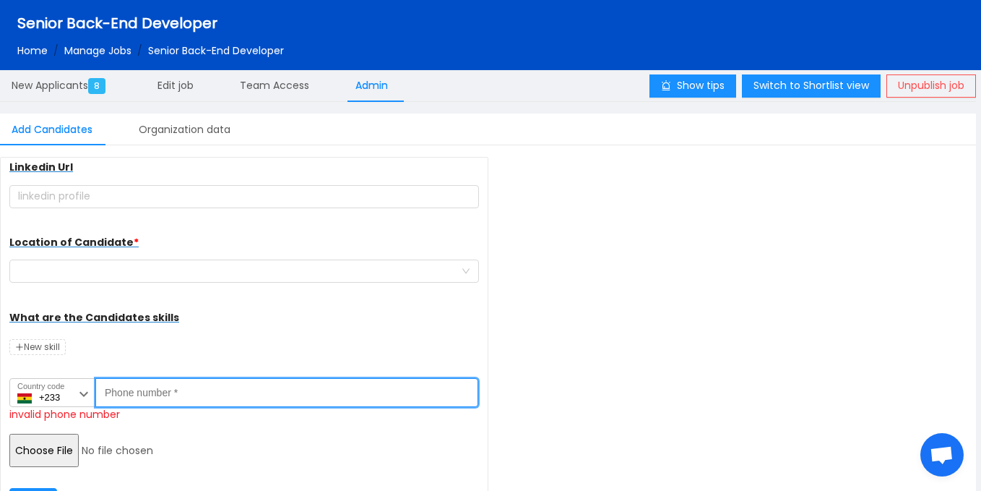
paste input "275684321"
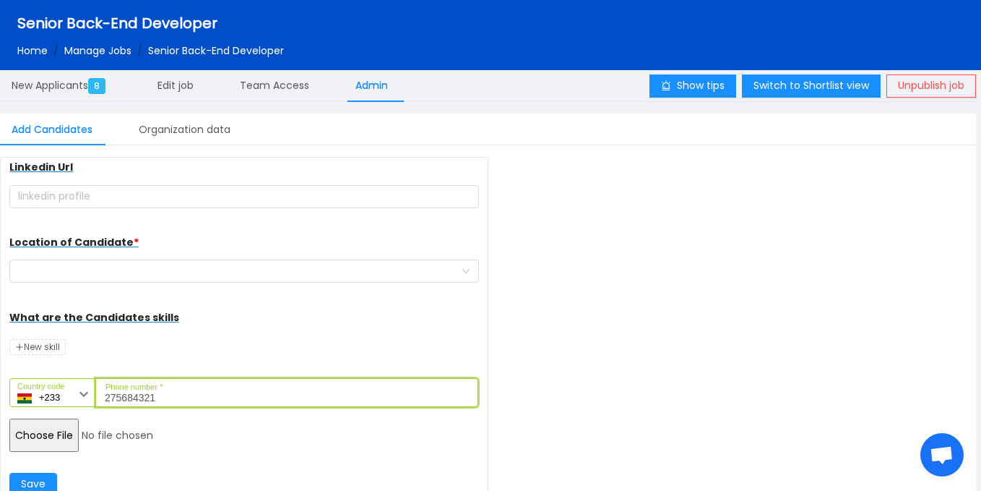
type input "275684321"
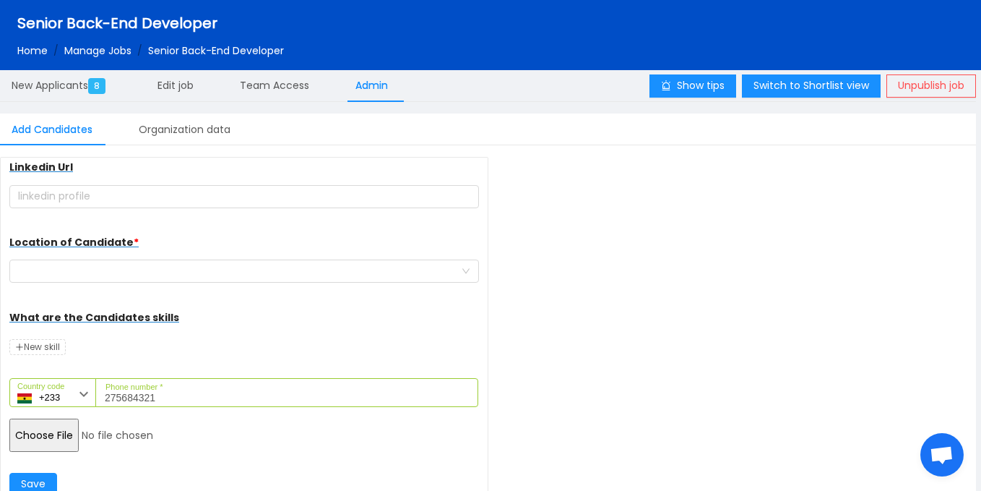
click at [33, 439] on input "file" at bounding box center [119, 434] width 221 height 33
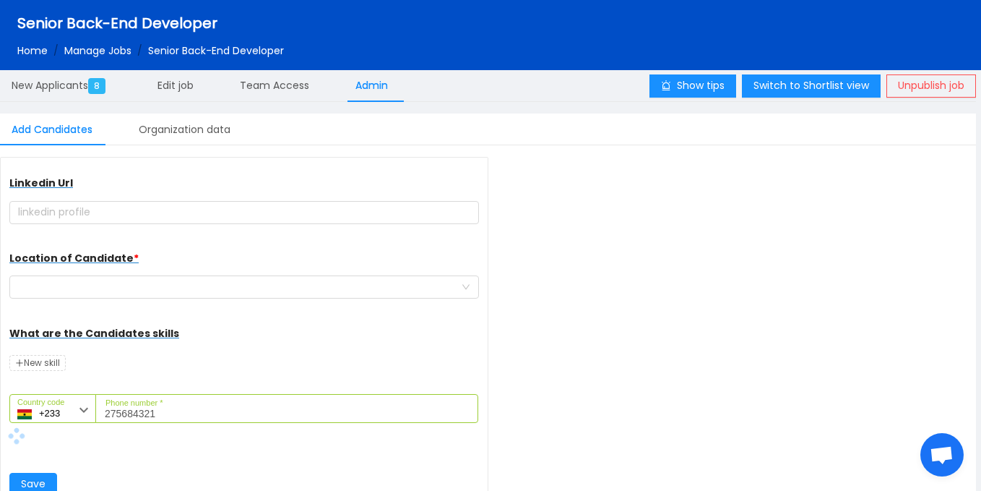
scroll to position [171, 0]
click at [183, 292] on div at bounding box center [239, 287] width 443 height 22
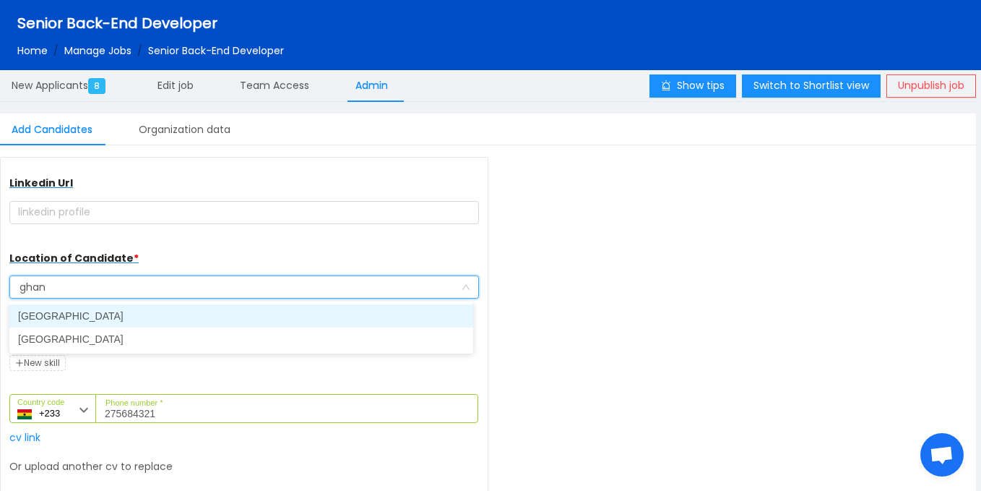
type input "[GEOGRAPHIC_DATA]"
click at [162, 314] on li "[GEOGRAPHIC_DATA]" at bounding box center [241, 315] width 464 height 23
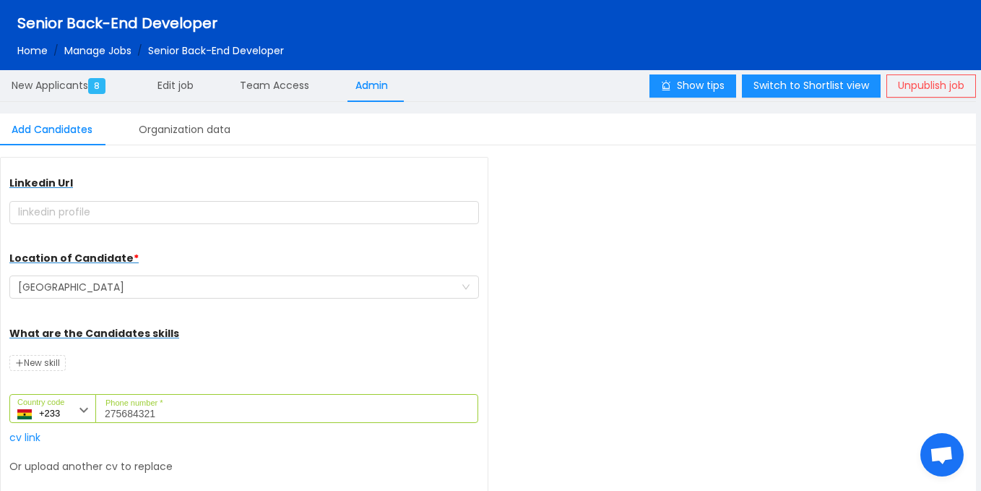
scroll to position [255, 0]
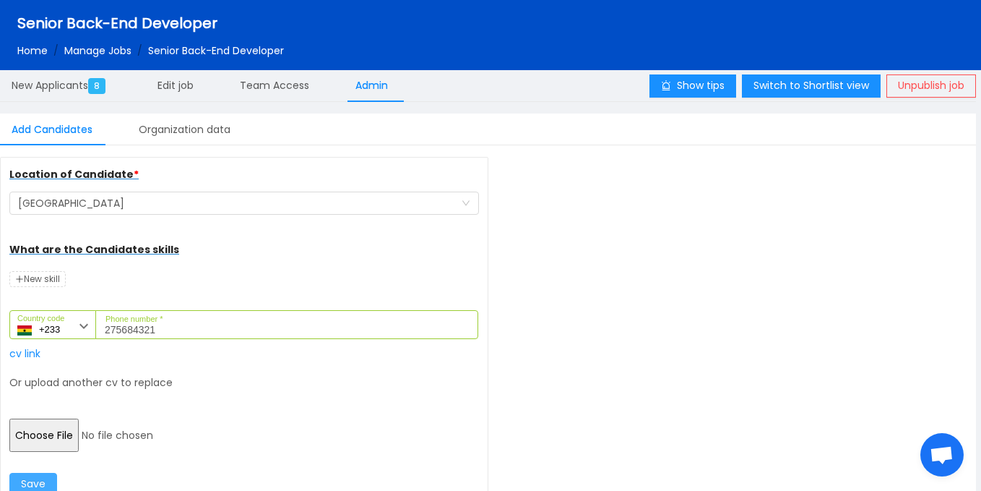
click at [43, 479] on button "Save" at bounding box center [33, 484] width 48 height 23
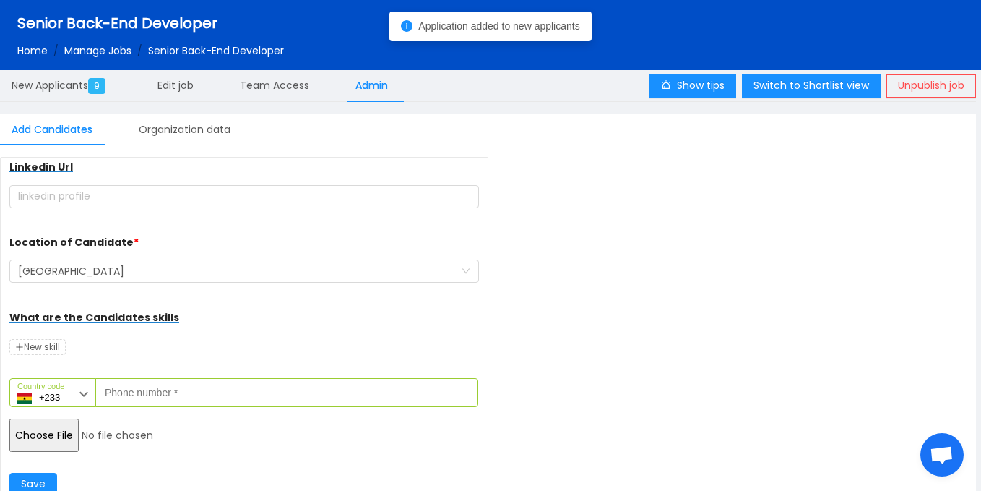
scroll to position [187, 0]
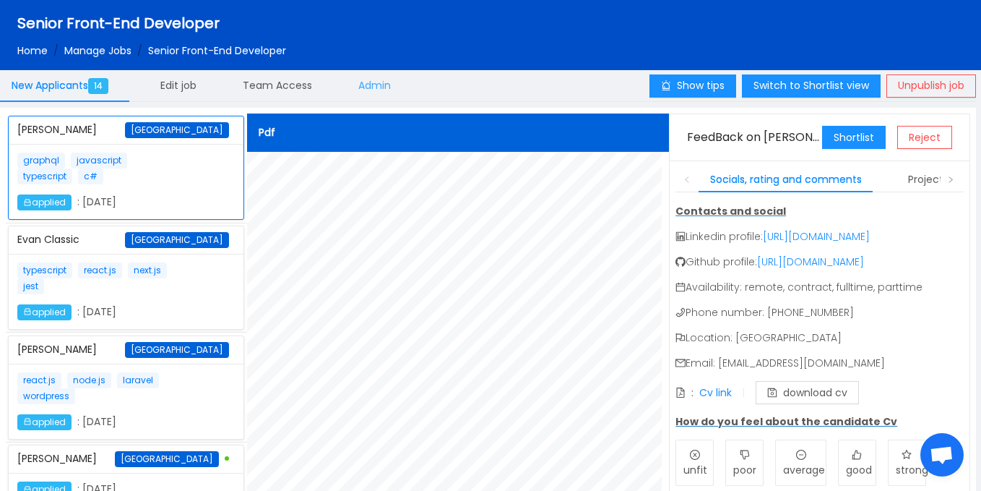
click at [387, 95] on div "Admin" at bounding box center [375, 85] width 56 height 33
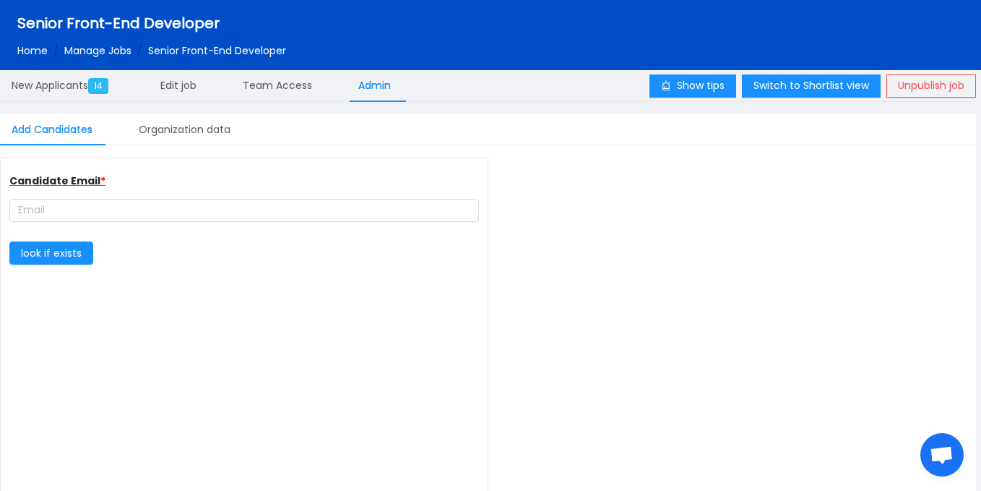
type input "complete farmer"
type input "[URL][DOMAIN_NAME]"
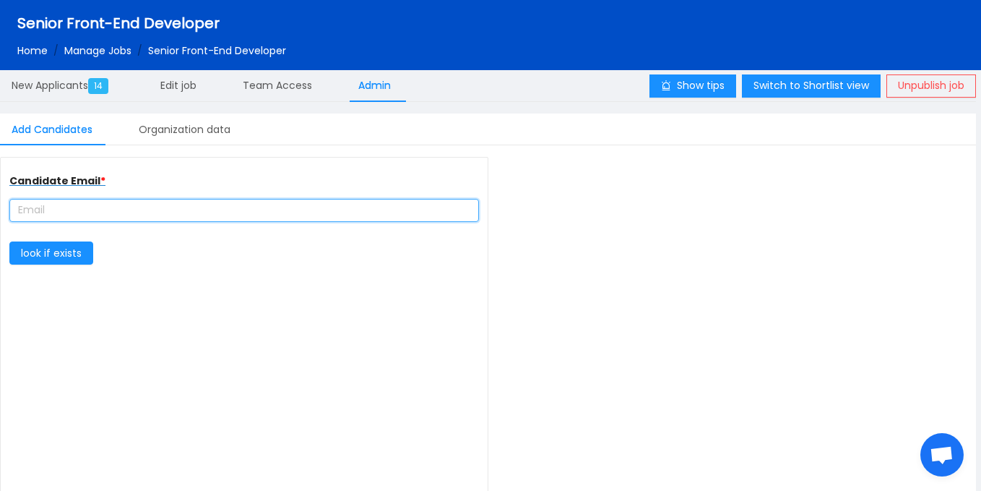
click at [239, 220] on input "text" at bounding box center [244, 210] width 470 height 23
paste input "[EMAIL_ADDRESS][PERSON_NAME][DOMAIN_NAME]"
type input "[EMAIL_ADDRESS][PERSON_NAME][DOMAIN_NAME]"
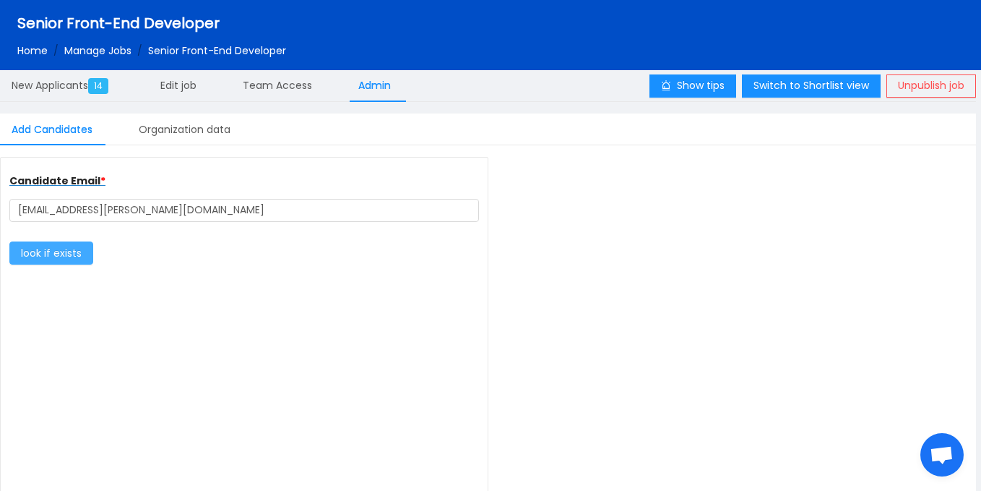
click at [51, 248] on button "look if exists" at bounding box center [51, 252] width 84 height 23
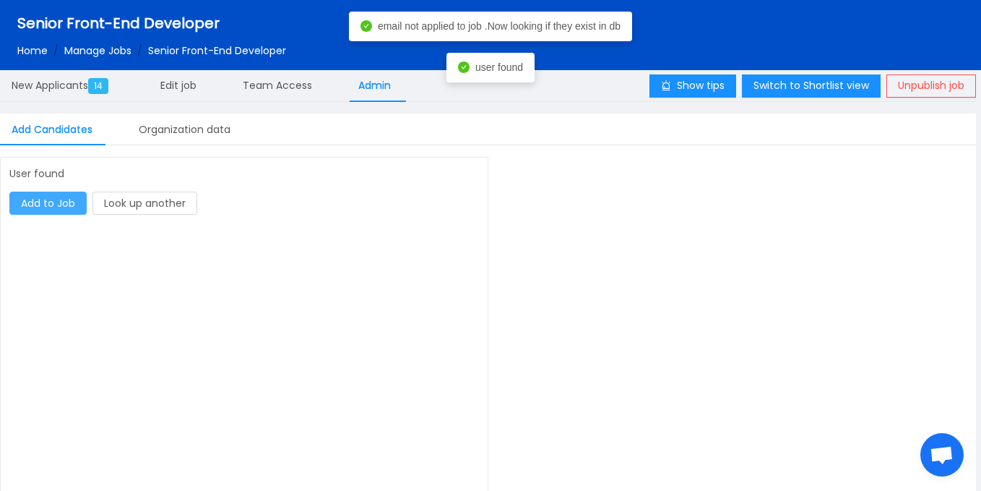
click at [61, 207] on button "Add to Job" at bounding box center [47, 202] width 77 height 23
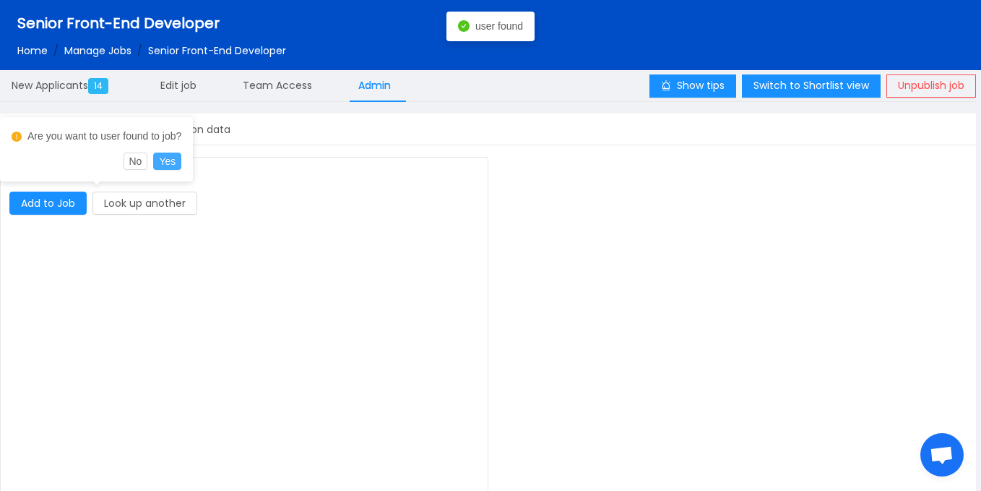
click at [172, 155] on button "Yes" at bounding box center [167, 160] width 28 height 17
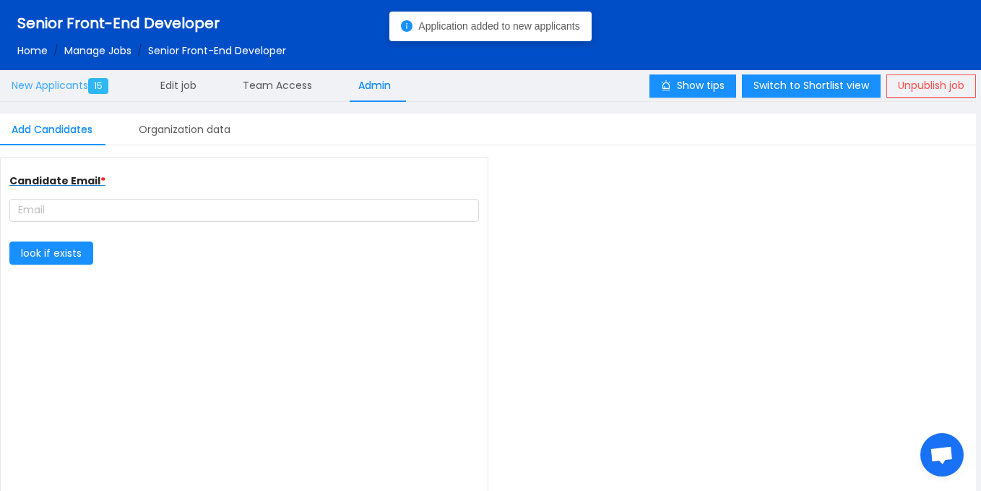
click at [82, 89] on span "New Applicants 15" at bounding box center [63, 85] width 103 height 14
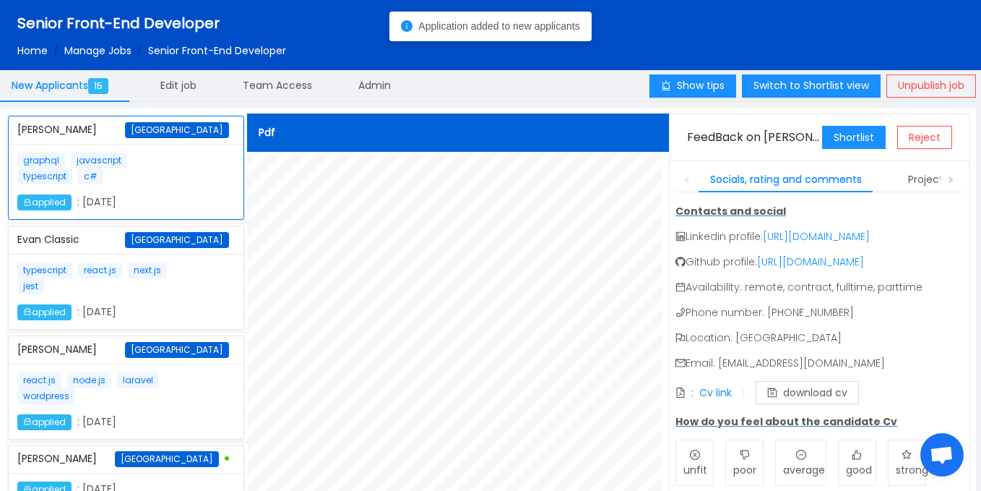
scroll to position [999, 0]
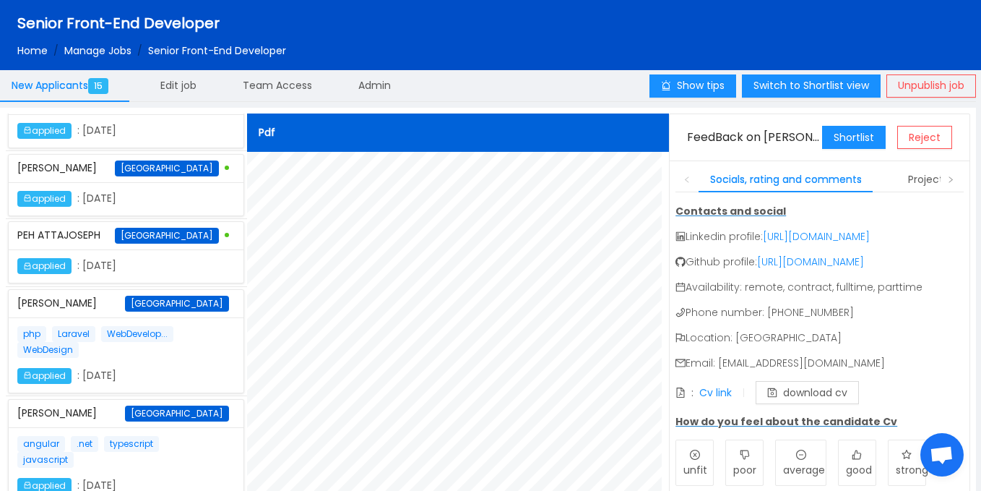
click at [199, 462] on div "angular .net typescript javascript applied : October 8th 2025" at bounding box center [126, 465] width 218 height 58
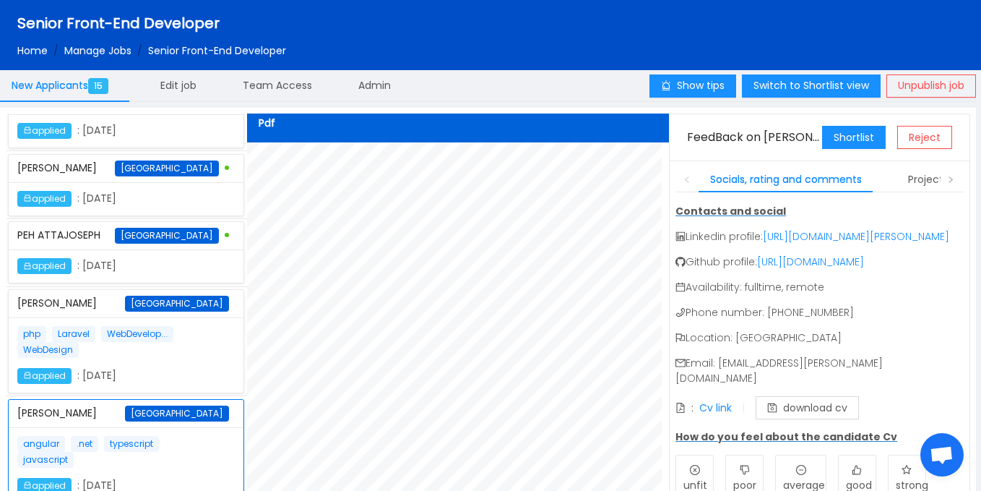
scroll to position [0, 0]
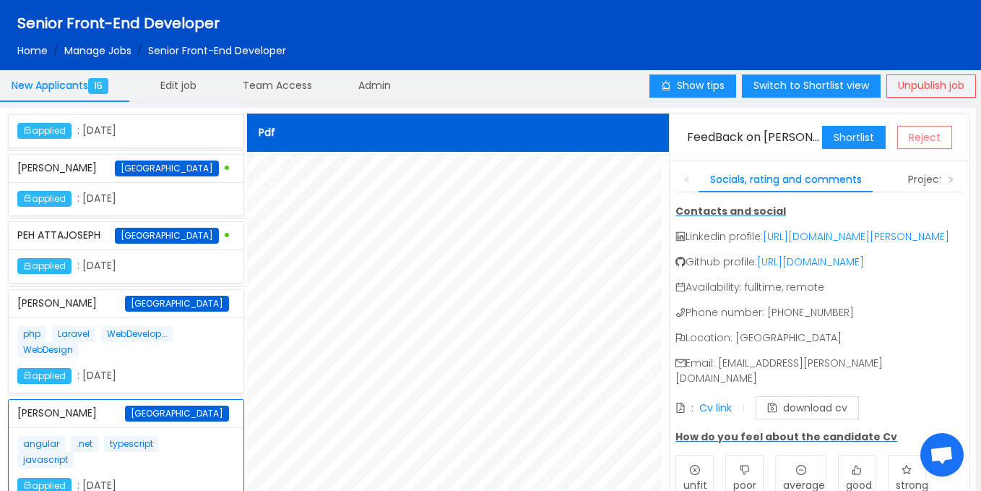
click at [938, 137] on button "Reject" at bounding box center [924, 137] width 55 height 23
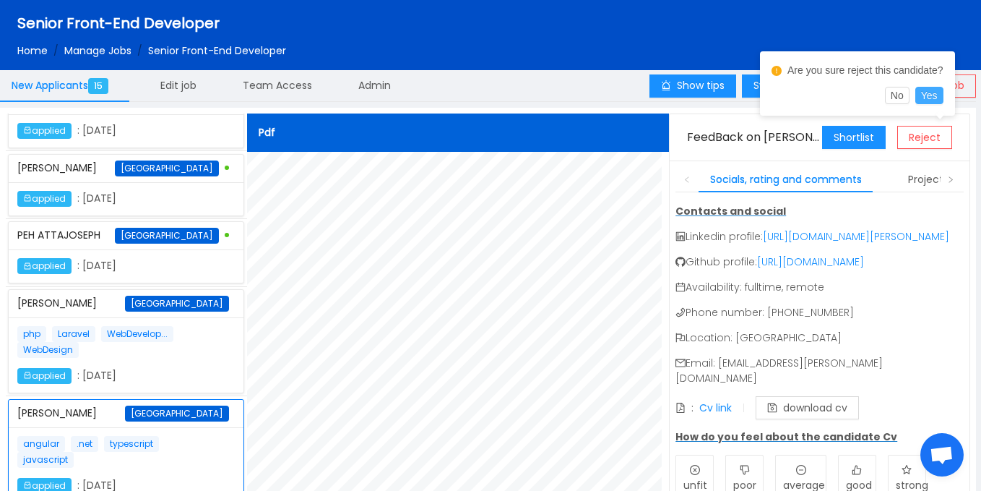
click at [926, 96] on button "Yes" at bounding box center [930, 95] width 28 height 17
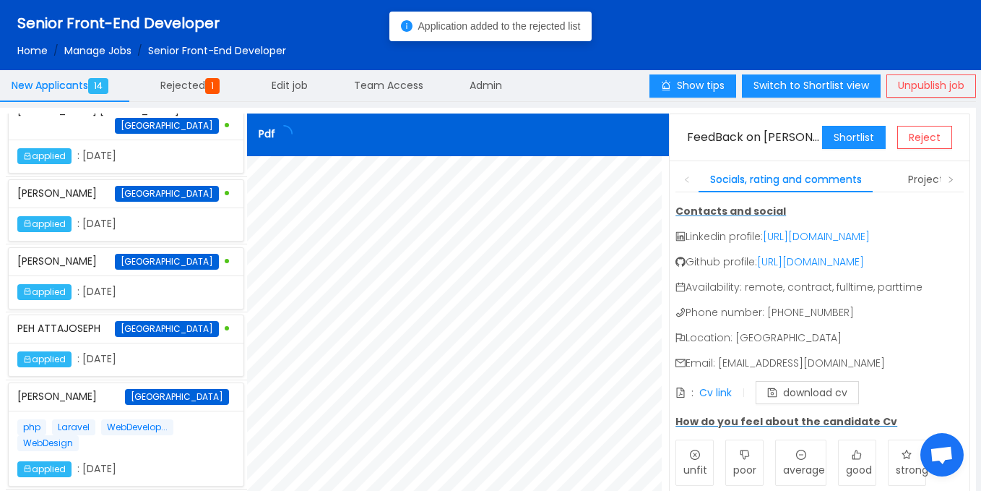
scroll to position [890, 0]
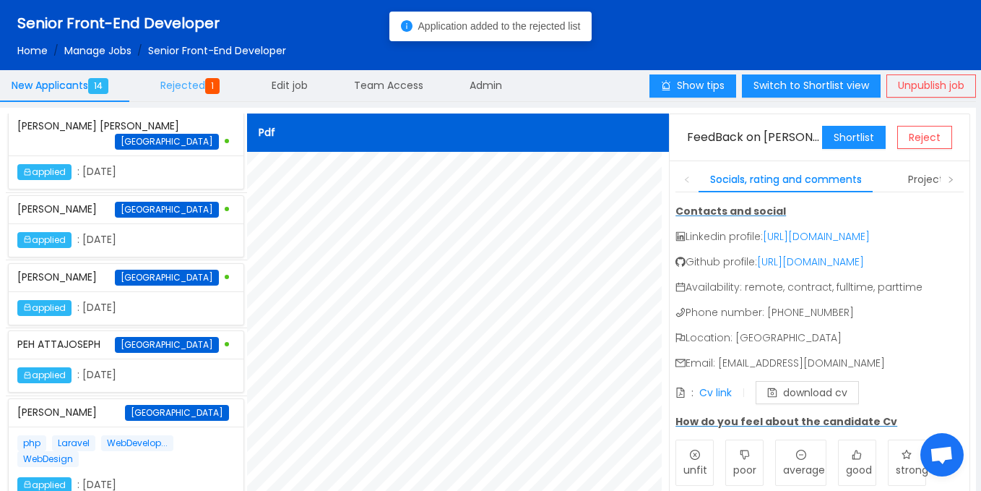
click at [188, 83] on span "Rejected 1" at bounding box center [192, 85] width 65 height 14
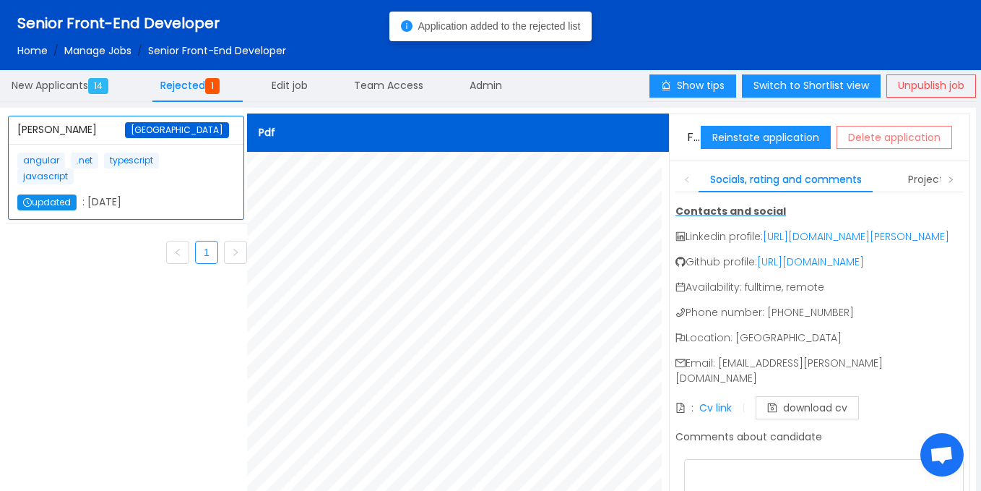
click at [858, 145] on button "Delete application" at bounding box center [895, 137] width 116 height 23
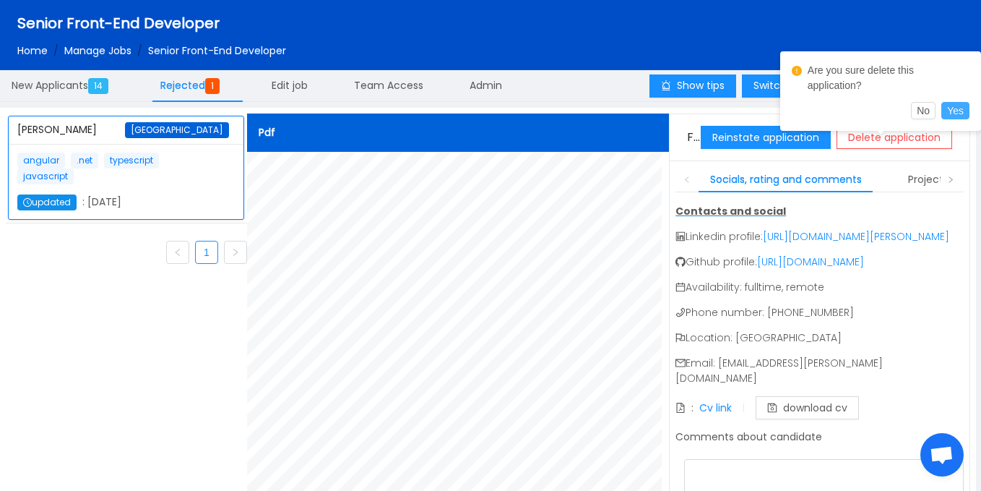
click at [957, 102] on button "Yes" at bounding box center [956, 110] width 28 height 17
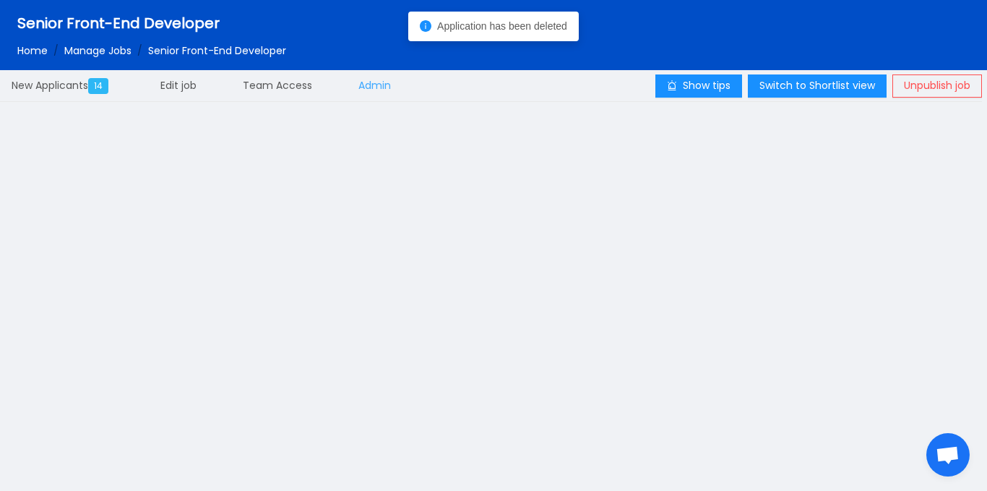
click at [366, 91] on span "Admin" at bounding box center [374, 85] width 33 height 14
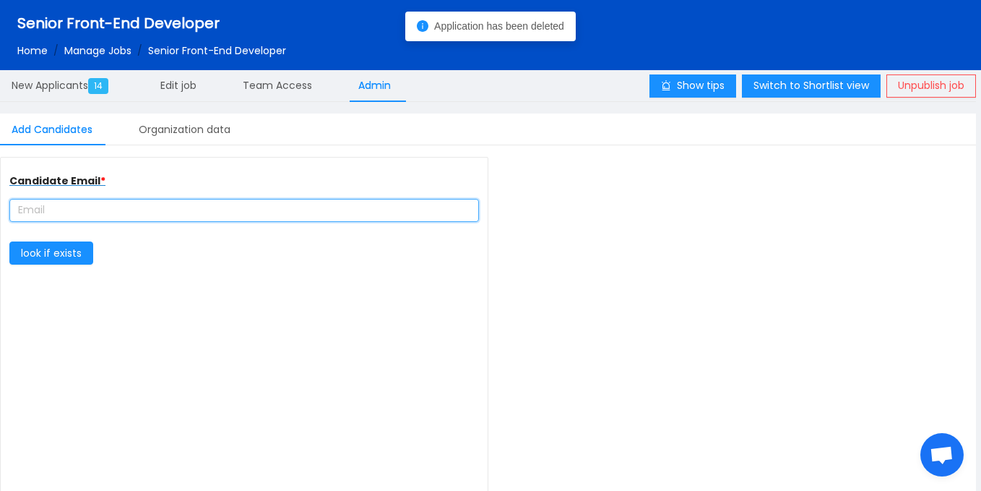
click at [85, 209] on input "text" at bounding box center [244, 210] width 470 height 23
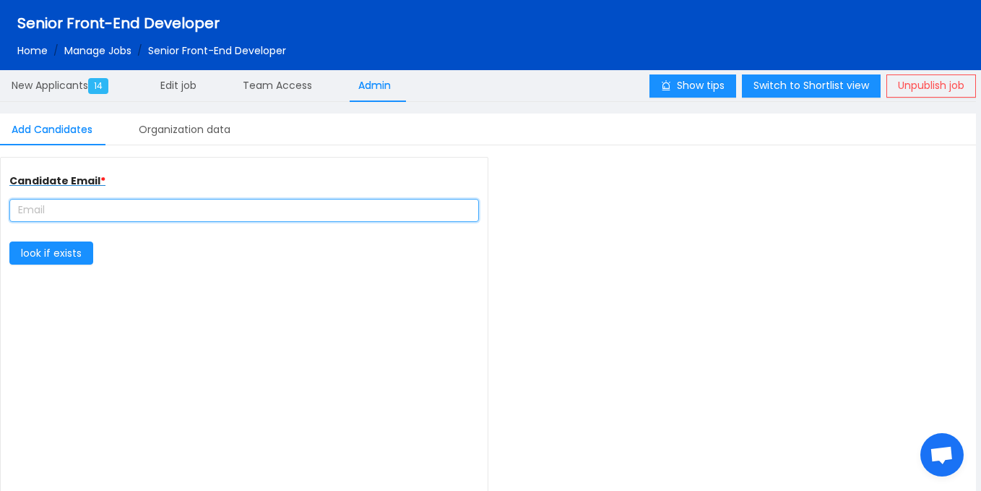
paste input "ellworth.acquaye@gmail.com"
click at [61, 212] on input "ellworth.acquaye@gmail.com" at bounding box center [244, 210] width 470 height 23
type input "ellworthacquaye@gmail.com"
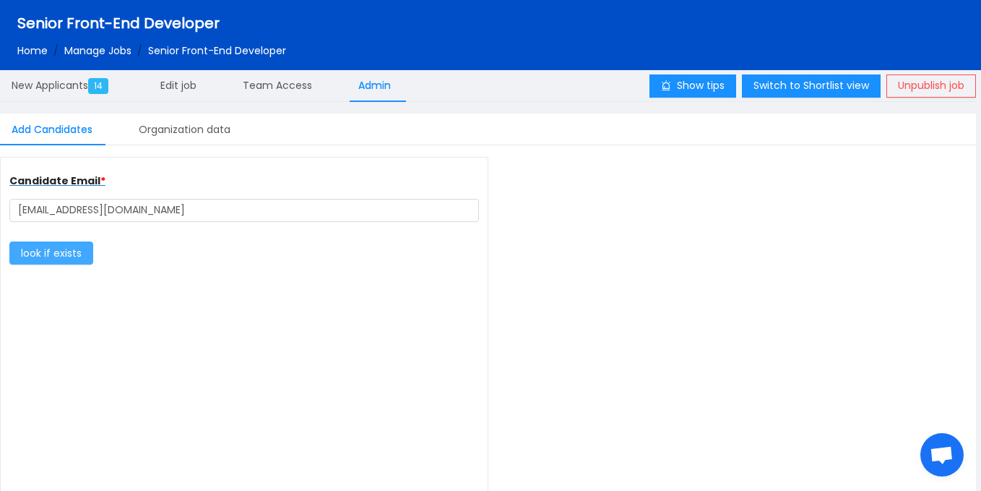
click at [61, 244] on button "look if exists" at bounding box center [51, 252] width 84 height 23
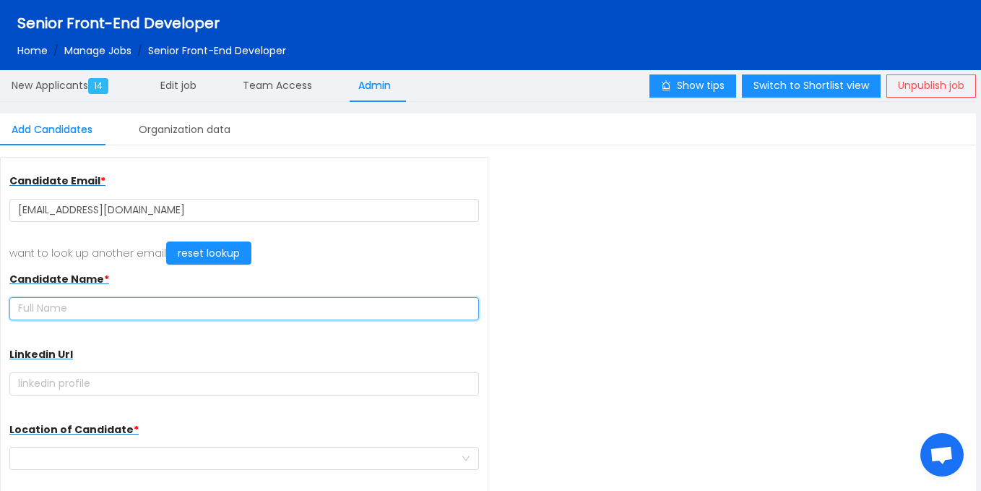
click at [129, 301] on input "text" at bounding box center [244, 308] width 470 height 23
paste input "[PERSON_NAME]"
type input "[PERSON_NAME]"
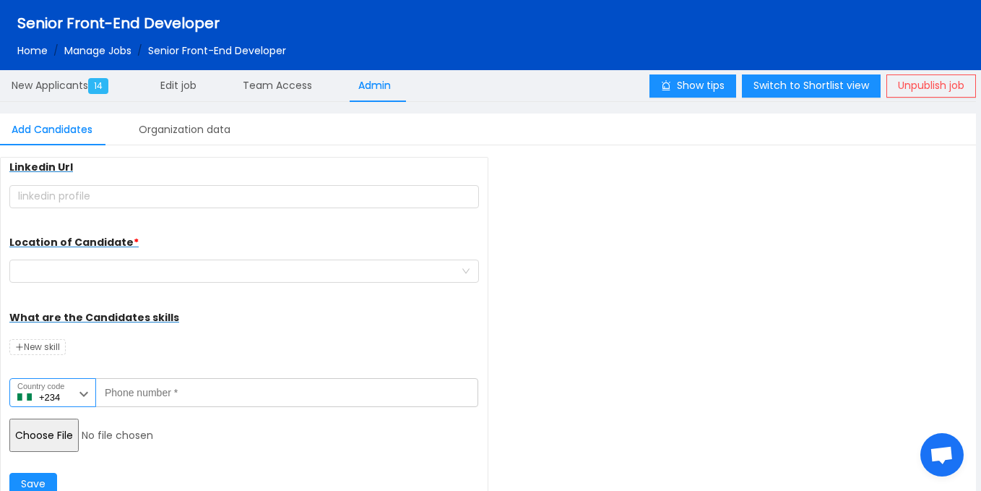
click at [69, 385] on input "+234" at bounding box center [52, 392] width 87 height 29
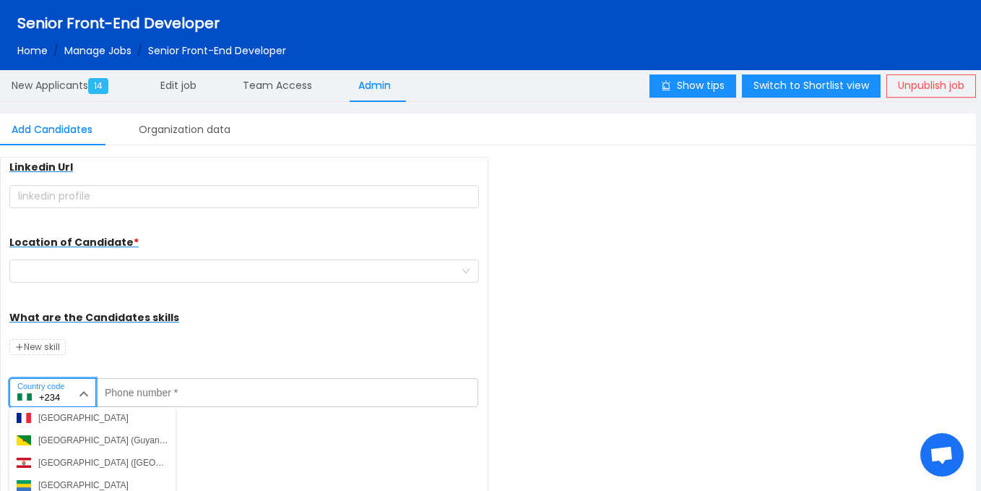
scroll to position [1725, 0]
click at [72, 487] on div "Ghana (Gaana)" at bounding box center [68, 484] width 60 height 13
type input "+233"
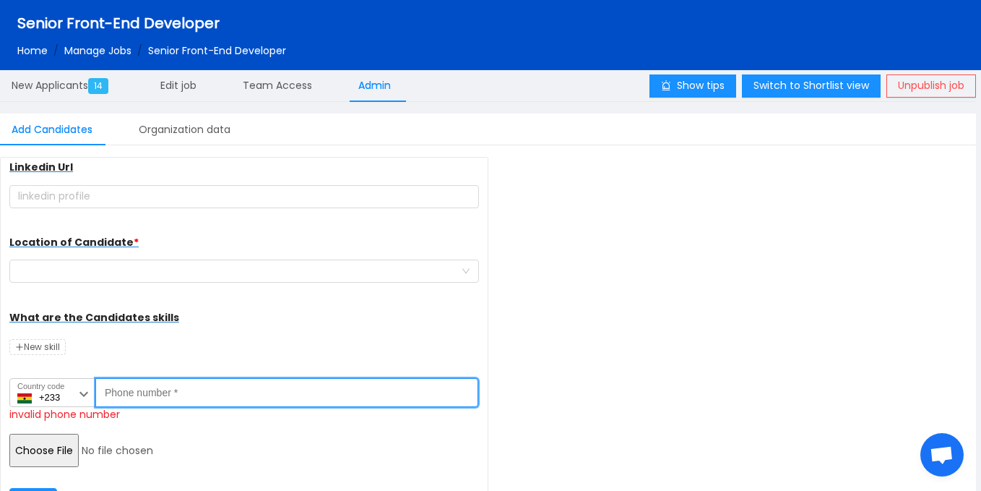
paste input "233240140406"
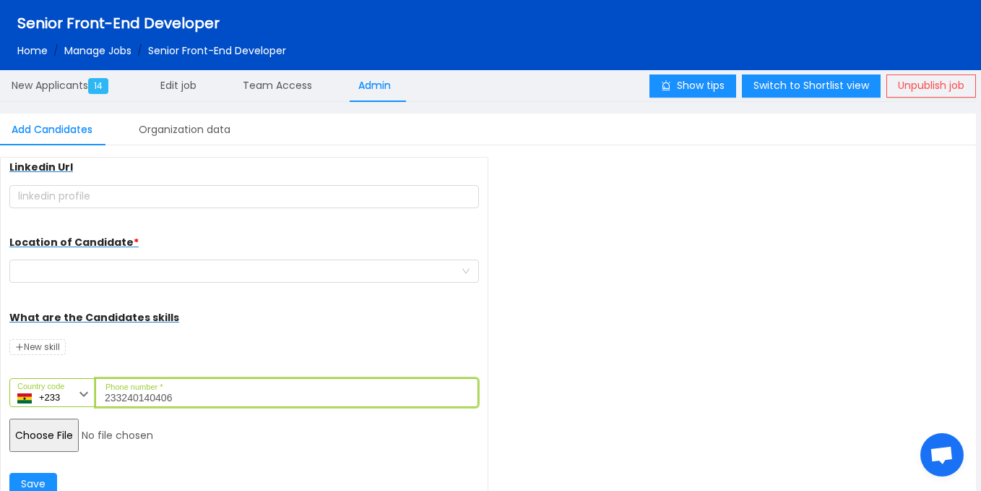
type input "233240140406"
click at [68, 439] on input "file" at bounding box center [119, 434] width 221 height 33
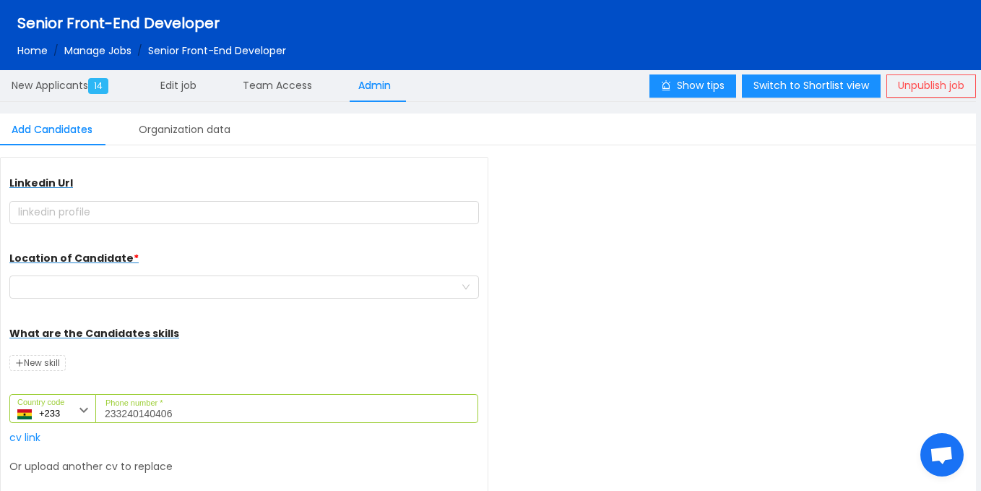
scroll to position [187, 0]
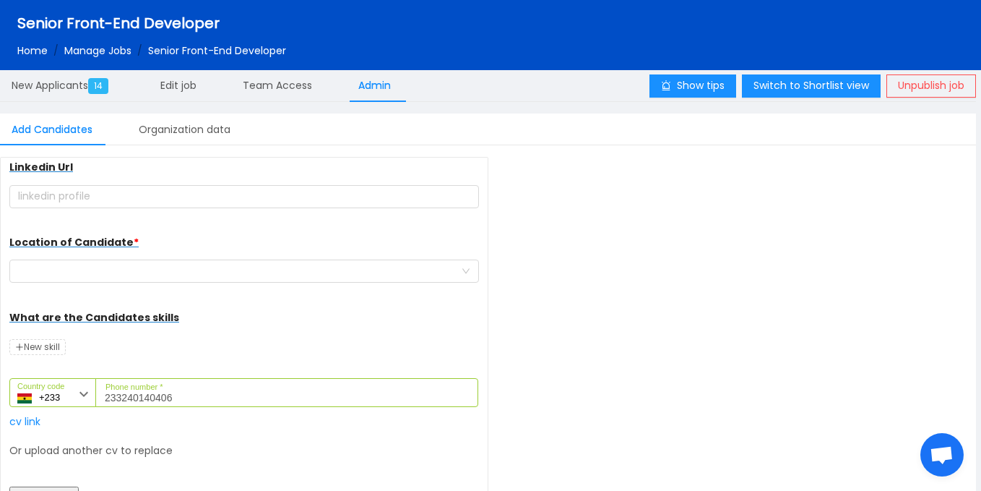
click at [124, 284] on div "Location of Candidate *" at bounding box center [244, 257] width 470 height 58
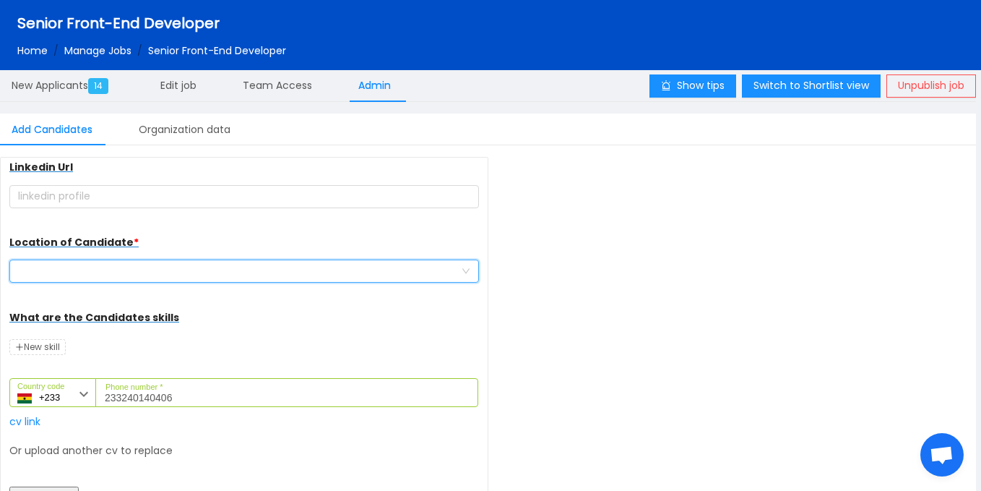
click at [124, 273] on div at bounding box center [239, 271] width 443 height 22
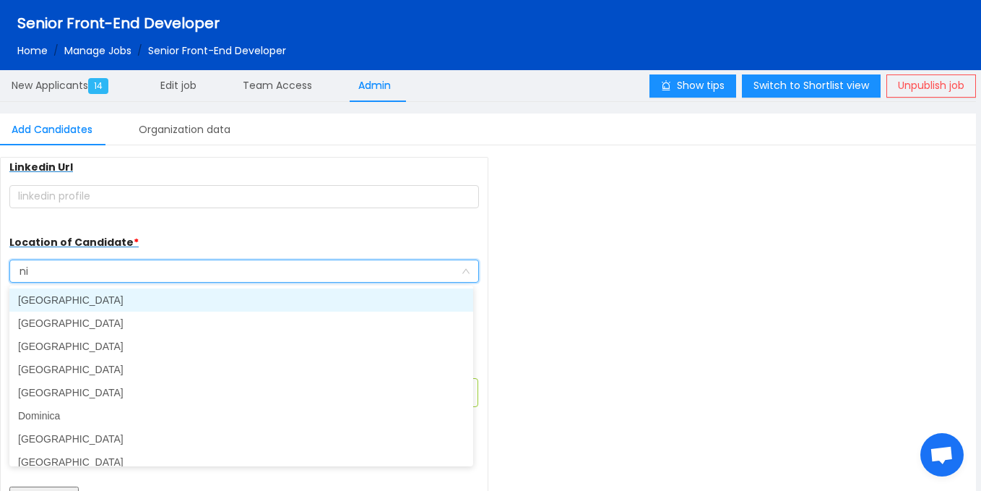
type input "n"
type input "gh"
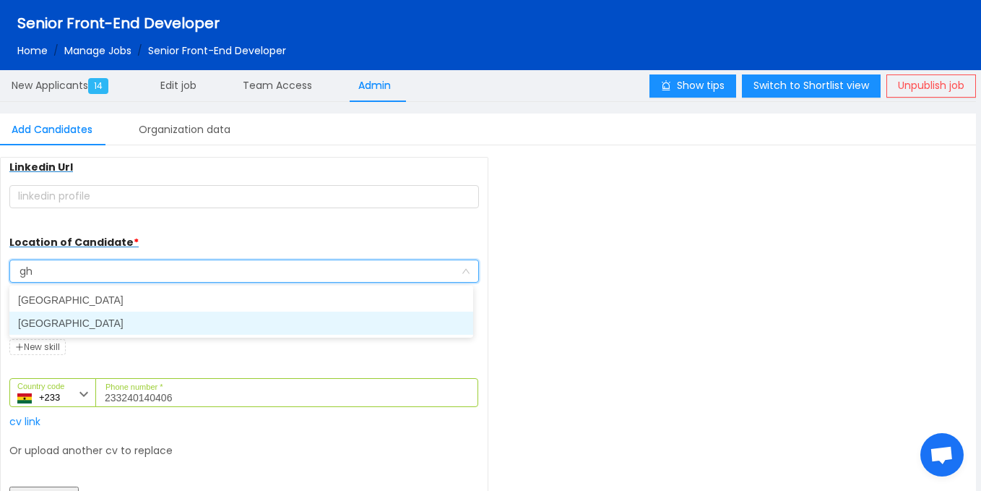
click at [104, 319] on li "[GEOGRAPHIC_DATA]" at bounding box center [241, 322] width 464 height 23
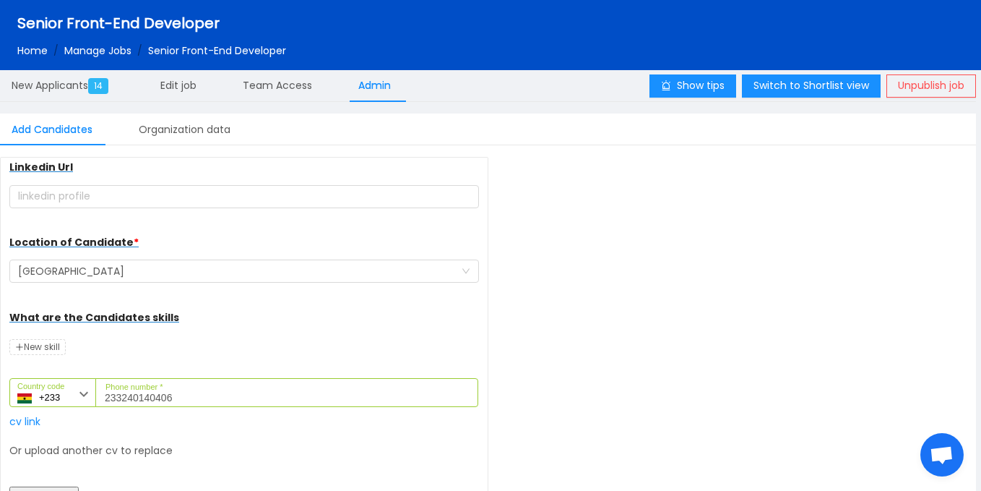
click at [486, 319] on div "Candidate Email * ellworthacquaye@gmail.com want to look up another email reset…" at bounding box center [488, 341] width 976 height 368
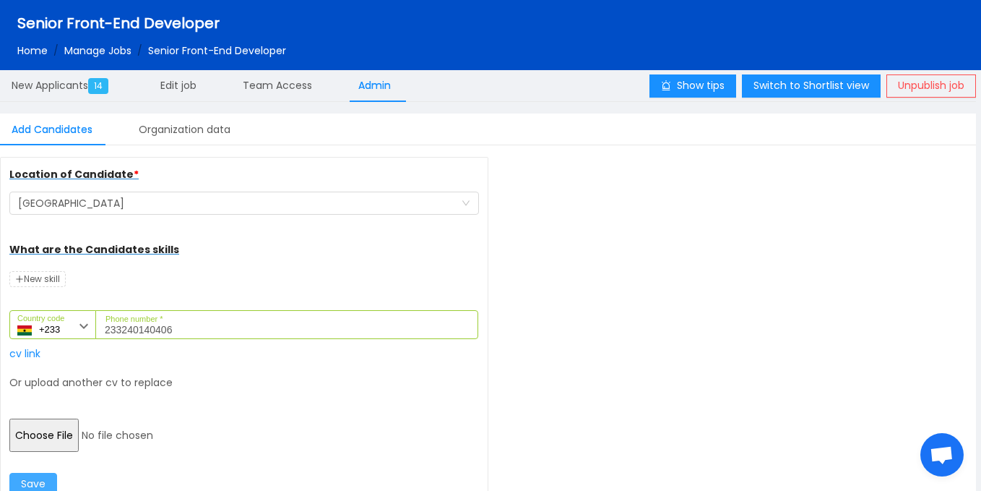
click at [43, 479] on button "Save" at bounding box center [33, 484] width 48 height 23
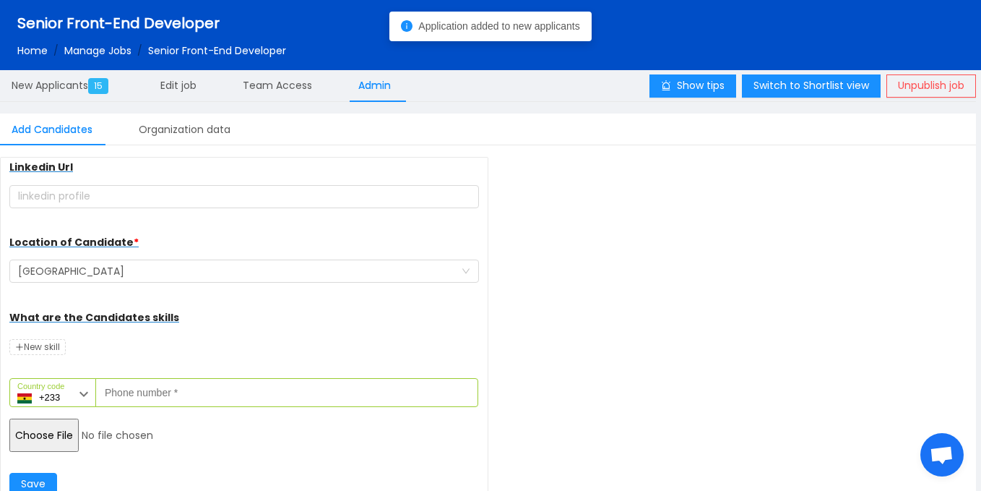
scroll to position [187, 0]
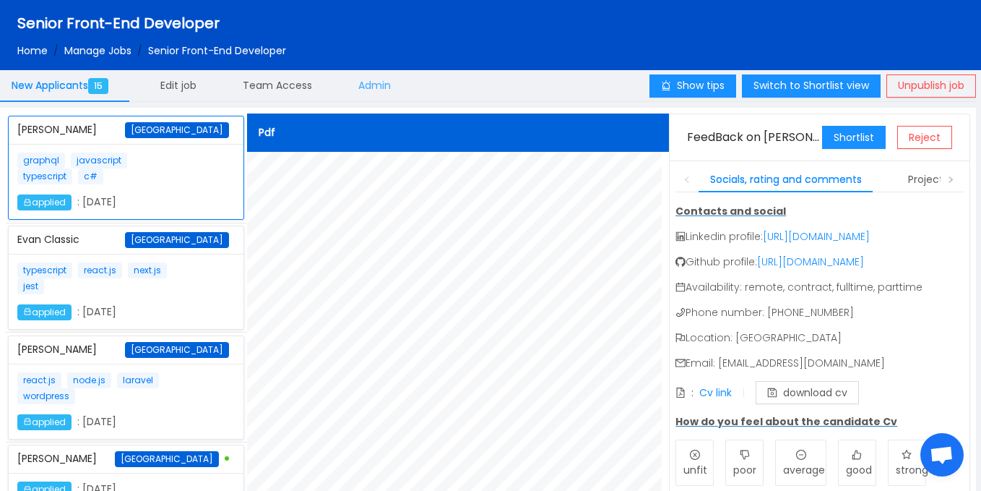
click at [381, 93] on div "Admin" at bounding box center [375, 85] width 56 height 33
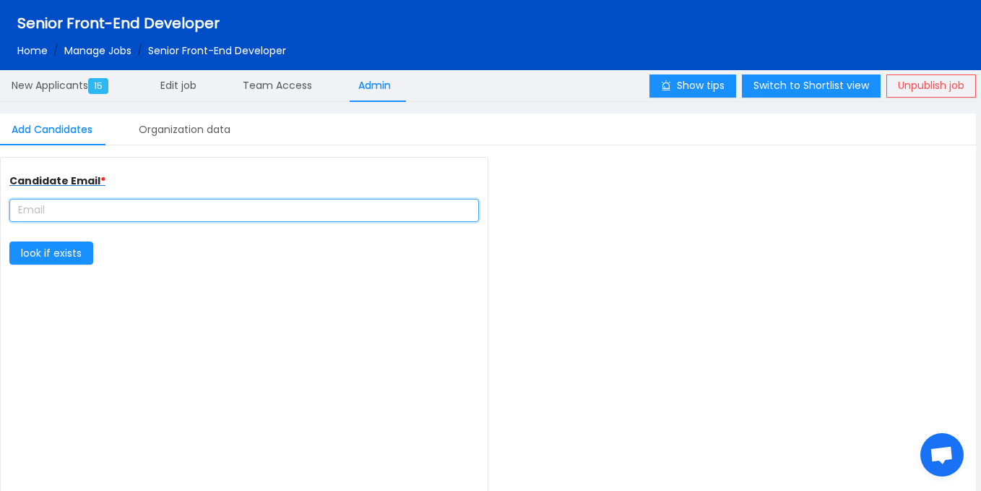
click at [171, 204] on input "text" at bounding box center [244, 210] width 470 height 23
type input "complete farmer"
type input "[URL][DOMAIN_NAME]"
paste input "[EMAIL_ADDRESS][DOMAIN_NAME]"
type input "[EMAIL_ADDRESS][DOMAIN_NAME]"
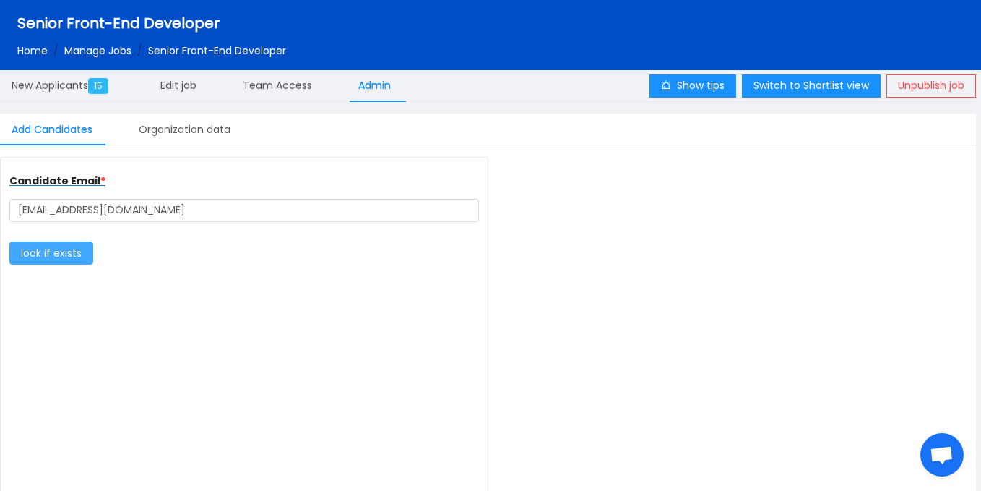
click at [59, 261] on button "look if exists" at bounding box center [51, 252] width 84 height 23
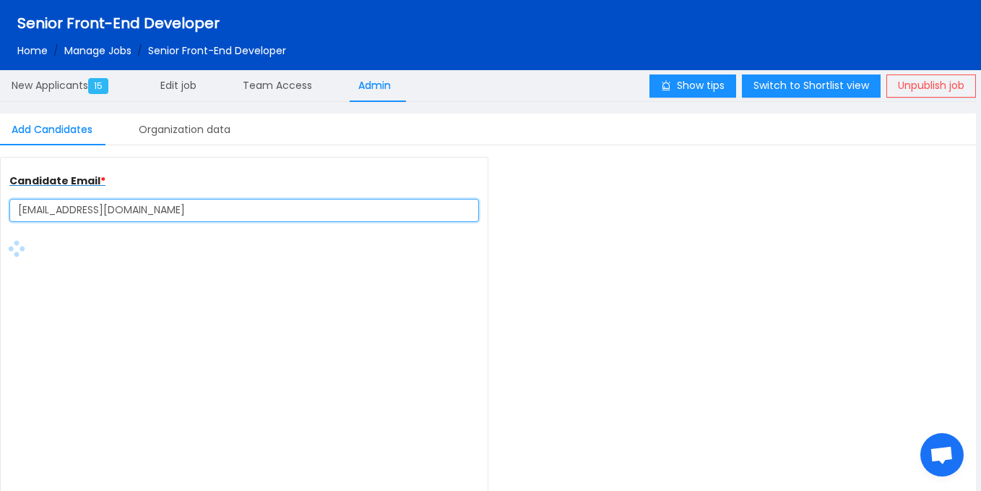
click at [160, 207] on input "[EMAIL_ADDRESS][DOMAIN_NAME]" at bounding box center [244, 210] width 470 height 23
click at [64, 212] on input "[EMAIL_ADDRESS][DOMAIN_NAME]" at bounding box center [244, 210] width 470 height 23
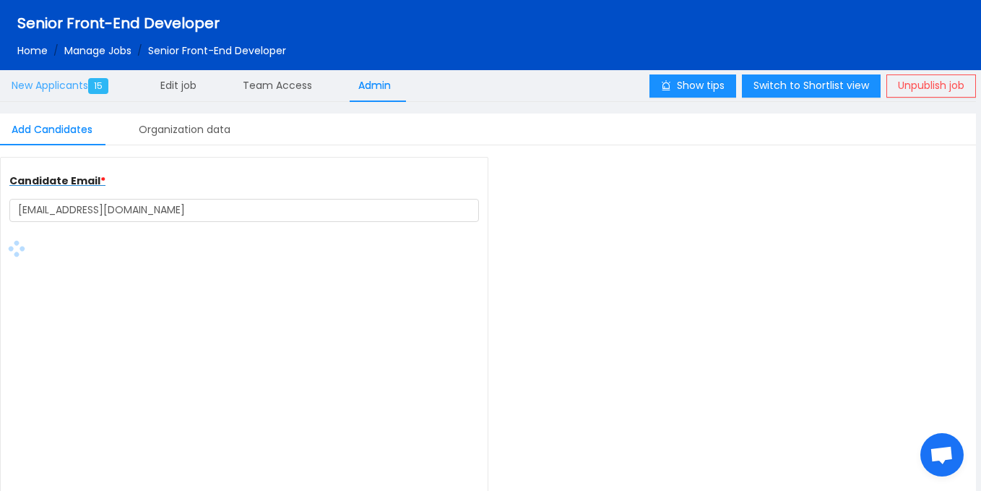
click at [74, 82] on span "New Applicants 15" at bounding box center [63, 85] width 103 height 14
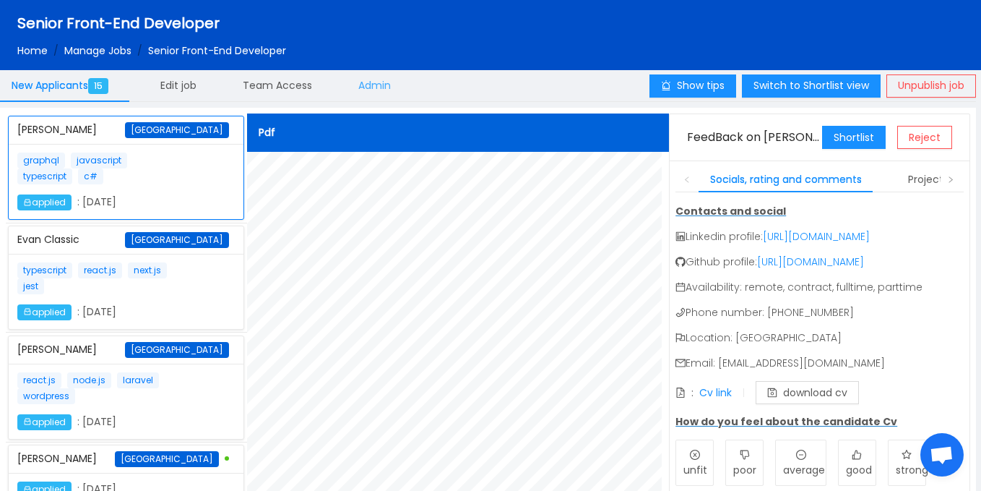
click at [375, 86] on span "Admin" at bounding box center [374, 85] width 33 height 14
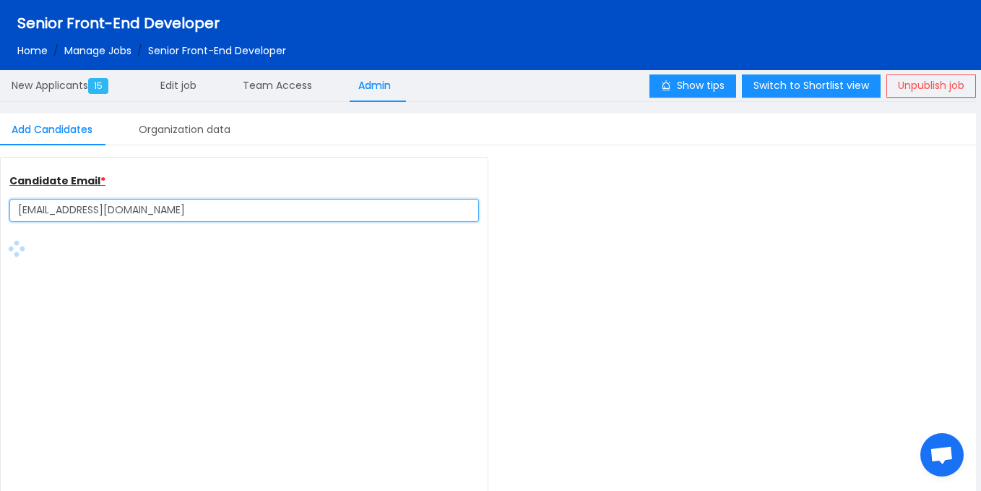
drag, startPoint x: 145, startPoint y: 207, endPoint x: 0, endPoint y: 228, distance: 146.6
click at [0, 228] on div "Candidate Email * [EMAIL_ADDRESS][DOMAIN_NAME]" at bounding box center [244, 341] width 488 height 368
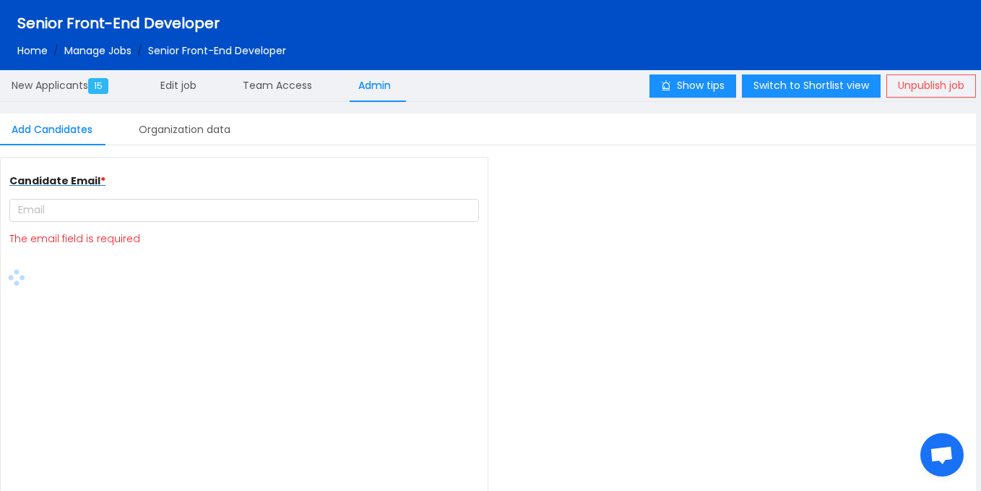
click at [87, 0] on div "Senior Front-End Developer Home / Manage Jobs / Senior Front-End Developer /" at bounding box center [490, 35] width 981 height 70
click at [92, 12] on span "Senior Front-End Developer" at bounding box center [122, 23] width 211 height 23
click at [69, 12] on span "Senior Front-End Developer" at bounding box center [122, 23] width 211 height 23
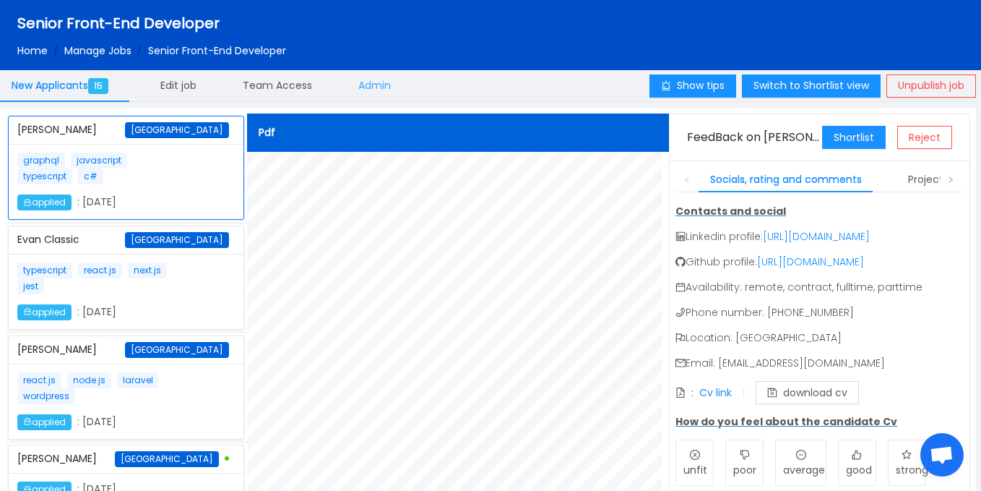
click at [402, 95] on div "Admin" at bounding box center [375, 85] width 56 height 33
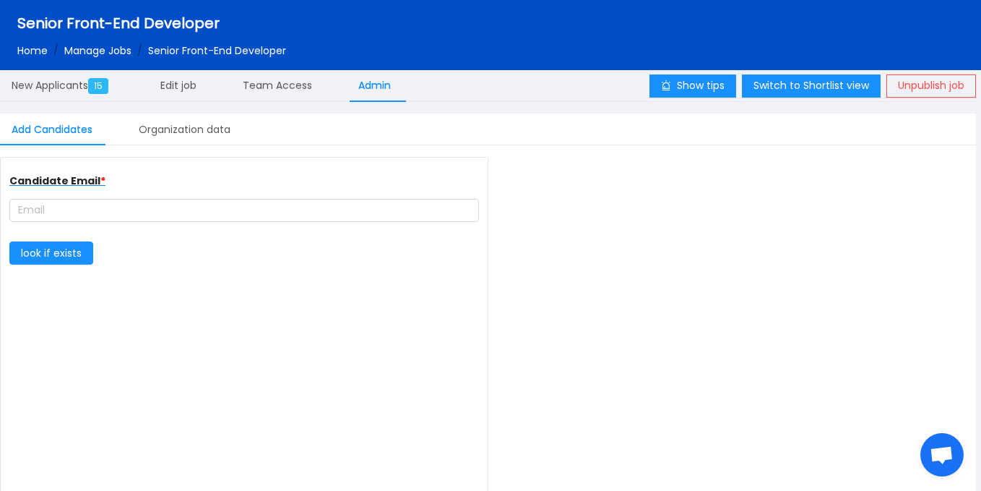
type input "complete farmer"
type input "https://www.completefarmer.com/"
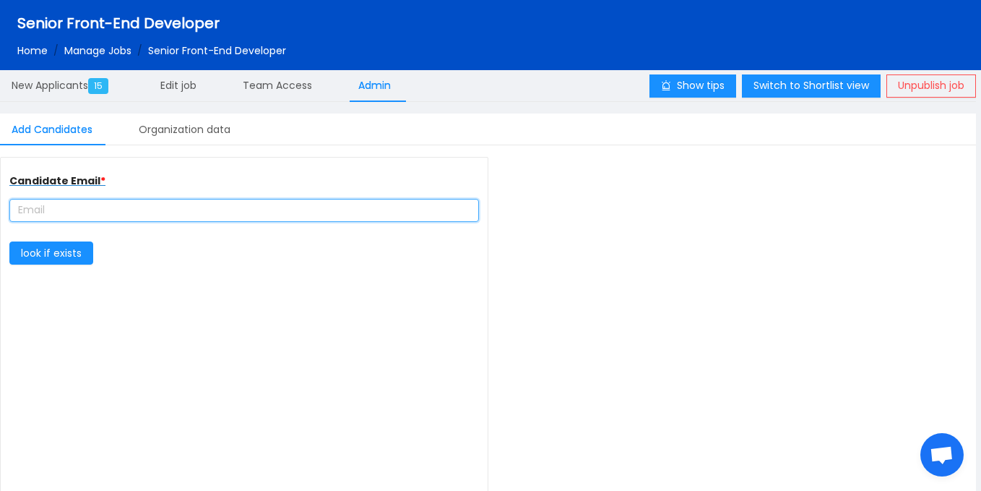
click at [196, 219] on input "text" at bounding box center [244, 210] width 470 height 23
paste input "kkesse00@gmail.com"
click at [64, 210] on input "kkesse00@gmail.com" at bounding box center [244, 210] width 470 height 23
type input "kkesse0@gmail.com"
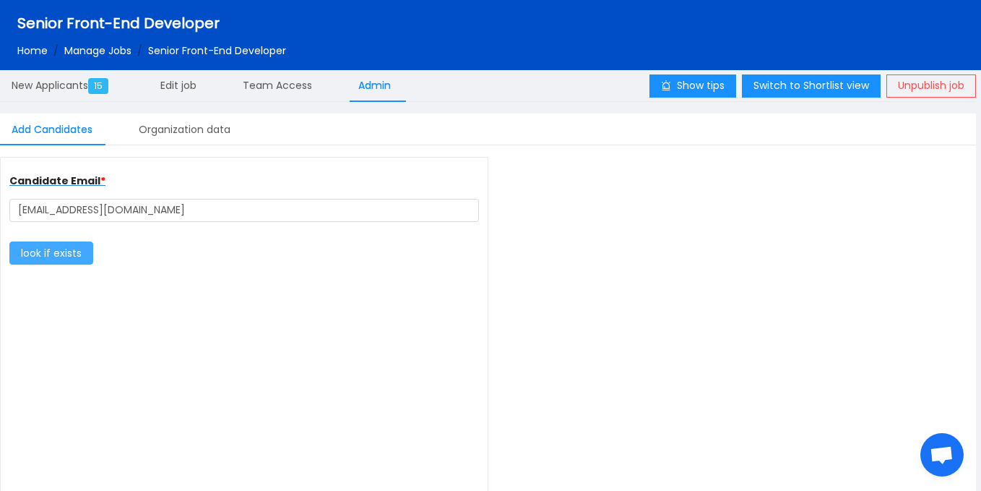
click at [70, 245] on button "look if exists" at bounding box center [51, 252] width 84 height 23
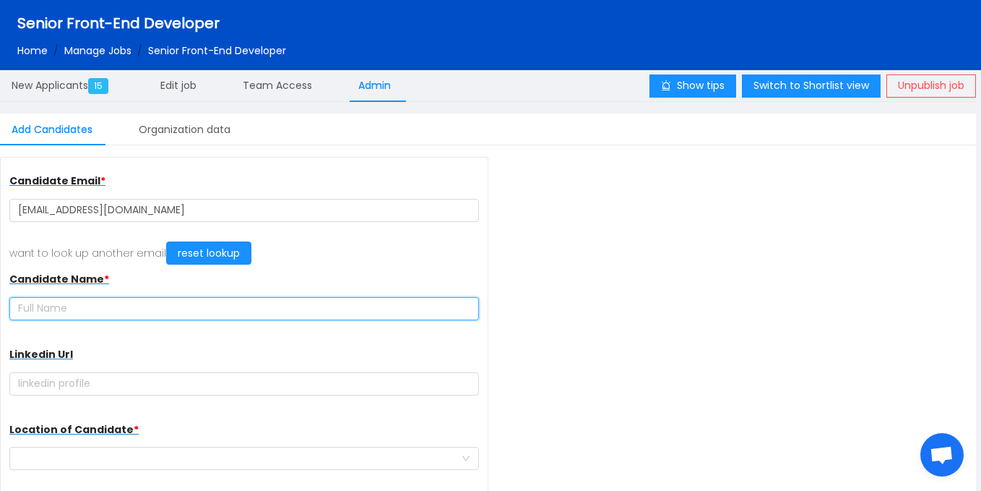
click at [194, 312] on input "text" at bounding box center [244, 308] width 470 height 23
paste input "Phinehas Kesse Anim-Berko"
type input "Phinehas Kesse Anim-Berko"
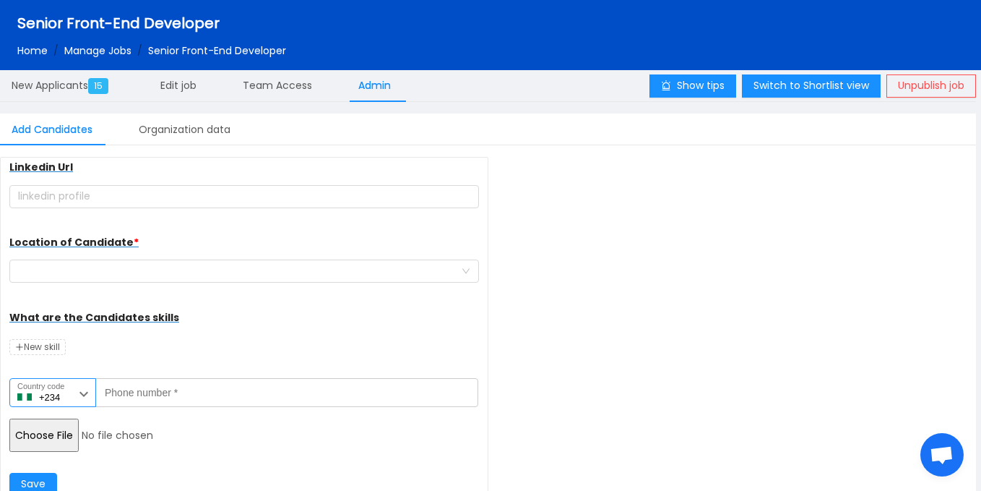
click at [75, 389] on icon at bounding box center [83, 393] width 17 height 17
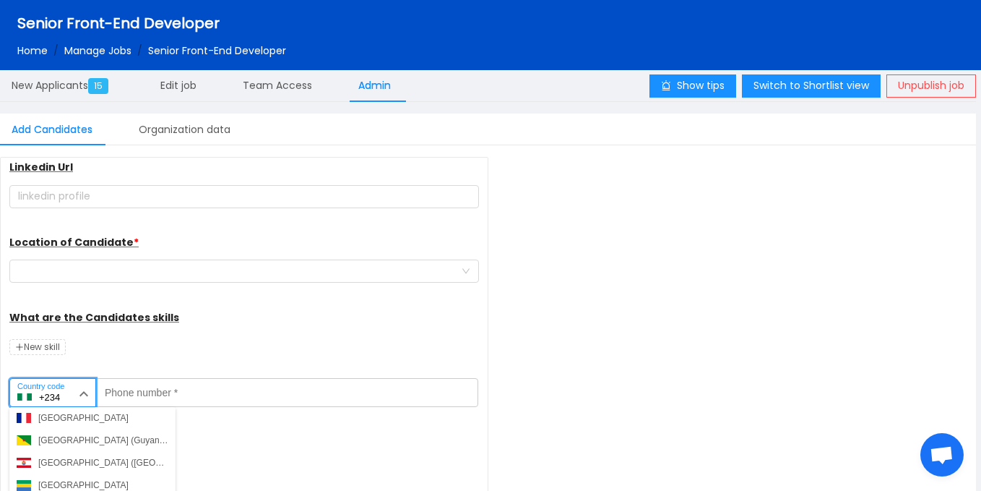
scroll to position [1725, 0]
click at [77, 482] on div "Ghana (Gaana)" at bounding box center [68, 484] width 60 height 13
type input "+233"
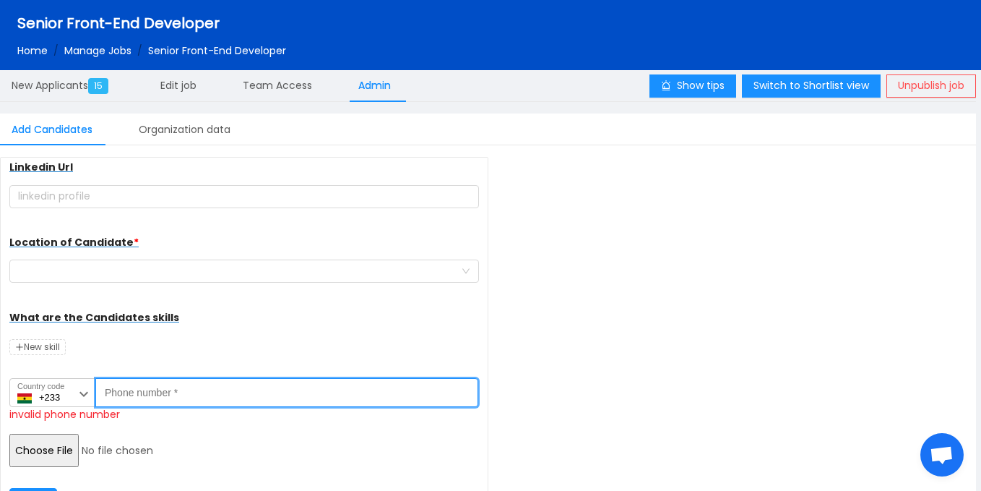
paste input "541585873"
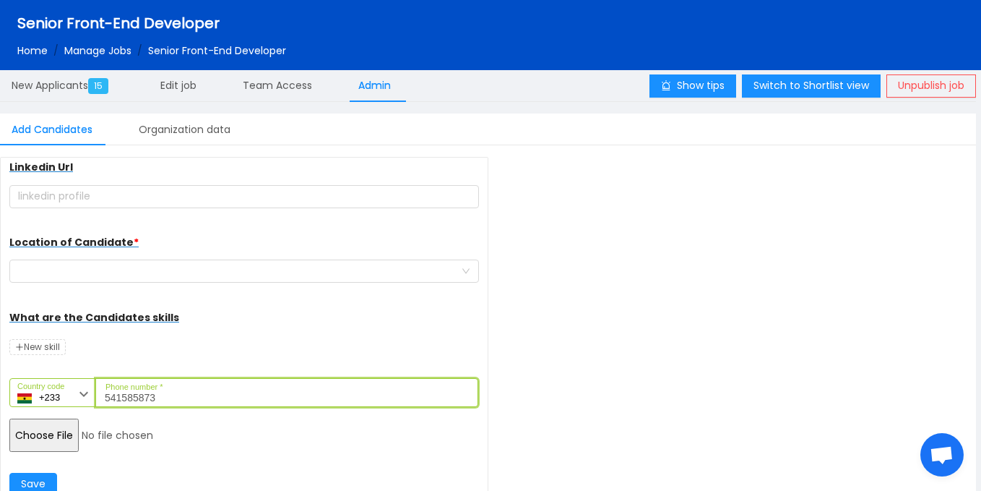
type input "541585873"
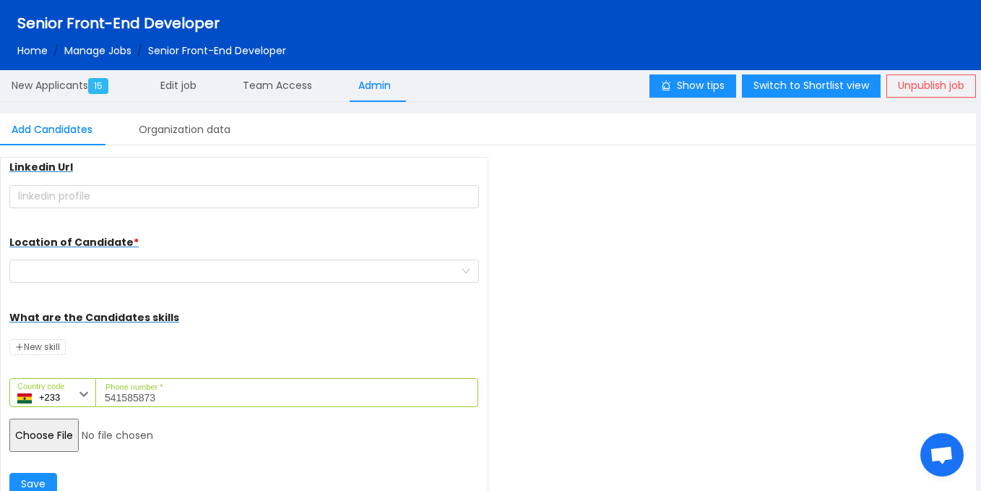
click at [43, 450] on input "file" at bounding box center [119, 434] width 221 height 33
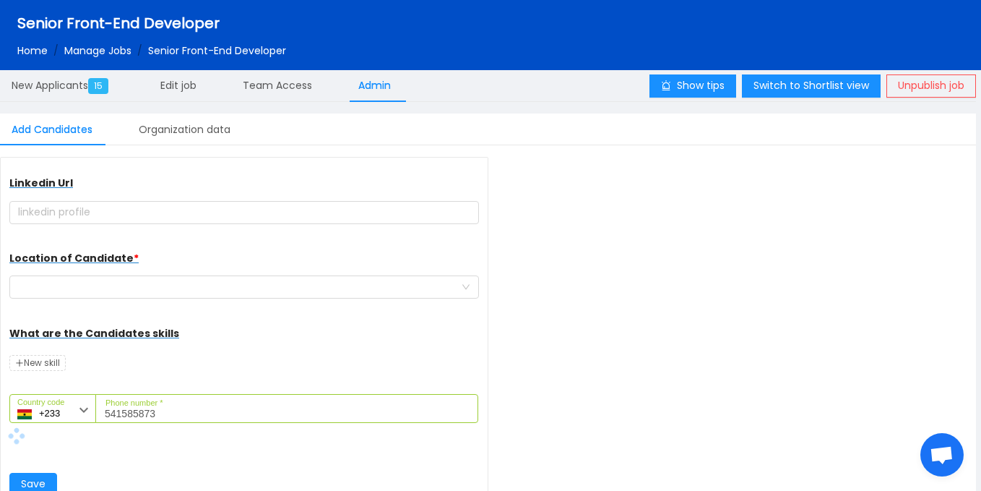
scroll to position [171, 0]
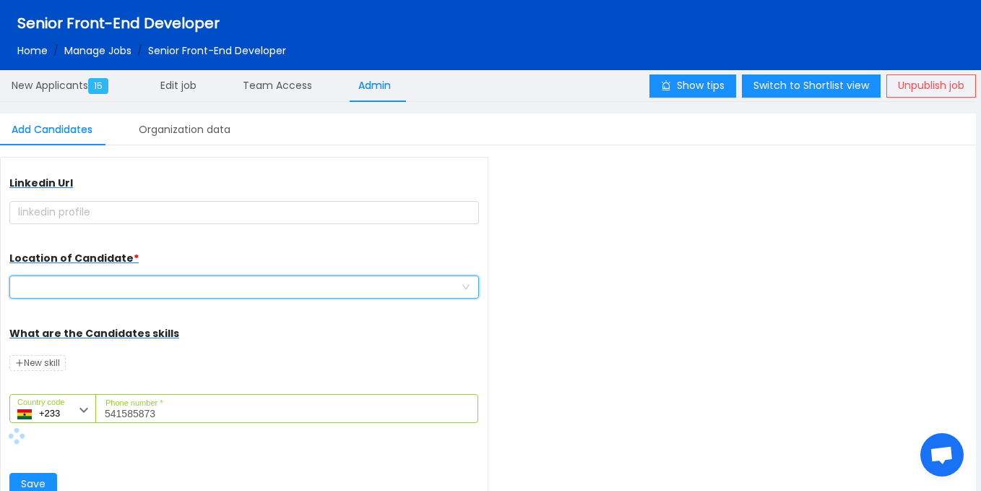
click at [195, 283] on div at bounding box center [239, 287] width 443 height 22
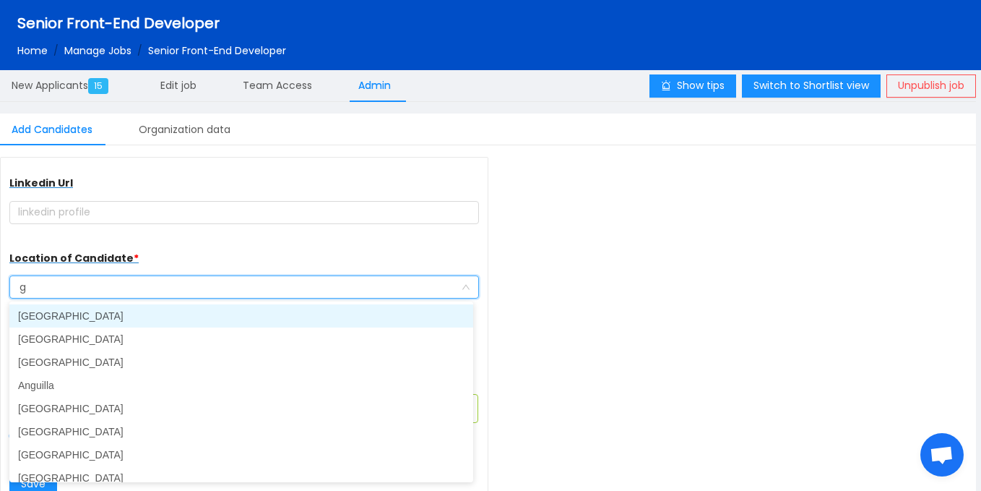
type input "gh"
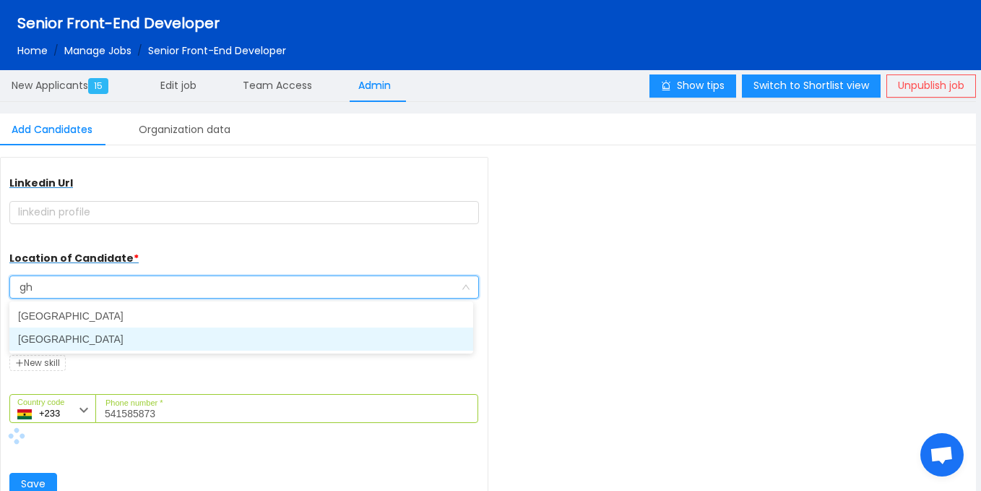
click at [148, 335] on li "[GEOGRAPHIC_DATA]" at bounding box center [241, 338] width 464 height 23
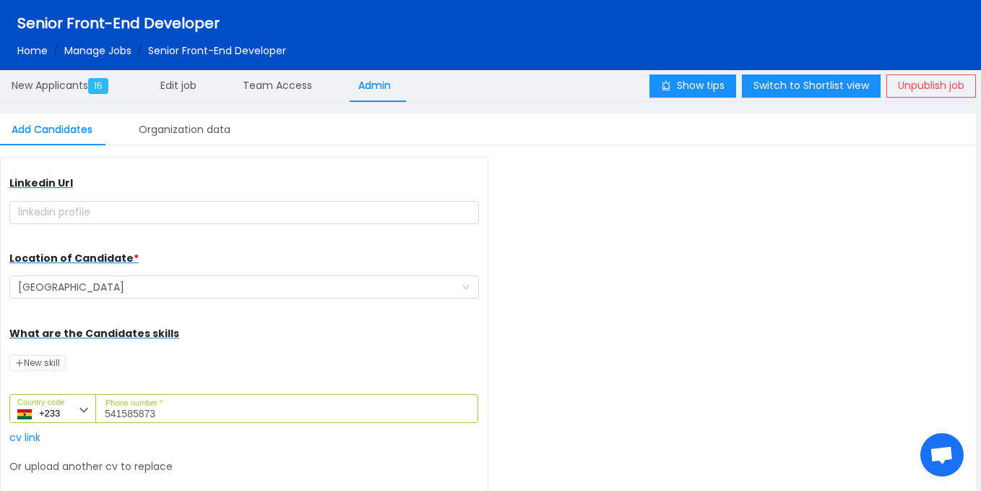
scroll to position [255, 0]
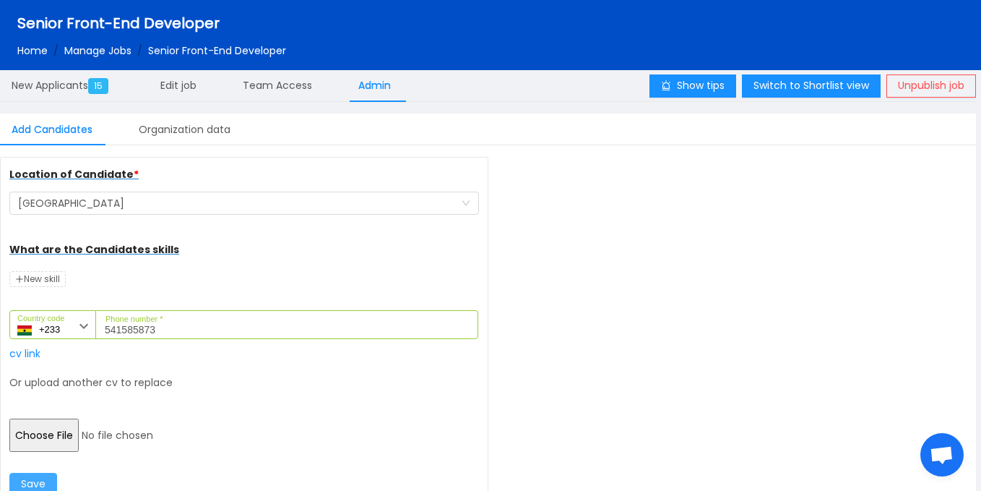
click at [34, 482] on button "Save" at bounding box center [33, 484] width 48 height 23
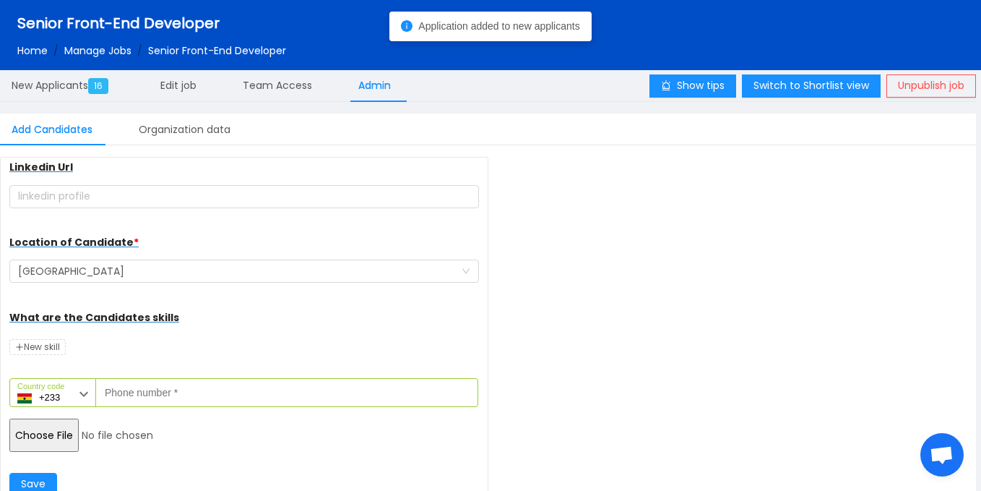
scroll to position [187, 0]
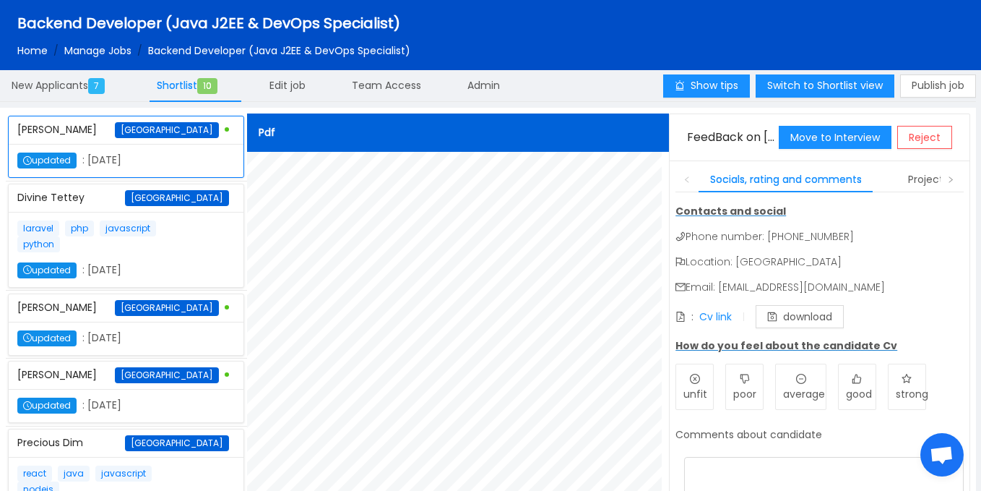
scroll to position [25, 0]
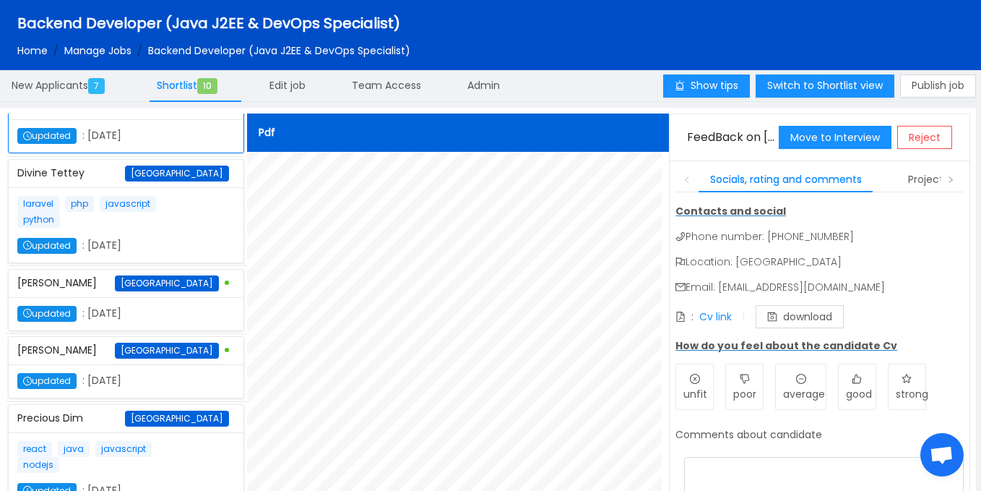
click at [181, 229] on div "laravel php javascript python updated : [DATE]" at bounding box center [126, 225] width 218 height 58
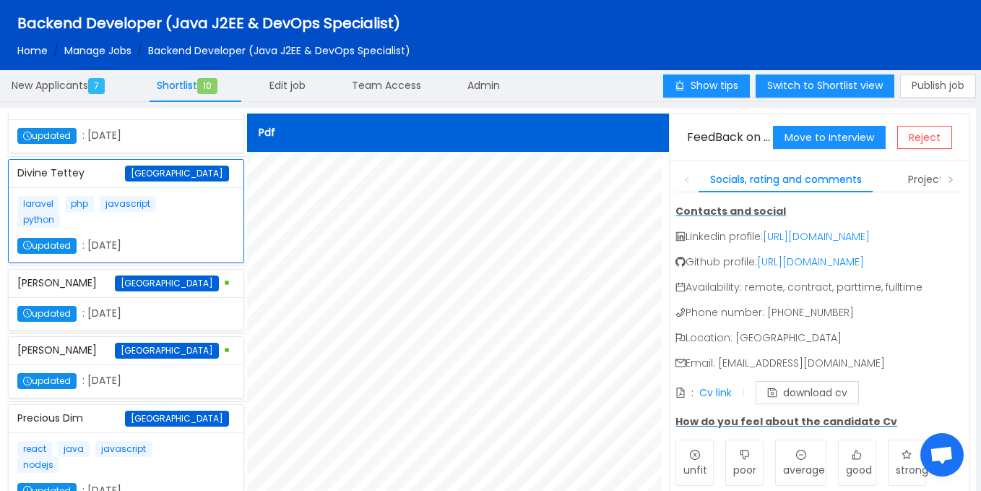
drag, startPoint x: 718, startPoint y: 377, endPoint x: 853, endPoint y: 370, distance: 135.3
click at [853, 370] on div "Contacts and social Linkedin profile: [URL][DOMAIN_NAME] Github profile: [URL][…" at bounding box center [820, 304] width 288 height 200
copy p "[EMAIL_ADDRESS][DOMAIN_NAME]"
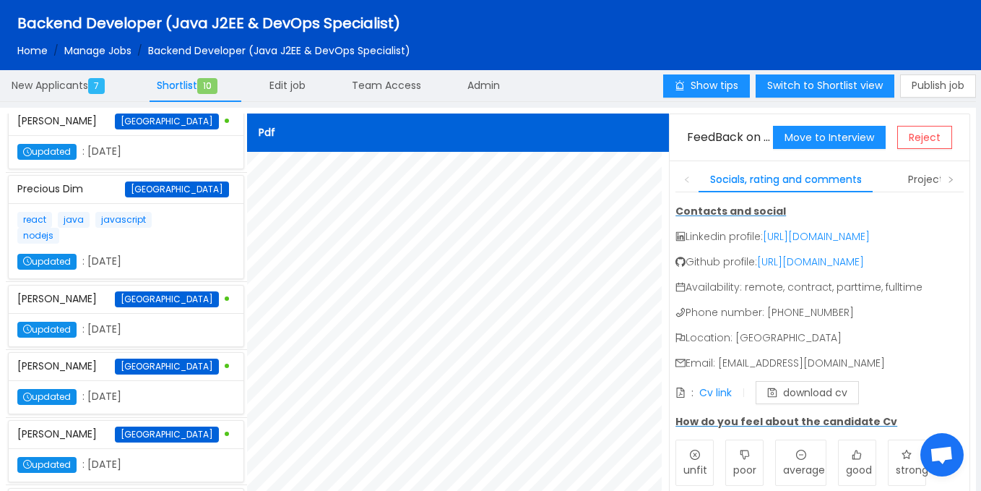
scroll to position [255, 0]
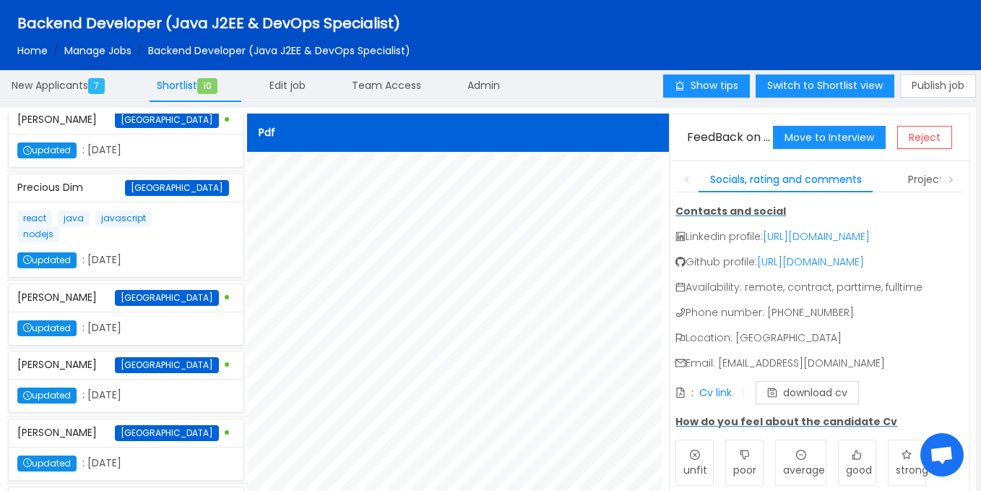
click at [177, 268] on div "react java javascript nodejs updated : January 9th 2025" at bounding box center [126, 239] width 218 height 58
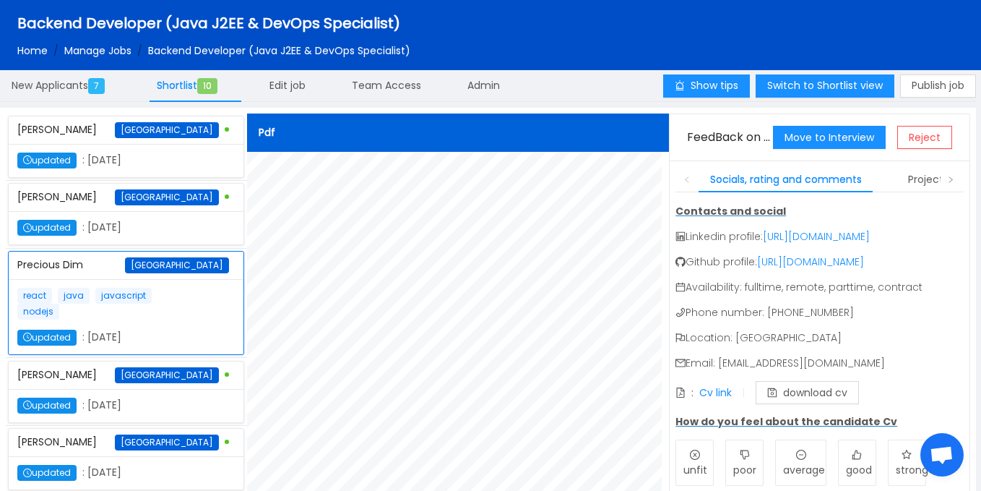
scroll to position [0, 0]
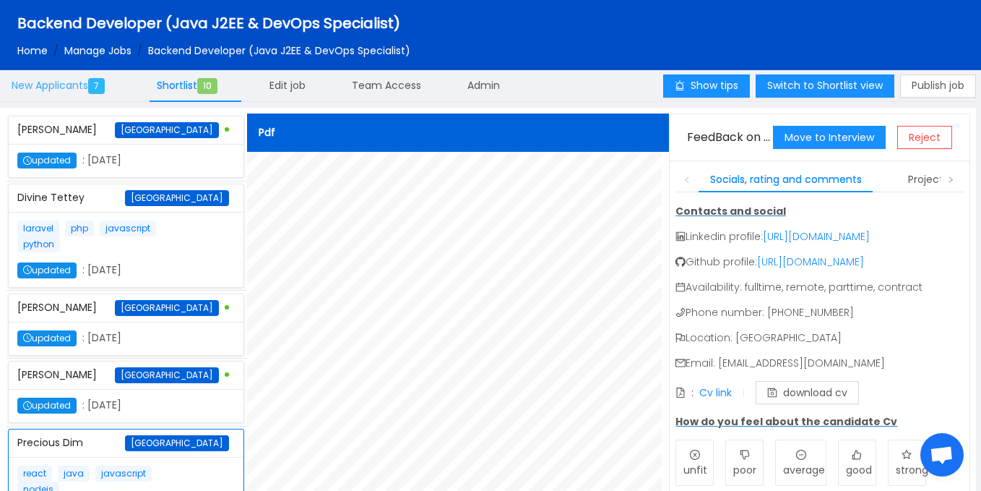
click at [61, 93] on div "New Applicants 7" at bounding box center [61, 85] width 122 height 33
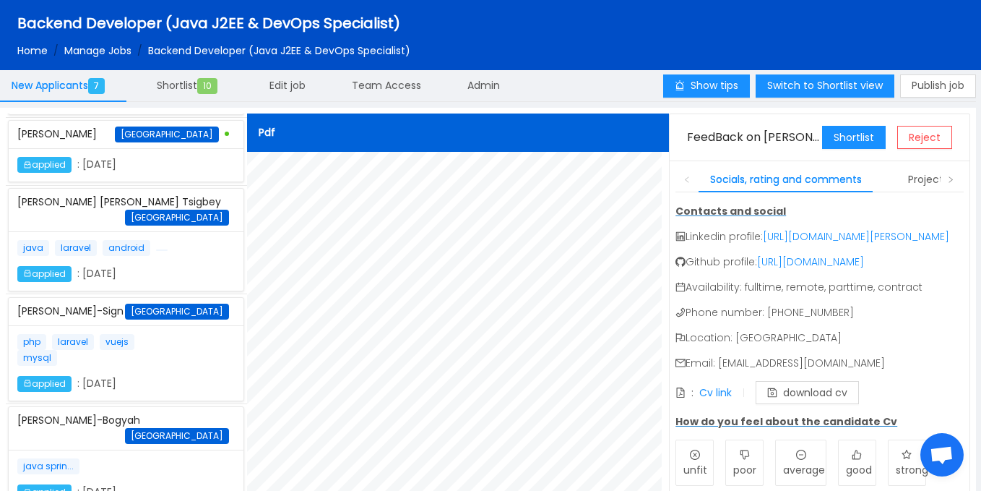
scroll to position [330, 0]
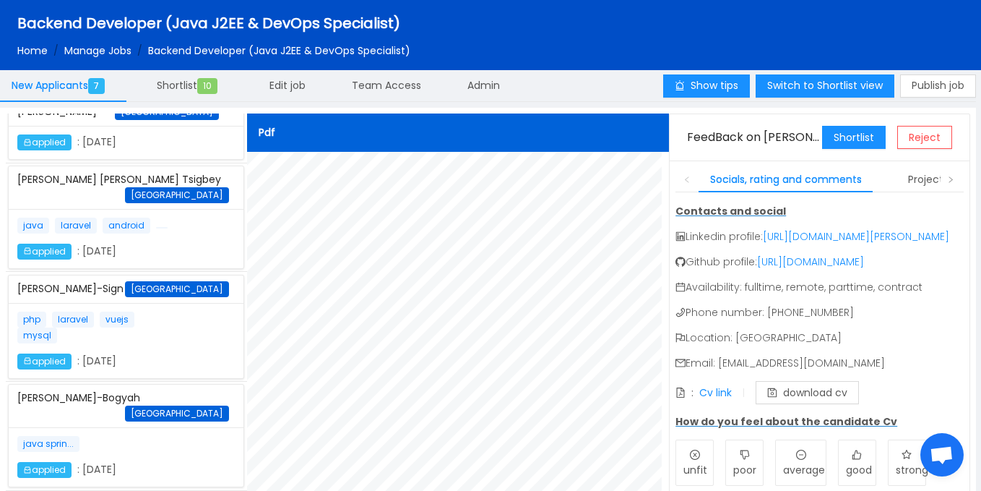
click at [185, 369] on div "php laravel vuejs mysql applied : May 7th 2025" at bounding box center [126, 340] width 218 height 58
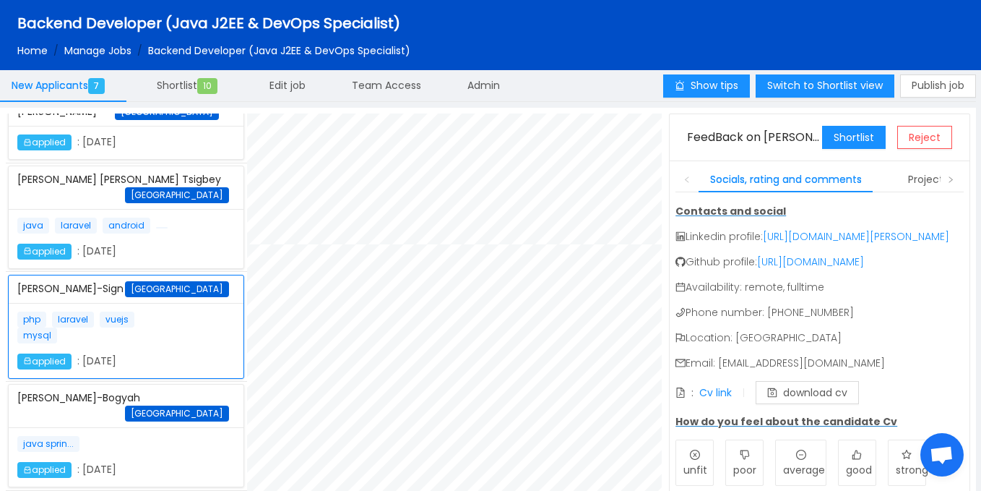
scroll to position [890, 0]
drag, startPoint x: 720, startPoint y: 379, endPoint x: 834, endPoint y: 387, distance: 114.4
click at [834, 387] on div "Contacts and social Linkedin profile: https://www.linkedin.com/in/solomon-appie…" at bounding box center [820, 304] width 288 height 200
copy div "braasig@gmail.com"
click at [142, 429] on div "java sprin... applied : May 8th 2025" at bounding box center [126, 456] width 235 height 59
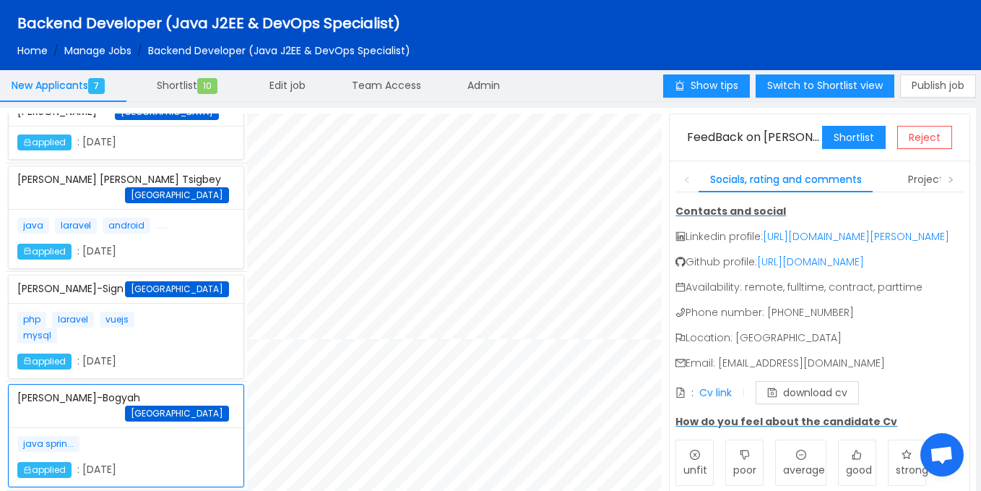
scroll to position [0, 0]
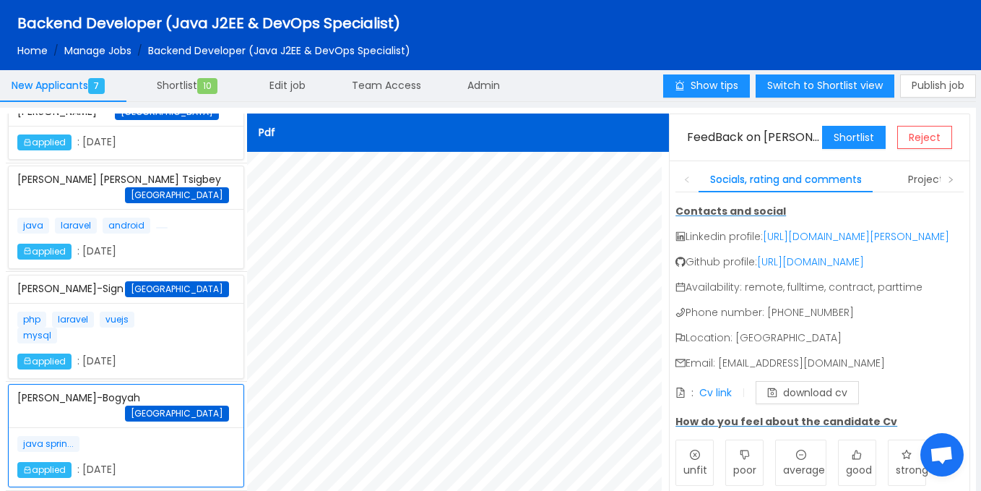
drag, startPoint x: 670, startPoint y: 202, endPoint x: 670, endPoint y: 365, distance: 163.3
click at [670, 365] on div "Socials, rating and comments Project Portfolio Contacts and social Linkedin pro…" at bounding box center [820, 413] width 300 height 507
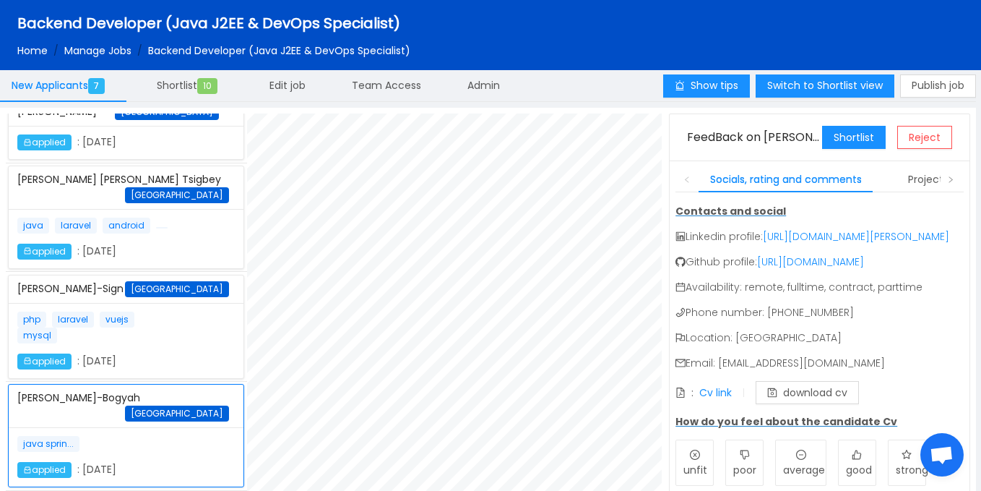
scroll to position [207, 0]
click at [203, 259] on div "java laravel android applied : January 6th 2025" at bounding box center [126, 239] width 218 height 42
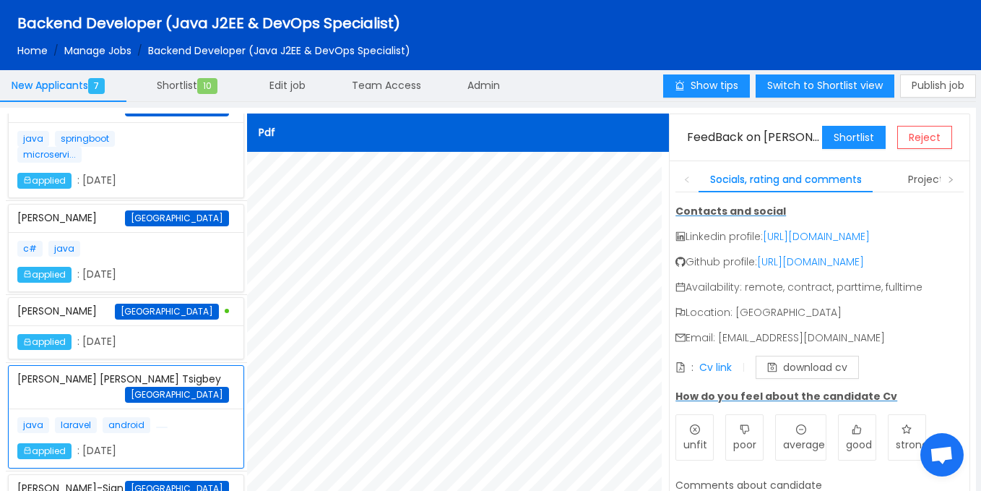
scroll to position [118, 0]
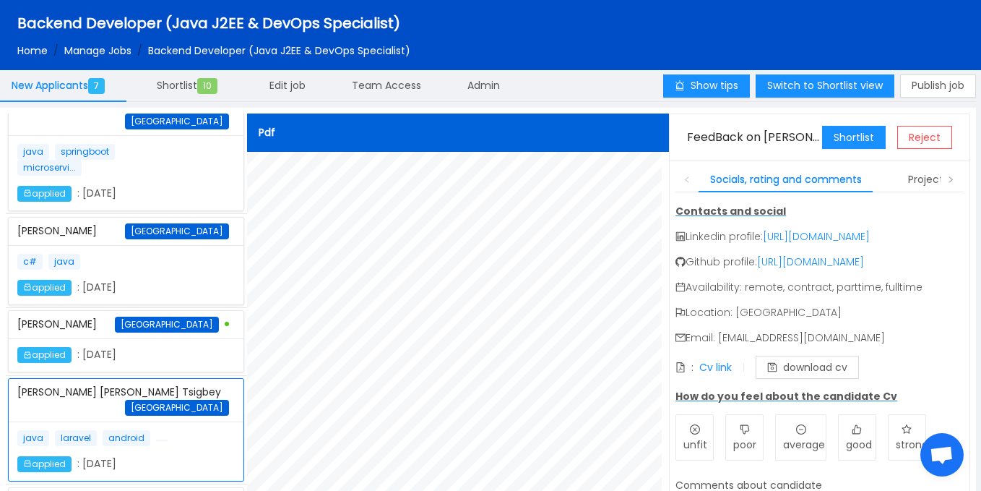
click at [181, 272] on div "c# java applied : January 20th 2025" at bounding box center [126, 275] width 218 height 42
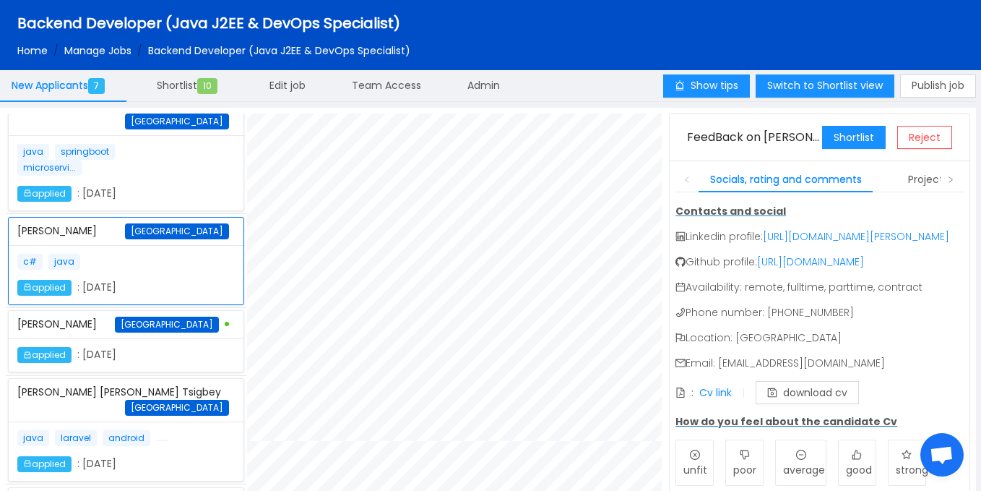
scroll to position [0, 0]
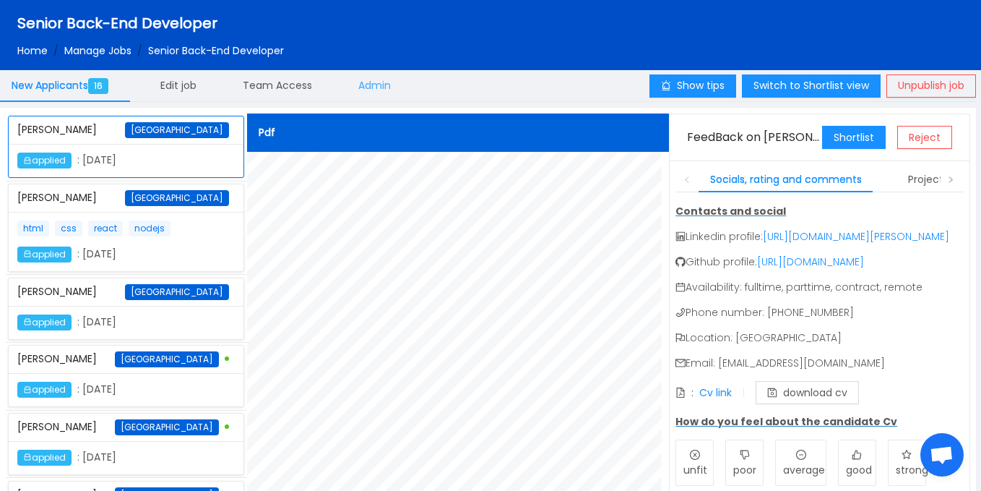
click at [387, 88] on span "Admin" at bounding box center [374, 85] width 33 height 14
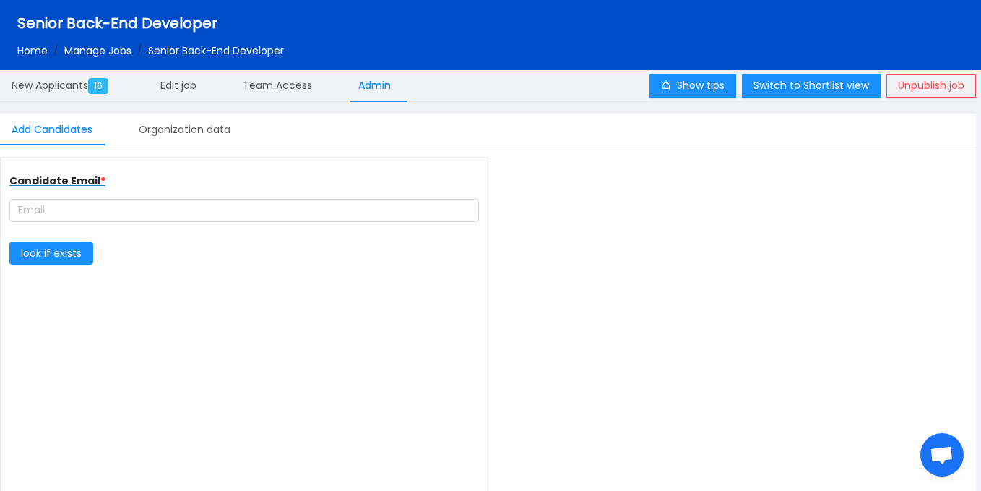
type input "complete farmer"
type input "[URL][DOMAIN_NAME]"
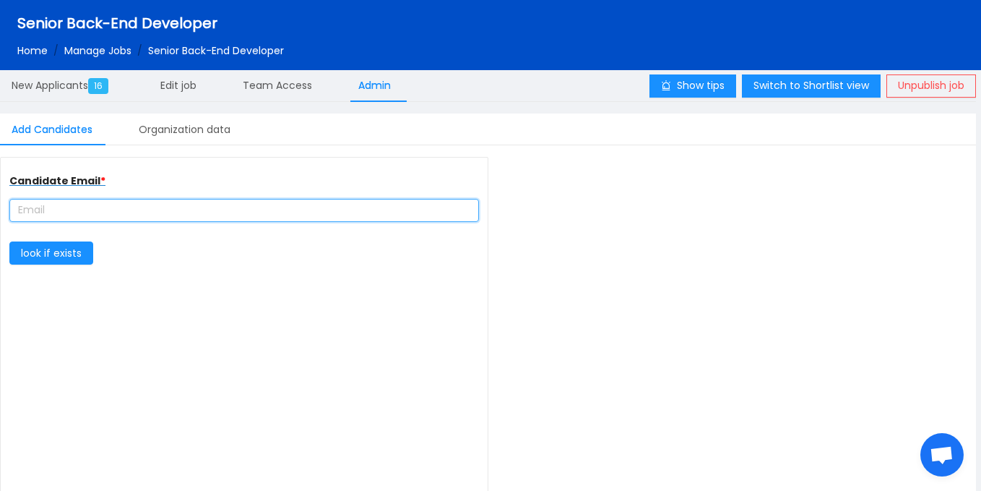
click at [179, 202] on input "text" at bounding box center [244, 210] width 470 height 23
paste input "[EMAIL_ADDRESS][DOMAIN_NAME]"
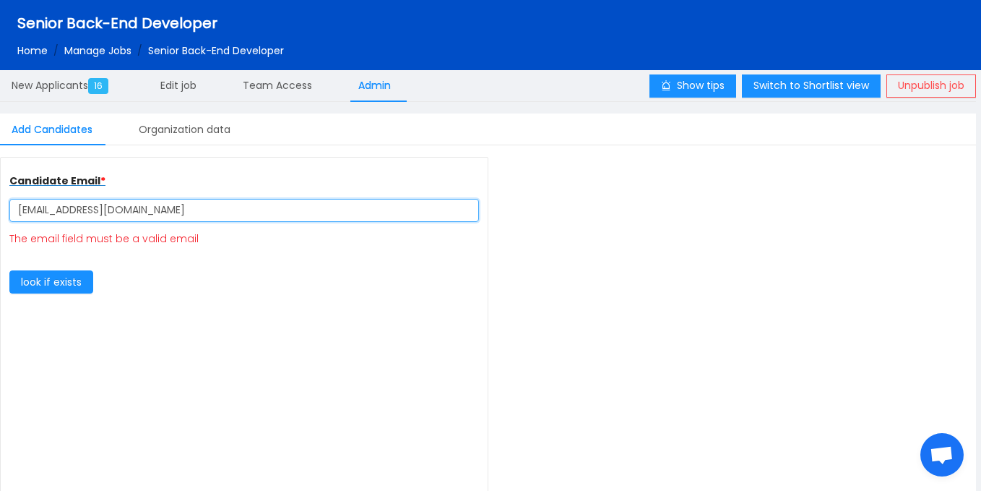
click at [20, 207] on input "[EMAIL_ADDRESS][DOMAIN_NAME]" at bounding box center [244, 210] width 470 height 23
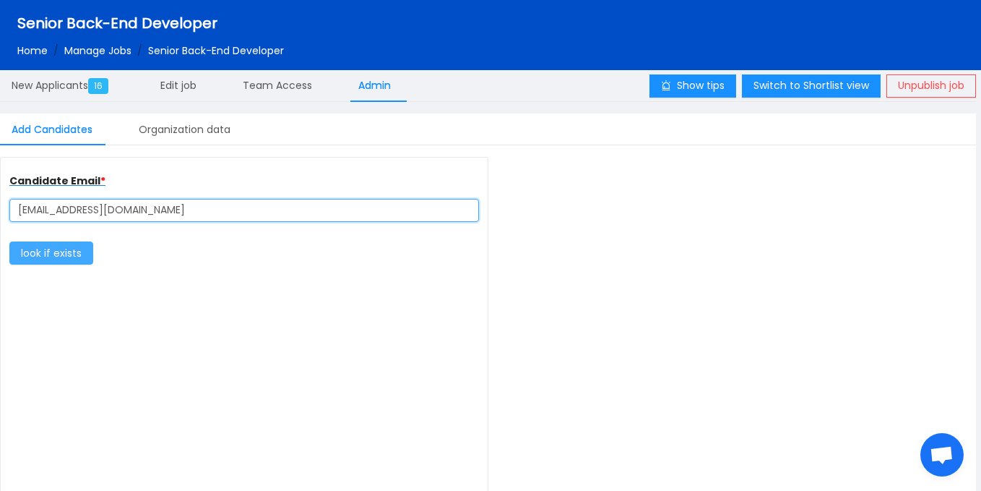
type input "[EMAIL_ADDRESS][DOMAIN_NAME]"
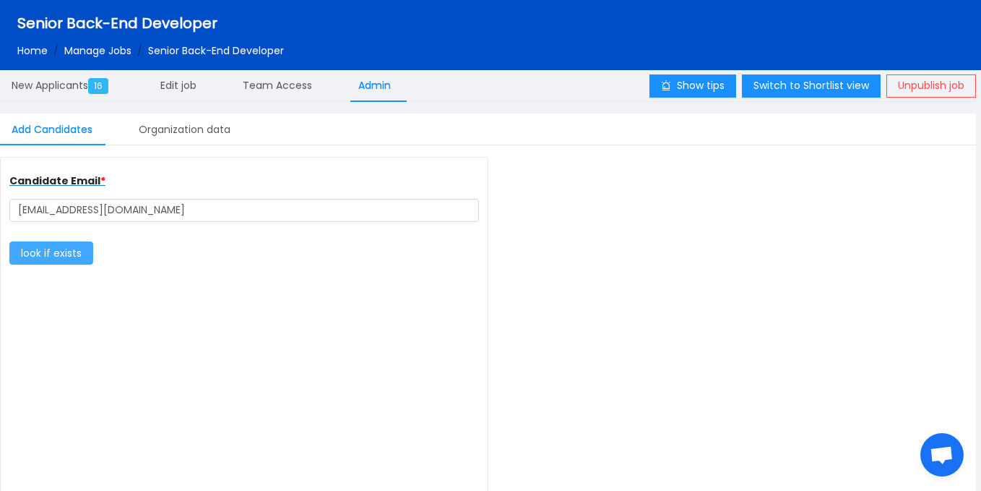
click at [65, 262] on button "look if exists" at bounding box center [51, 252] width 84 height 23
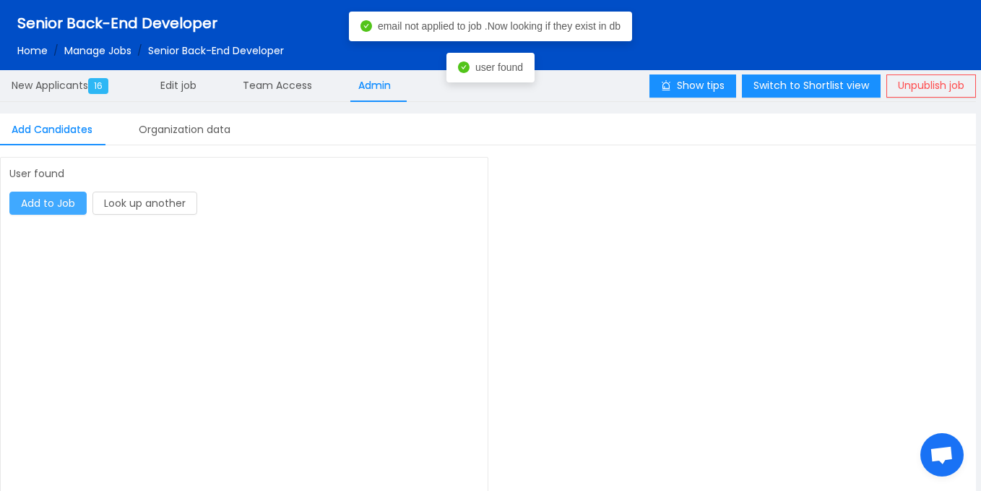
click at [69, 207] on button "Add to Job" at bounding box center [47, 202] width 77 height 23
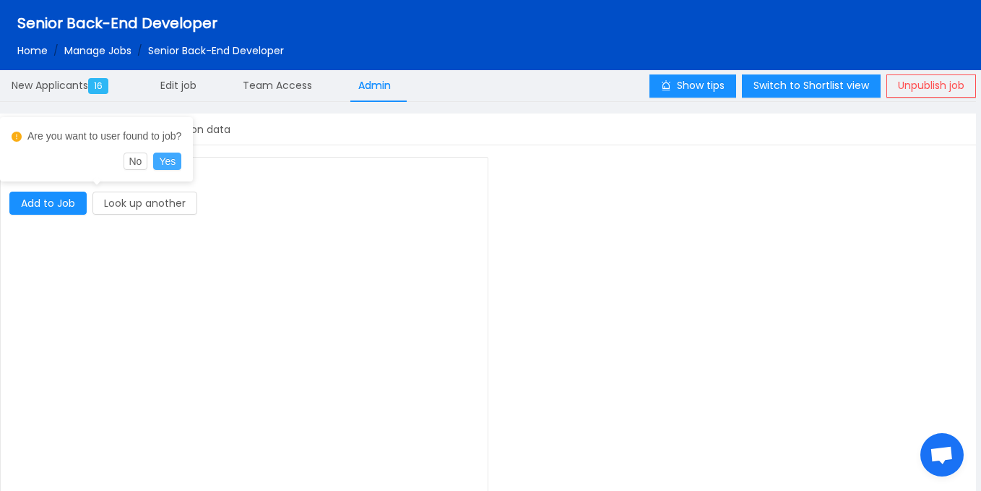
click at [176, 163] on button "Yes" at bounding box center [167, 160] width 28 height 17
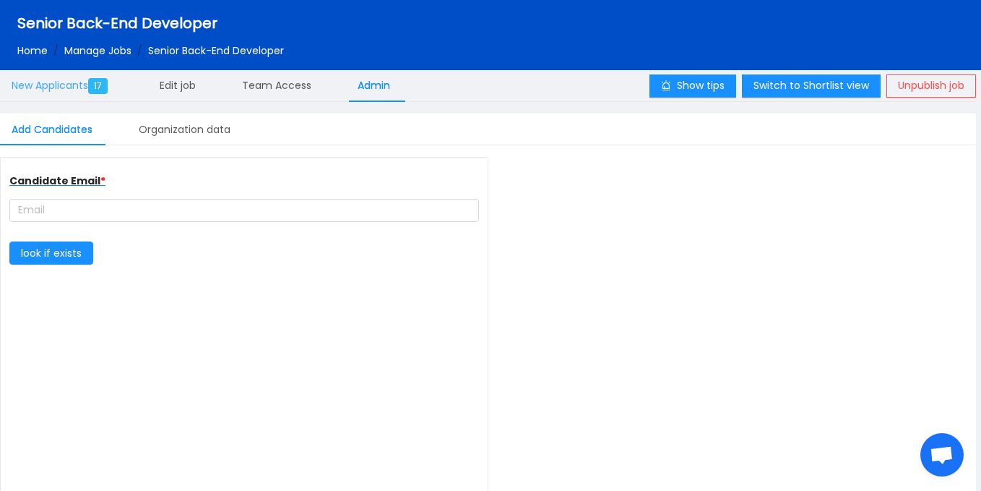
click at [90, 87] on span "New Applicants 17" at bounding box center [63, 85] width 102 height 14
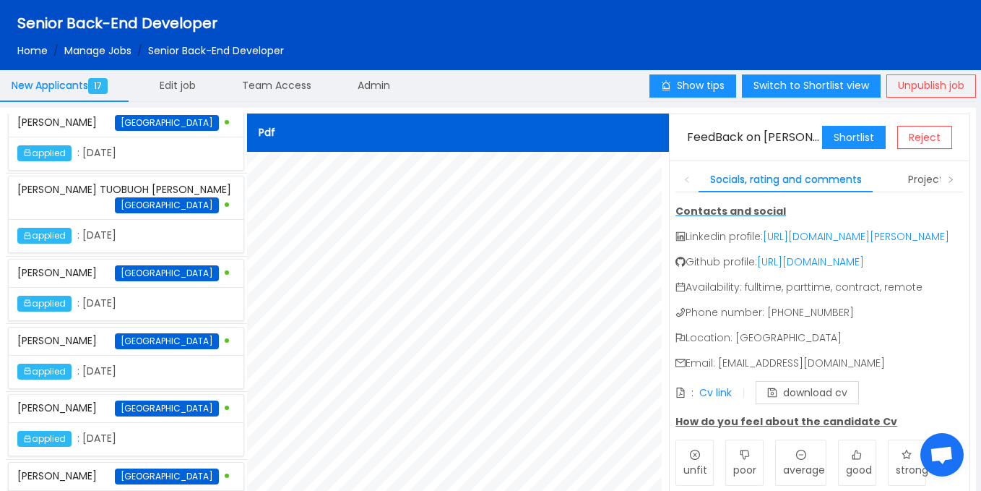
scroll to position [856, 0]
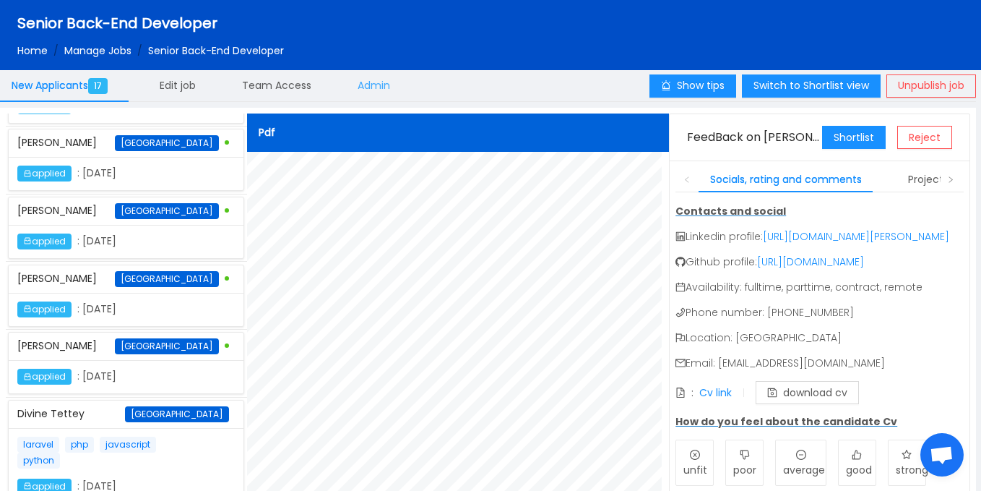
click at [366, 84] on span "Admin" at bounding box center [374, 85] width 33 height 14
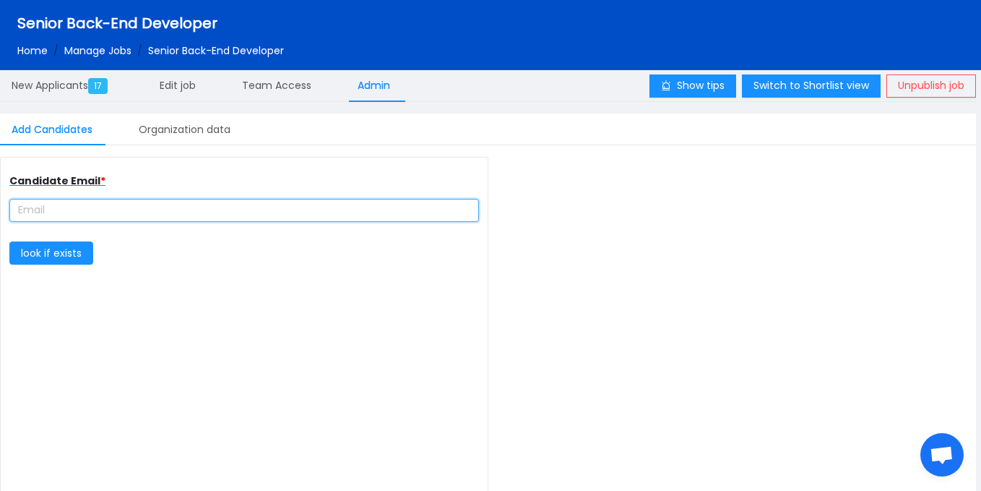
click at [161, 220] on input "text" at bounding box center [244, 210] width 470 height 23
paste input "[EMAIL_ADDRESS][DOMAIN_NAME]"
type input "[EMAIL_ADDRESS][DOMAIN_NAME]"
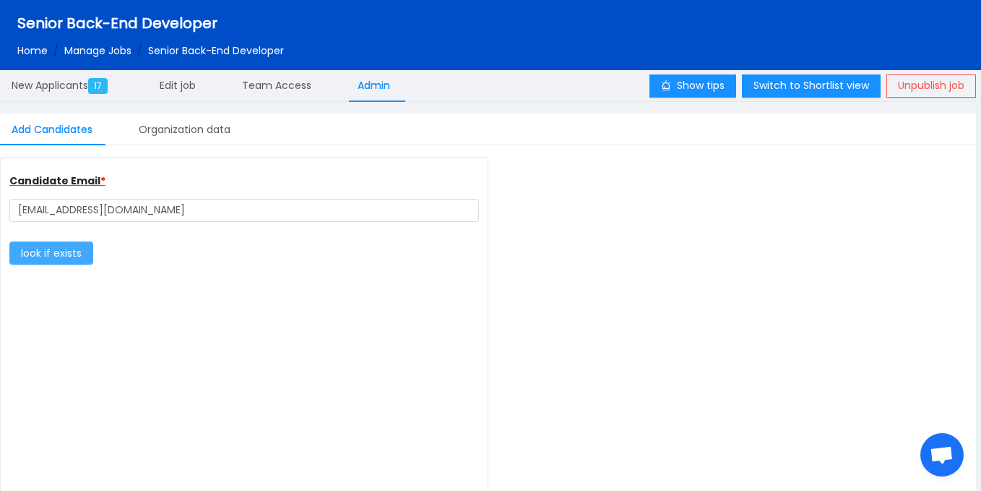
click at [53, 246] on button "look if exists" at bounding box center [51, 252] width 84 height 23
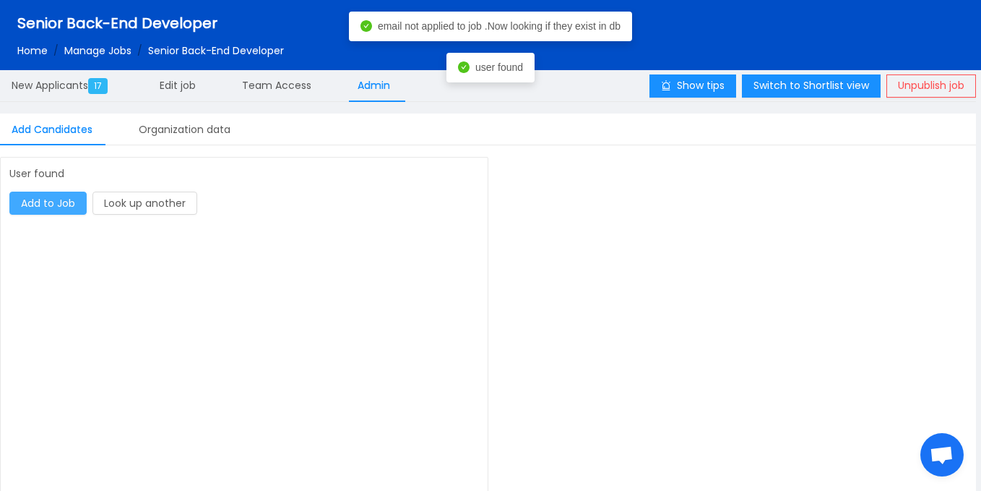
click at [69, 210] on button "Add to Job" at bounding box center [47, 202] width 77 height 23
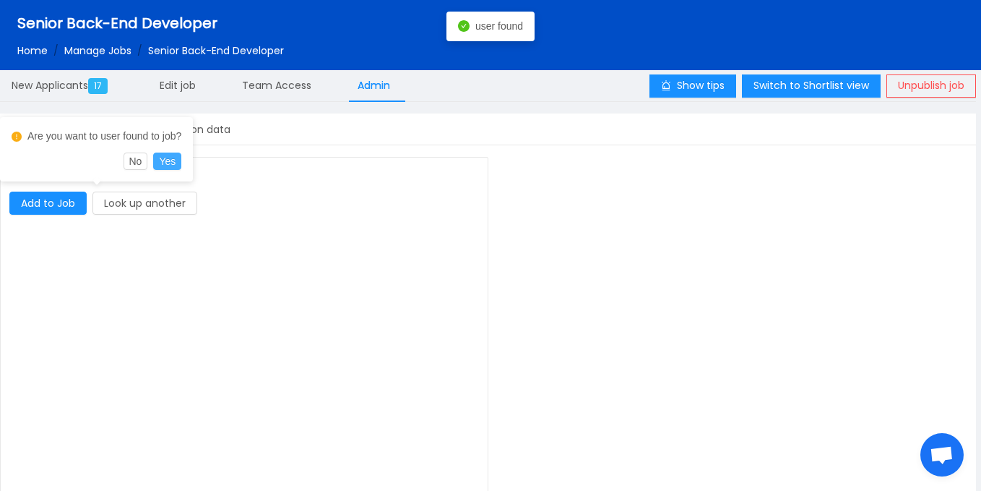
click at [170, 166] on button "Yes" at bounding box center [167, 160] width 28 height 17
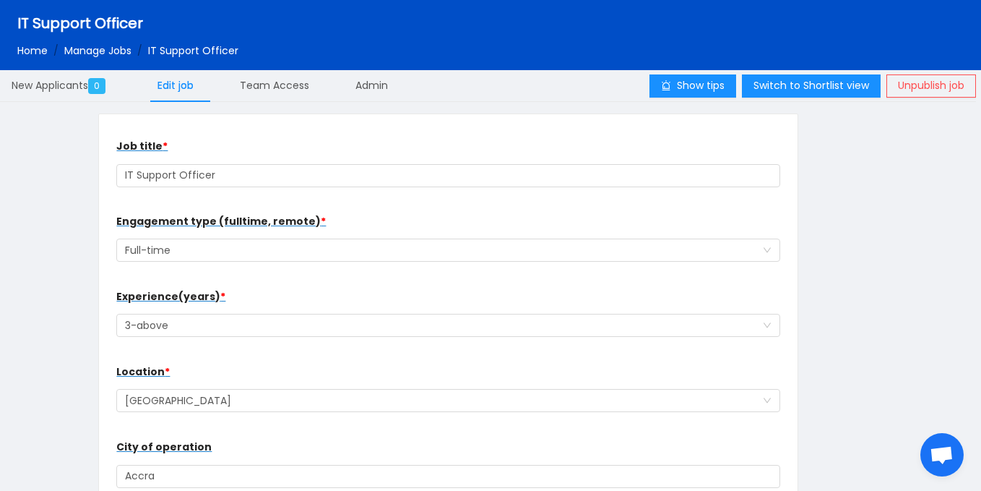
scroll to position [650, 0]
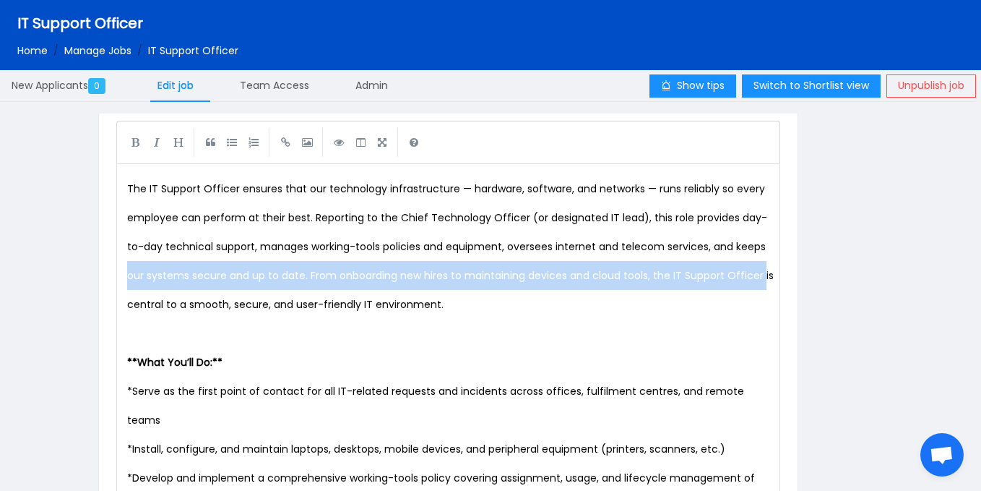
click at [979, 264] on div "Show tips Switch to Shortlist view Unpublish job New Applicants 0 Edit job Team…" at bounding box center [490, 287] width 981 height 436
click at [902, 249] on div "Job title * IT Support Officer Engagement type (fulltime, remote) * Select a op…" at bounding box center [488, 309] width 976 height 392
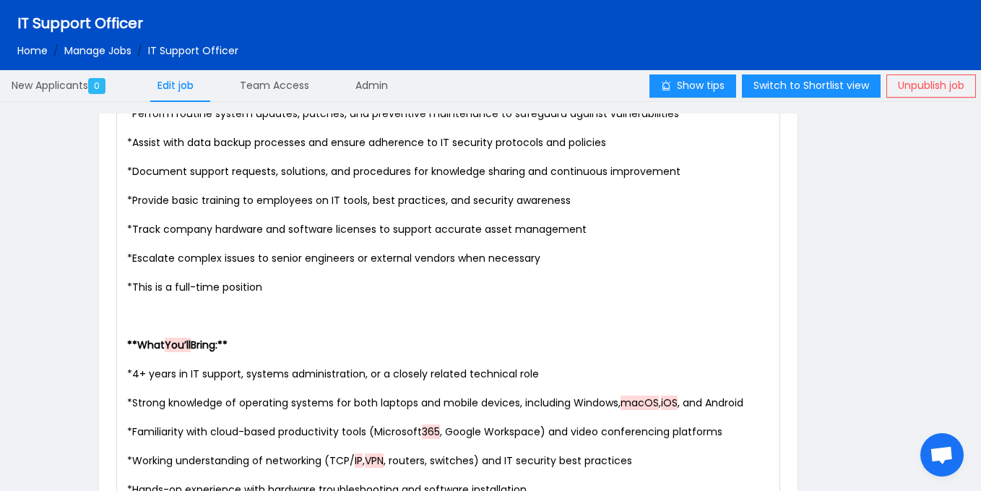
scroll to position [1452, 0]
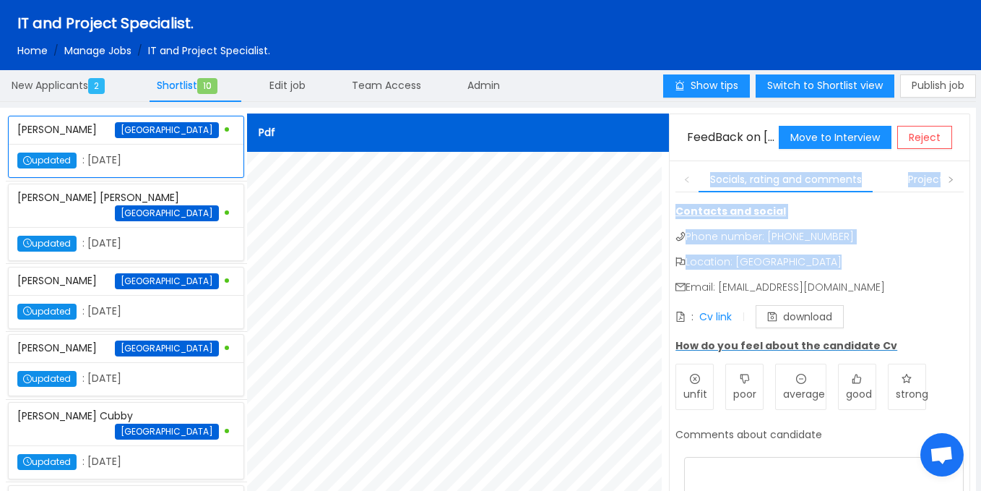
drag, startPoint x: 669, startPoint y: 191, endPoint x: 676, endPoint y: 285, distance: 94.2
click at [676, 285] on div "Socials, rating and comments Project Portfolio Contacts and social Phone number…" at bounding box center [820, 375] width 300 height 431
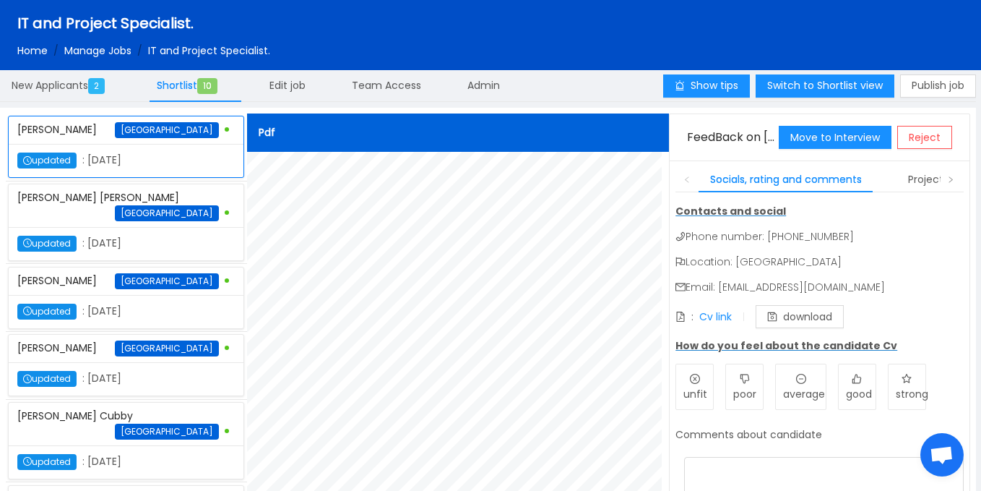
click at [181, 227] on div "updated : [DATE]" at bounding box center [126, 243] width 235 height 33
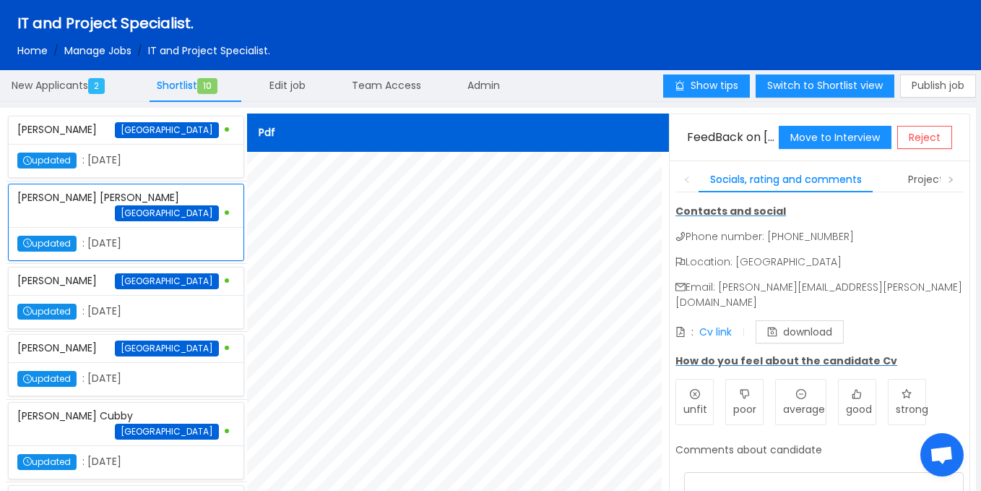
click at [181, 303] on div "updated : [DATE]" at bounding box center [126, 311] width 218 height 16
